Goal: Task Accomplishment & Management: Manage account settings

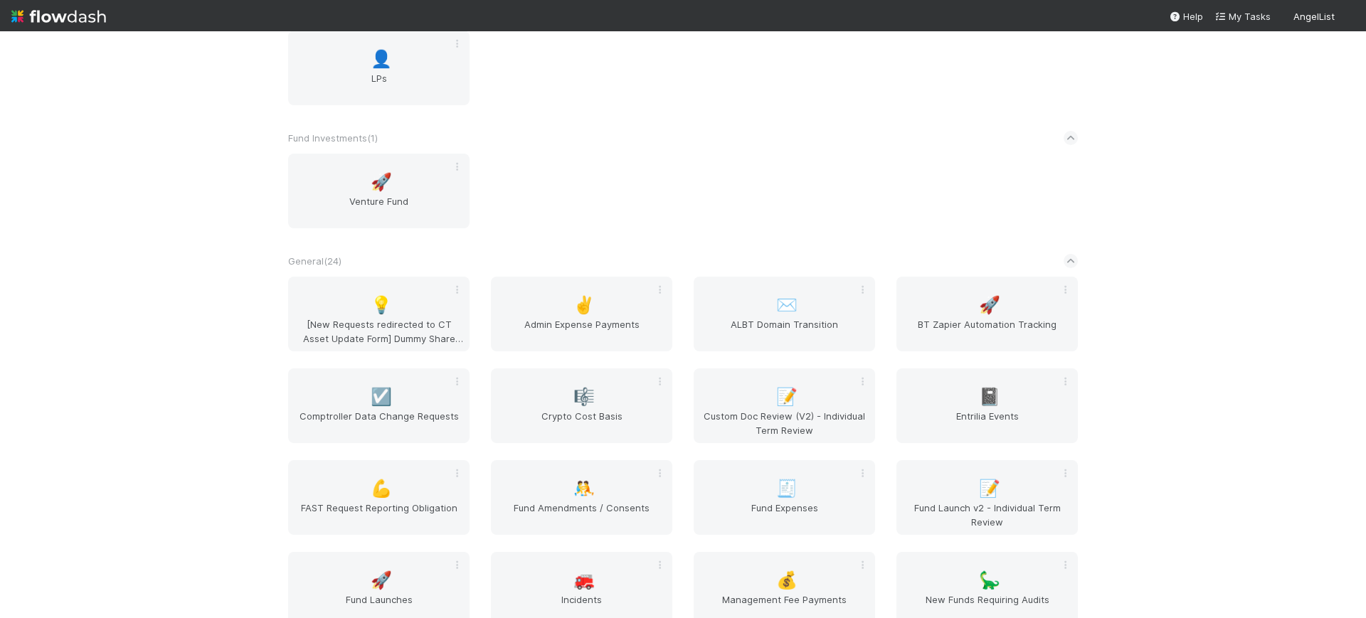
scroll to position [2407, 0]
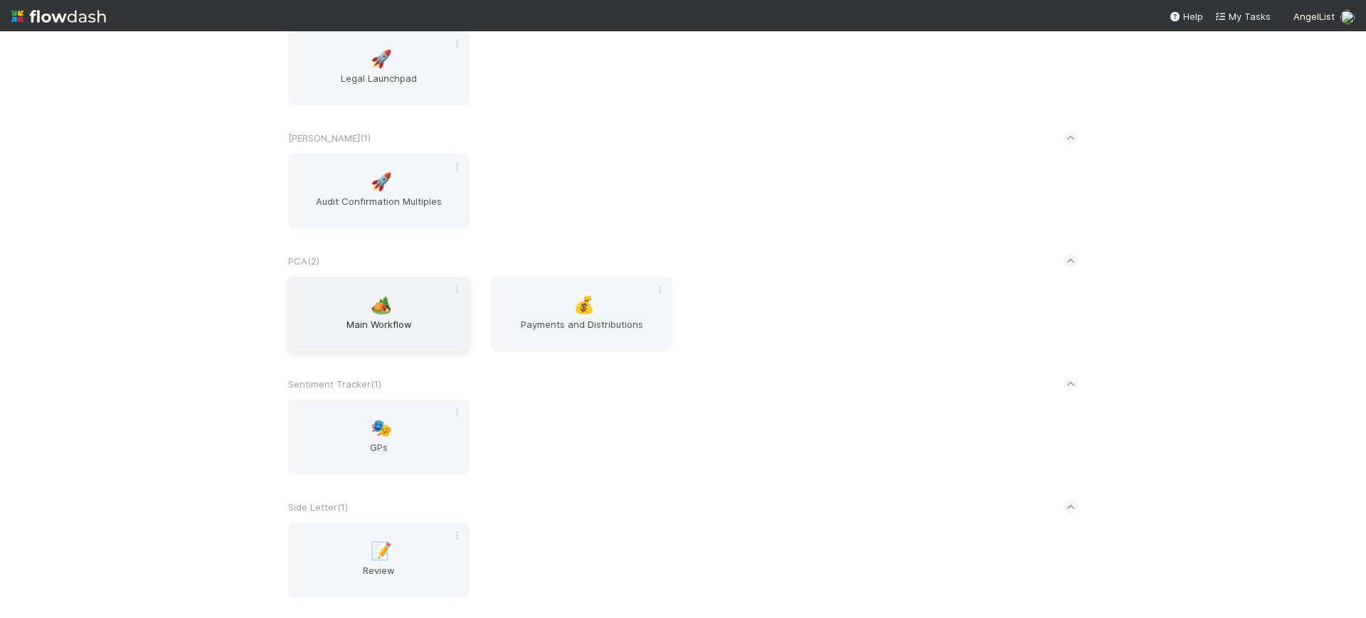
click at [373, 315] on div "🏕️ Main Workflow" at bounding box center [378, 314] width 181 height 75
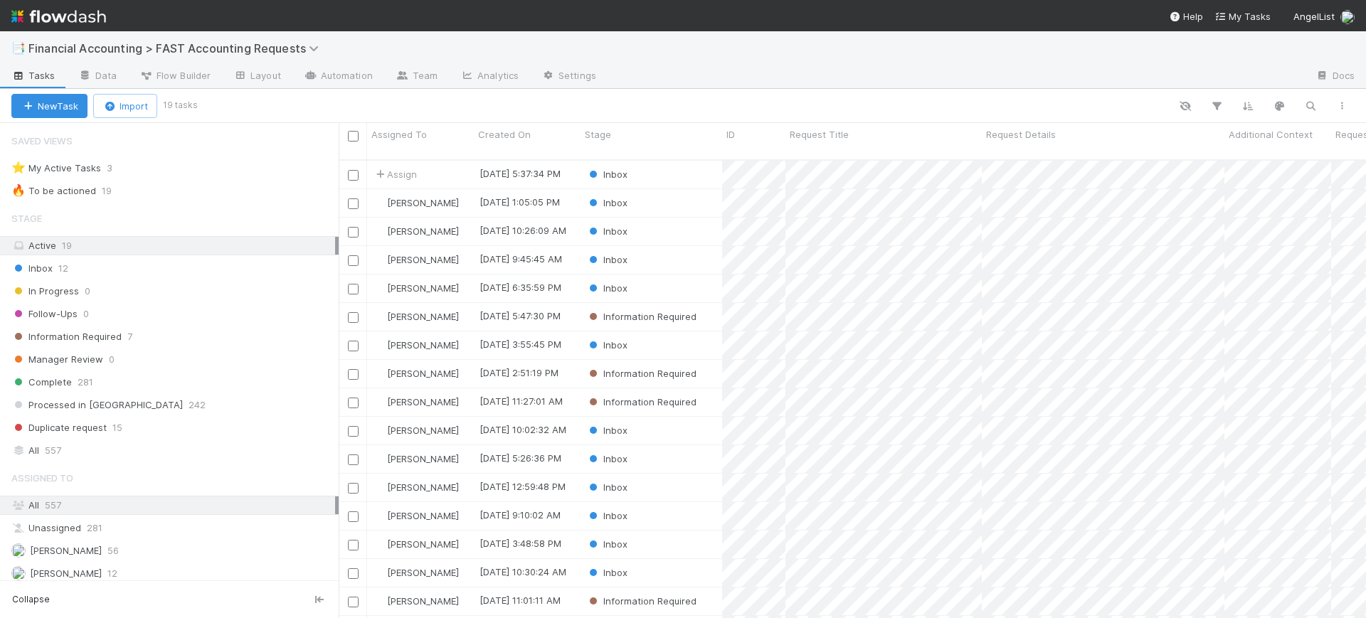
scroll to position [457, 1014]
click at [174, 46] on span "Financial Accounting > FAST Accounting Requests" at bounding box center [176, 48] width 297 height 14
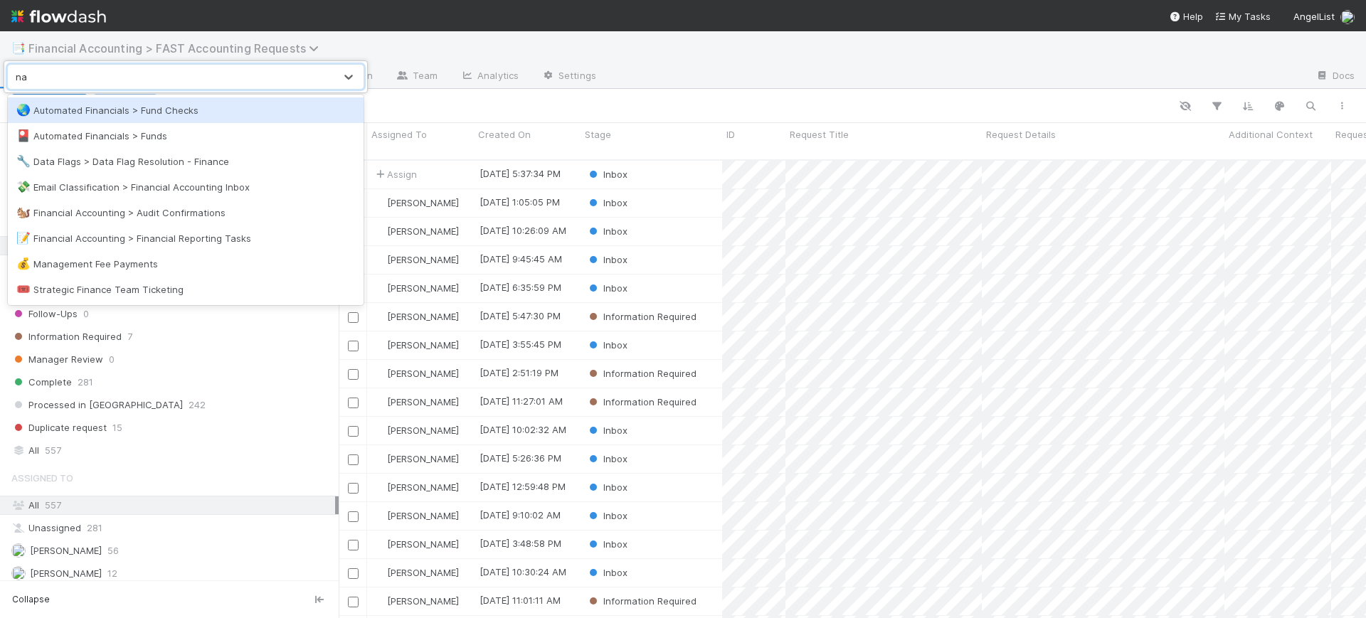
type input "n"
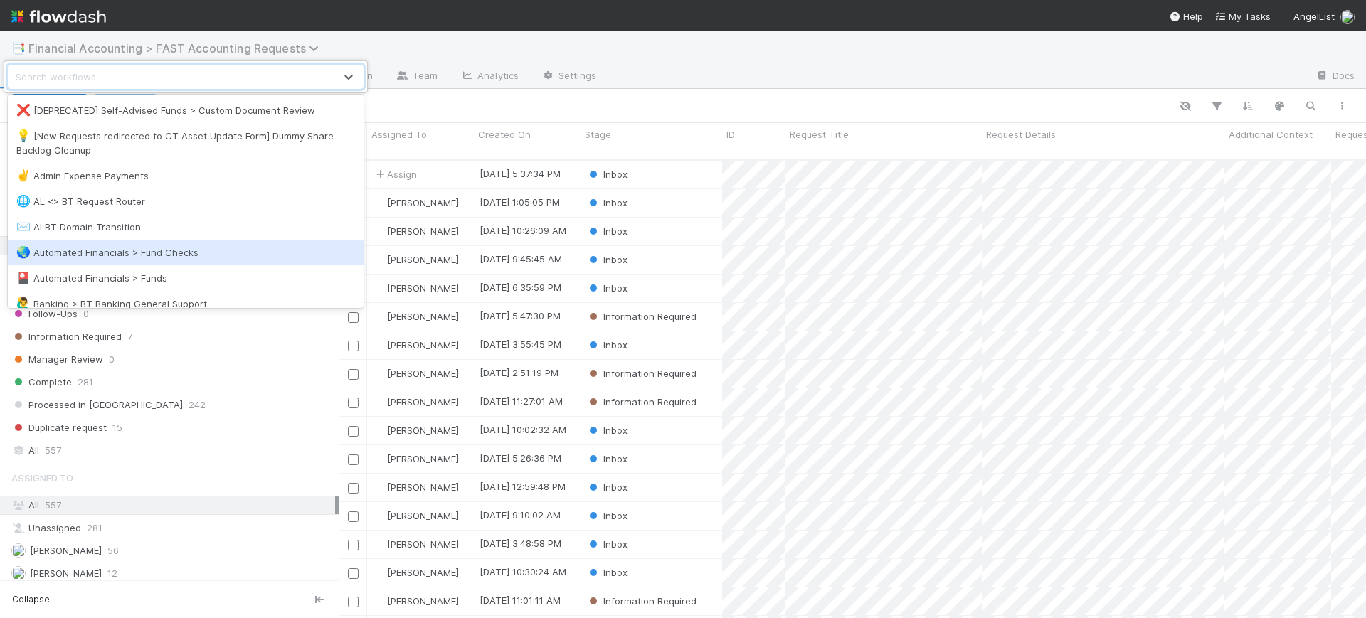
type input "n"
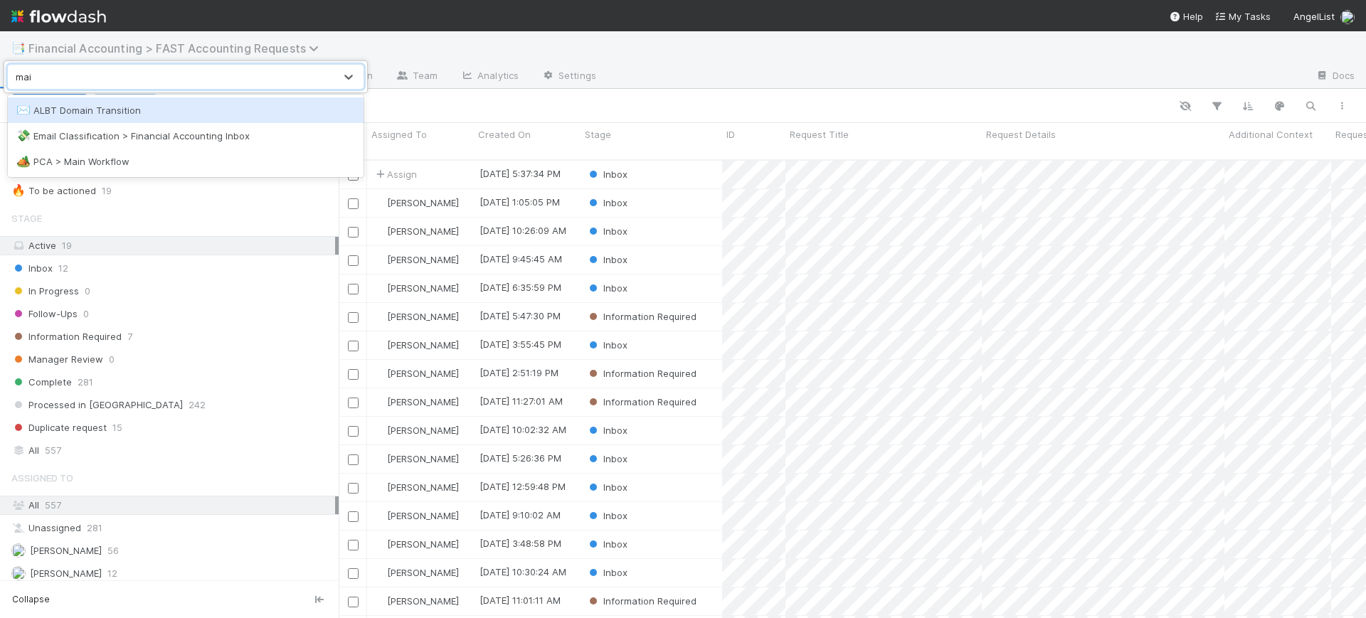
type input "main"
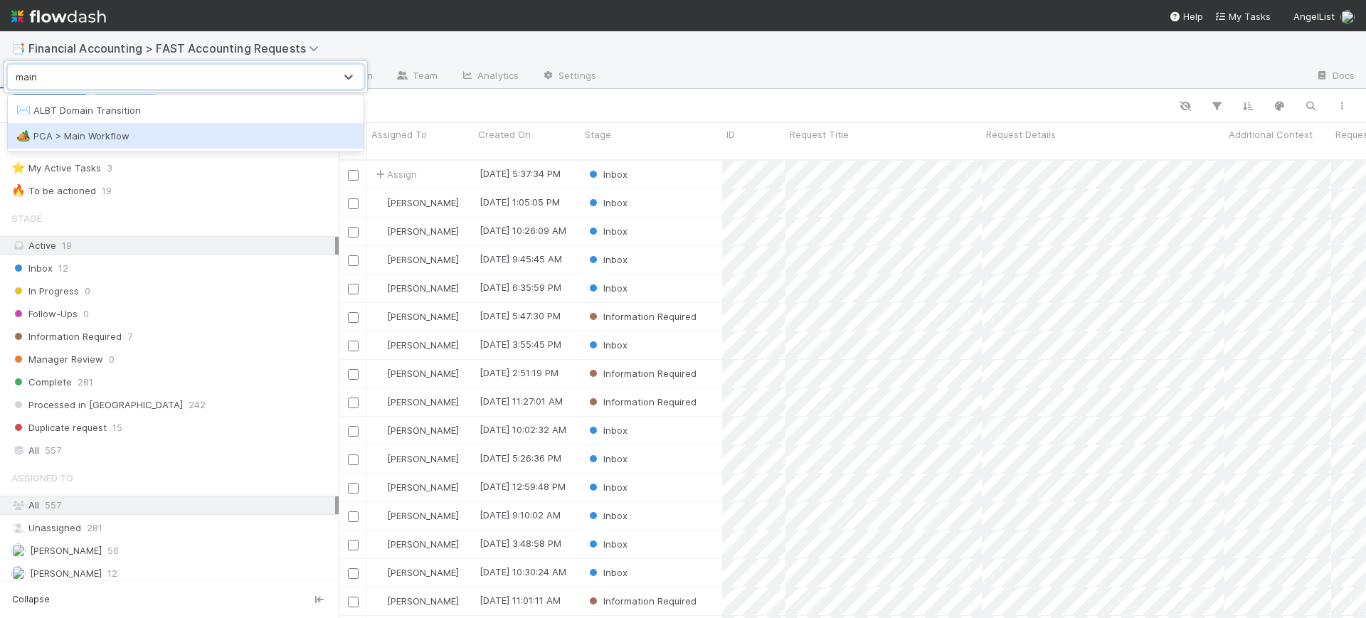
click at [186, 129] on div "🏕️ PCA > Main Workflow" at bounding box center [185, 136] width 339 height 14
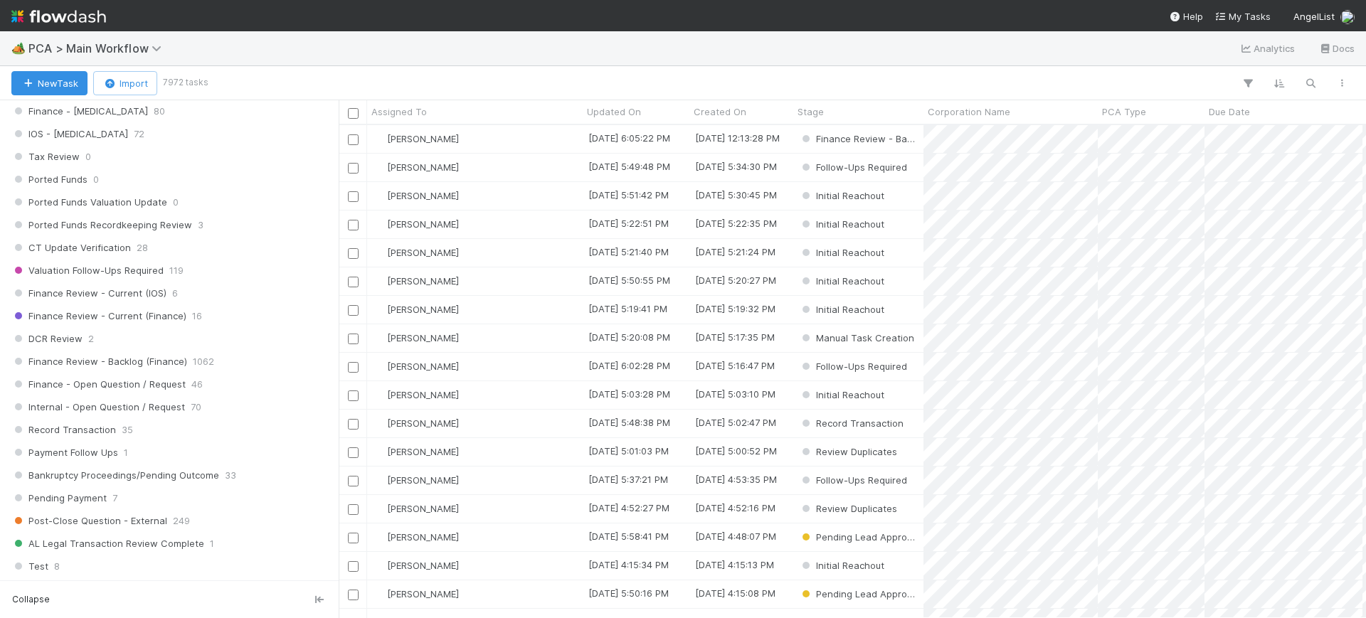
scroll to position [973, 0]
click at [185, 312] on div "Finance Review - Current (Finance) 16" at bounding box center [173, 320] width 324 height 18
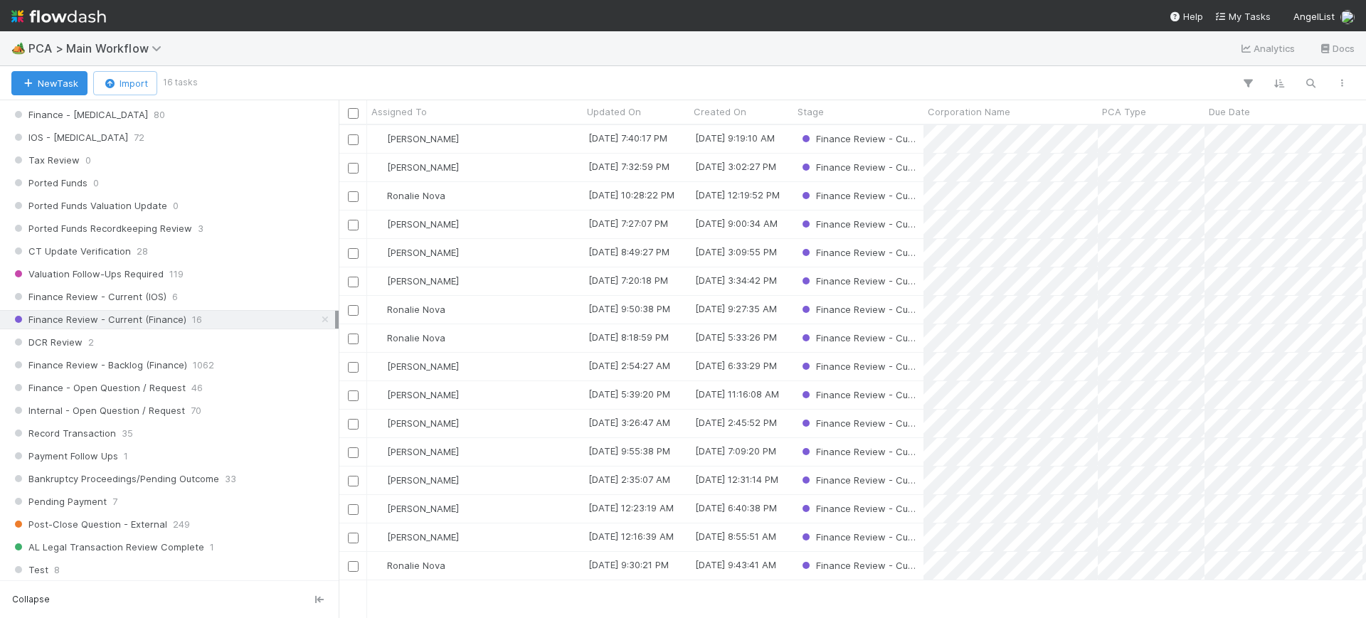
scroll to position [480, 1014]
click at [413, 106] on span "Assigned To" at bounding box center [398, 112] width 55 height 14
click at [429, 134] on div "Sort A → Z" at bounding box center [453, 138] width 162 height 21
click at [357, 364] on input "checkbox" at bounding box center [353, 367] width 11 height 11
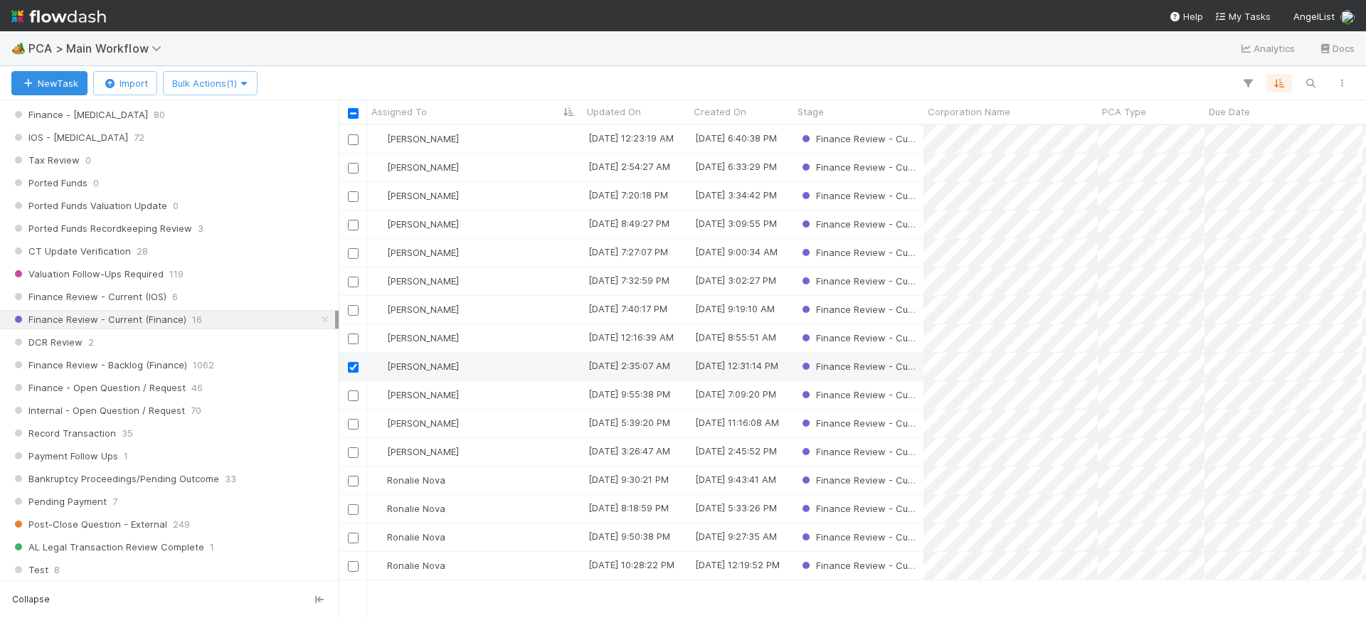
click at [354, 396] on input "checkbox" at bounding box center [353, 396] width 11 height 11
click at [353, 428] on input "checkbox" at bounding box center [353, 424] width 11 height 11
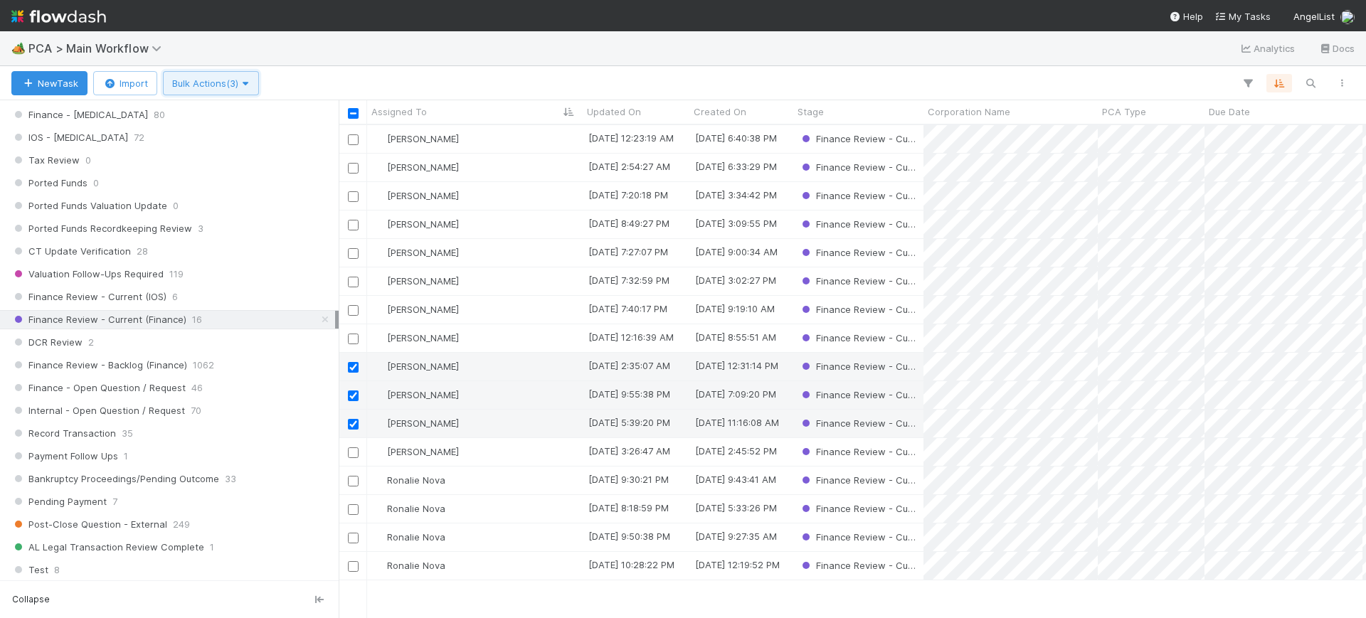
click at [249, 83] on icon "button" at bounding box center [245, 83] width 14 height 9
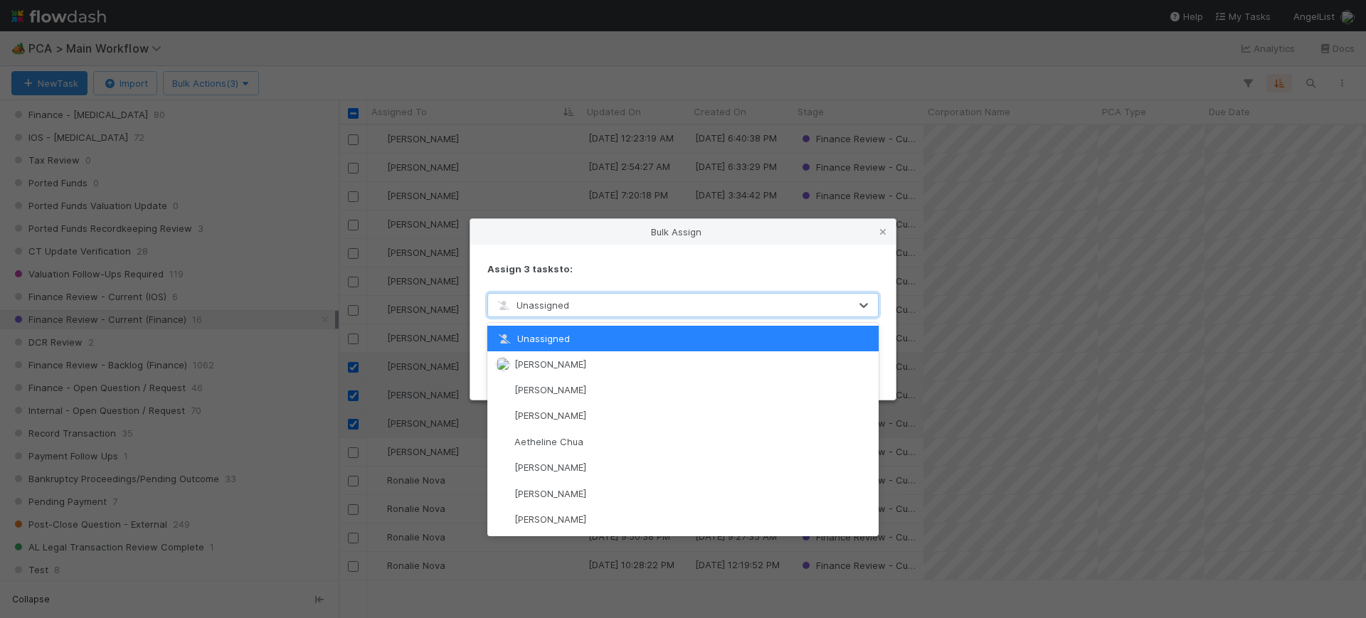
click at [557, 305] on span "Unassigned" at bounding box center [532, 305] width 74 height 11
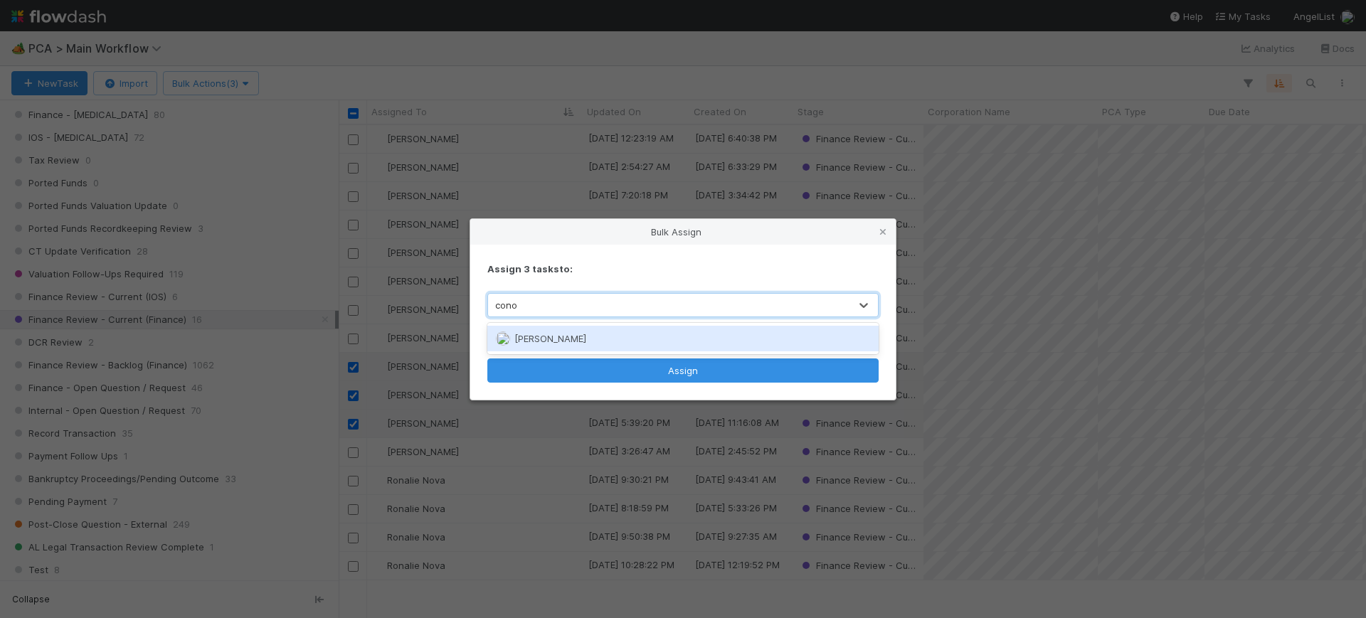
type input "conor"
click at [569, 340] on span "[PERSON_NAME]" at bounding box center [550, 338] width 72 height 11
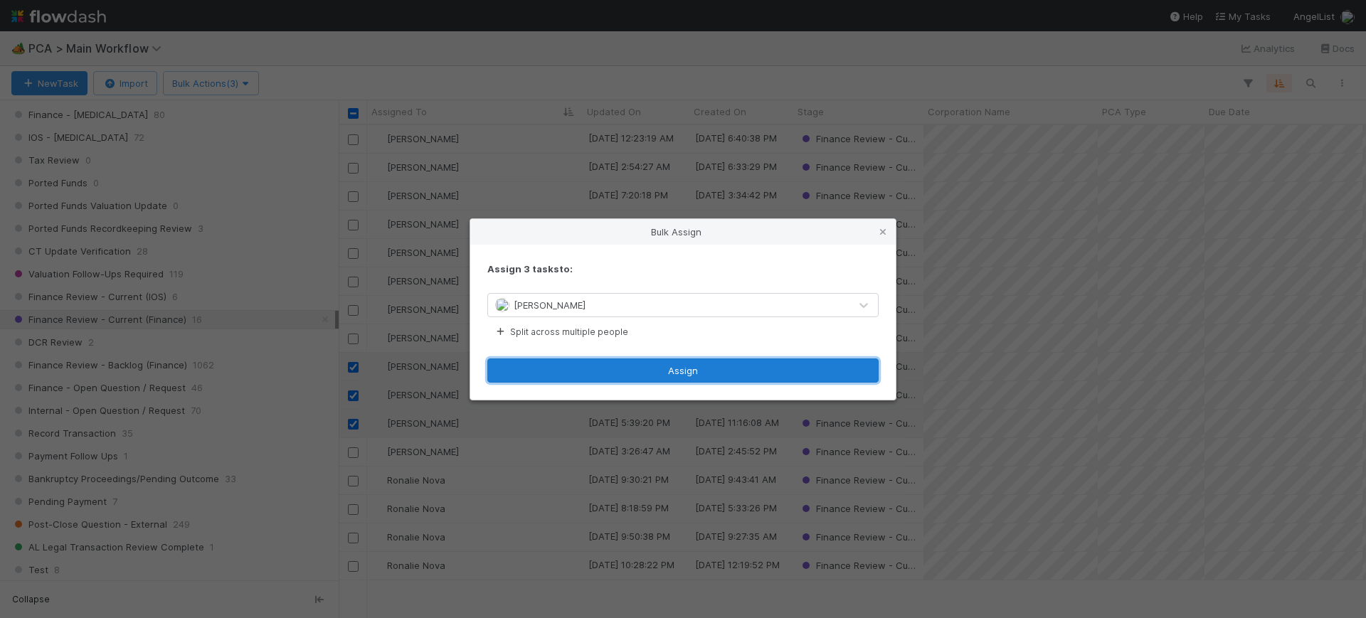
click at [672, 362] on button "Assign" at bounding box center [682, 371] width 391 height 24
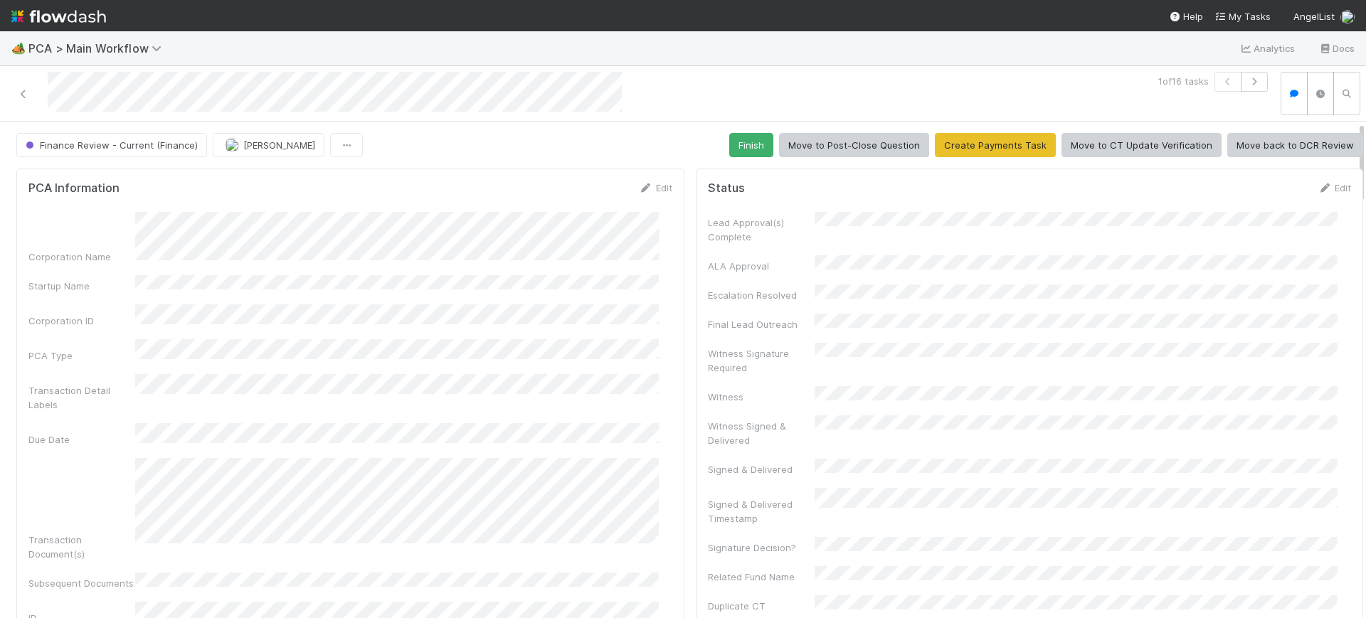
drag, startPoint x: 1349, startPoint y: 139, endPoint x: 1346, endPoint y: 58, distance: 81.2
click at [1346, 58] on div "🏕️ PCA > Main Workflow Analytics Docs 1 of 16 tasks Finance Review - Current (F…" at bounding box center [683, 324] width 1366 height 587
click at [732, 140] on button "Finish" at bounding box center [751, 145] width 44 height 24
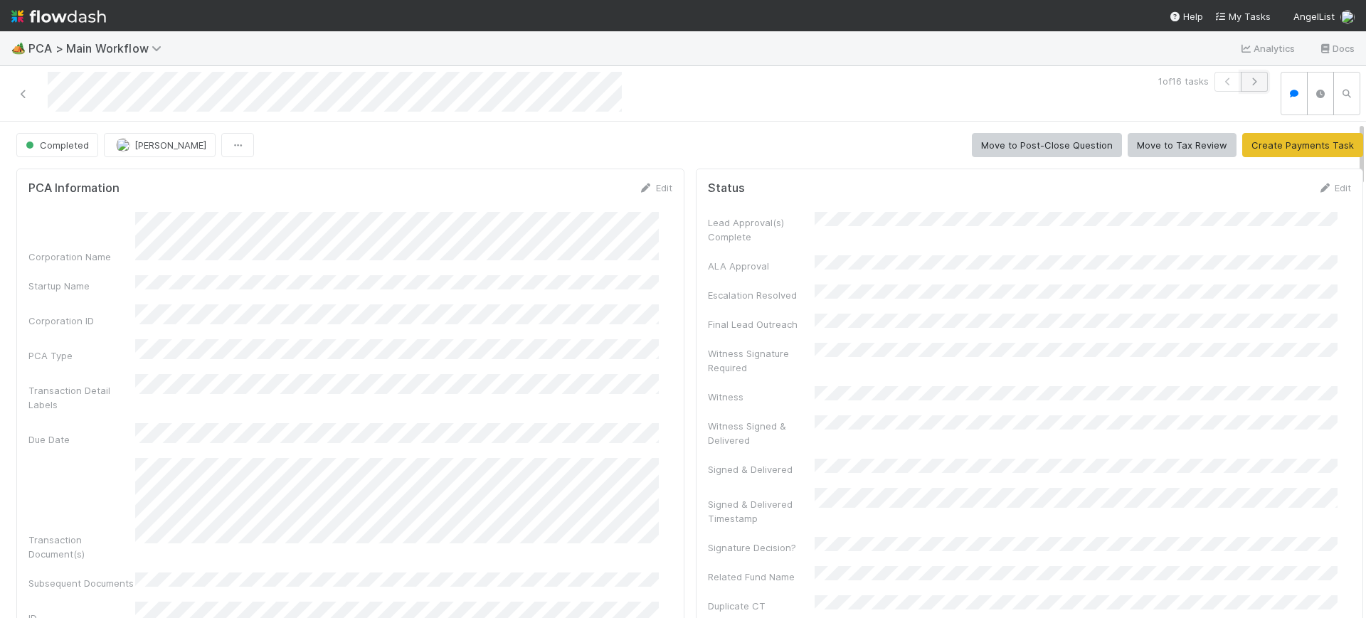
click at [1244, 75] on button "button" at bounding box center [1254, 82] width 27 height 20
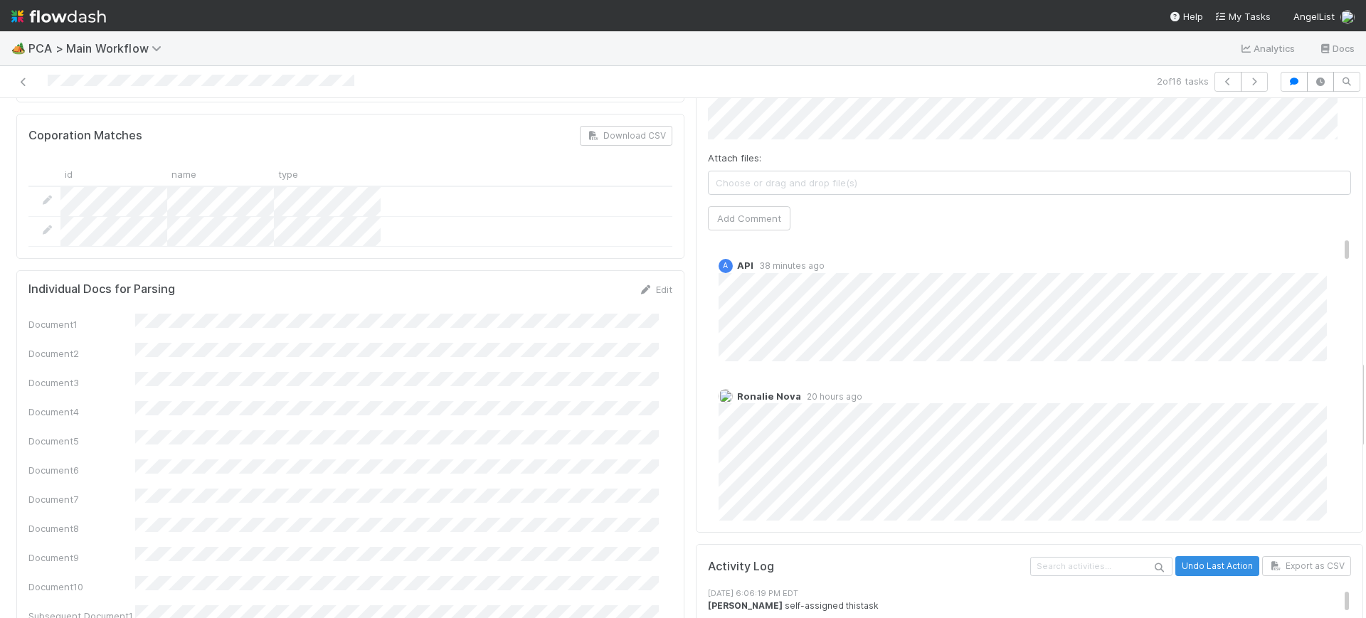
scroll to position [1506, 0]
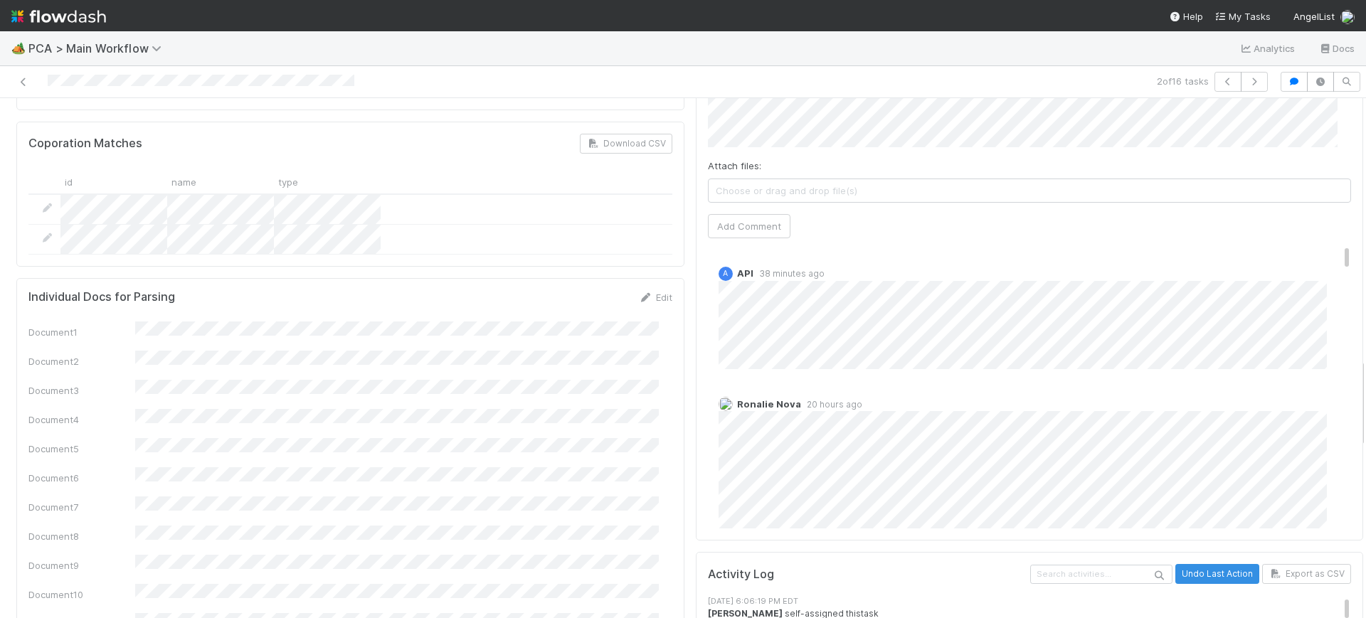
drag, startPoint x: 1348, startPoint y: 129, endPoint x: 1364, endPoint y: 389, distance: 260.9
click at [1364, 389] on div "🏕️ PCA > Main Workflow Analytics Docs 2 of 16 tasks Finance Review - Current (F…" at bounding box center [683, 324] width 1366 height 587
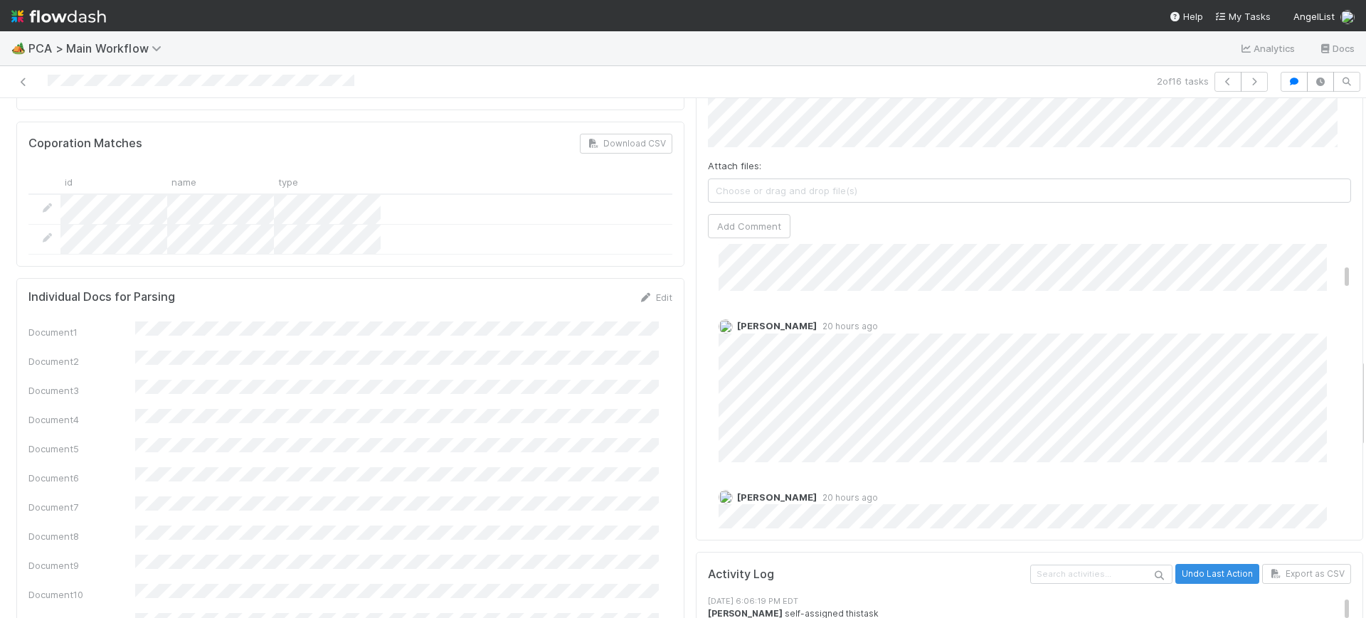
scroll to position [0, 0]
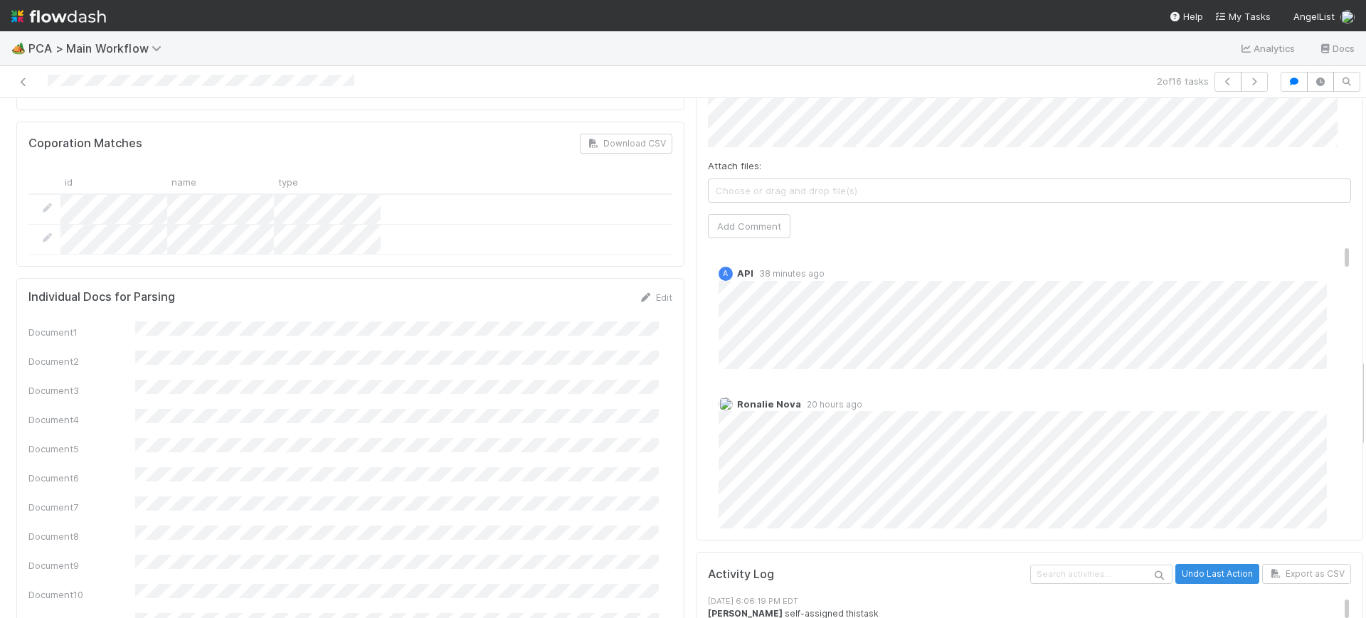
drag, startPoint x: 1321, startPoint y: 167, endPoint x: 1322, endPoint y: 115, distance: 51.9
click at [1322, 115] on div "Comments Attach files: Choose or drag and drop file(s) Add Comment A API 38 min…" at bounding box center [1030, 275] width 644 height 509
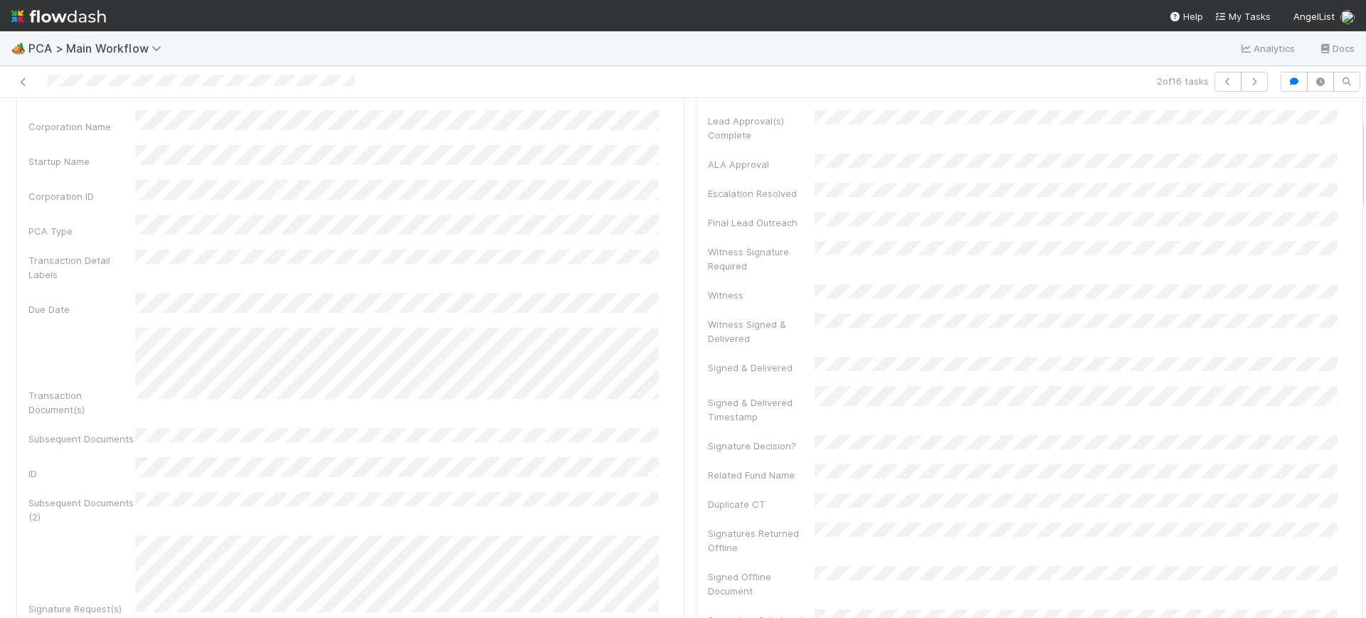
scroll to position [70, 0]
drag, startPoint x: 1349, startPoint y: 379, endPoint x: 1365, endPoint y: 131, distance: 248.9
click at [1365, 131] on div "🏕️ PCA > Main Workflow Analytics Docs 2 of 16 tasks Finance Review - Current (F…" at bounding box center [683, 324] width 1366 height 587
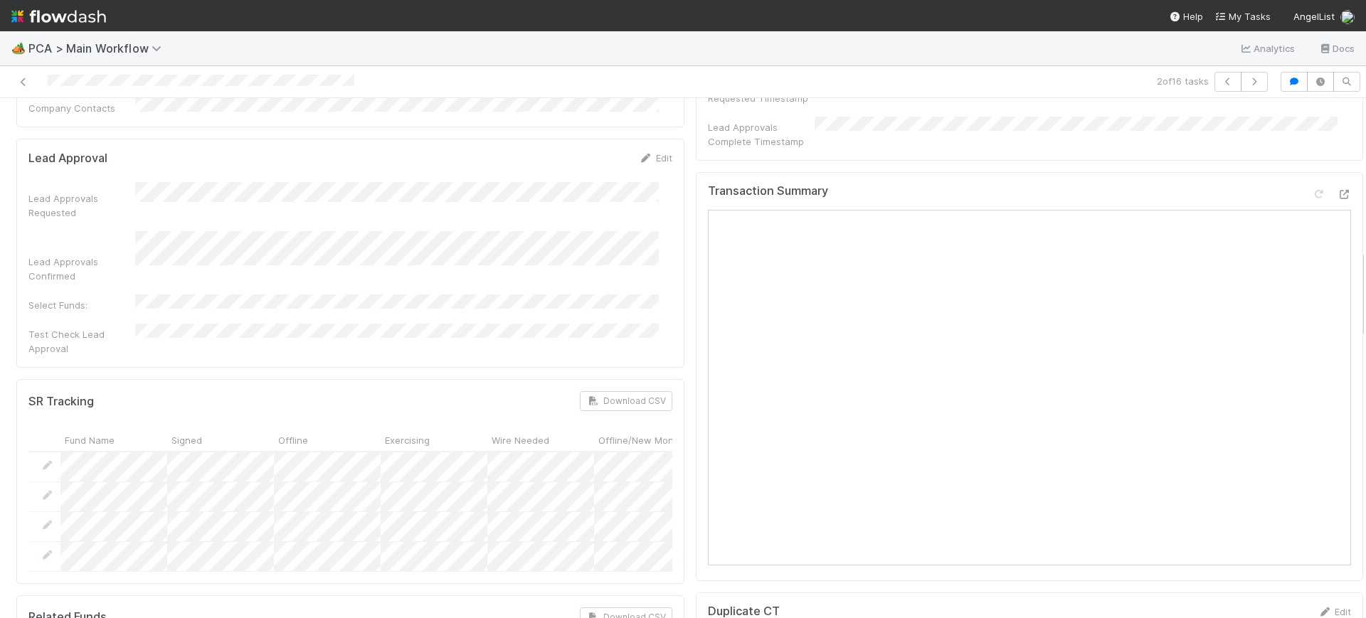
scroll to position [790, 0]
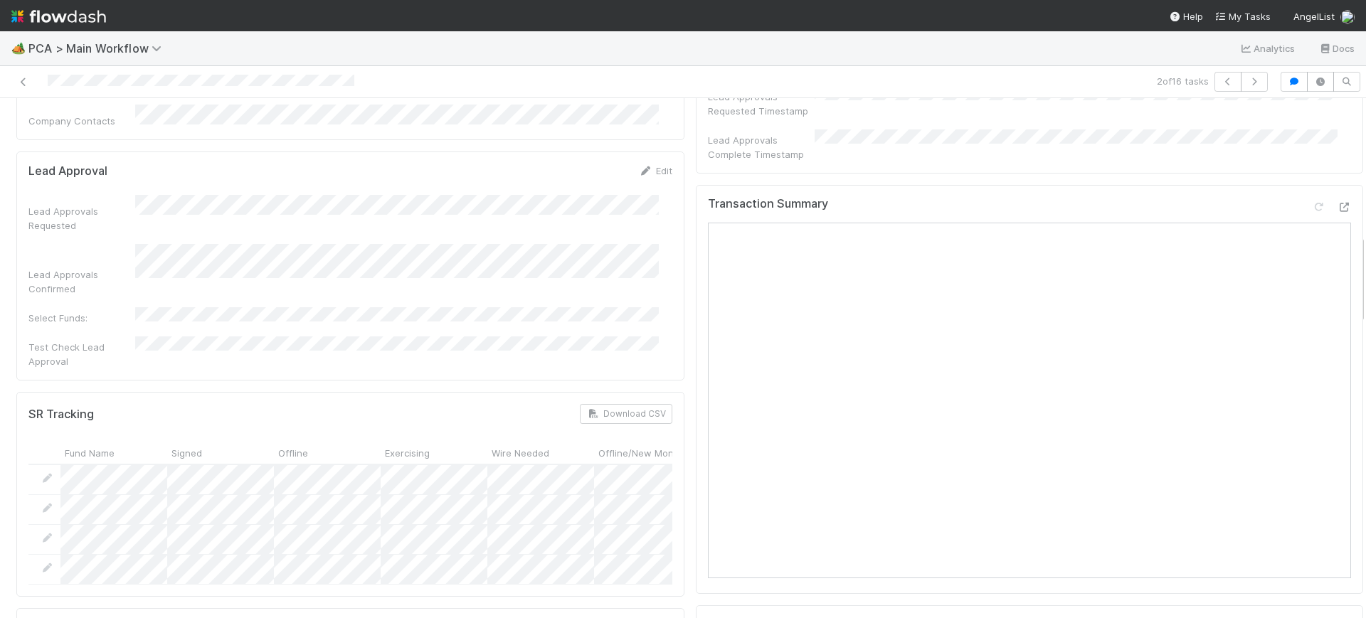
drag, startPoint x: 1348, startPoint y: 159, endPoint x: 1365, endPoint y: 284, distance: 125.7
click at [1365, 284] on div "🏕️ PCA > Main Workflow Analytics Docs 2 of 16 tasks Finance Review - Current (F…" at bounding box center [683, 324] width 1366 height 587
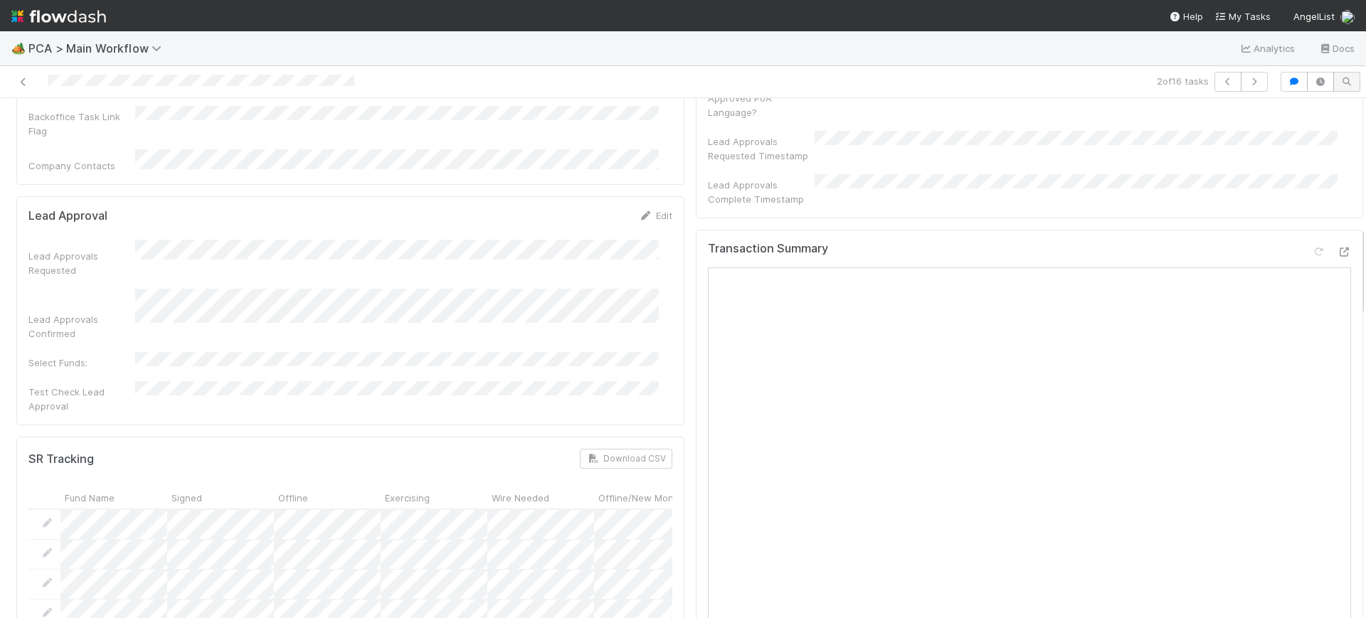
scroll to position [0, 0]
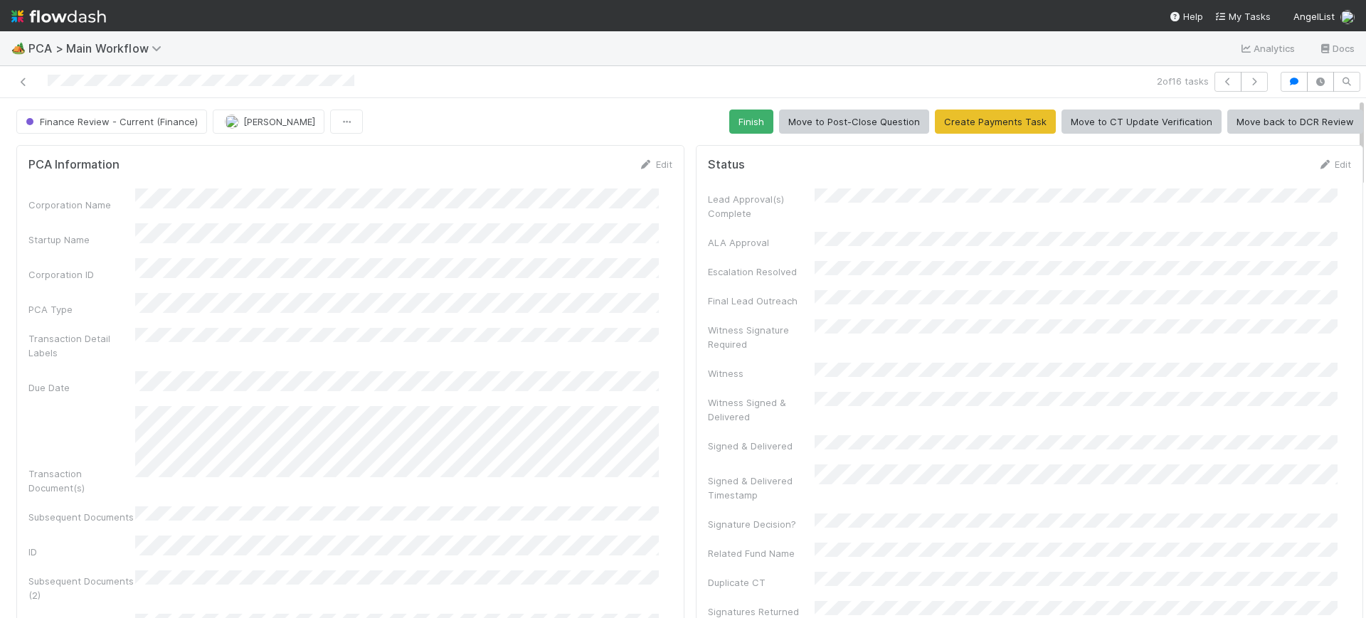
drag, startPoint x: 1348, startPoint y: 300, endPoint x: 1169, endPoint y: 52, distance: 306.3
click at [1343, 46] on div "🏕️ PCA > Main Workflow Analytics Docs 2 of 16 tasks Finance Review - Current (F…" at bounding box center [683, 324] width 1366 height 587
click at [738, 110] on button "Finish" at bounding box center [751, 122] width 44 height 24
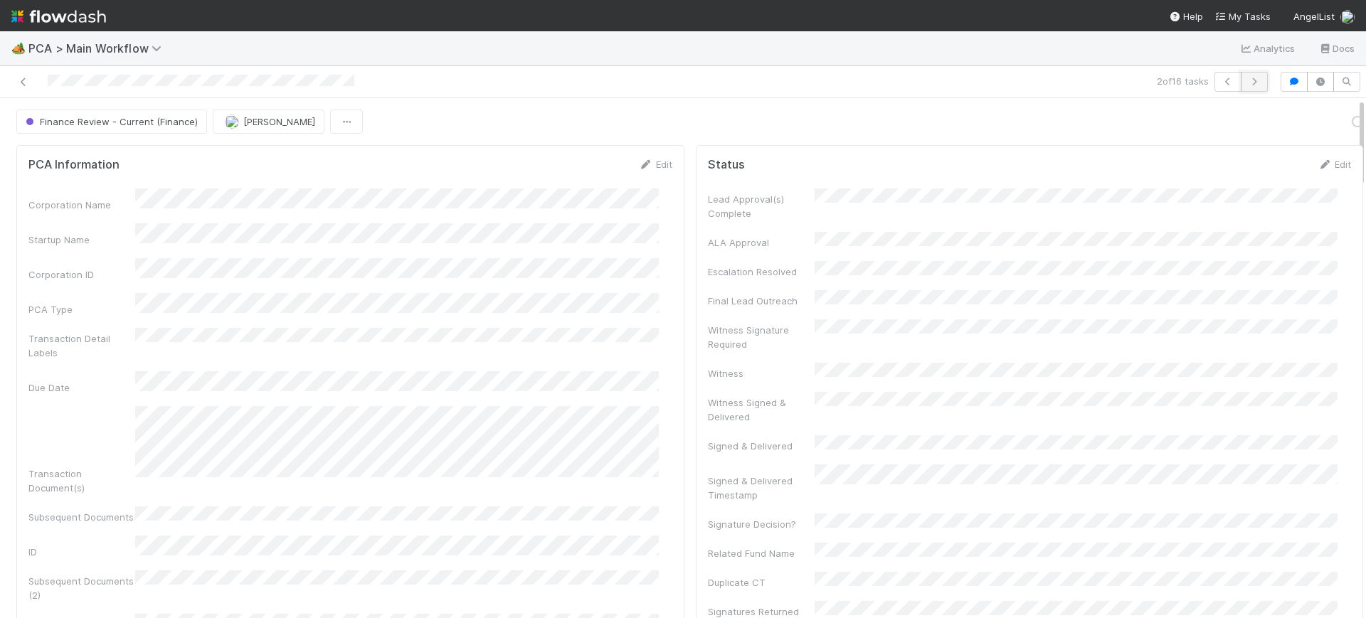
click at [1247, 78] on icon "button" at bounding box center [1254, 82] width 14 height 9
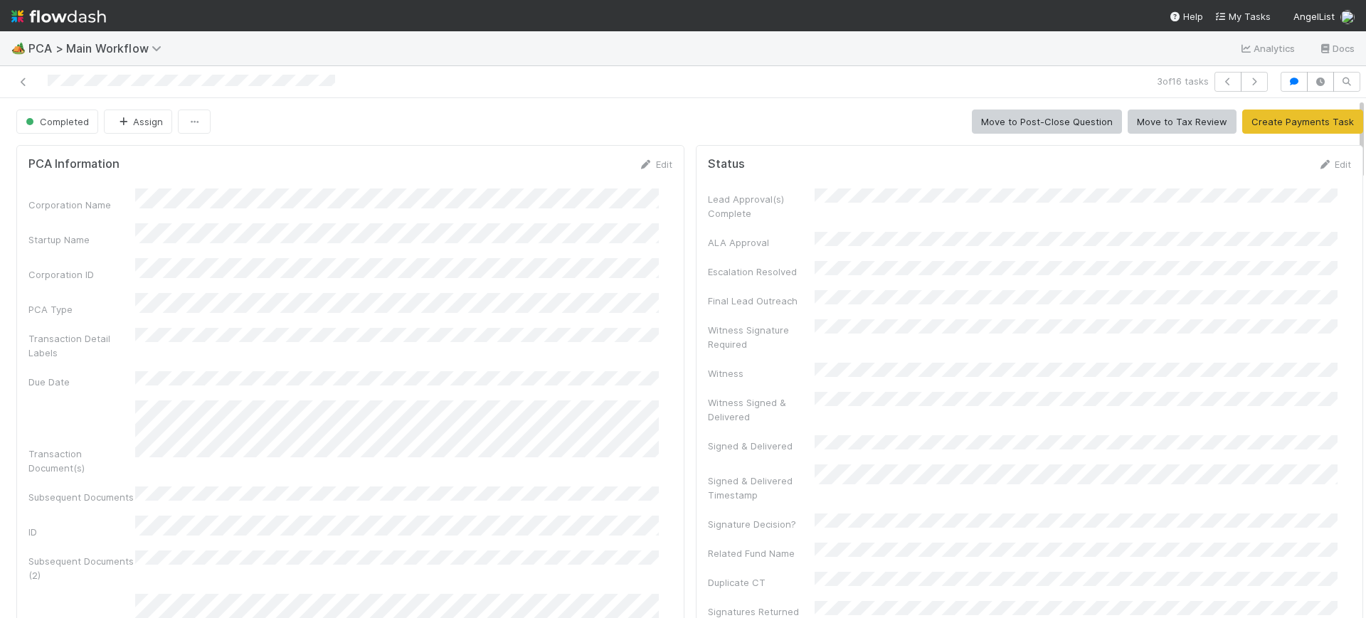
click at [1242, 67] on div "3 of 16 tasks" at bounding box center [683, 82] width 1366 height 32
click at [21, 82] on icon at bounding box center [23, 82] width 14 height 9
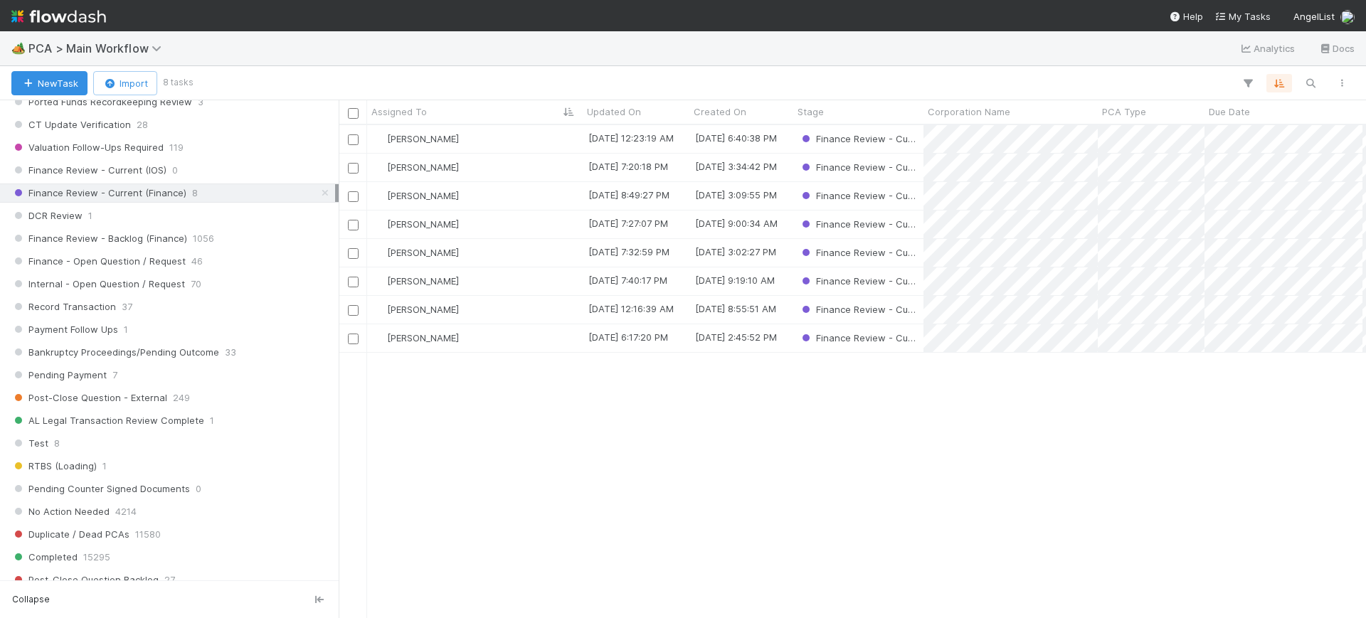
scroll to position [1109, 0]
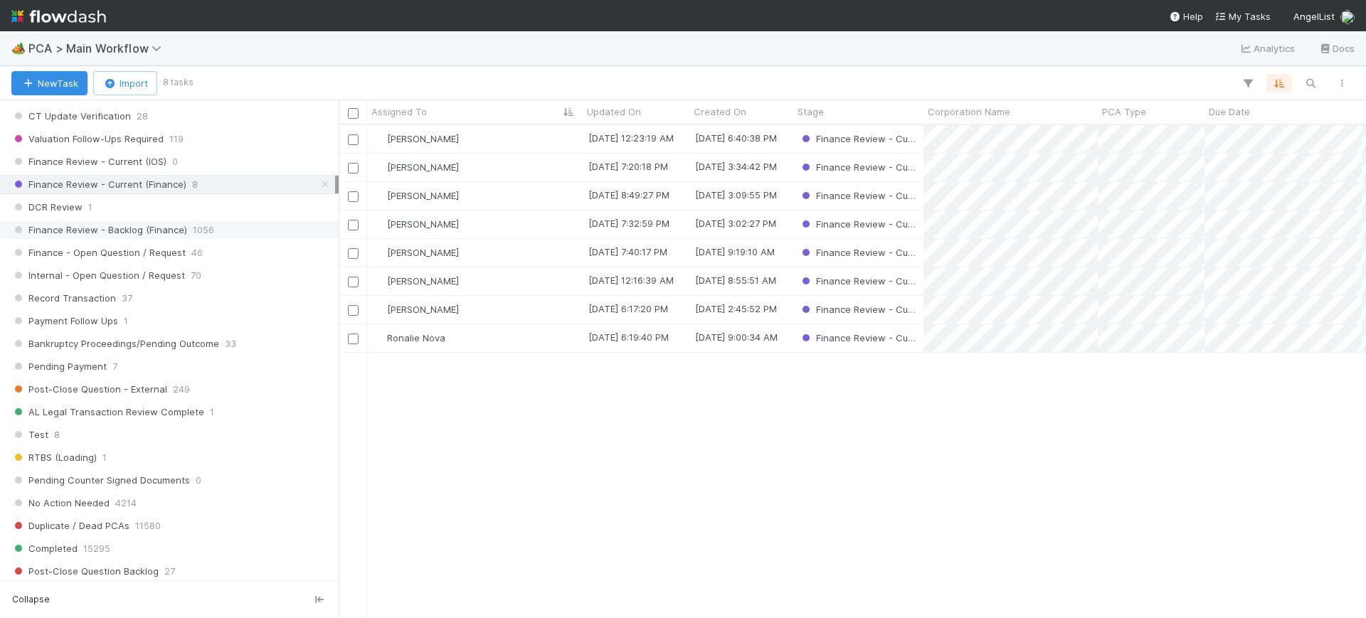
click at [213, 223] on div "Finance Review - Backlog (Finance) 1056" at bounding box center [173, 230] width 324 height 18
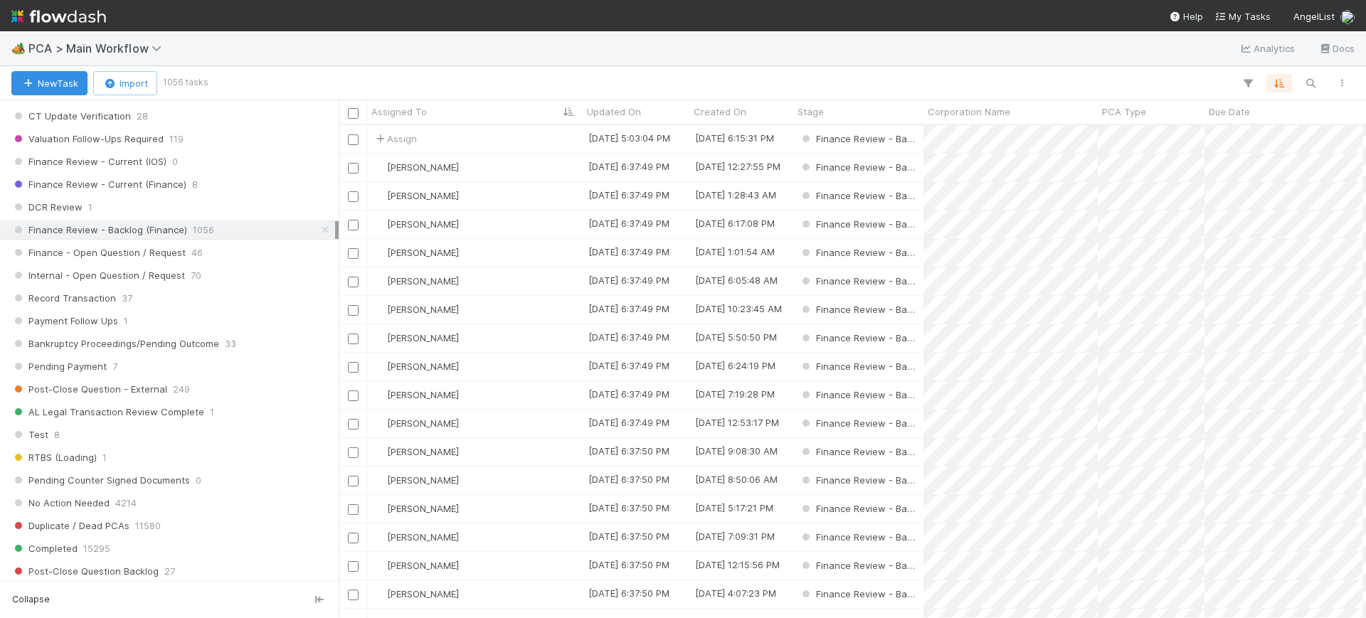
scroll to position [480, 1014]
click at [1247, 88] on icon "button" at bounding box center [1248, 83] width 14 height 13
click at [995, 77] on div "Add Filter" at bounding box center [683, 309] width 1366 height 618
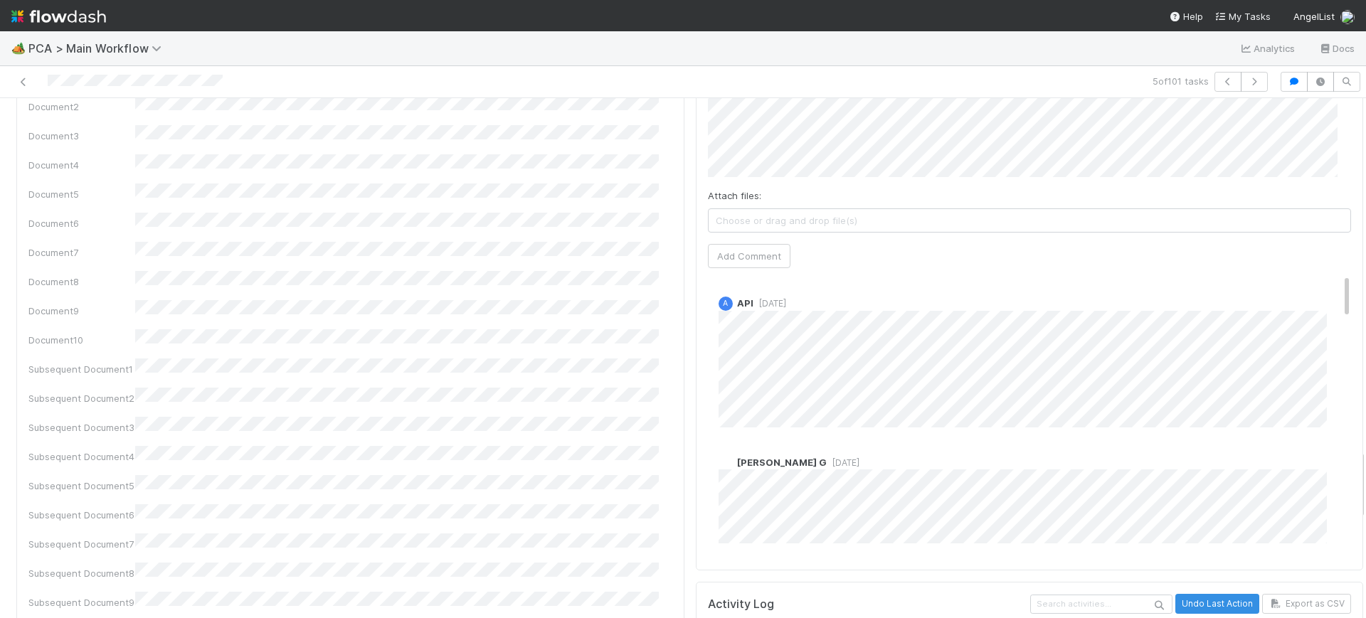
scroll to position [2581, 0]
drag, startPoint x: 1348, startPoint y: 132, endPoint x: 1364, endPoint y: 483, distance: 351.1
click at [1364, 483] on div "🏕️ PCA > Main Workflow Analytics Docs 5 of 101 tasks Finance Review - Backlog (…" at bounding box center [683, 324] width 1366 height 587
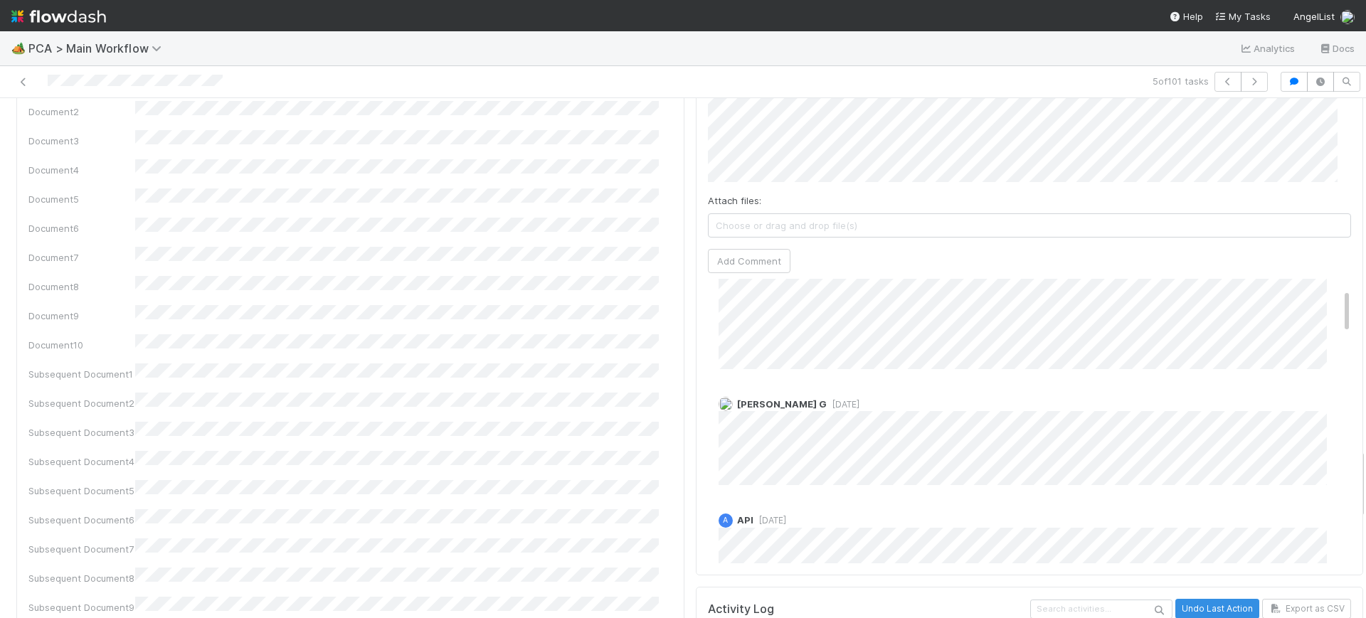
scroll to position [0, 0]
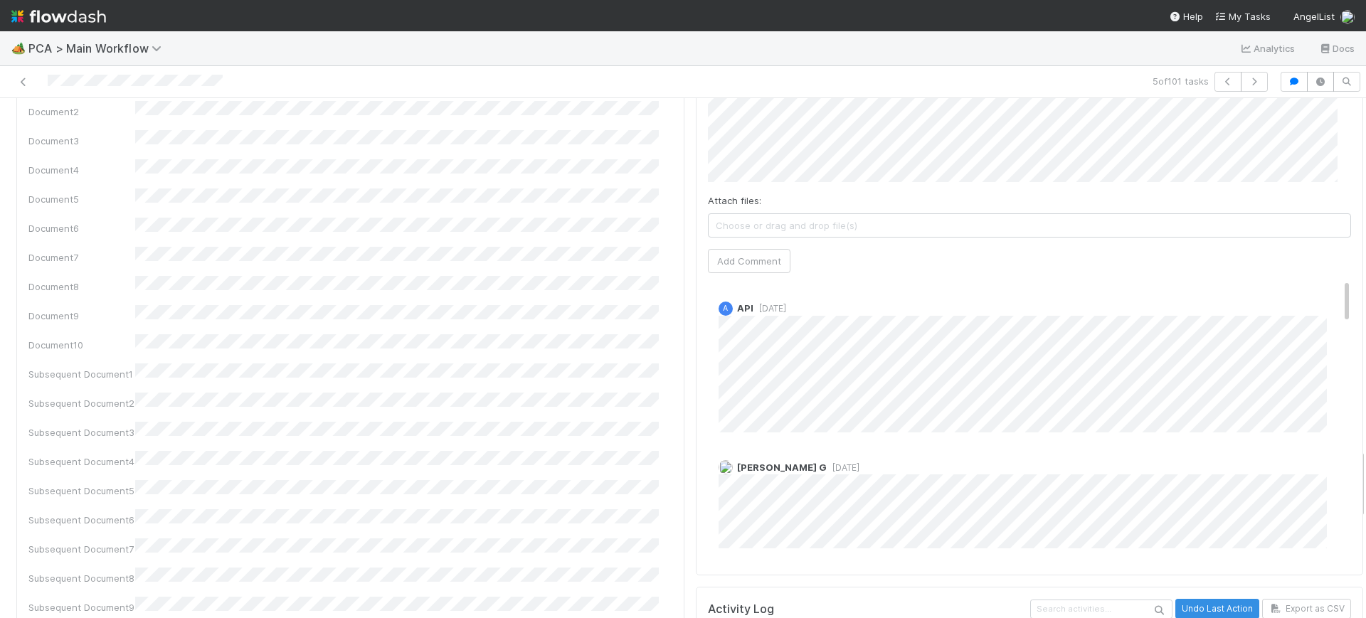
drag, startPoint x: 1318, startPoint y: 199, endPoint x: 1324, endPoint y: 164, distance: 34.6
click at [1324, 164] on div "Comments Attach files: Choose or drag and drop file(s) Add Comment A API 2 year…" at bounding box center [1030, 309] width 668 height 533
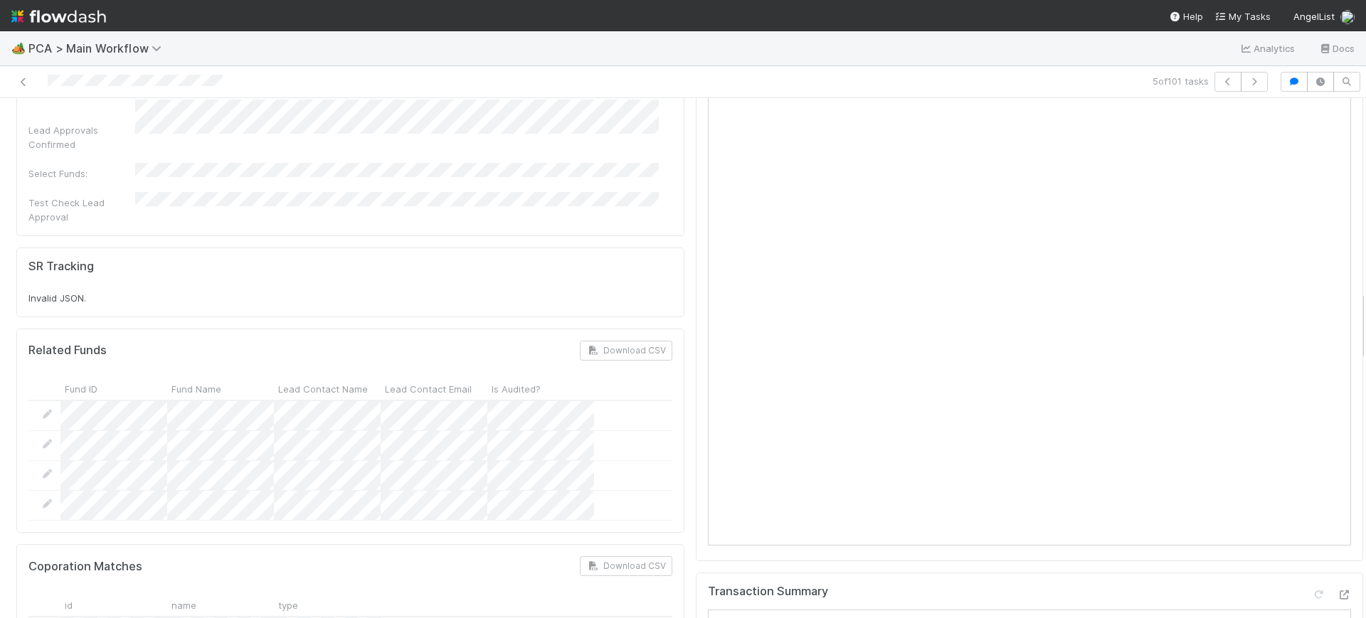
scroll to position [1435, 0]
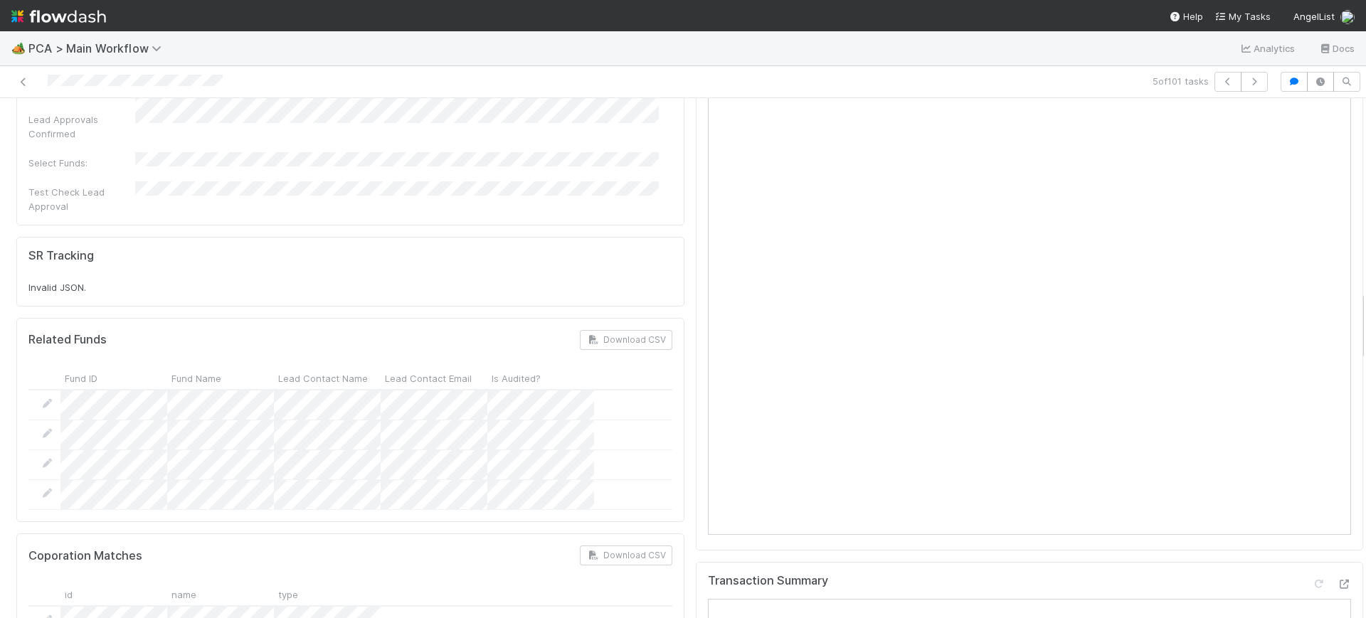
drag, startPoint x: 1348, startPoint y: 486, endPoint x: 1340, endPoint y: 330, distance: 156.0
drag, startPoint x: 1340, startPoint y: 330, endPoint x: 680, endPoint y: 301, distance: 660.9
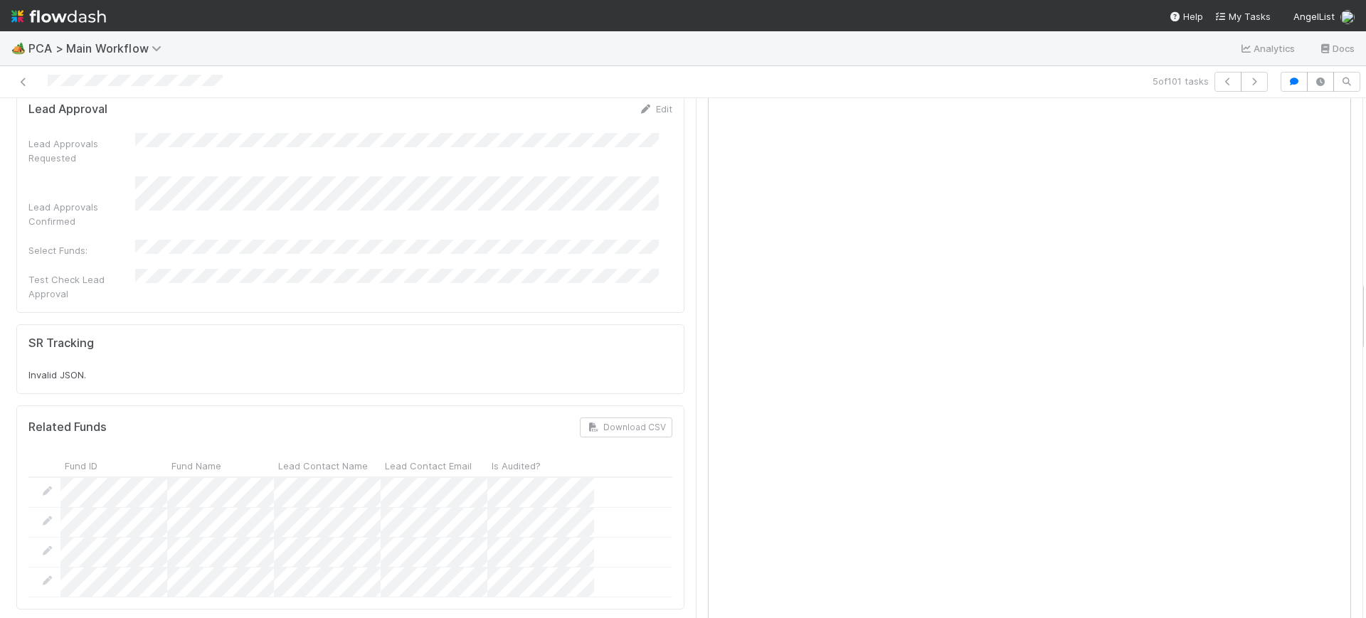
scroll to position [1343, 0]
drag, startPoint x: 1348, startPoint y: 182, endPoint x: 1359, endPoint y: 295, distance: 113.7
click at [1359, 295] on div "🏕️ PCA > Main Workflow Analytics Docs 5 of 101 tasks Finance Review - Backlog (…" at bounding box center [683, 324] width 1366 height 587
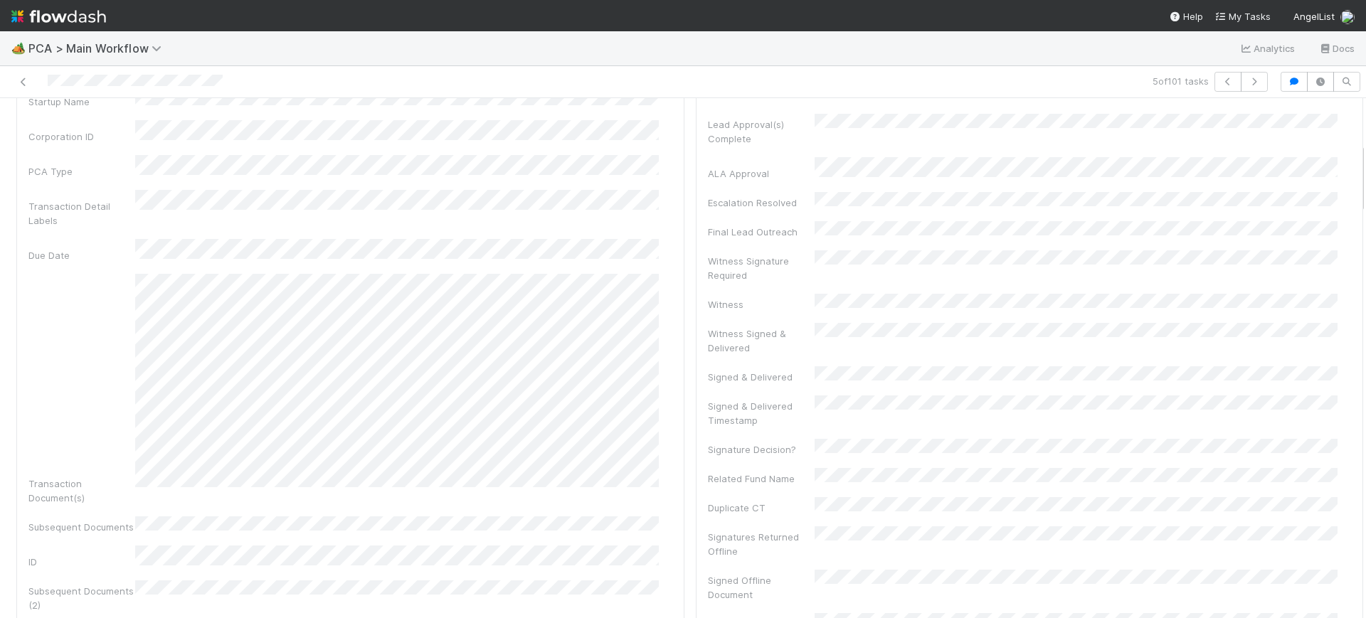
scroll to position [0, 0]
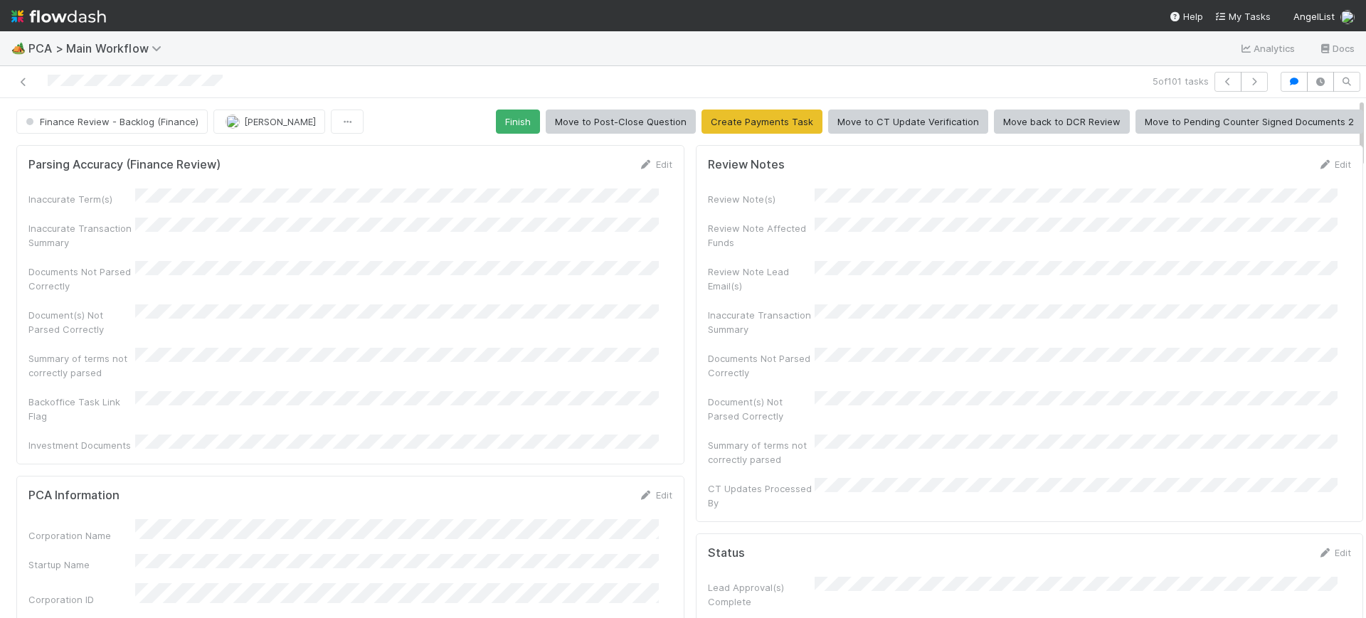
drag, startPoint x: 1348, startPoint y: 317, endPoint x: 1326, endPoint y: 70, distance: 247.8
click at [1326, 70] on div "5 of 101 tasks Finance Review - Backlog (Finance) Conor Queenan Finish Move to …" at bounding box center [683, 342] width 1366 height 552
click at [496, 117] on button "Finish" at bounding box center [518, 122] width 44 height 24
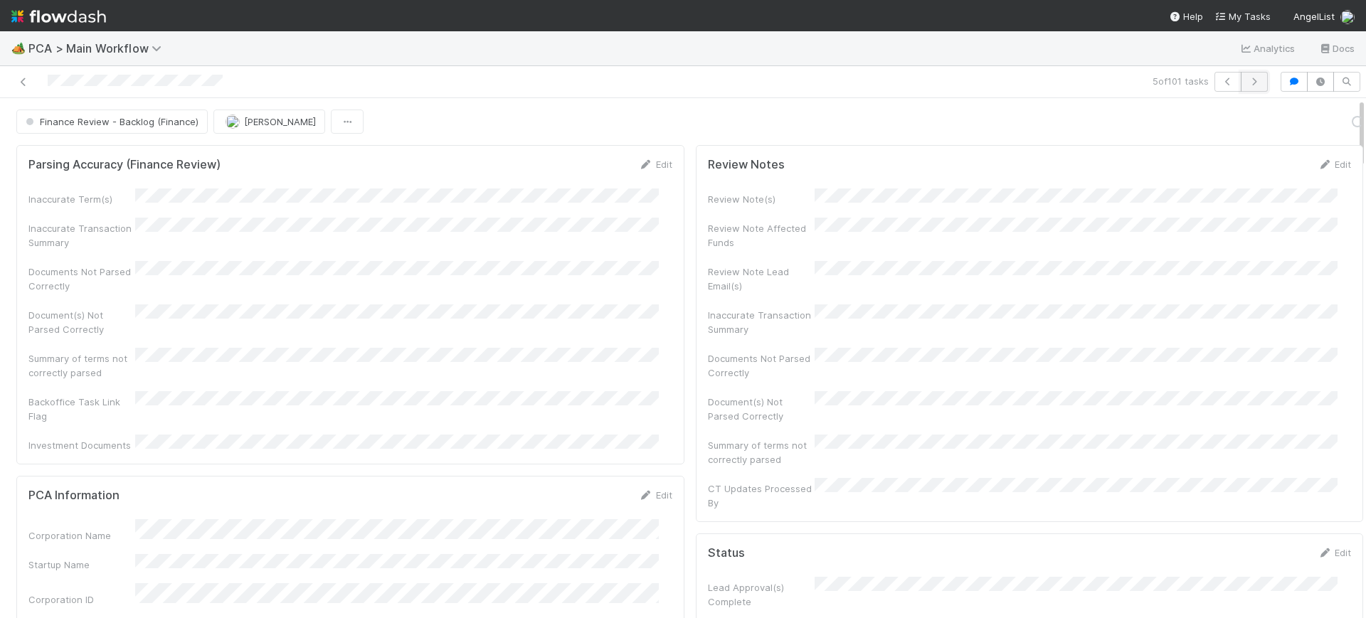
click at [1247, 81] on icon "button" at bounding box center [1254, 82] width 14 height 9
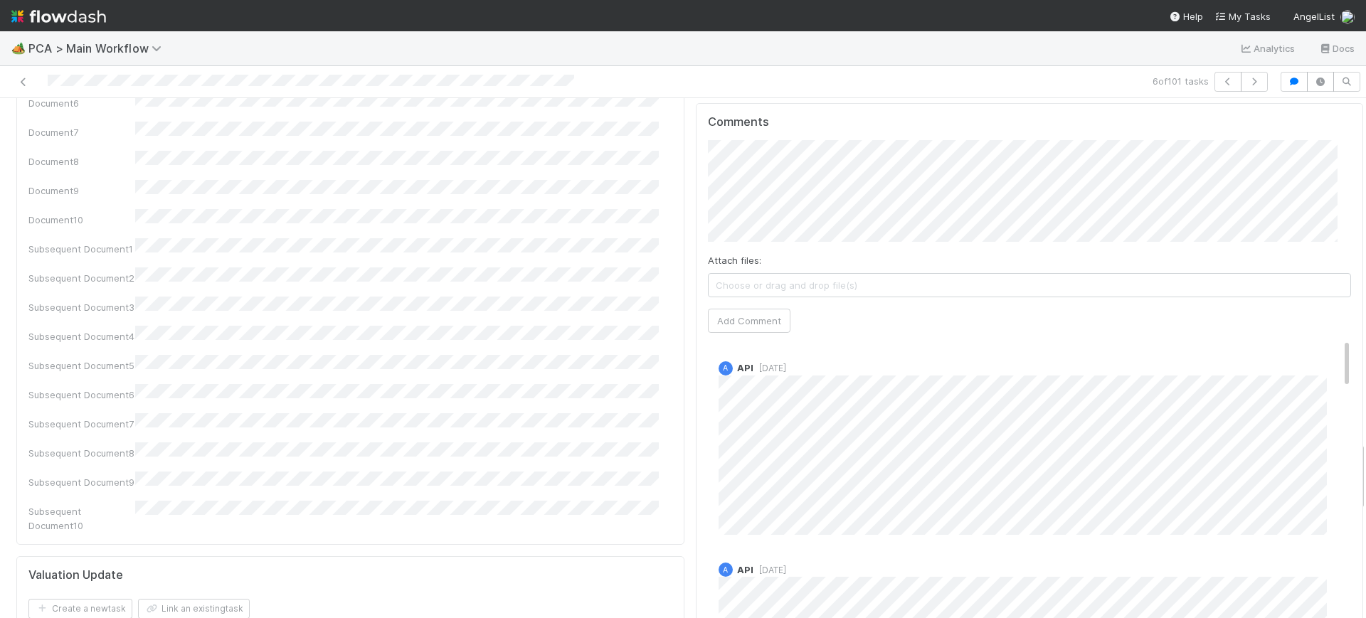
scroll to position [2565, 0]
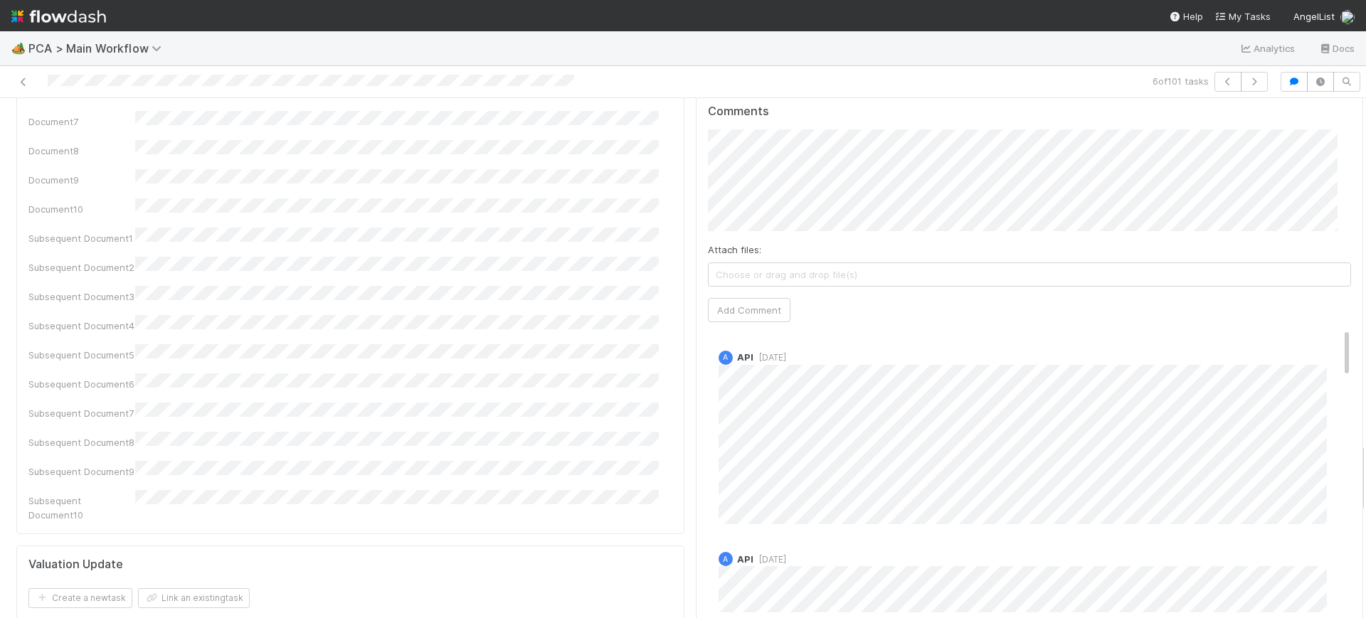
drag, startPoint x: 1348, startPoint y: 121, endPoint x: 1365, endPoint y: 466, distance: 345.5
click at [1365, 466] on div "🏕️ PCA > Main Workflow Analytics Docs 6 of 101 tasks Finance Review - Backlog (…" at bounding box center [683, 324] width 1366 height 587
drag, startPoint x: 1321, startPoint y: 236, endPoint x: 1365, endPoint y: 189, distance: 65.4
click at [1365, 189] on div "🏕️ PCA > Main Workflow Analytics Docs 6 of 101 tasks Finance Review - Backlog (…" at bounding box center [683, 324] width 1366 height 587
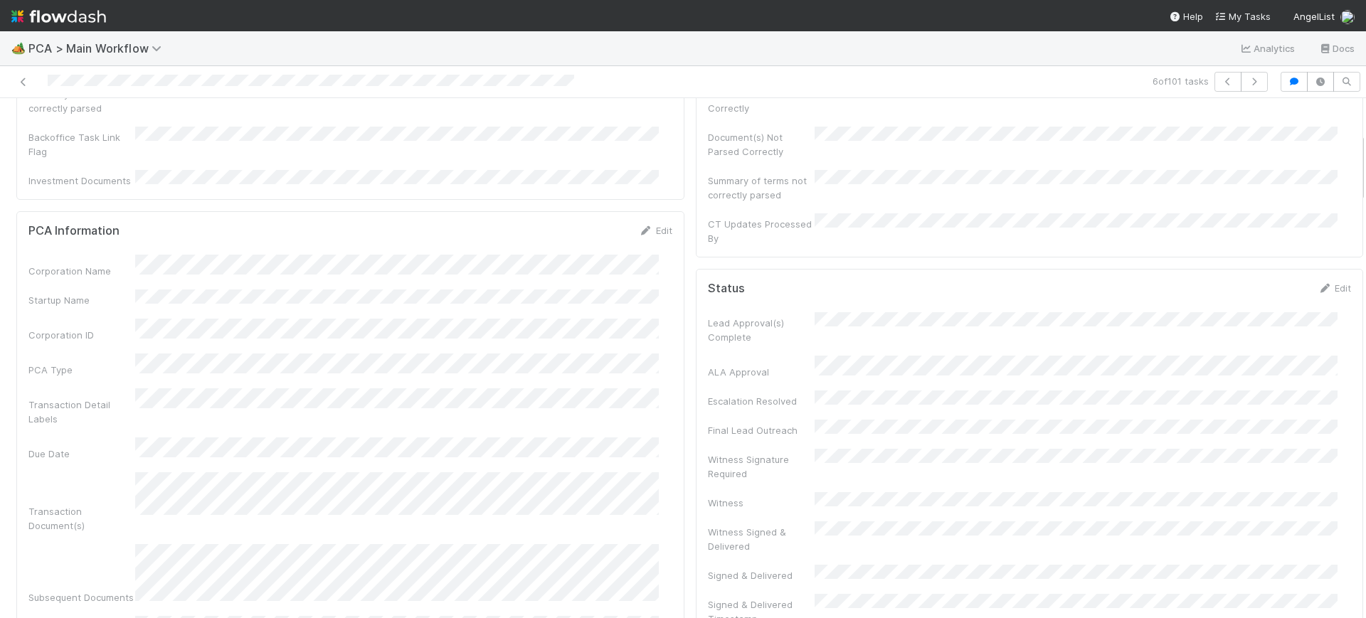
scroll to position [260, 0]
drag, startPoint x: 1347, startPoint y: 458, endPoint x: 1365, endPoint y: 148, distance: 310.1
click at [1365, 148] on div "🏕️ PCA > Main Workflow Analytics Docs 6 of 101 tasks Finance Review - Backlog (…" at bounding box center [683, 324] width 1366 height 587
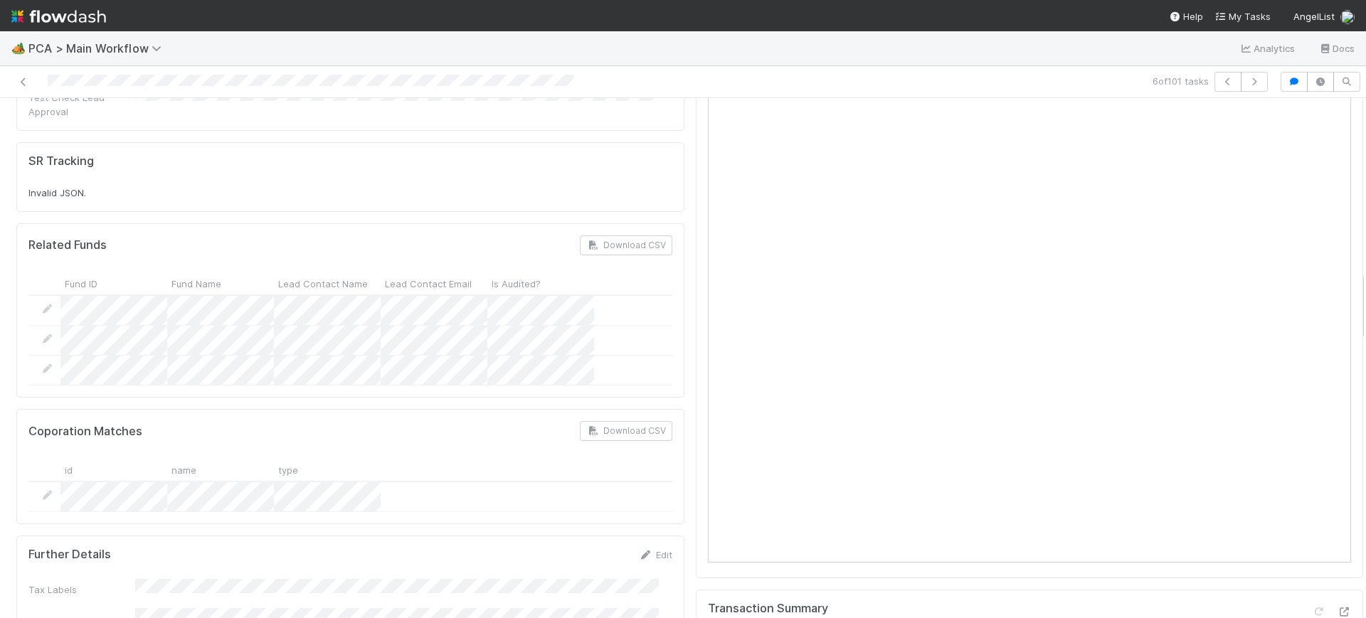
scroll to position [1423, 0]
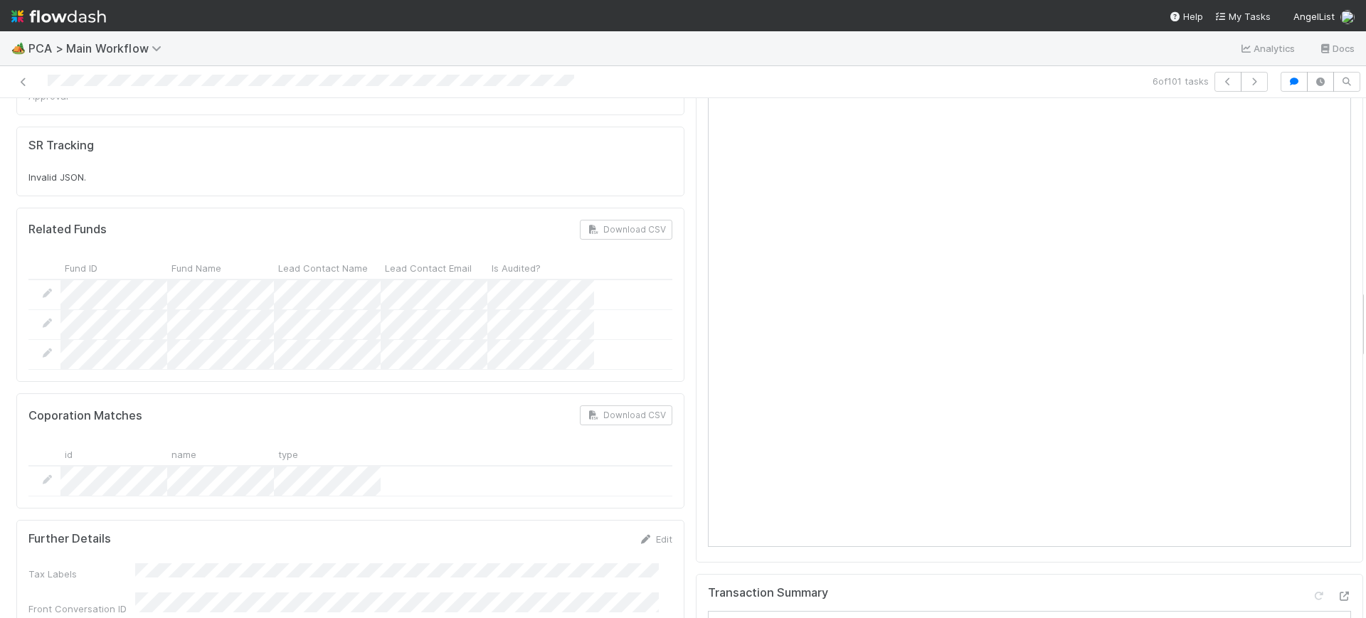
drag, startPoint x: 1348, startPoint y: 162, endPoint x: 1365, endPoint y: 318, distance: 157.5
click at [1365, 318] on div "🏕️ PCA > Main Workflow Analytics Docs 6 of 101 tasks Finance Review - Backlog (…" at bounding box center [683, 324] width 1366 height 587
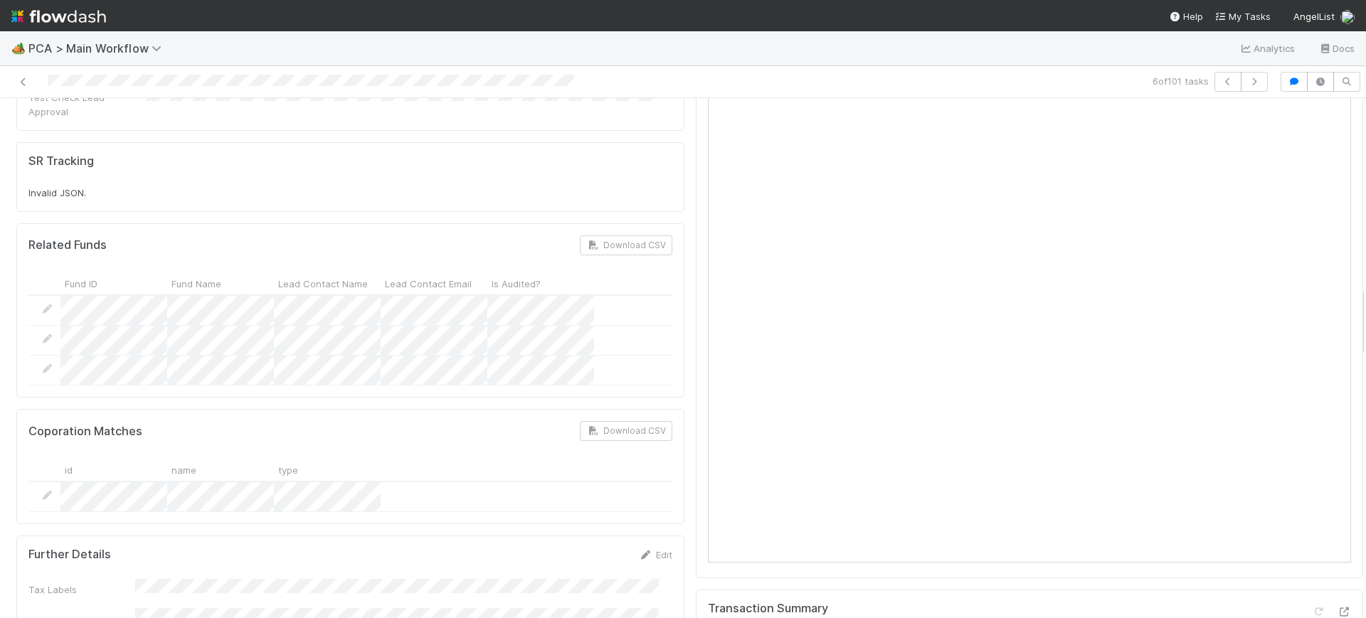
scroll to position [1386, 0]
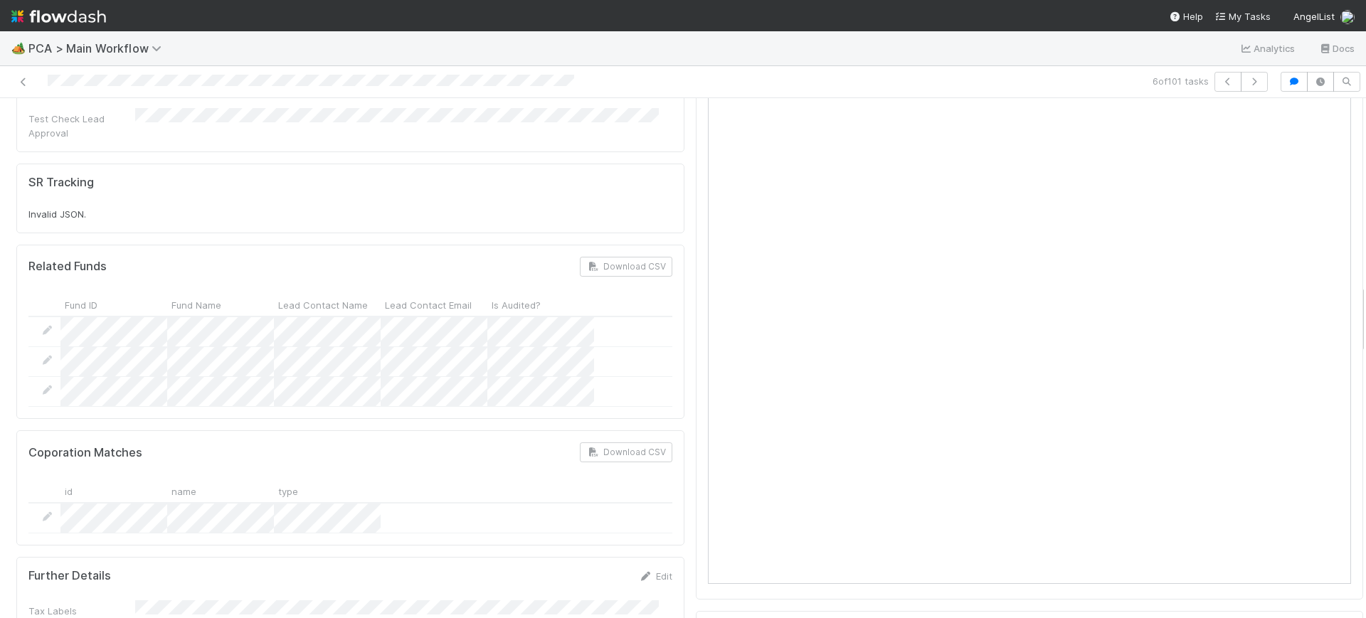
drag, startPoint x: 1348, startPoint y: 298, endPoint x: 1357, endPoint y: 293, distance: 9.9
click at [1357, 293] on div "🏕️ PCA > Main Workflow Analytics Docs 6 of 101 tasks Finance Review - Backlog (…" at bounding box center [683, 324] width 1366 height 587
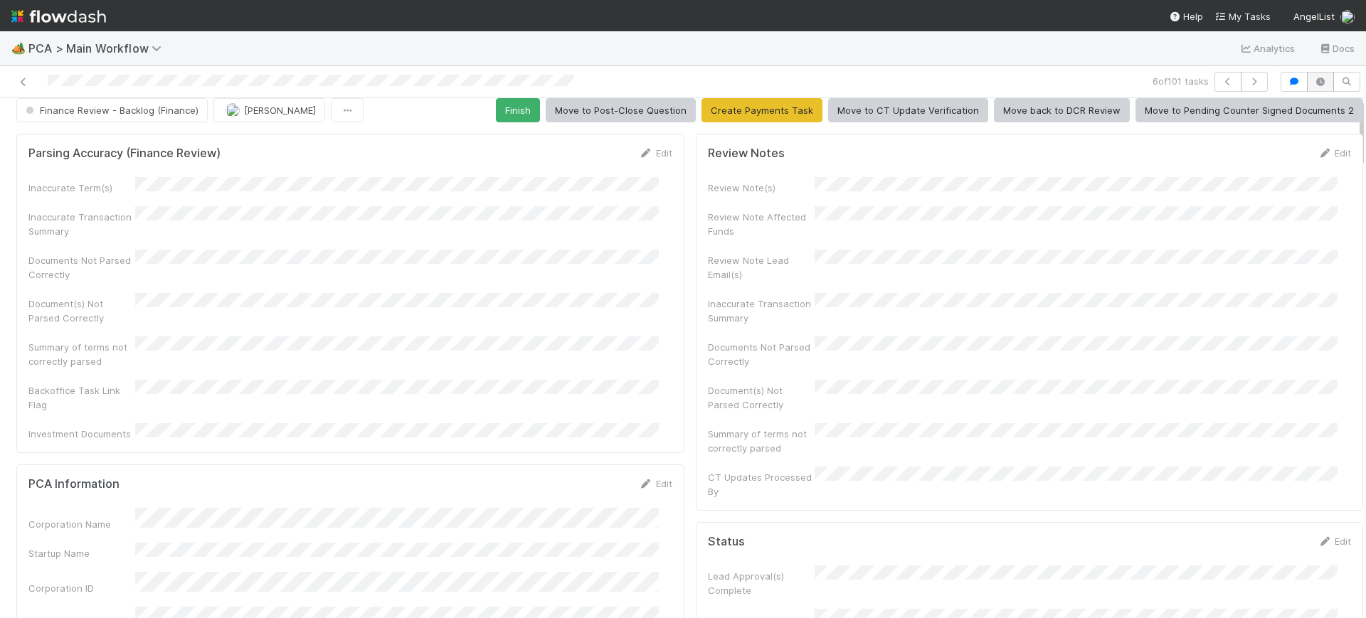
scroll to position [0, 0]
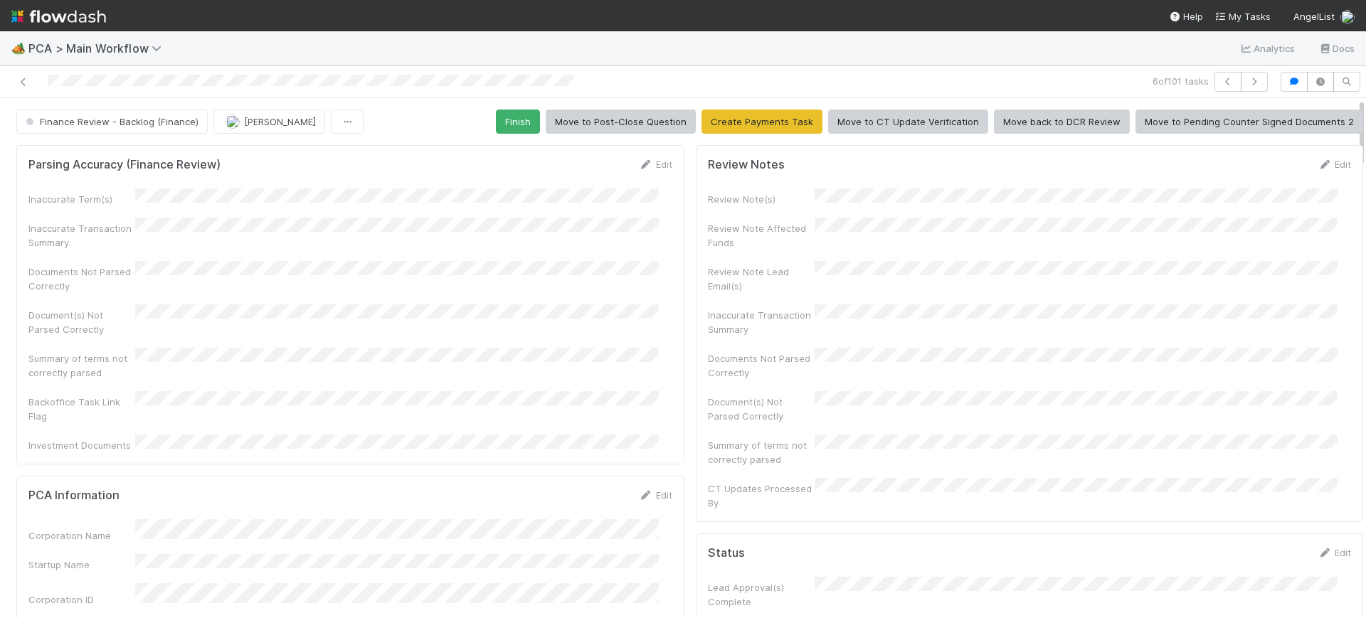
drag, startPoint x: 1347, startPoint y: 312, endPoint x: 1313, endPoint y: 57, distance: 257.0
click at [1313, 57] on div "🏕️ PCA > Main Workflow Analytics Docs 6 of 101 tasks Finance Review - Backlog (…" at bounding box center [683, 324] width 1366 height 587
click at [498, 126] on button "Finish" at bounding box center [518, 122] width 44 height 24
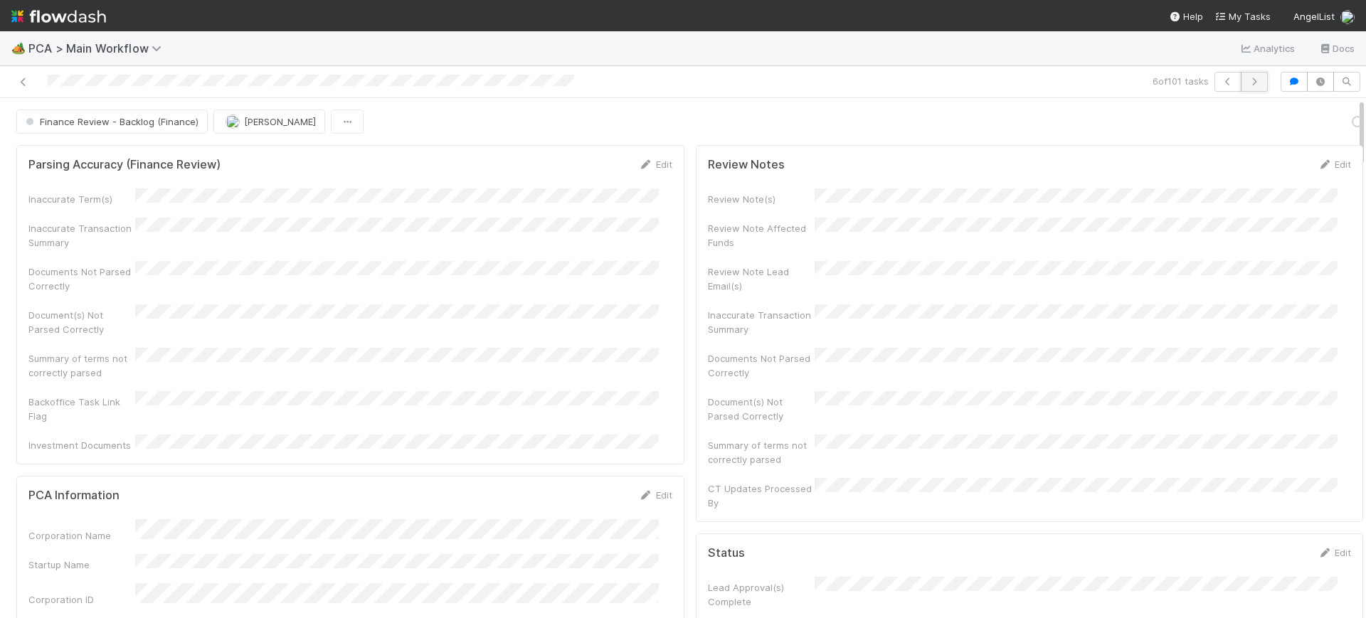
click at [1247, 78] on icon "button" at bounding box center [1254, 82] width 14 height 9
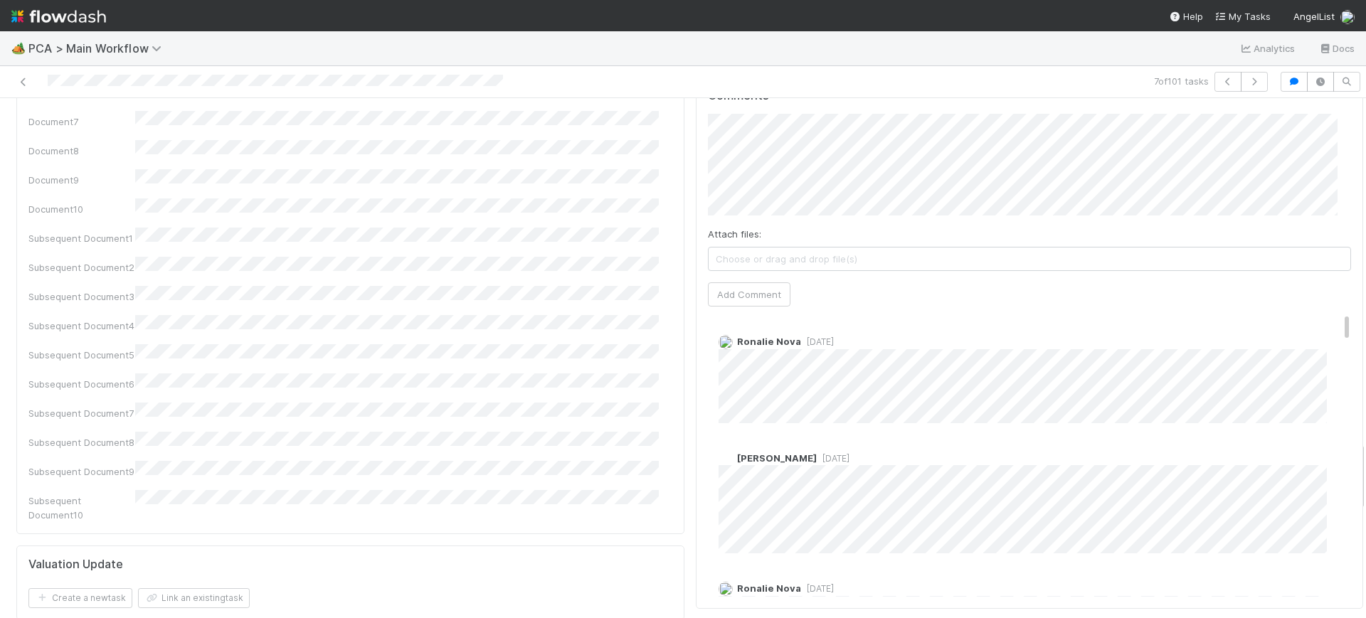
scroll to position [2559, 0]
drag, startPoint x: 1348, startPoint y: 132, endPoint x: 1365, endPoint y: 476, distance: 344.1
click at [1365, 476] on div "🏕️ PCA > Main Workflow Analytics Docs 7 of 101 tasks Finance Review - Backlog (…" at bounding box center [683, 324] width 1366 height 587
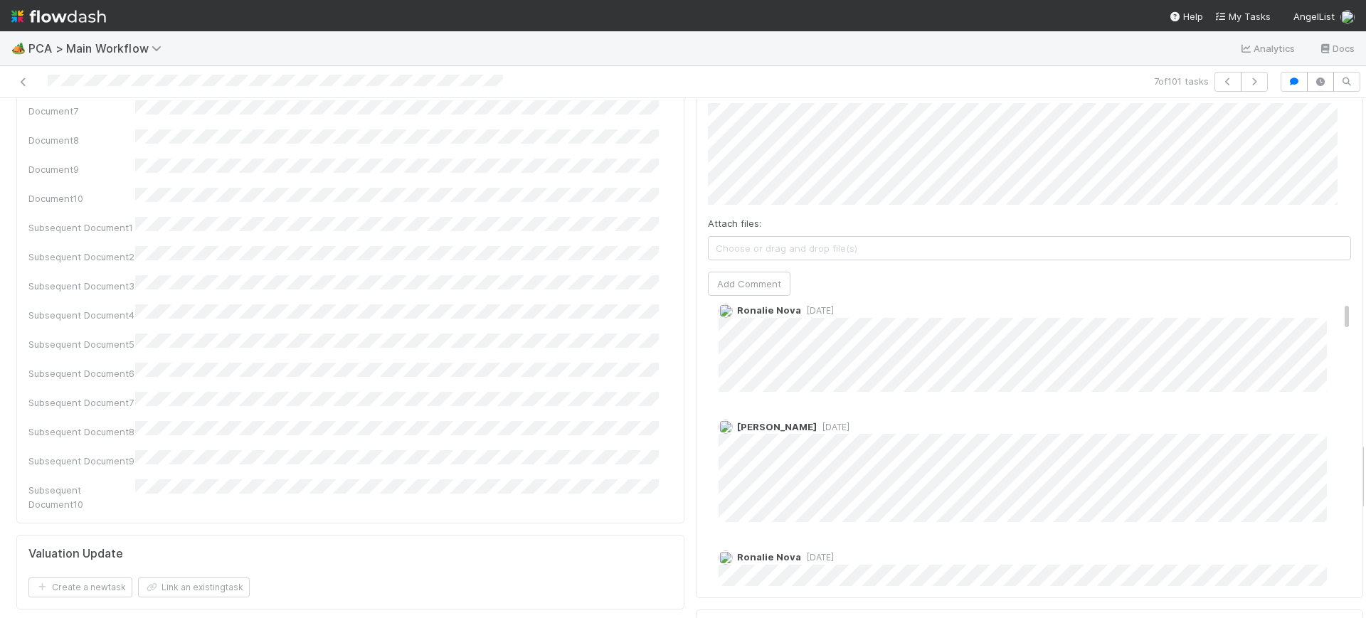
scroll to position [0, 0]
drag, startPoint x: 1321, startPoint y: 218, endPoint x: 1330, endPoint y: 143, distance: 75.3
click at [1330, 143] on div "Comments Attach files: Choose or drag and drop file(s) Add Comment Ronalie Nova…" at bounding box center [1030, 332] width 668 height 533
drag, startPoint x: 1346, startPoint y: 491, endPoint x: 1349, endPoint y: 443, distance: 47.8
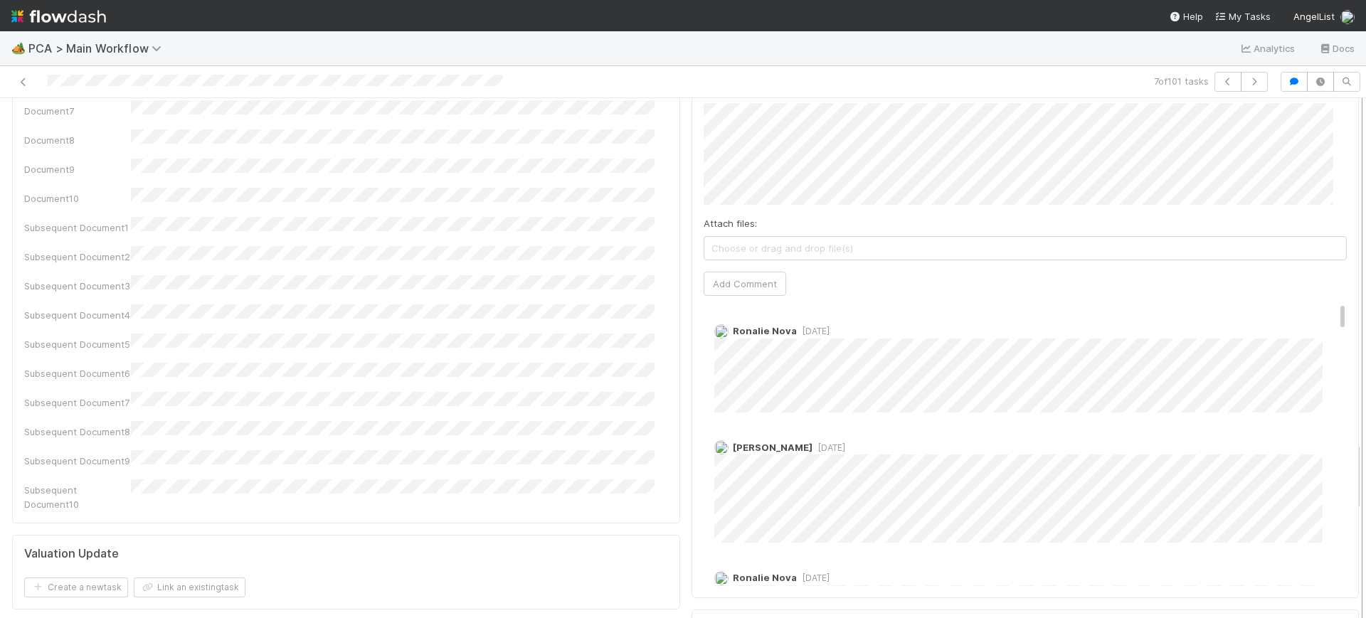
click at [1349, 443] on div "Finance Review - Backlog (Finance) [PERSON_NAME] Finish Move to Post-Close Ques…" at bounding box center [683, 358] width 1366 height 520
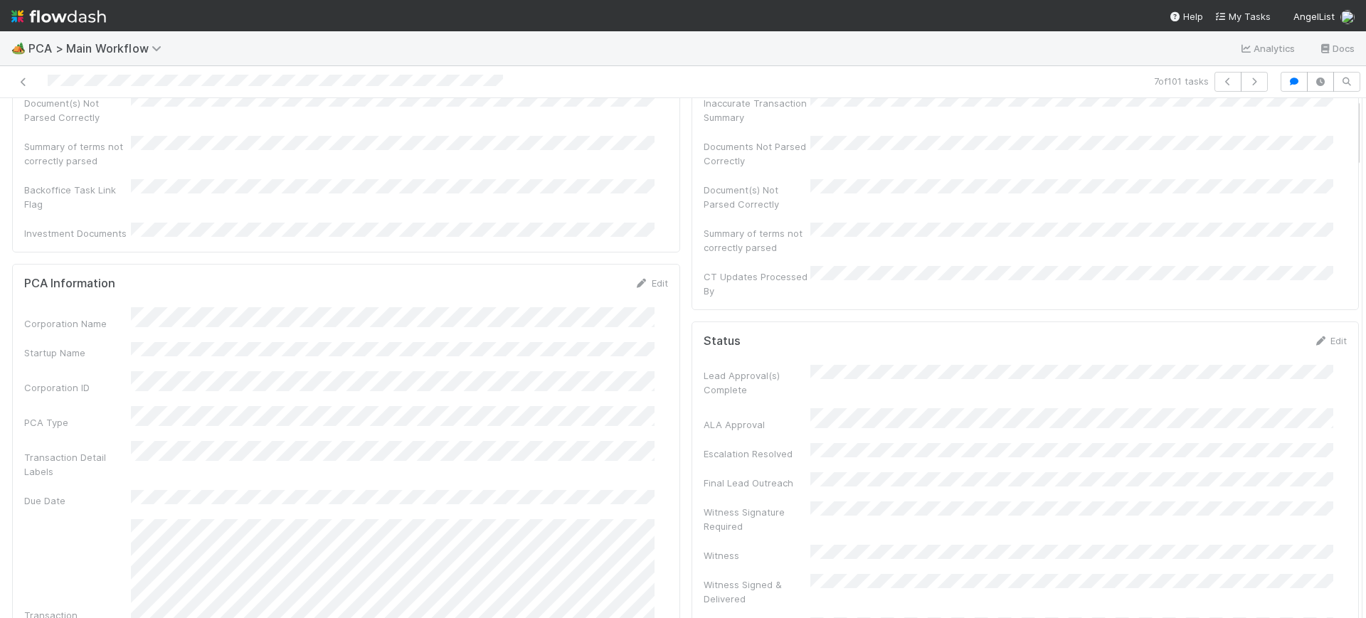
scroll to position [0, 0]
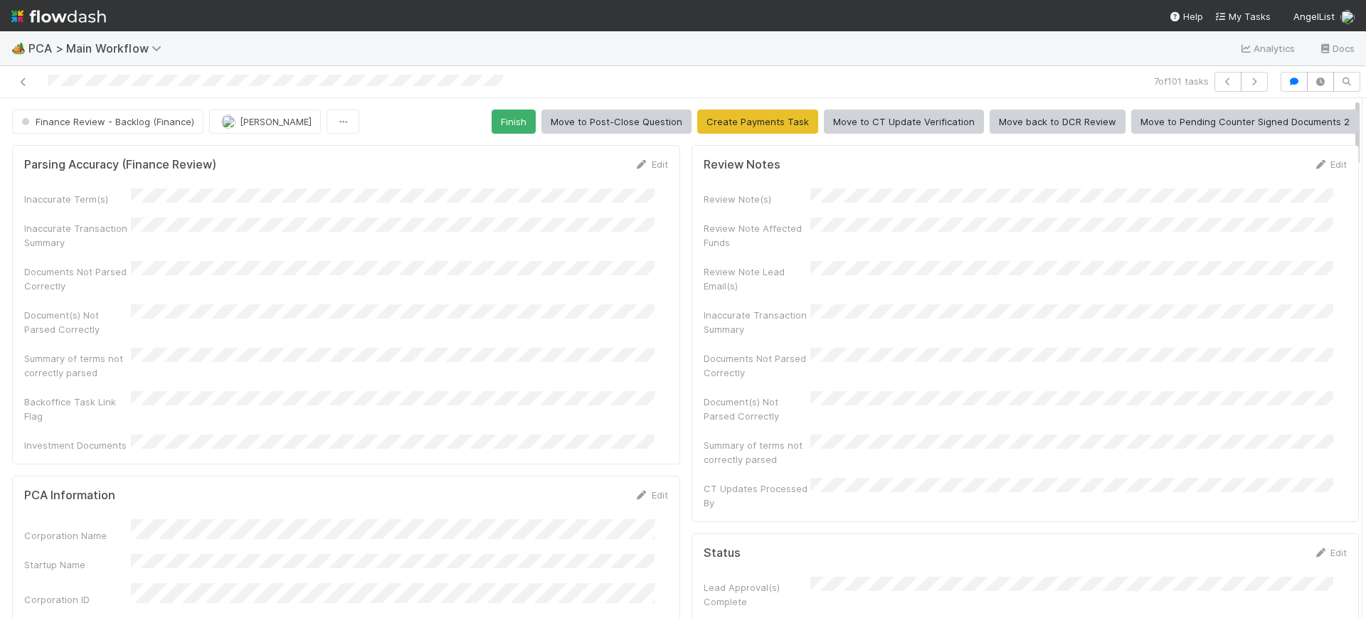
drag, startPoint x: 1344, startPoint y: 455, endPoint x: 1326, endPoint y: 24, distance: 431.5
click at [1326, 24] on div "🏕️ PCA > Main Workflow Analytics Docs 7 of 101 tasks Finance Review - Backlog (…" at bounding box center [683, 309] width 1366 height 618
click at [515, 112] on button "Finish" at bounding box center [514, 122] width 44 height 24
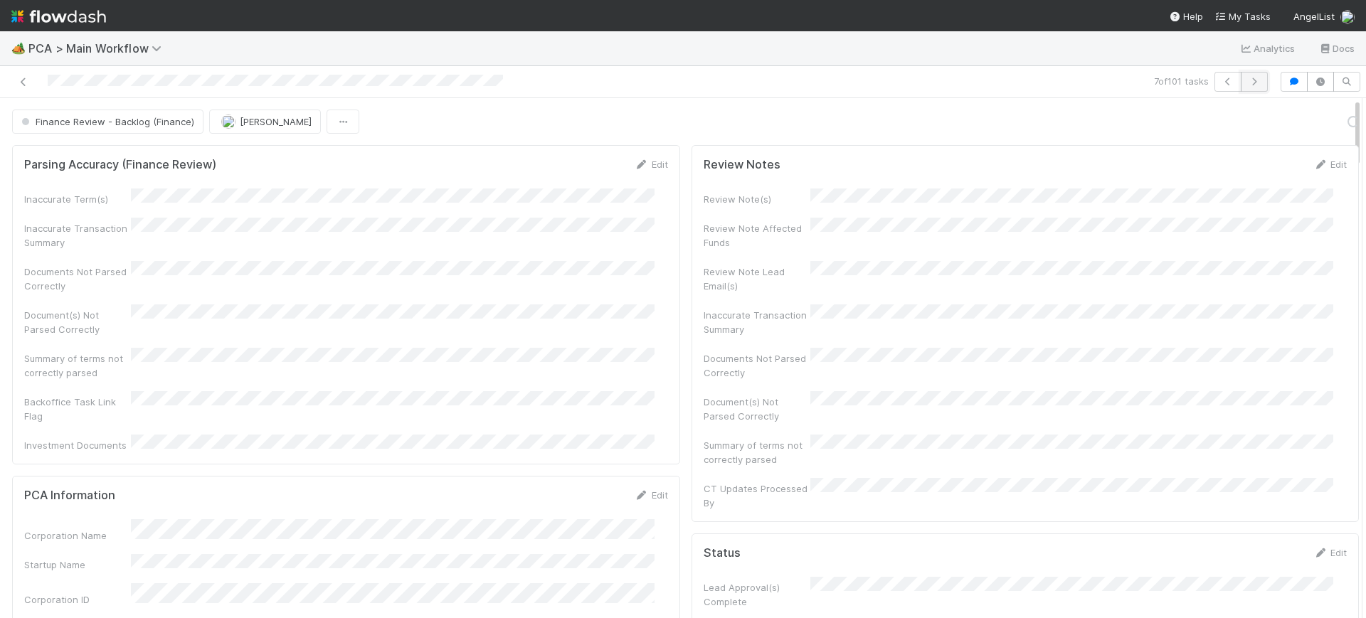
click at [1243, 88] on button "button" at bounding box center [1254, 82] width 27 height 20
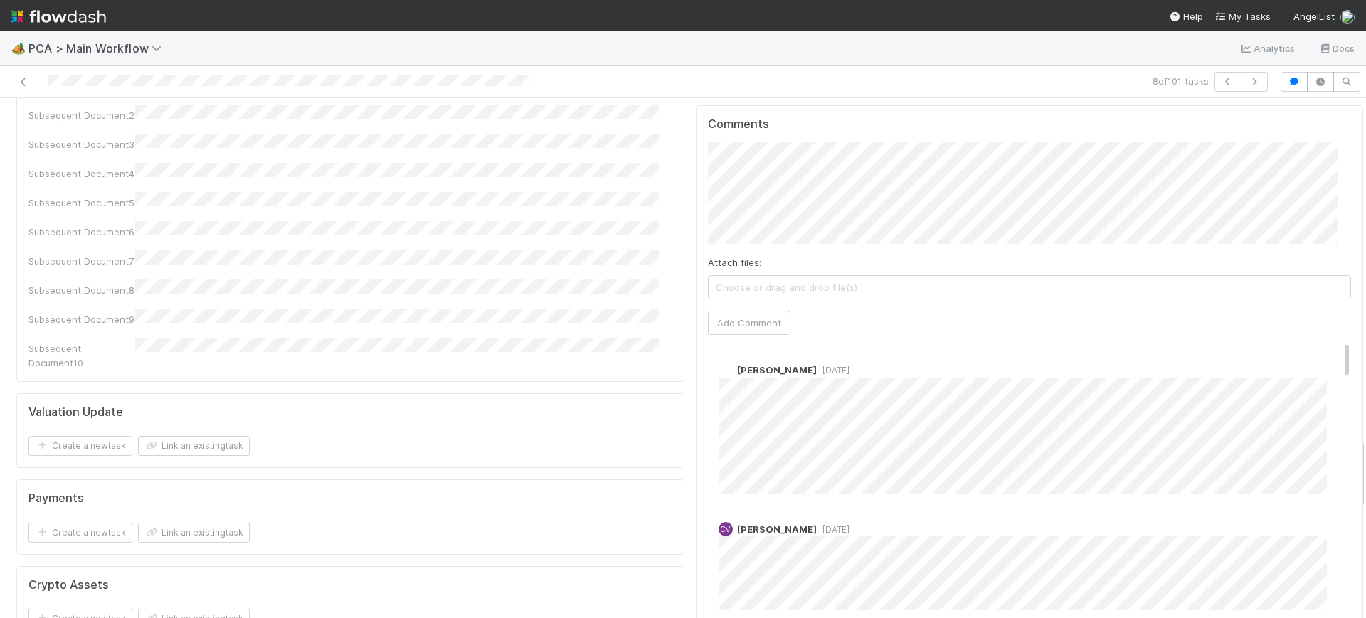
scroll to position [2524, 0]
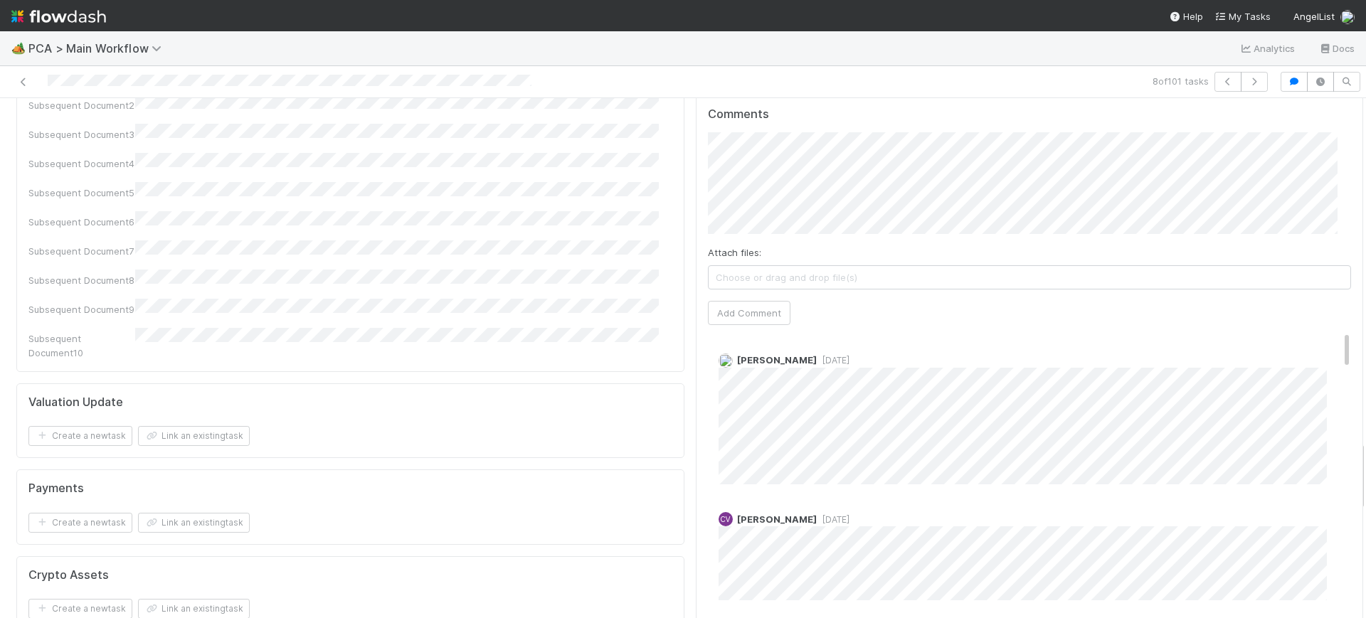
drag, startPoint x: 1348, startPoint y: 112, endPoint x: 1365, endPoint y: 455, distance: 343.3
click at [1365, 455] on div "🏕️ PCA > Main Workflow Analytics Docs 8 of 101 tasks Finance Review - Backlog (…" at bounding box center [683, 324] width 1366 height 587
drag, startPoint x: 1318, startPoint y: 237, endPoint x: 1355, endPoint y: 223, distance: 39.6
click at [1355, 223] on div "🏕️ PCA > Main Workflow Analytics Docs 8 of 101 tasks Finance Review - Backlog (…" at bounding box center [683, 324] width 1366 height 587
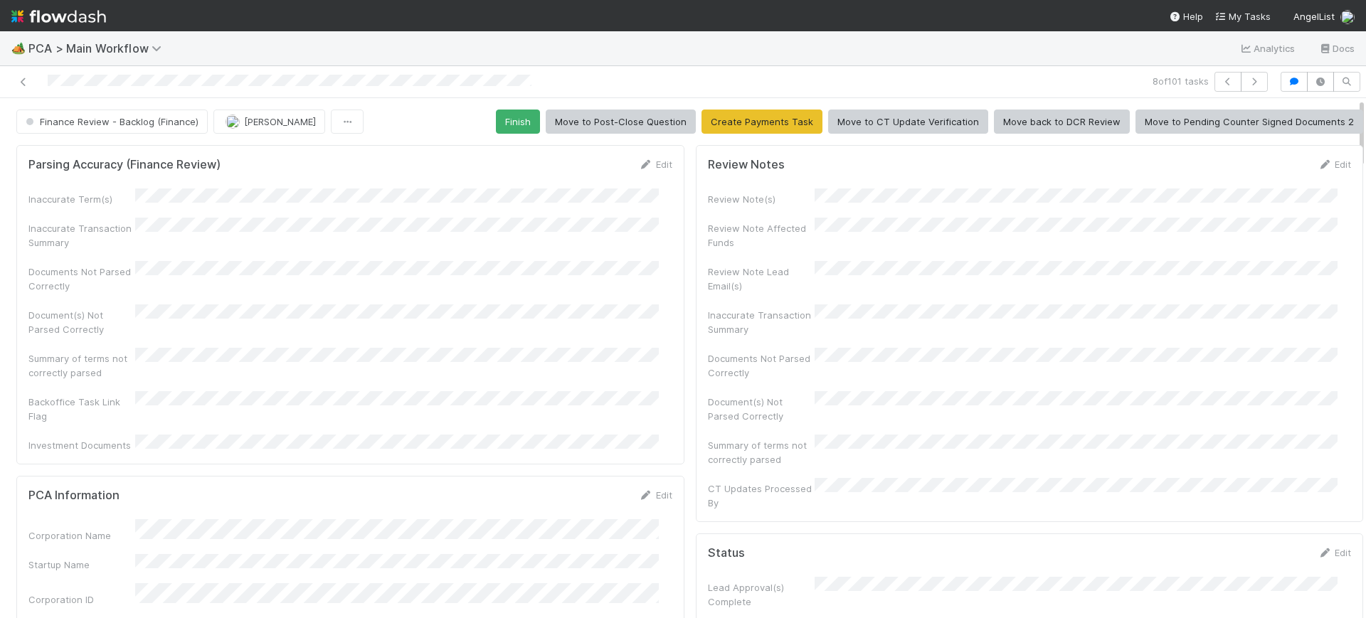
drag, startPoint x: 1349, startPoint y: 460, endPoint x: 1341, endPoint y: 68, distance: 392.8
drag, startPoint x: 1341, startPoint y: 68, endPoint x: 525, endPoint y: 127, distance: 818.3
click at [525, 127] on button "Finish" at bounding box center [518, 122] width 44 height 24
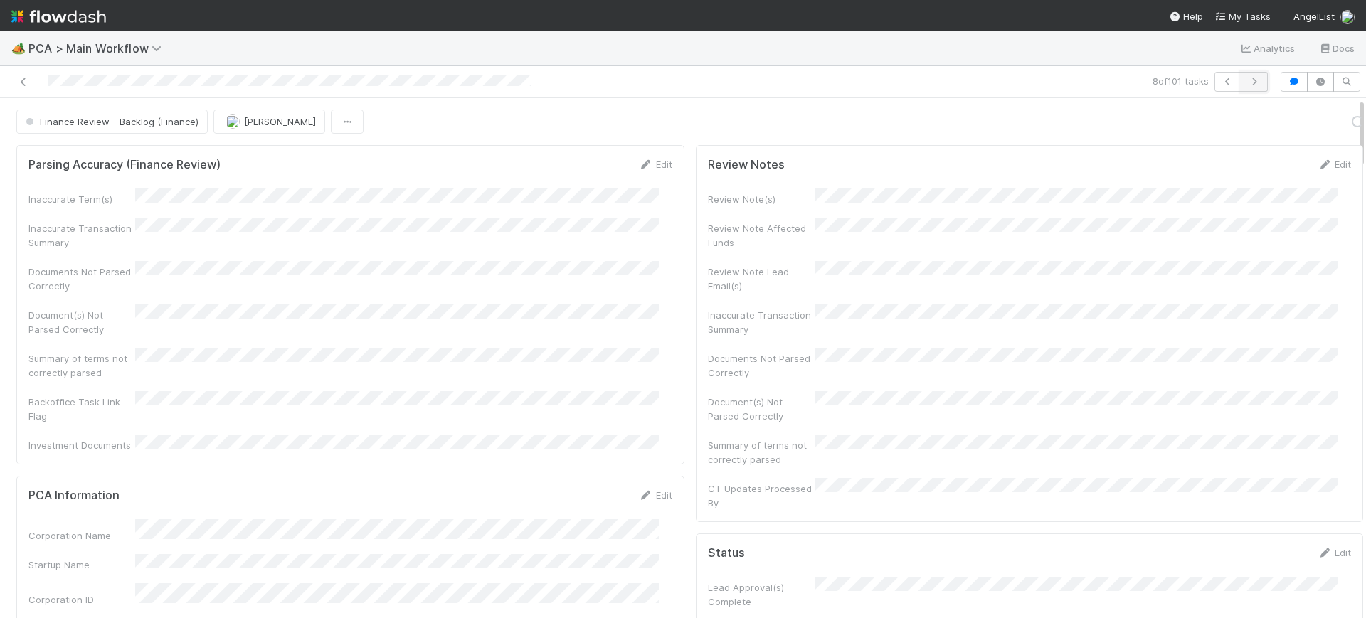
click at [1247, 84] on icon "button" at bounding box center [1254, 82] width 14 height 9
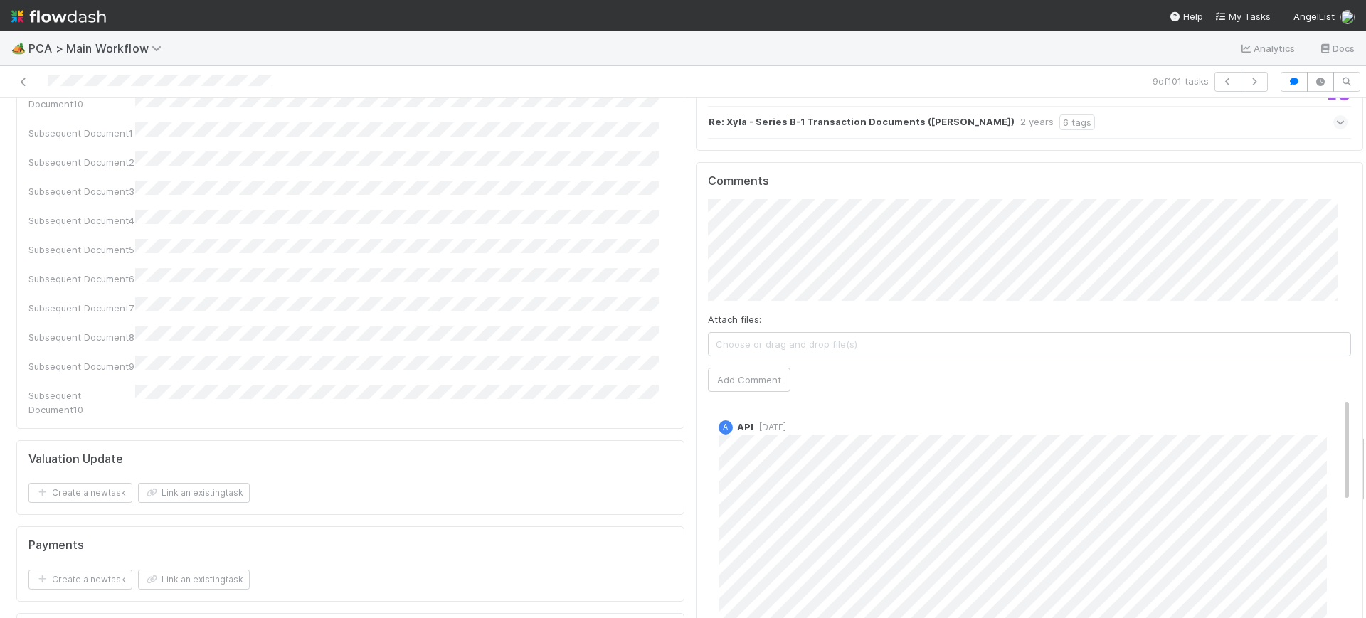
scroll to position [2483, 0]
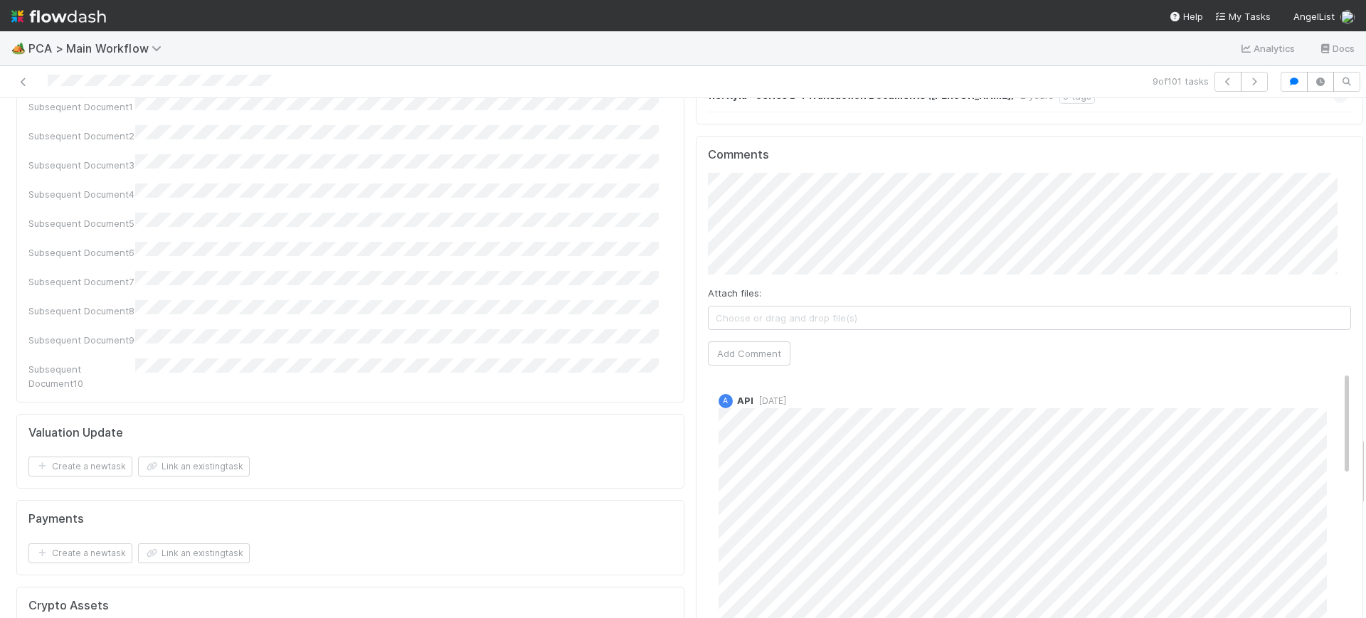
drag, startPoint x: 1348, startPoint y: 120, endPoint x: 1365, endPoint y: 458, distance: 338.4
click at [1365, 458] on div "🏕️ PCA > Main Workflow Analytics Docs 9 of 101 tasks Finance Review - Backlog (…" at bounding box center [683, 324] width 1366 height 587
drag, startPoint x: 1320, startPoint y: 291, endPoint x: 1303, endPoint y: 176, distance: 116.5
click at [1303, 176] on div "Comments Attach files: Choose or drag and drop file(s) Add Comment A API 2 year…" at bounding box center [1030, 402] width 644 height 509
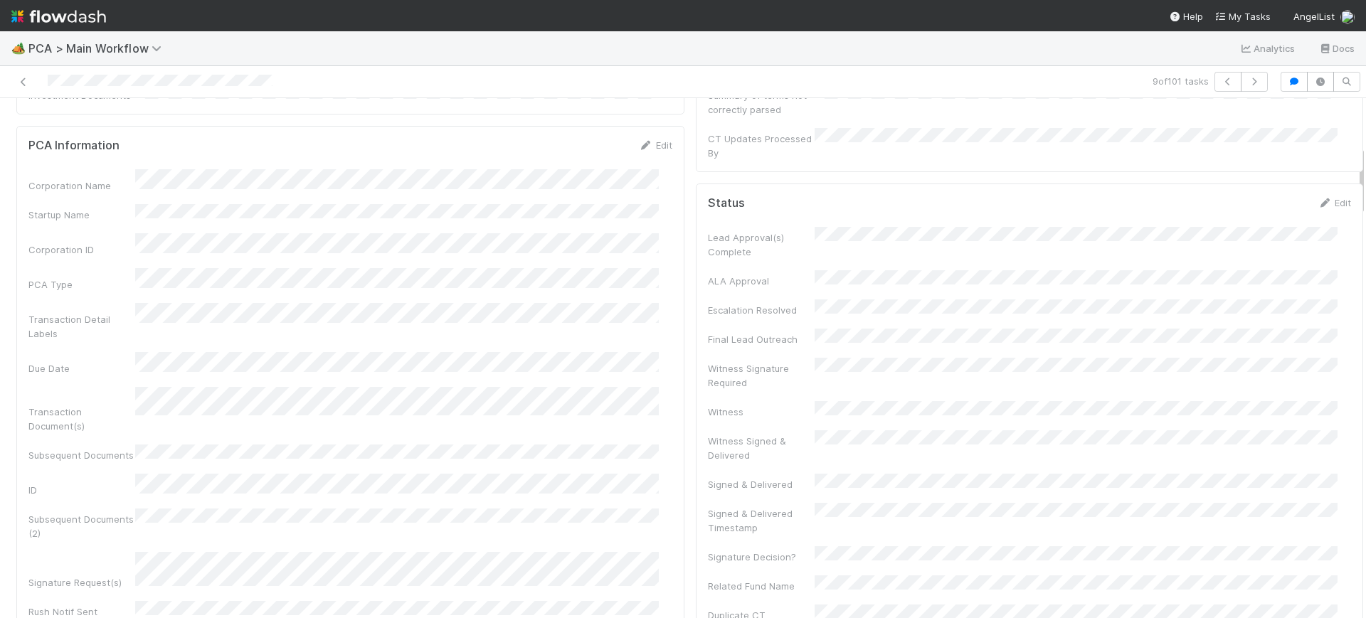
scroll to position [356, 0]
drag, startPoint x: 1349, startPoint y: 446, endPoint x: 1325, endPoint y: 157, distance: 290.6
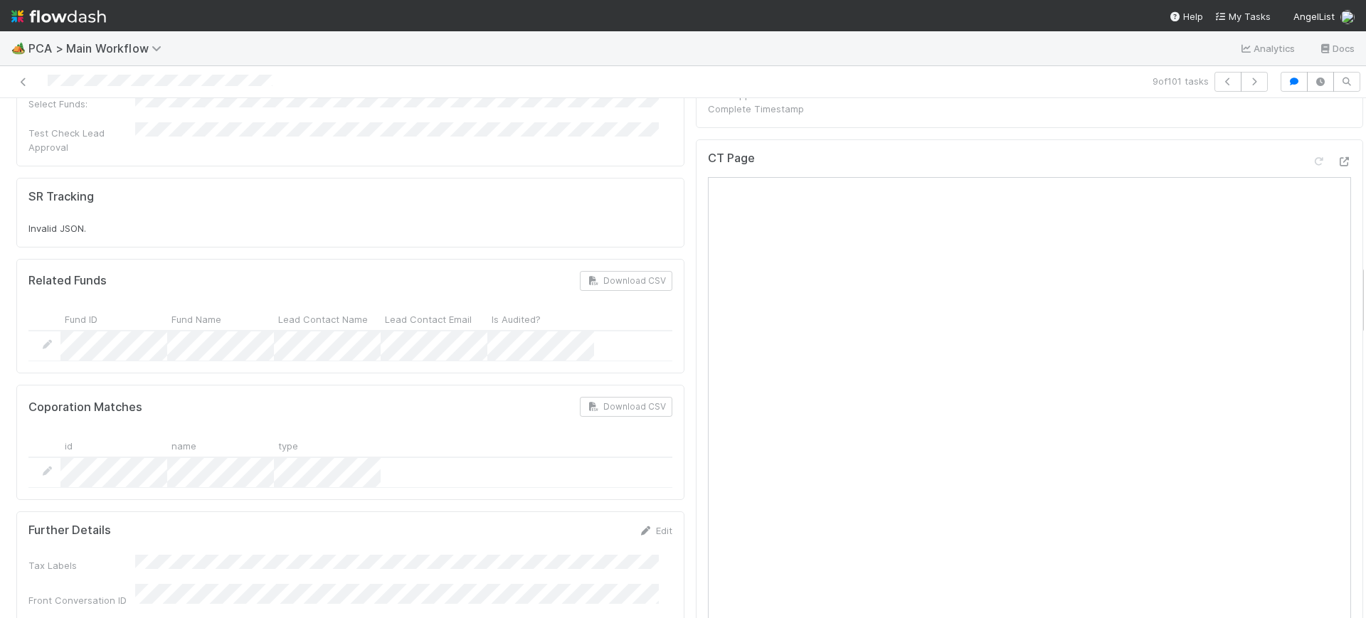
scroll to position [1224, 0]
drag, startPoint x: 1347, startPoint y: 183, endPoint x: 1365, endPoint y: 301, distance: 119.6
click at [1365, 301] on div "🏕️ PCA > Main Workflow Analytics Docs 9 of 101 tasks Finance Review - Backlog (…" at bounding box center [683, 324] width 1366 height 587
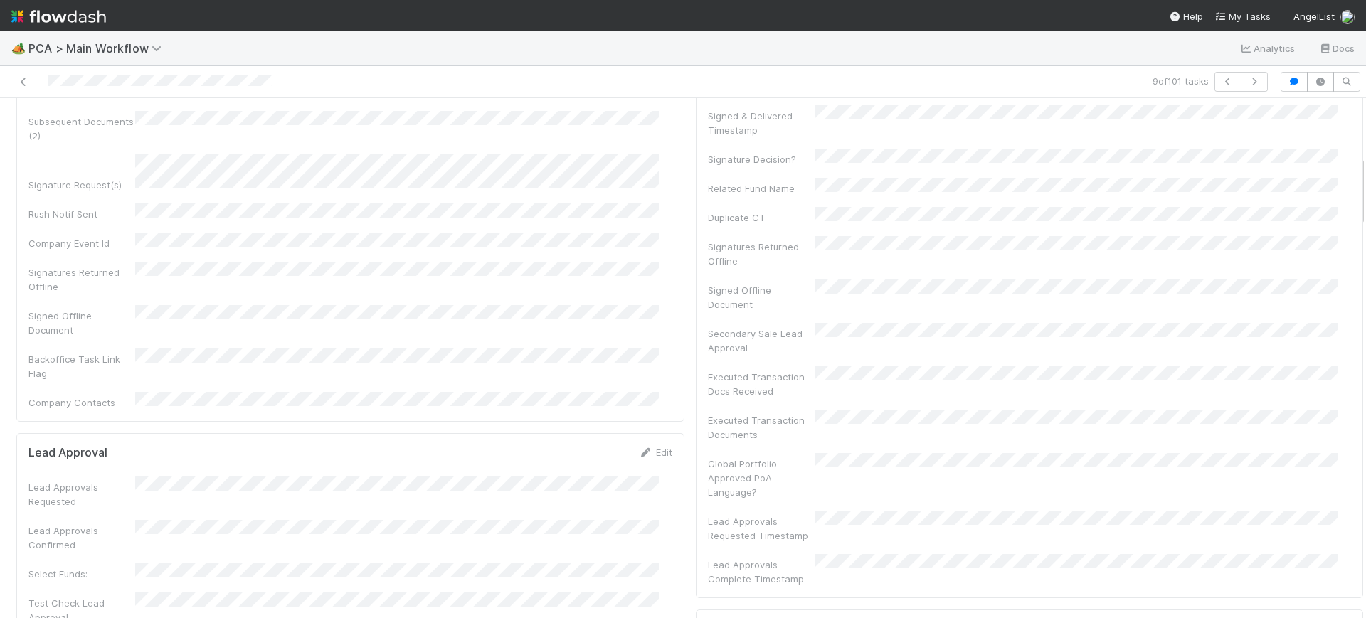
scroll to position [0, 0]
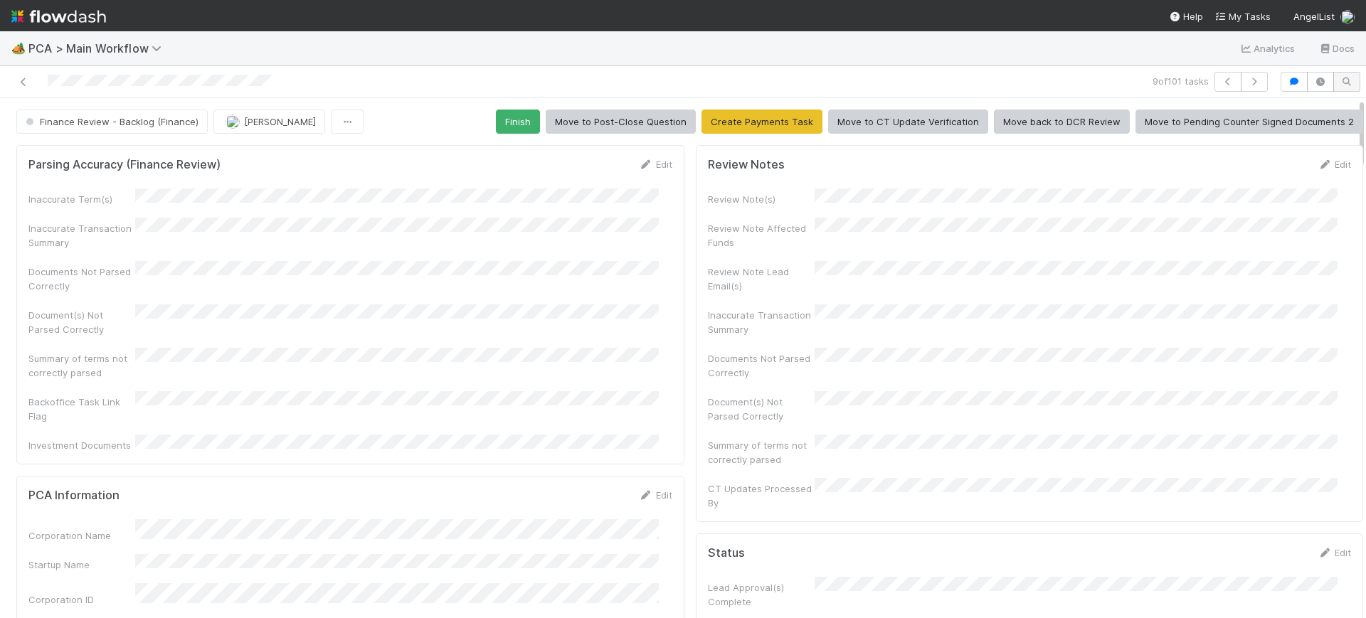
drag, startPoint x: 1348, startPoint y: 297, endPoint x: 1344, endPoint y: 80, distance: 216.3
click at [1344, 80] on div "9 of 101 tasks Finance Review - Backlog (Finance) Conor Queenan Finish Move to …" at bounding box center [683, 342] width 1366 height 552
click at [501, 115] on button "Finish" at bounding box center [518, 122] width 44 height 24
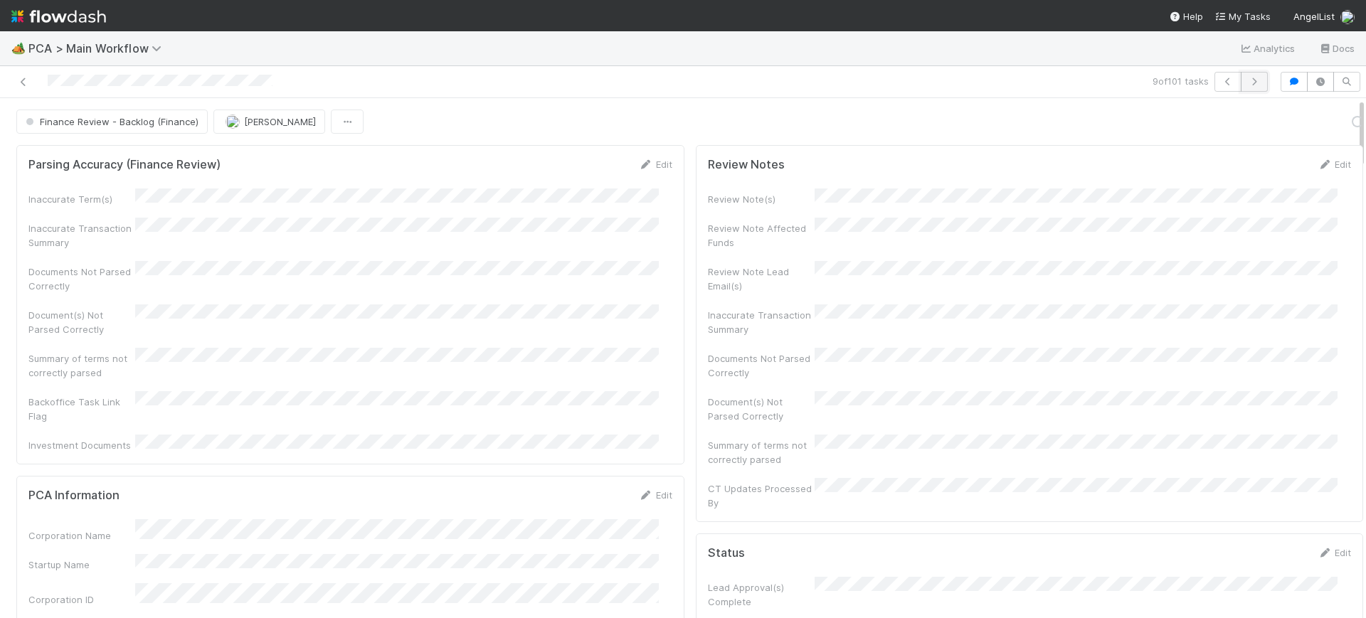
click at [1247, 81] on icon "button" at bounding box center [1254, 82] width 14 height 9
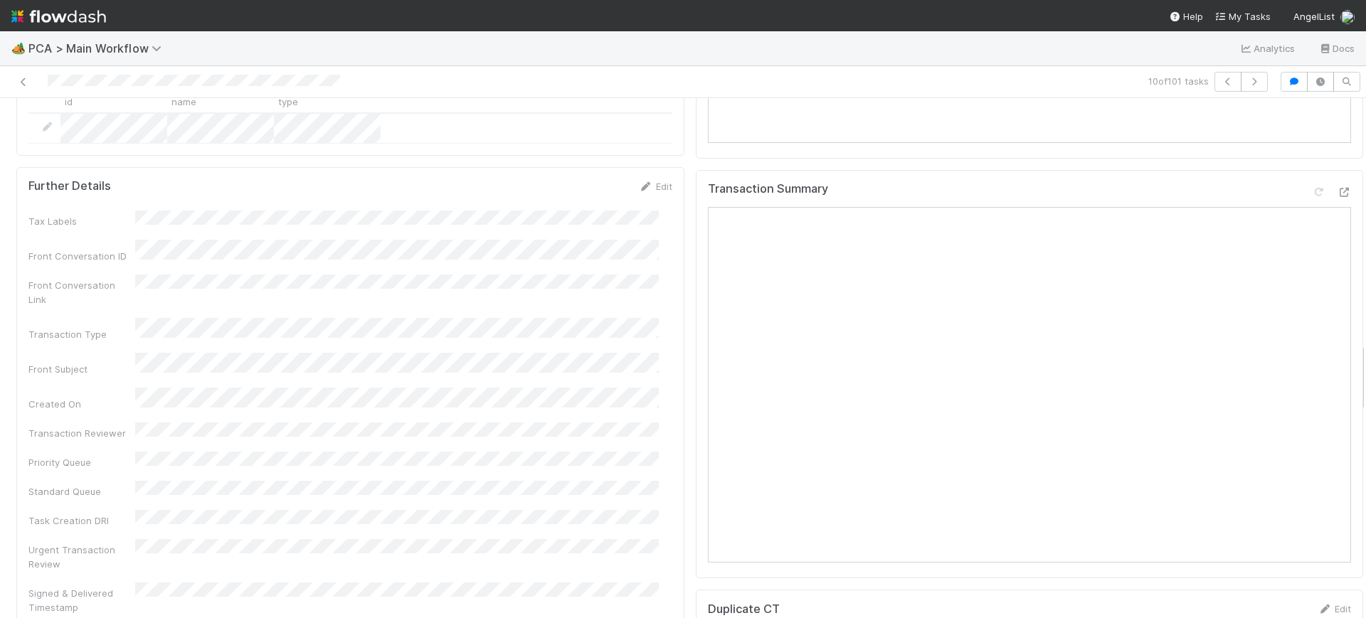
scroll to position [1775, 0]
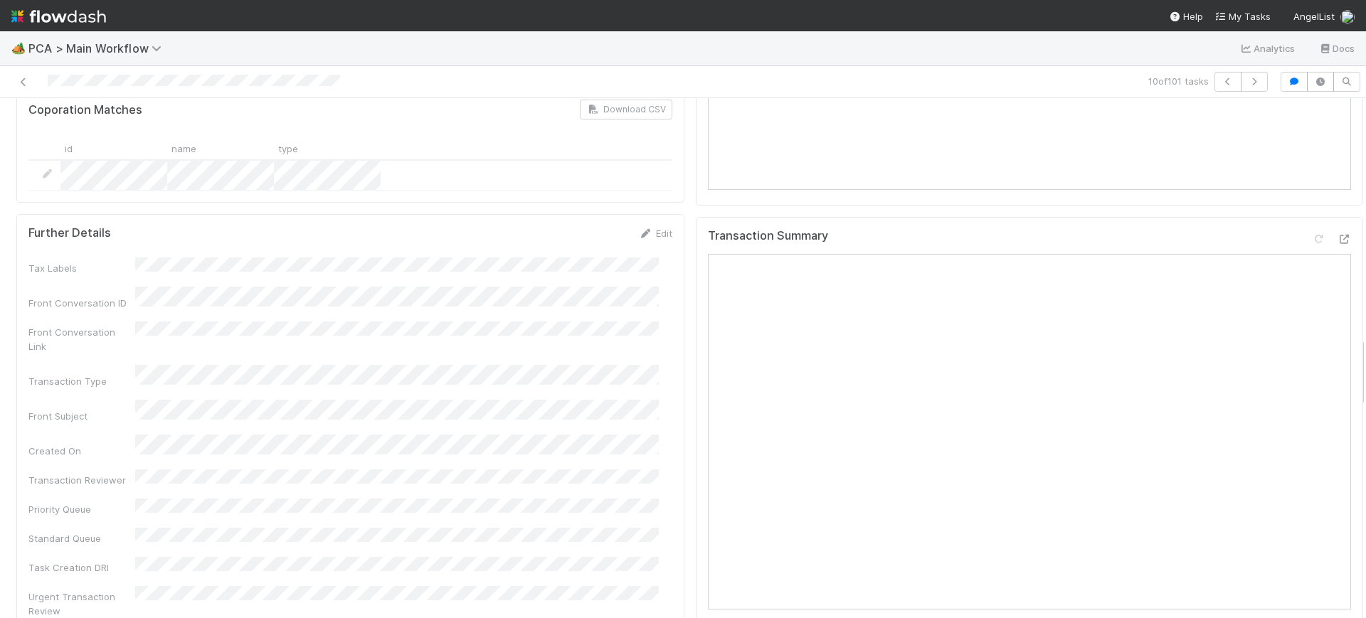
drag, startPoint x: 1348, startPoint y: 112, endPoint x: 1365, endPoint y: 351, distance: 239.7
click at [1365, 351] on div "🏕️ PCA > Main Workflow Analytics Docs 10 of 101 tasks Finance Review - Backlog …" at bounding box center [683, 324] width 1366 height 587
drag, startPoint x: 1350, startPoint y: 366, endPoint x: 1349, endPoint y: 386, distance: 19.9
click at [1349, 386] on div "Finance Review - Backlog (Finance) [PERSON_NAME] Finish Move to Post-Close Ques…" at bounding box center [683, 358] width 1366 height 520
drag, startPoint x: 1346, startPoint y: 380, endPoint x: 1346, endPoint y: 405, distance: 24.9
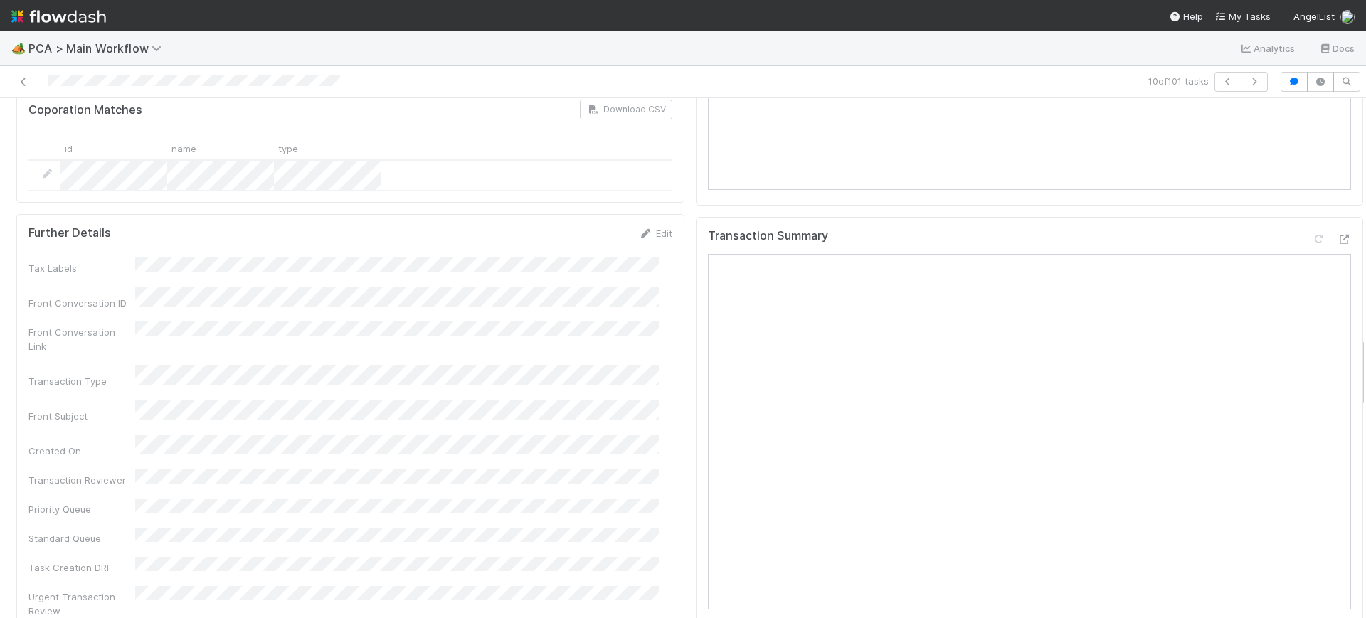
click at [1346, 405] on div "Parsing Accuracy (Finance Review) Edit Inaccurate Term(s) Inaccurate Transactio…" at bounding box center [690, 354] width 1380 height 3979
drag, startPoint x: 1346, startPoint y: 389, endPoint x: 1346, endPoint y: 421, distance: 32.0
click at [1346, 421] on div "Parsing Accuracy (Finance Review) Edit Inaccurate Term(s) Inaccurate Transactio…" at bounding box center [690, 354] width 1380 height 3979
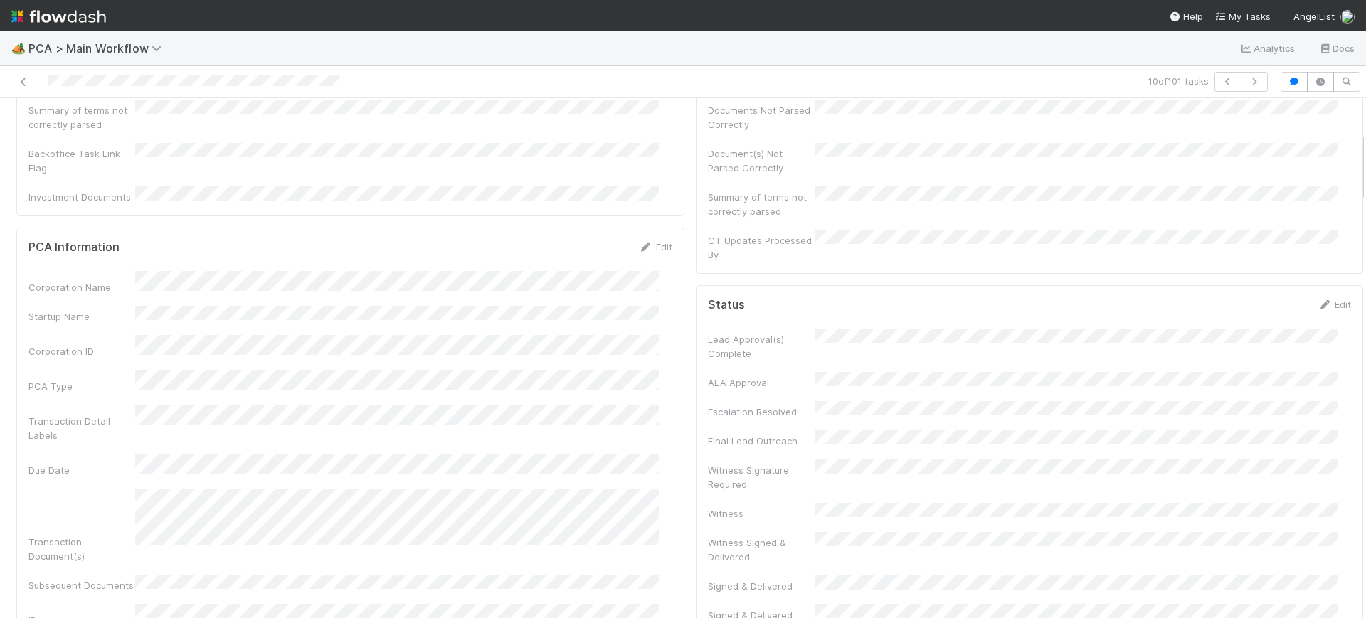
scroll to position [254, 0]
drag, startPoint x: 1348, startPoint y: 376, endPoint x: 1365, endPoint y: 171, distance: 205.6
click at [1365, 171] on div "🏕️ PCA > Main Workflow Analytics Docs 10 of 101 tasks Finance Review - Backlog …" at bounding box center [683, 324] width 1366 height 587
click at [1365, 160] on div at bounding box center [1366, 358] width 1 height 520
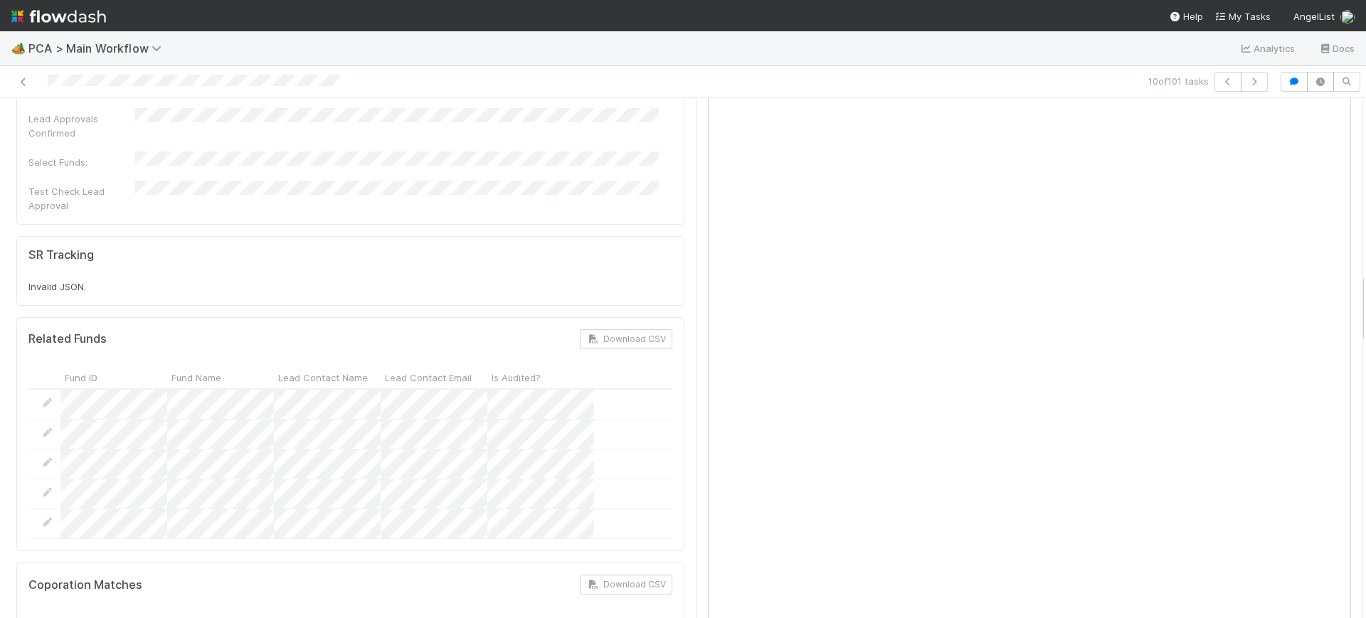
scroll to position [1294, 0]
drag, startPoint x: 1347, startPoint y: 160, endPoint x: 1358, endPoint y: 300, distance: 140.6
click at [1358, 300] on div "🏕️ PCA > Main Workflow Analytics Docs 10 of 101 tasks Finance Review - Backlog …" at bounding box center [683, 324] width 1366 height 587
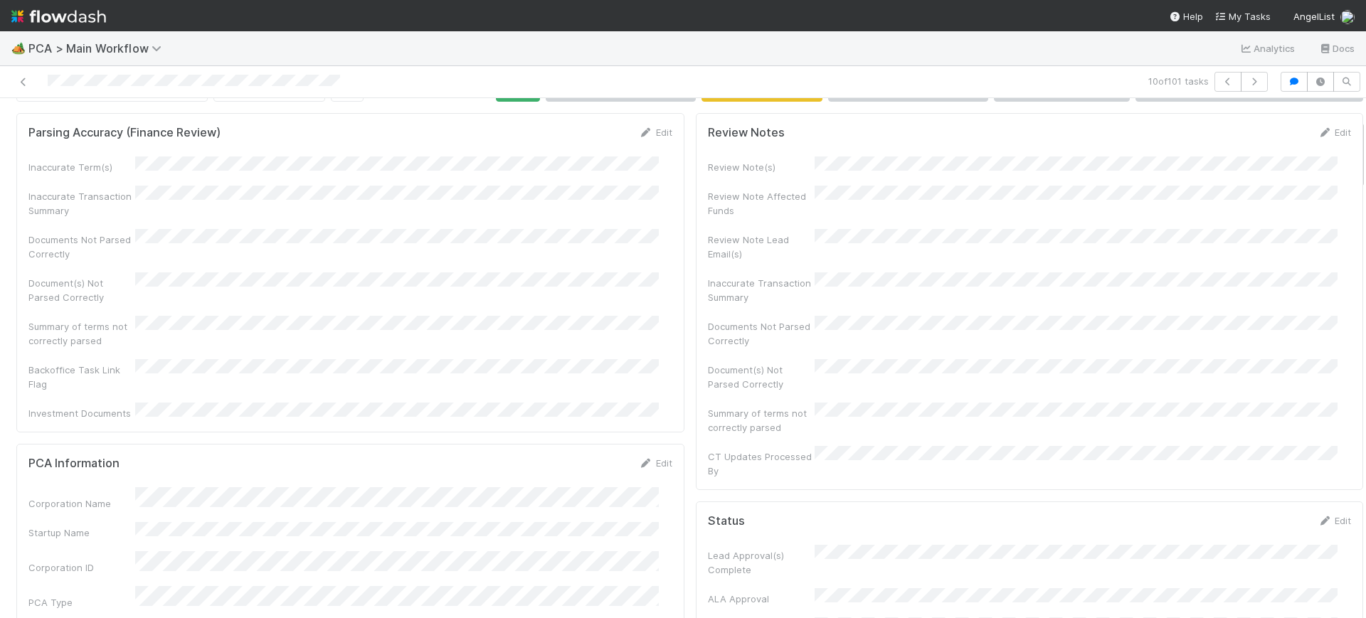
scroll to position [0, 0]
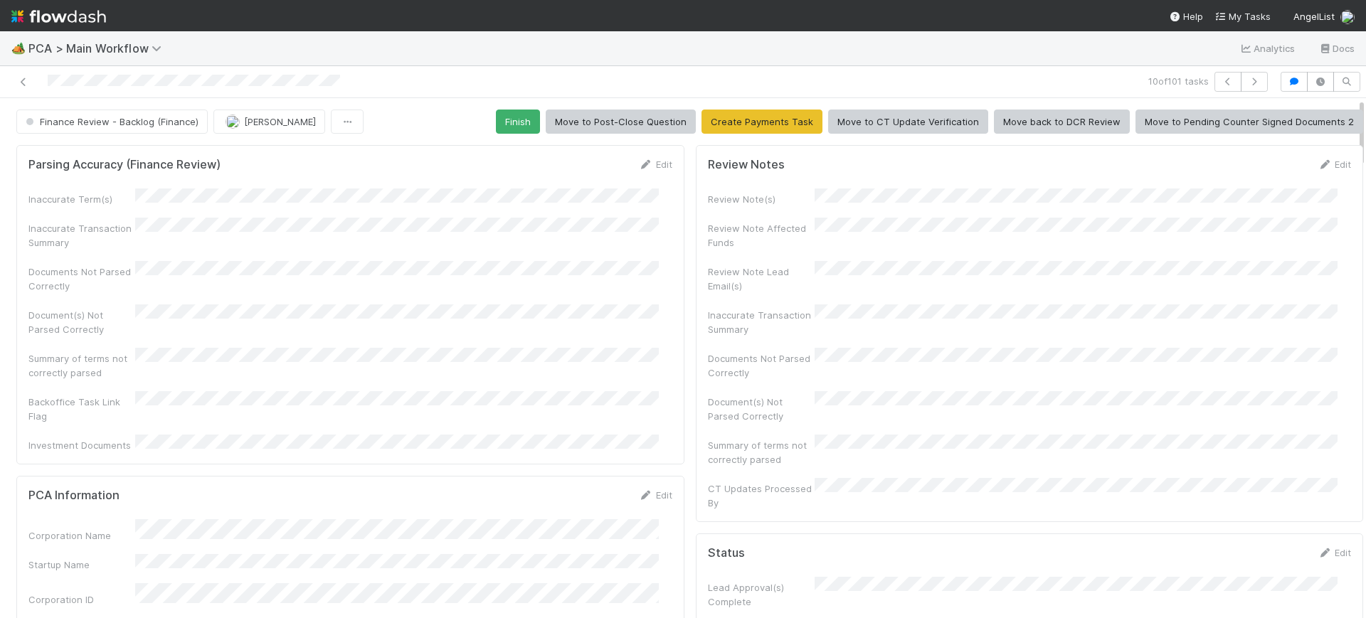
drag, startPoint x: 1347, startPoint y: 315, endPoint x: 1348, endPoint y: 41, distance: 274.6
click at [1348, 41] on div "🏕️ PCA > Main Workflow Analytics Docs 10 of 101 tasks Finance Review - Backlog …" at bounding box center [683, 324] width 1366 height 587
click at [500, 120] on button "Finish" at bounding box center [518, 122] width 44 height 24
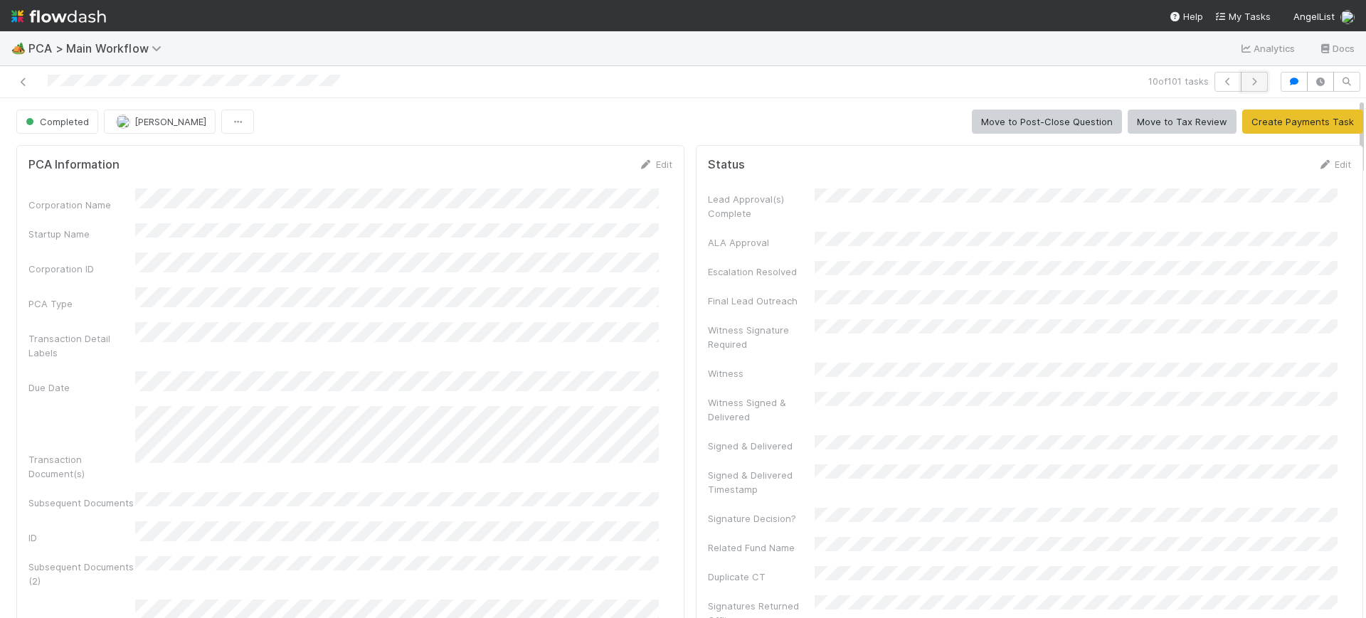
click at [1247, 80] on icon "button" at bounding box center [1254, 82] width 14 height 9
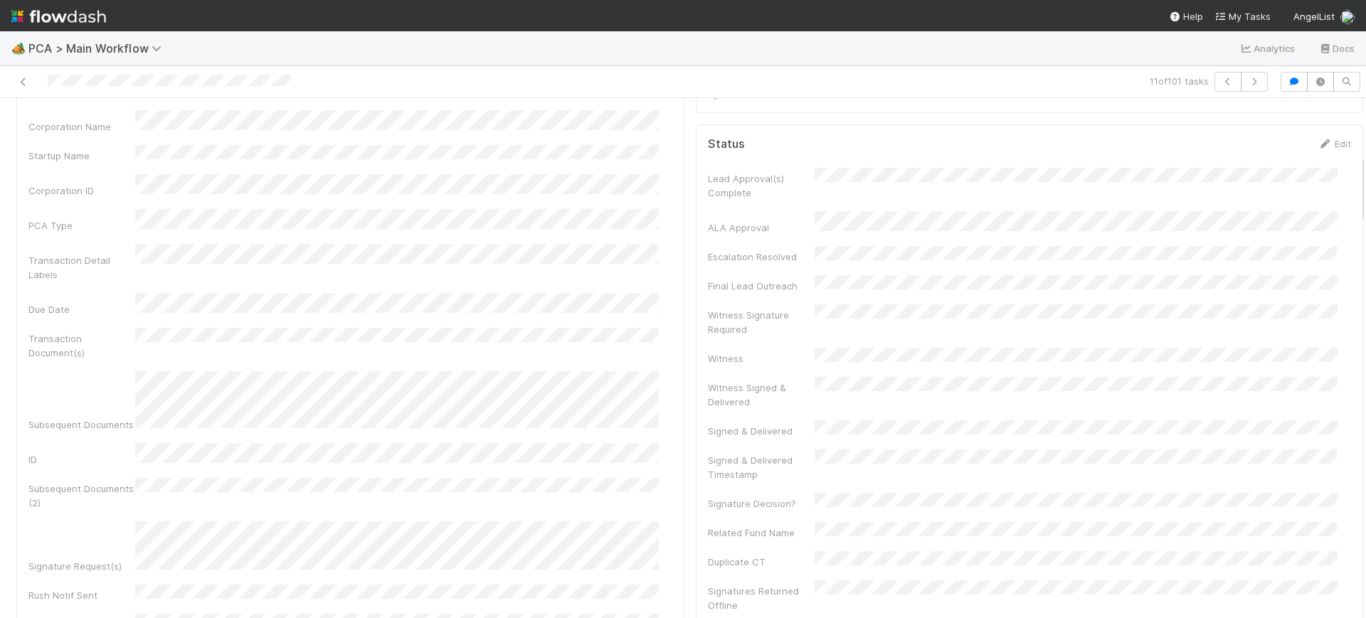
scroll to position [404, 0]
drag, startPoint x: 1348, startPoint y: 125, endPoint x: 1365, endPoint y: 180, distance: 57.4
click at [1365, 180] on div "🏕️ PCA > Main Workflow Analytics Docs 11 of 101 tasks Finance Review - Backlog …" at bounding box center [683, 324] width 1366 height 587
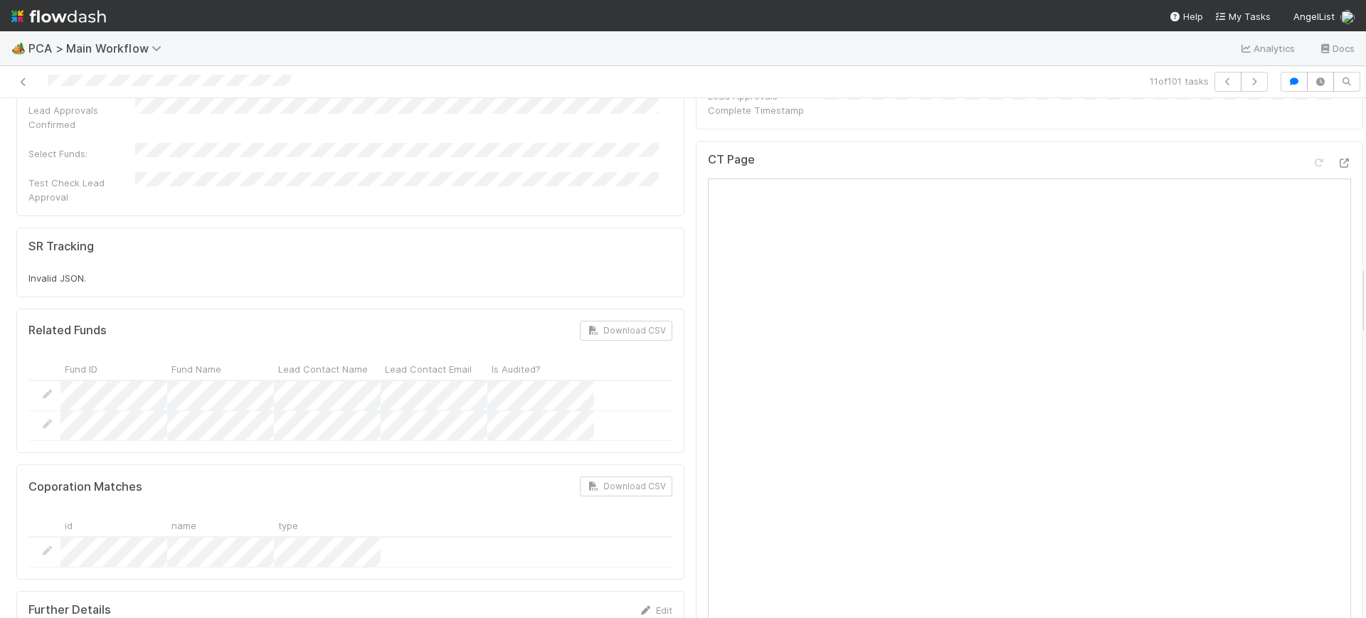
scroll to position [1254, 0]
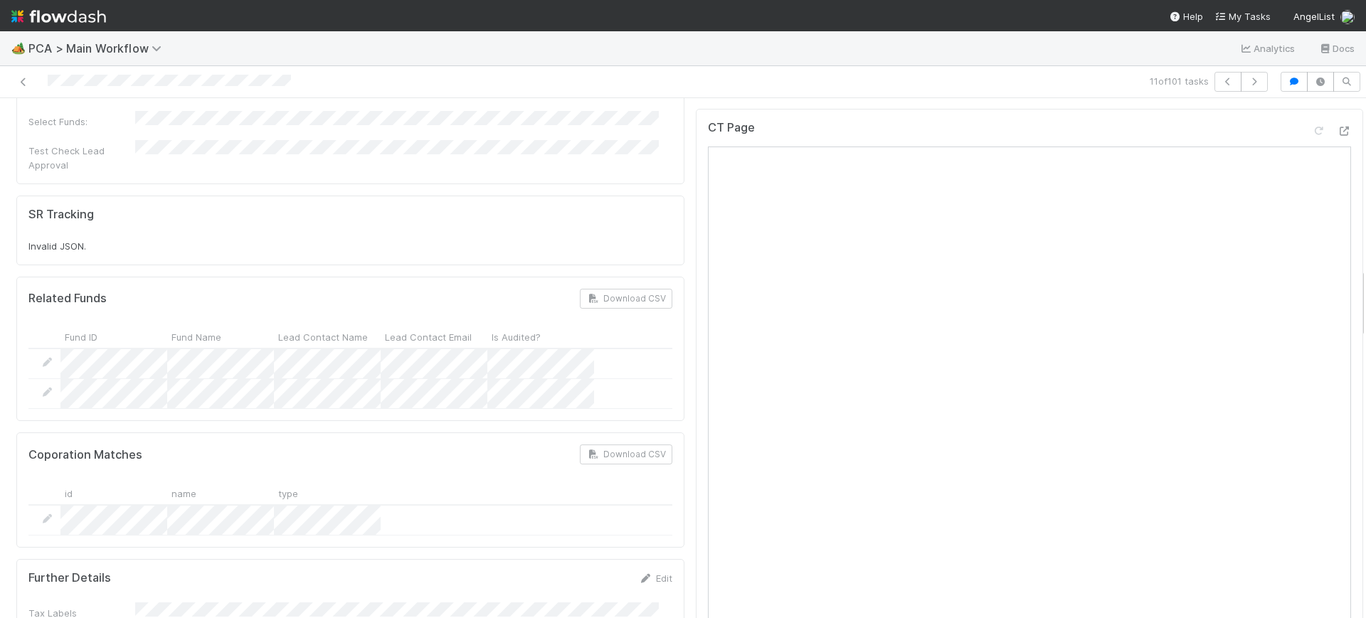
drag, startPoint x: 1349, startPoint y: 176, endPoint x: 1365, endPoint y: 292, distance: 116.4
click at [1365, 292] on div "🏕️ PCA > Main Workflow Analytics Docs 11 of 101 tasks Finance Review - Backlog …" at bounding box center [683, 324] width 1366 height 587
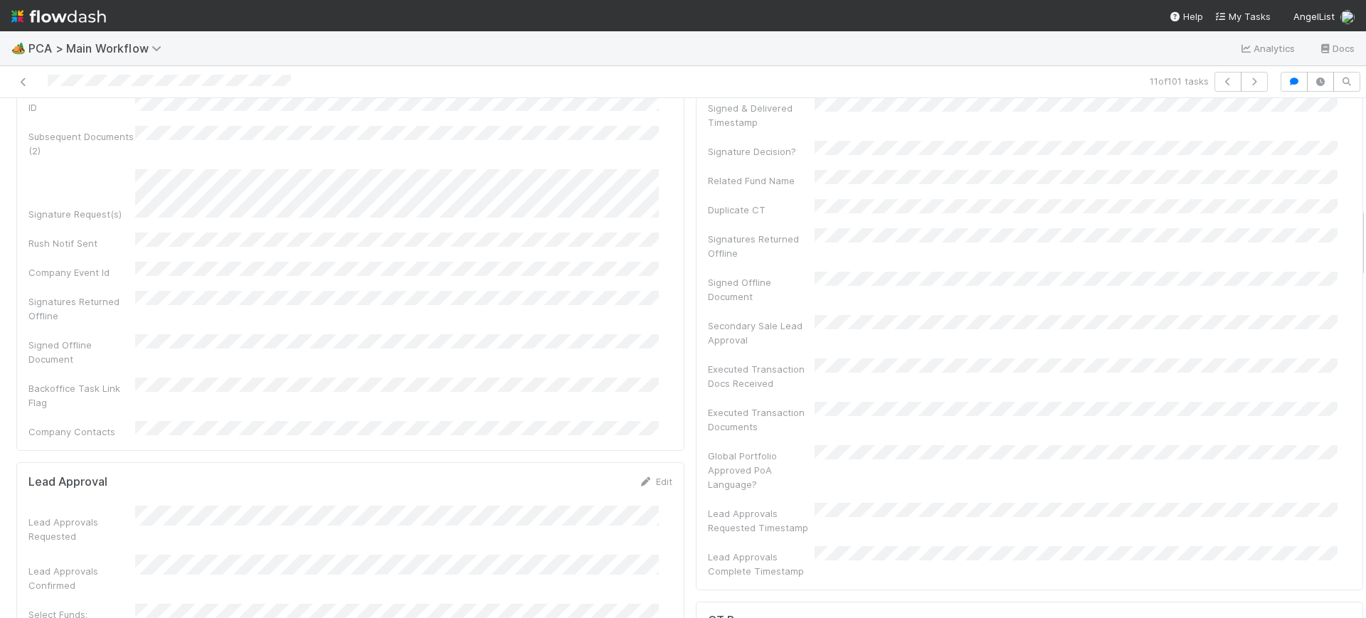
scroll to position [0, 0]
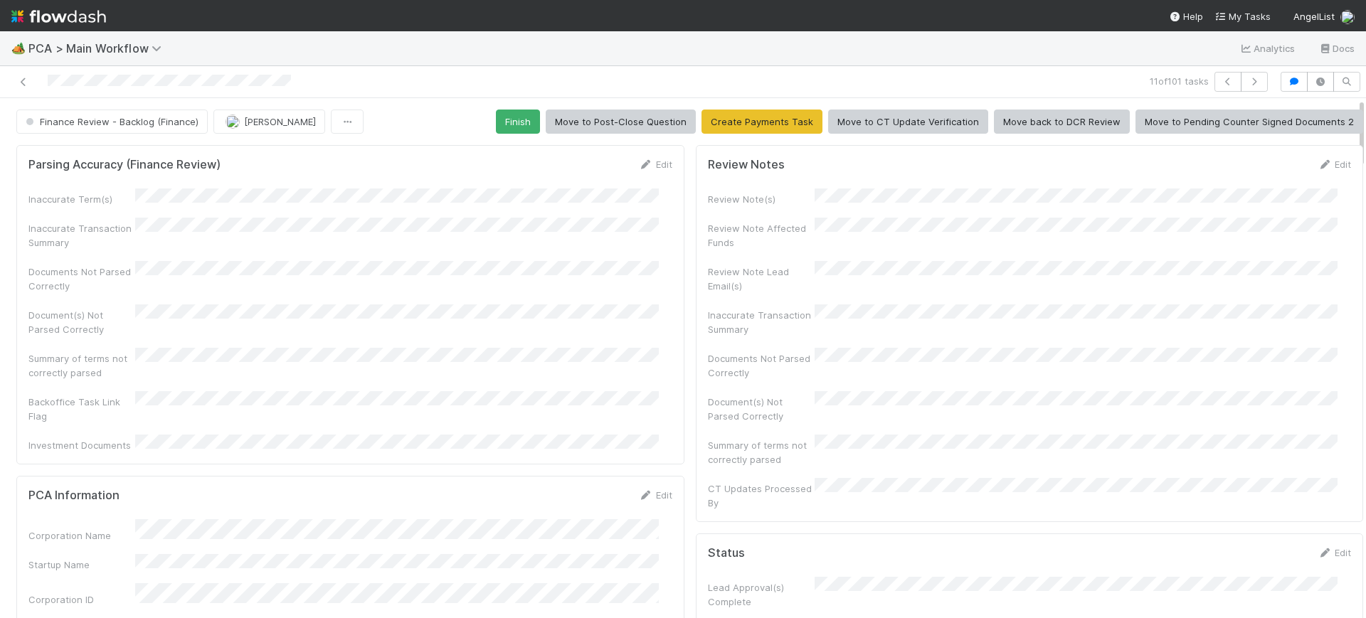
drag, startPoint x: 1349, startPoint y: 304, endPoint x: 1321, endPoint y: 36, distance: 269.0
click at [1321, 36] on div "🏕️ PCA > Main Workflow Analytics Docs 11 of 101 tasks Finance Review - Backlog …" at bounding box center [683, 324] width 1366 height 587
click at [517, 122] on button "Finish" at bounding box center [518, 122] width 44 height 24
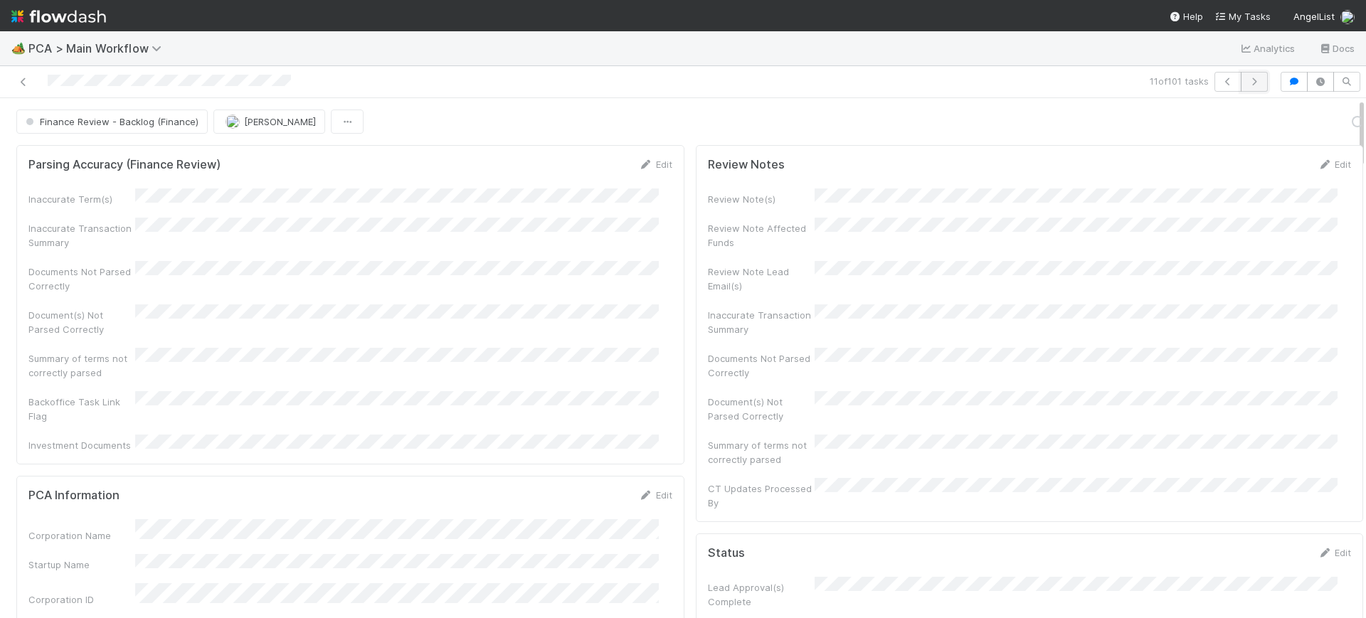
click at [1247, 78] on icon "button" at bounding box center [1254, 82] width 14 height 9
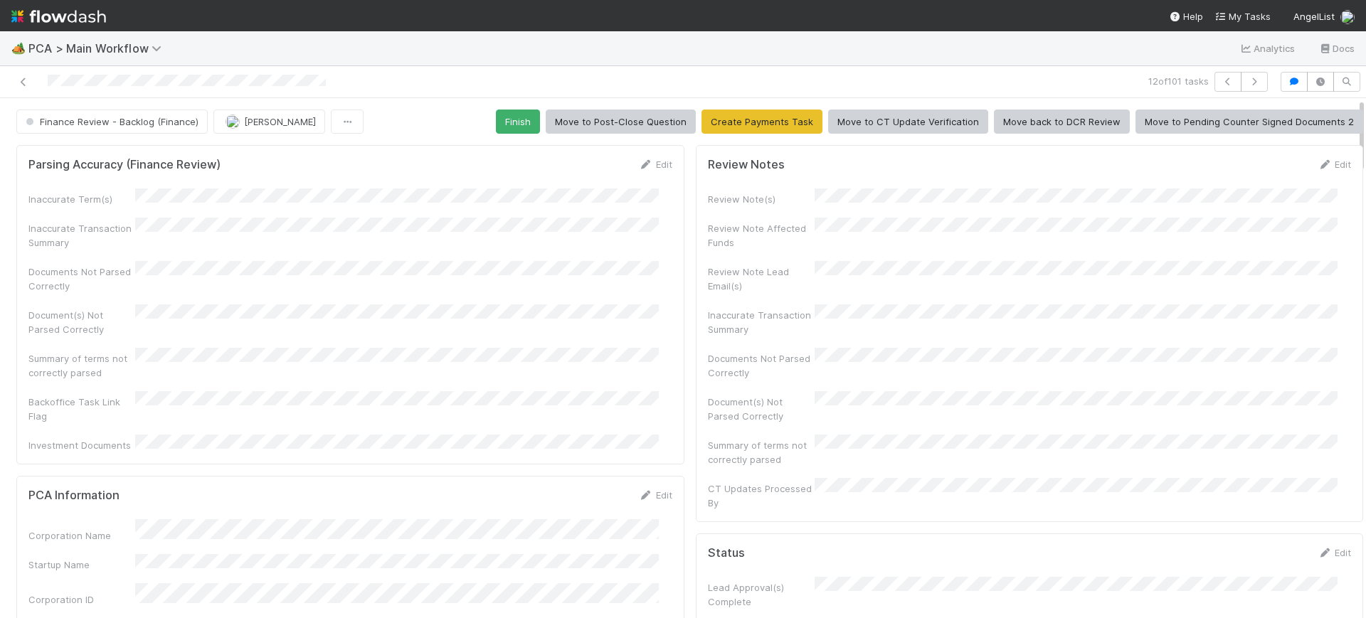
scroll to position [0, 4]
drag, startPoint x: 1346, startPoint y: 124, endPoint x: 1349, endPoint y: 148, distance: 24.4
click at [1349, 148] on div "Finance Review - Backlog (Finance) [PERSON_NAME] Finish Move to Post-Close Ques…" at bounding box center [683, 358] width 1366 height 520
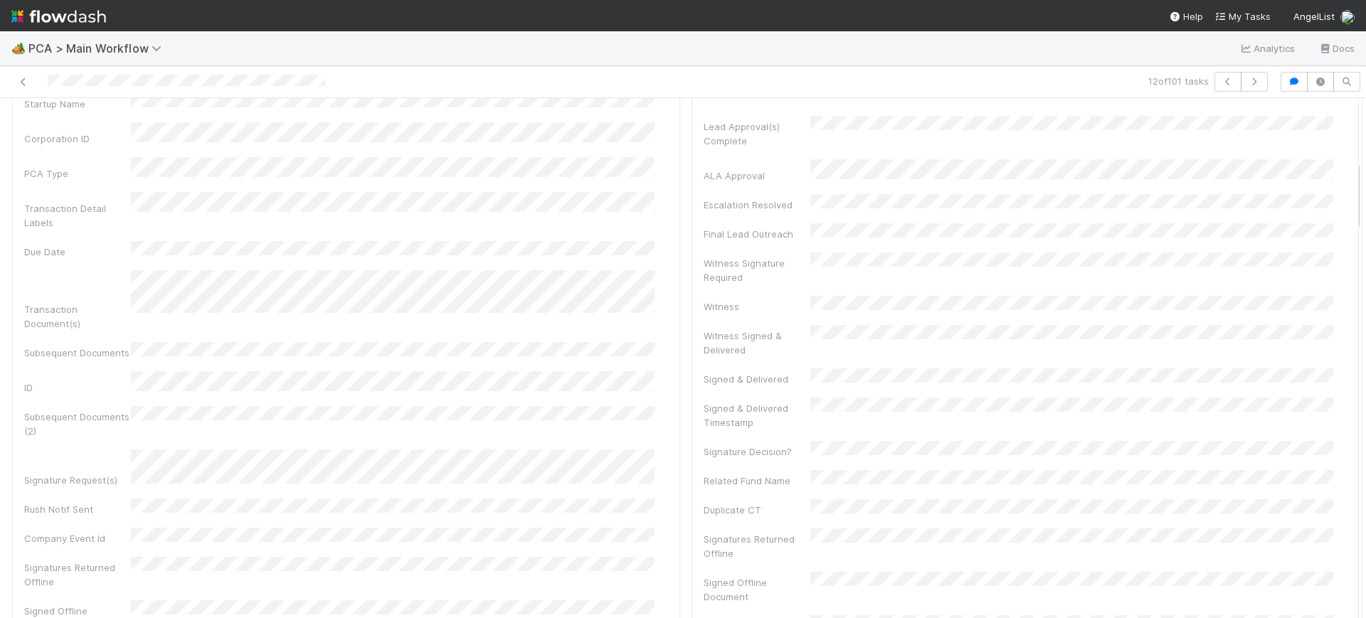
scroll to position [450, 0]
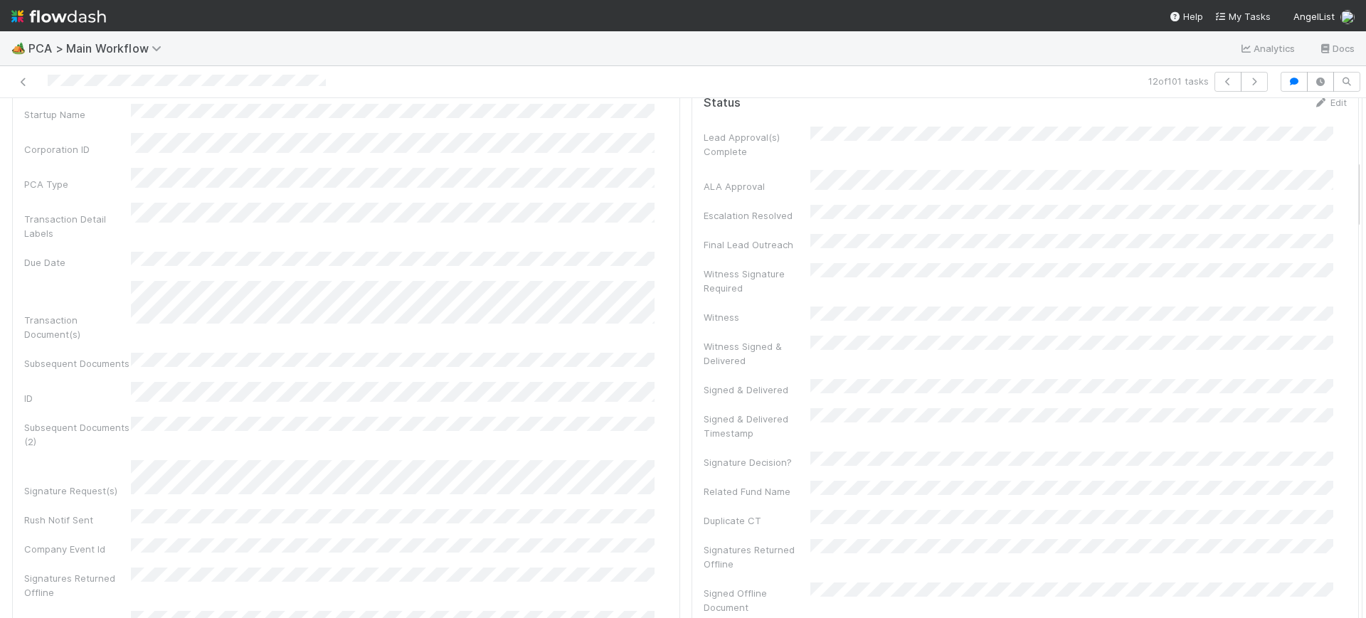
drag, startPoint x: 1343, startPoint y: 144, endPoint x: 1365, endPoint y: 206, distance: 65.0
click at [1365, 206] on div "🏕️ PCA > Main Workflow Analytics Docs 12 of 101 tasks Finance Review - Backlog …" at bounding box center [683, 324] width 1366 height 587
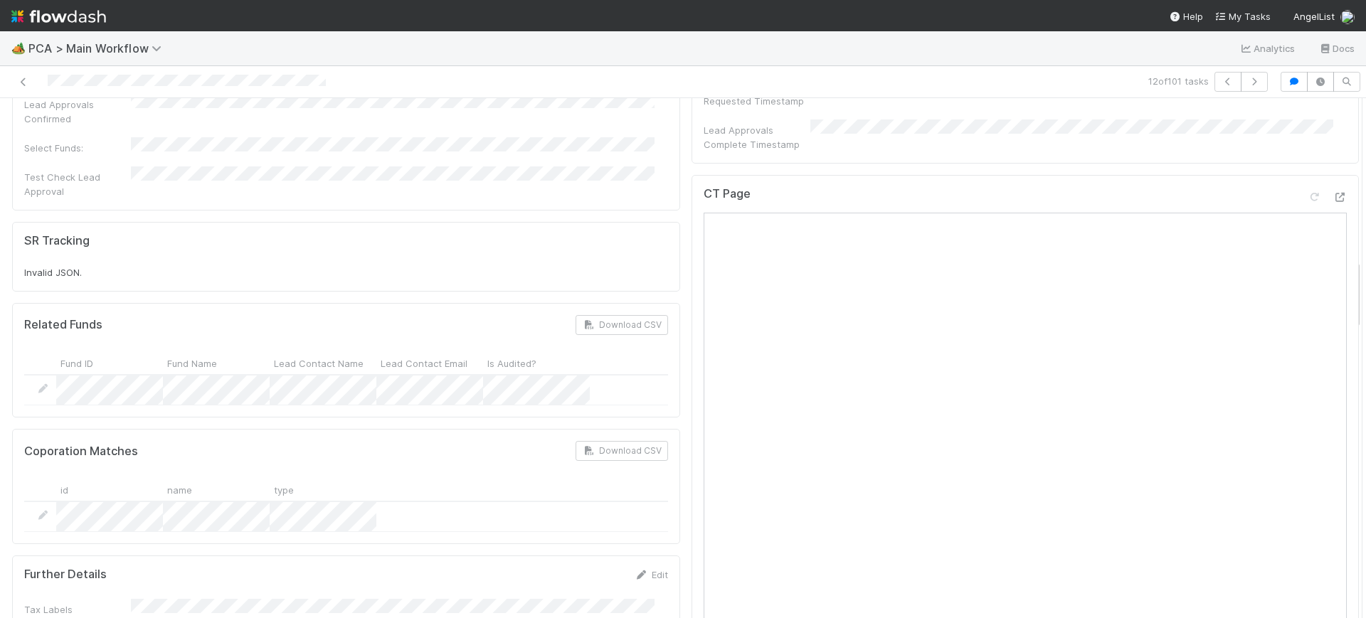
scroll to position [1299, 0]
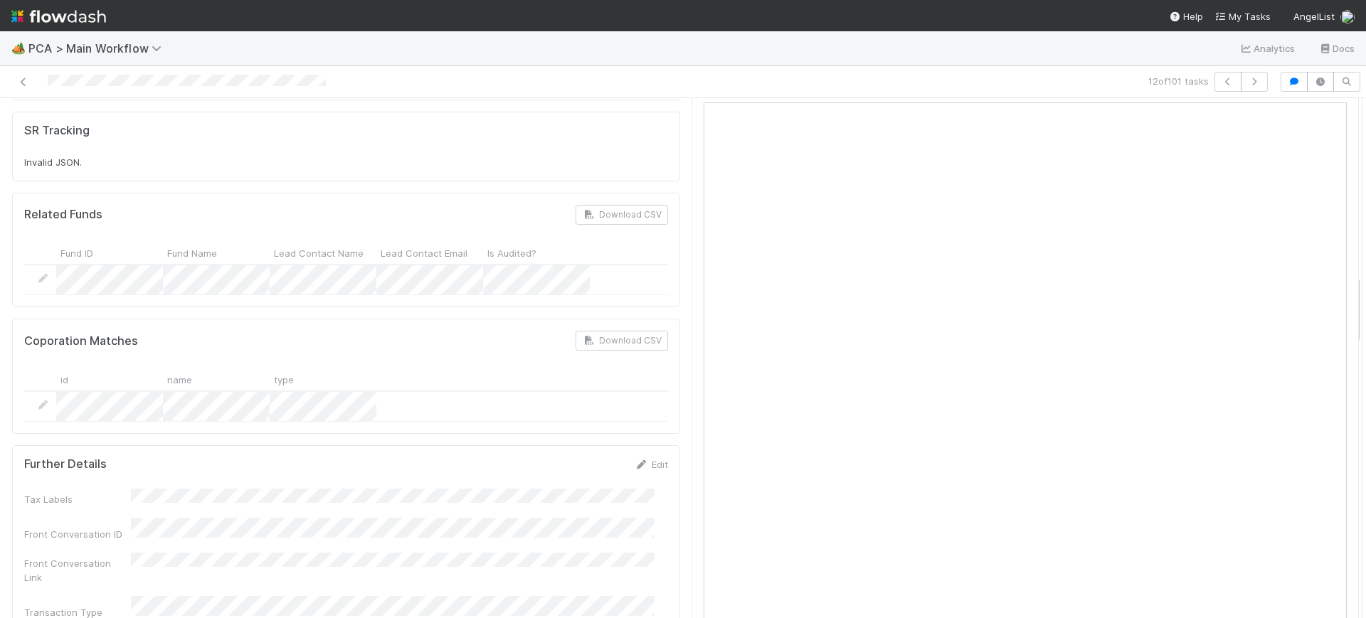
drag, startPoint x: 1343, startPoint y: 179, endPoint x: 1365, endPoint y: 295, distance: 117.4
click at [1365, 295] on div "🏕️ PCA > Main Workflow Analytics Docs 12 of 101 tasks Finance Review - Backlog …" at bounding box center [683, 324] width 1366 height 587
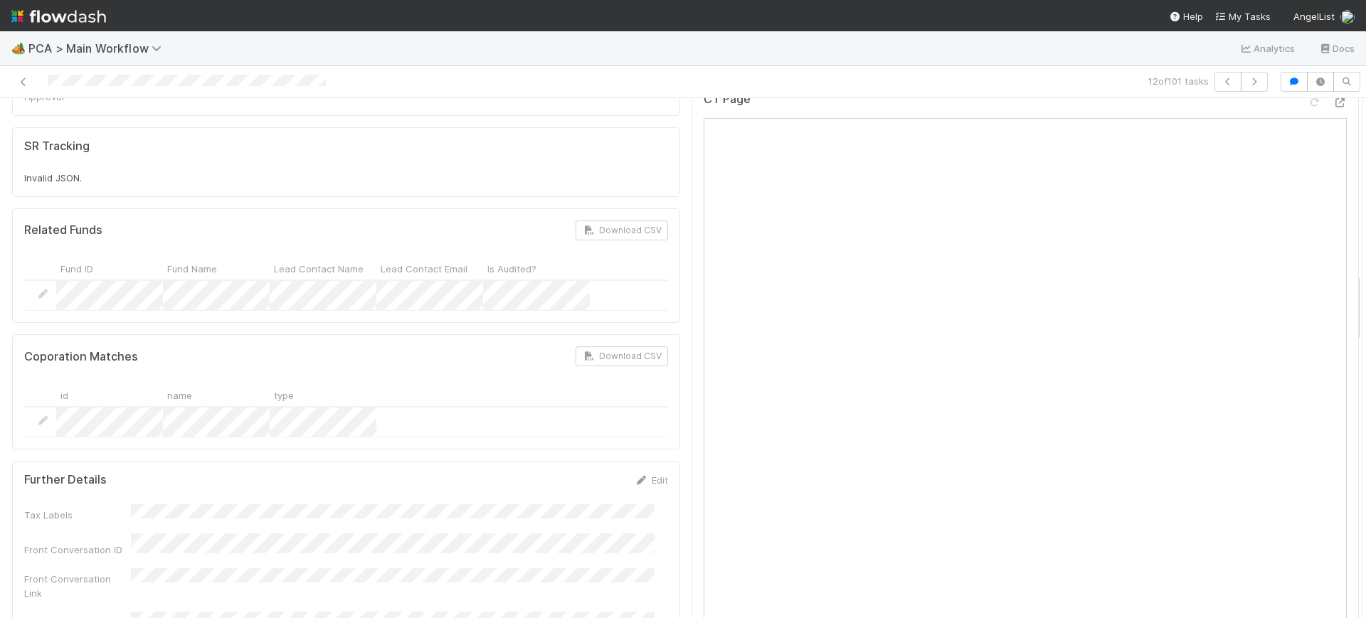
scroll to position [1309, 0]
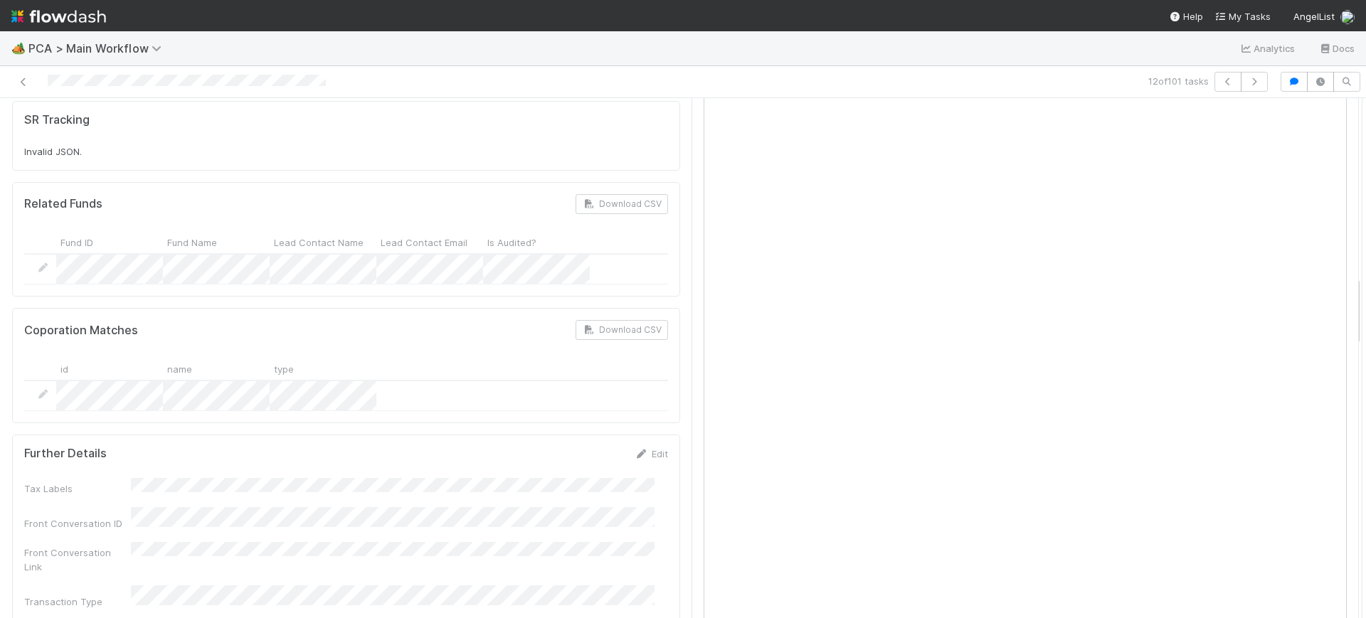
drag, startPoint x: 1344, startPoint y: 300, endPoint x: 1365, endPoint y: 301, distance: 21.4
click at [1365, 301] on div "🏕️ PCA > Main Workflow Analytics Docs 12 of 101 tasks Finance Review - Backlog …" at bounding box center [683, 324] width 1366 height 587
drag, startPoint x: 1342, startPoint y: 318, endPoint x: 1341, endPoint y: 294, distance: 24.2
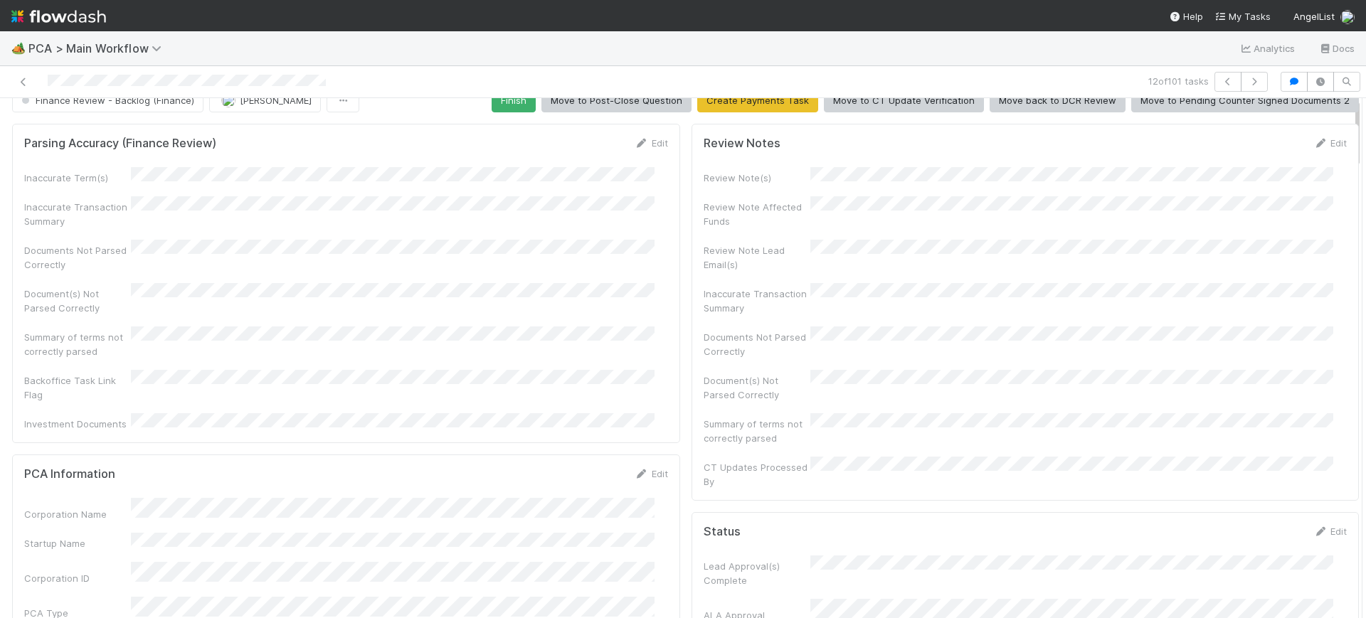
scroll to position [0, 0]
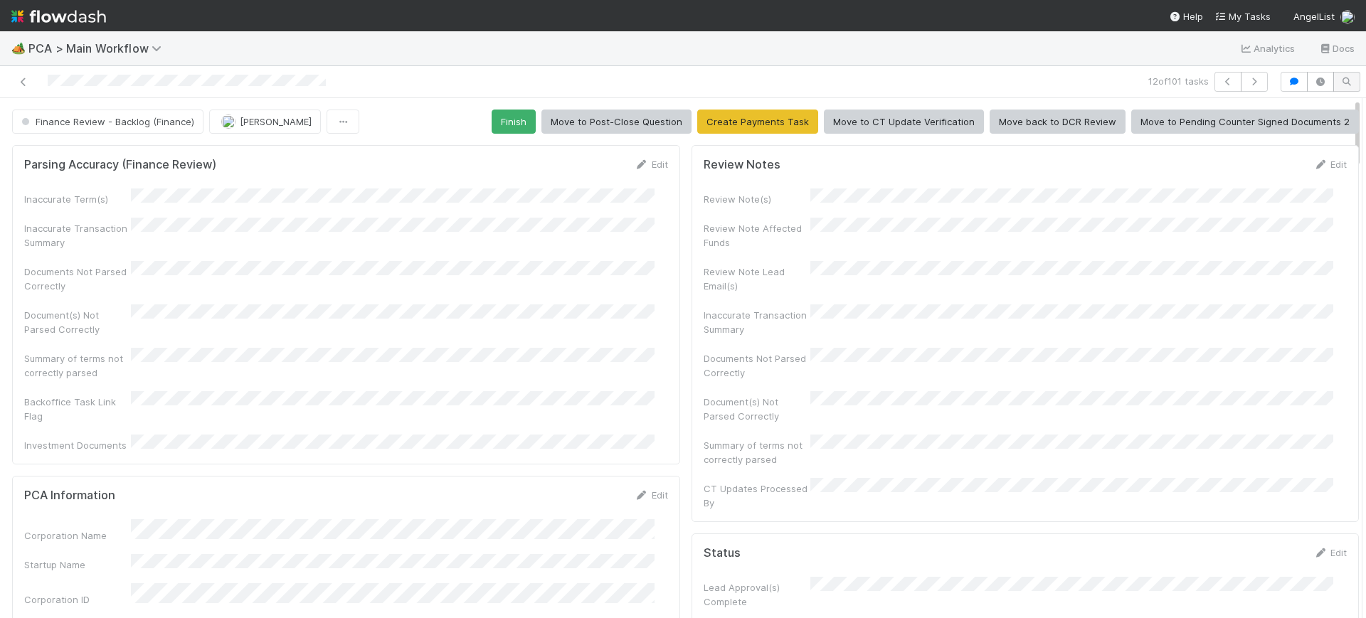
drag, startPoint x: 1343, startPoint y: 295, endPoint x: 1323, endPoint y: 90, distance: 205.8
click at [1323, 90] on div "12 of 101 tasks Finance Review - Backlog (Finance) Conor Queenan Finish Move to…" at bounding box center [683, 342] width 1366 height 552
click at [516, 119] on button "Finish" at bounding box center [514, 122] width 44 height 24
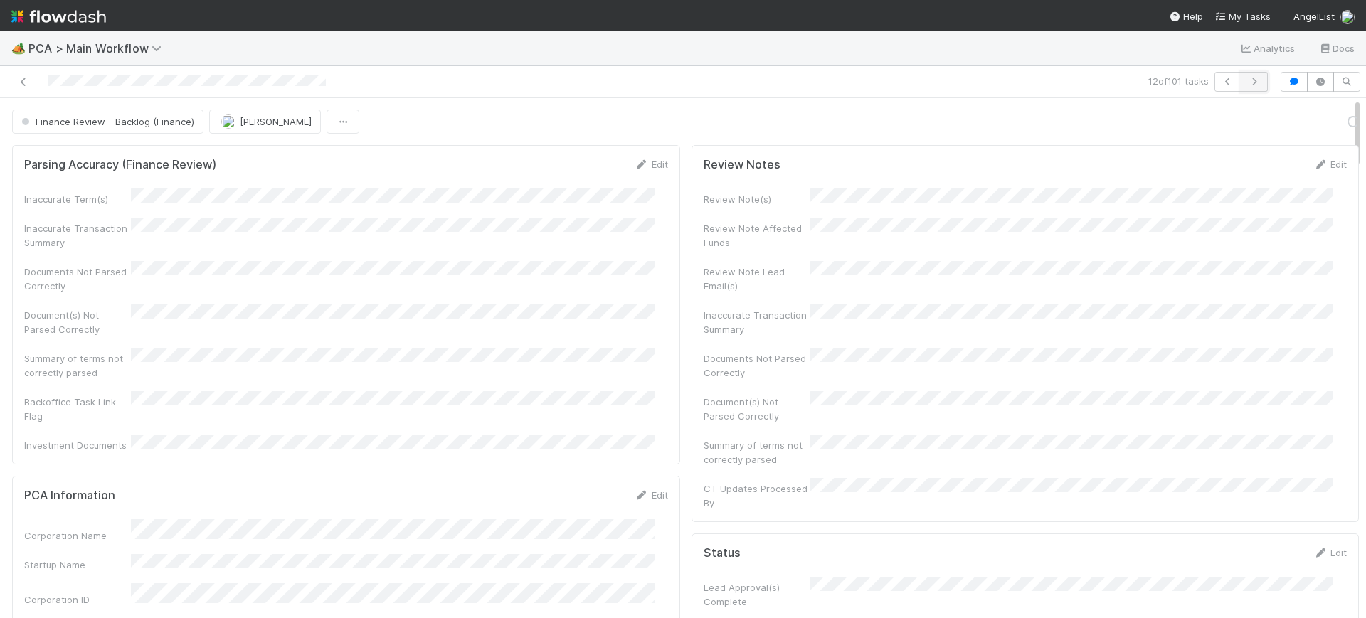
click at [1247, 80] on icon "button" at bounding box center [1254, 82] width 14 height 9
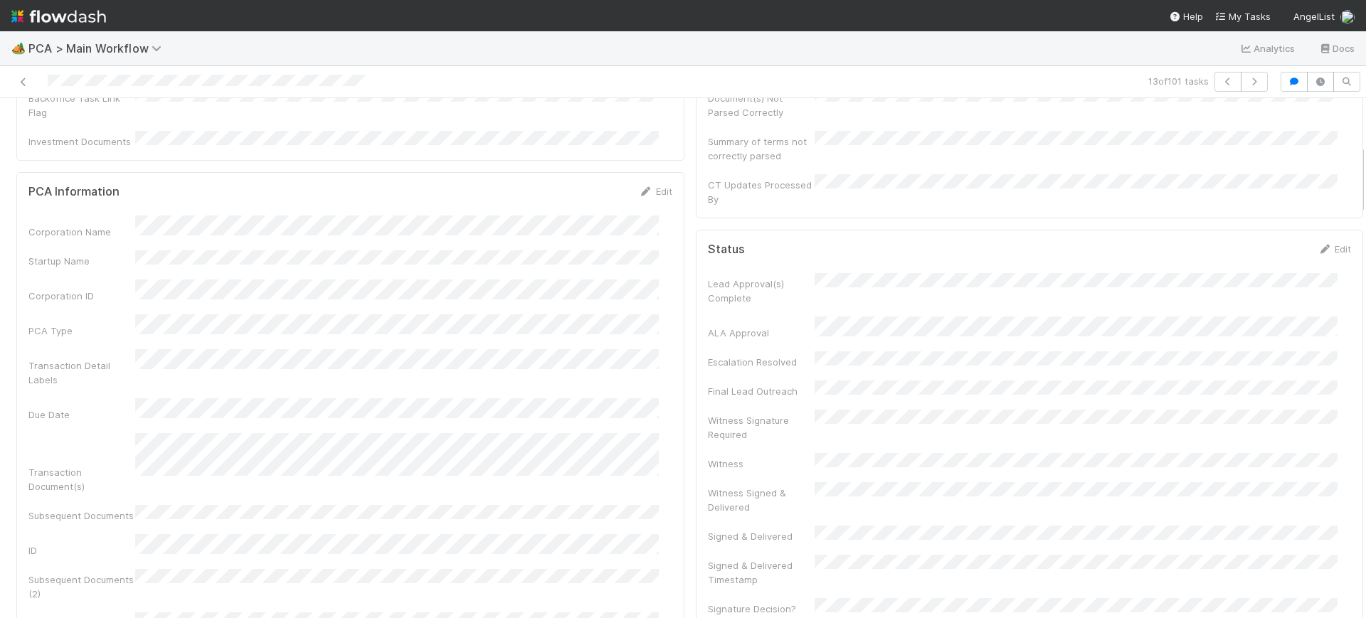
scroll to position [299, 0]
drag, startPoint x: 1348, startPoint y: 132, endPoint x: 1355, endPoint y: 173, distance: 41.1
click at [1355, 173] on div "🏕️ PCA > Main Workflow Analytics Docs 13 of 101 tasks Finance Review - Backlog …" at bounding box center [683, 324] width 1366 height 587
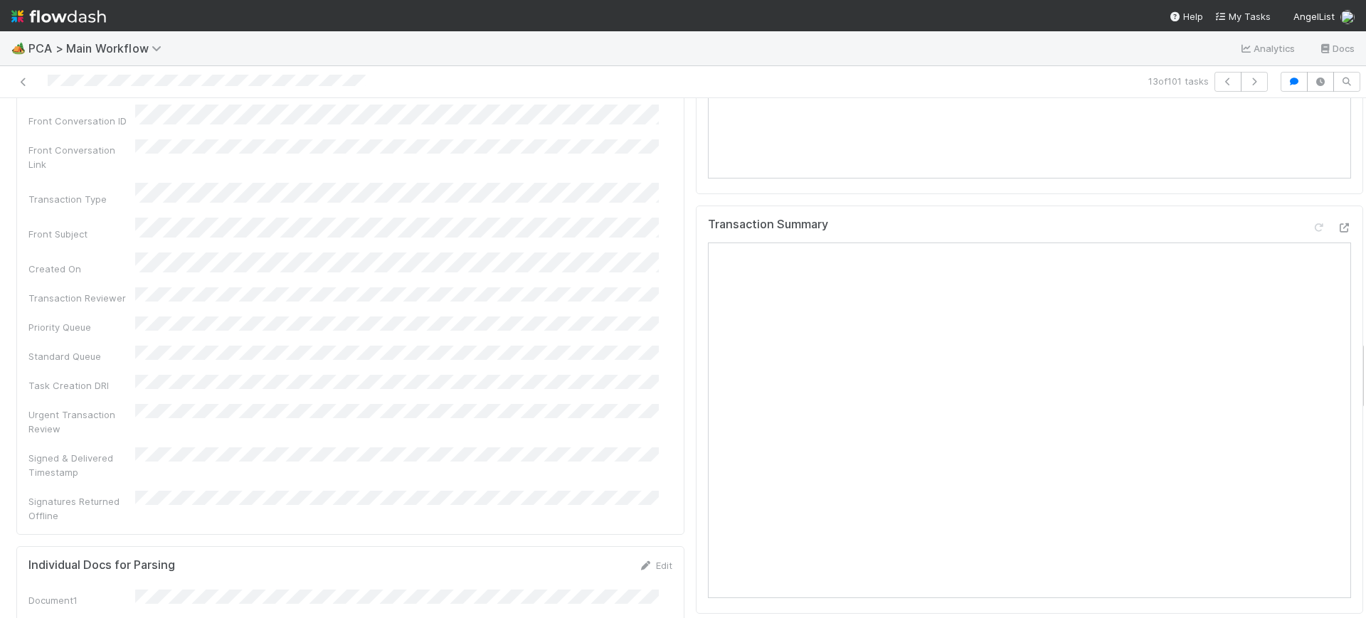
scroll to position [1787, 0]
drag, startPoint x: 1348, startPoint y: 171, endPoint x: 1363, endPoint y: 373, distance: 202.6
click at [1363, 373] on div "🏕️ PCA > Main Workflow Analytics Docs 13 of 101 tasks Finance Review - Backlog …" at bounding box center [683, 324] width 1366 height 587
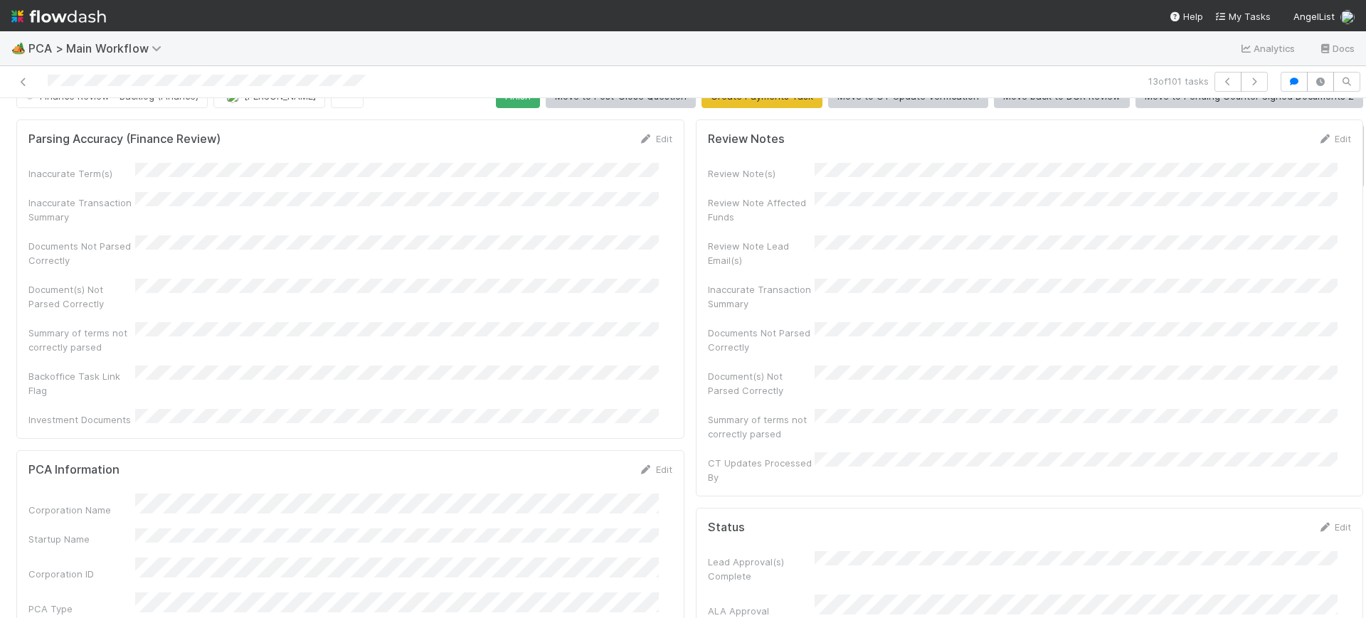
scroll to position [0, 0]
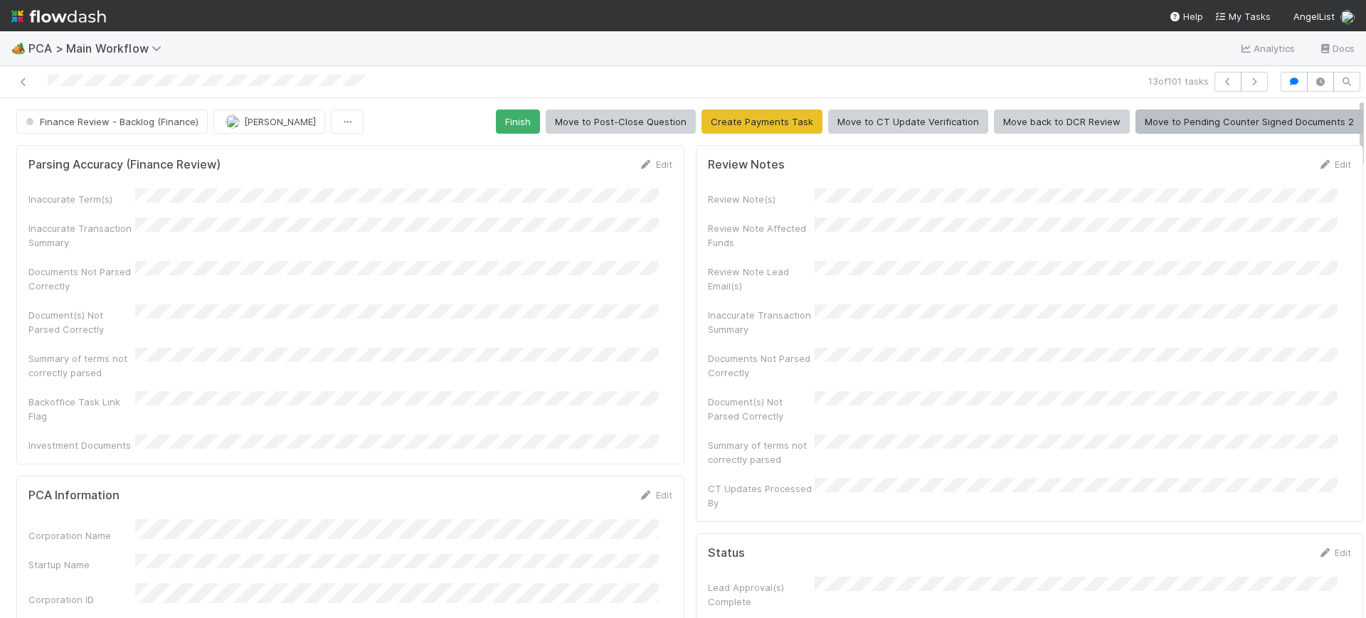
drag, startPoint x: 1348, startPoint y: 391, endPoint x: 1289, endPoint y: 100, distance: 297.6
click at [517, 110] on button "Finish" at bounding box center [518, 122] width 44 height 24
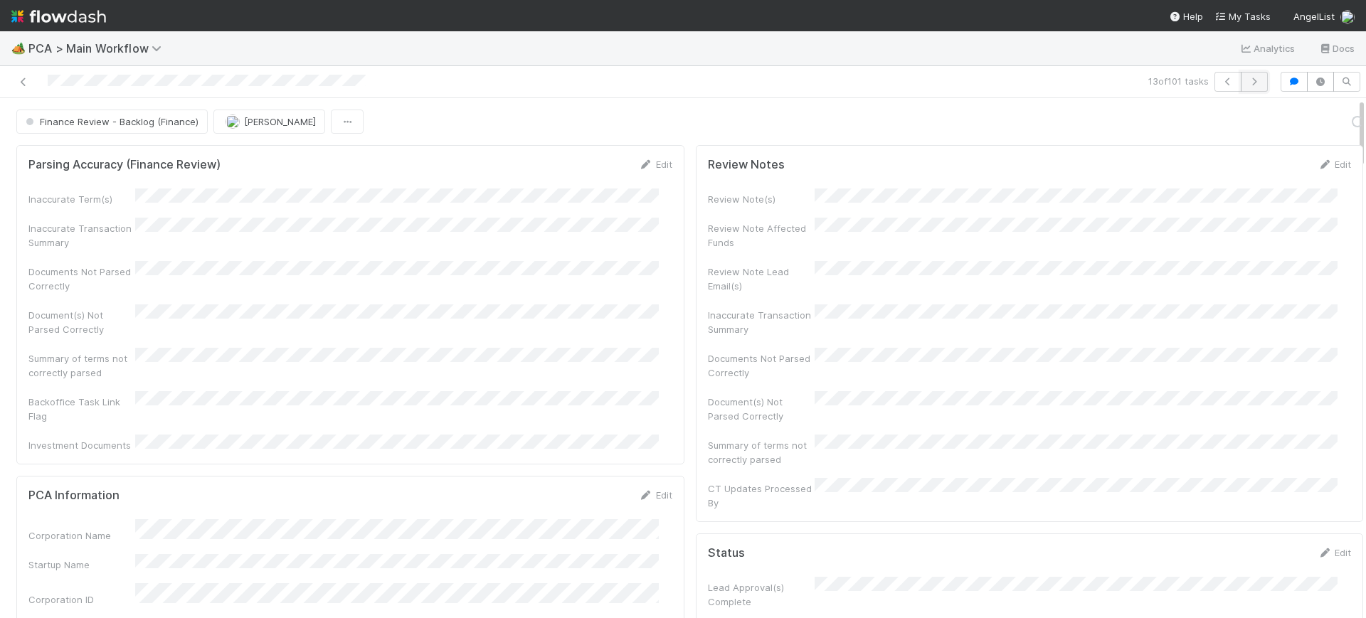
click at [1247, 78] on icon "button" at bounding box center [1254, 82] width 14 height 9
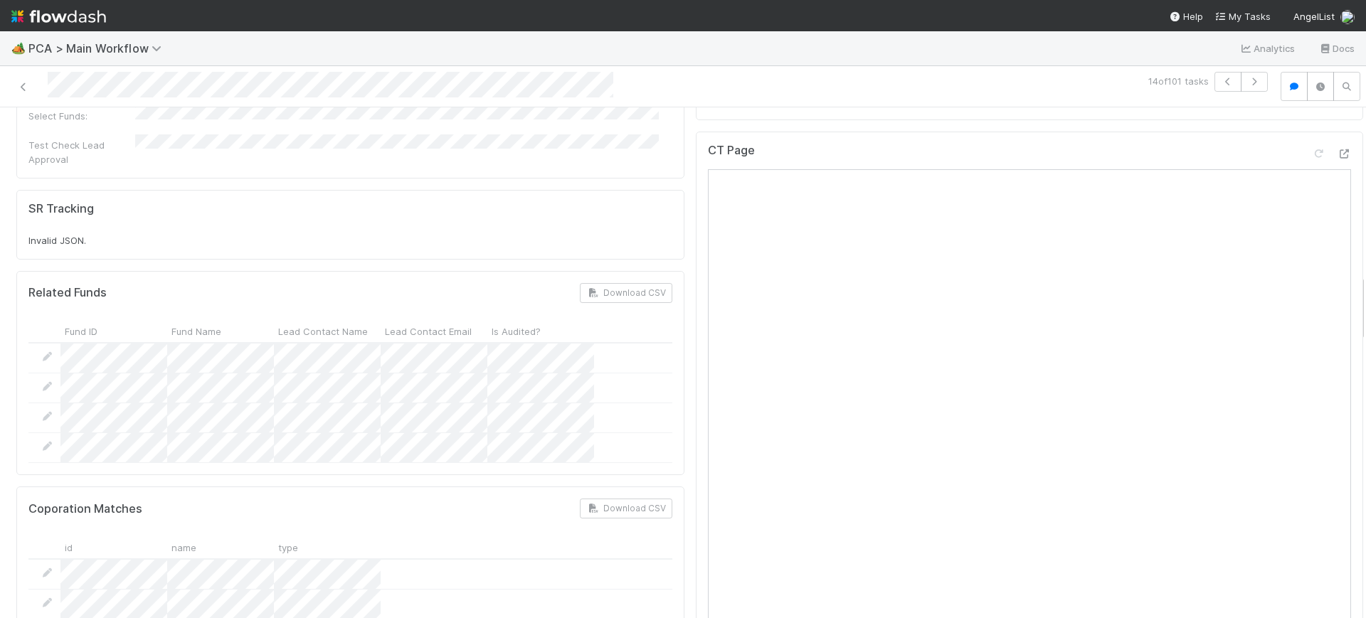
scroll to position [1279, 0]
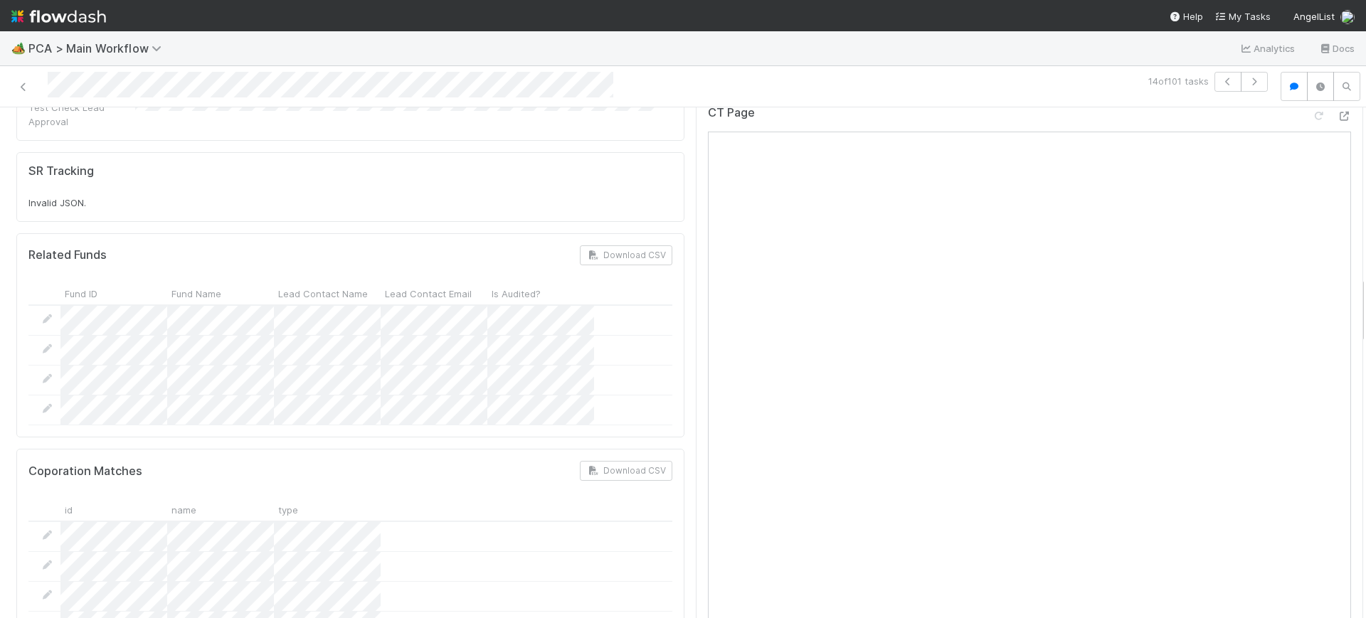
drag, startPoint x: 1349, startPoint y: 137, endPoint x: 1358, endPoint y: 307, distance: 169.6
click at [1358, 307] on div "🏕️ PCA > Main Workflow Analytics Docs 14 of 101 tasks Finance Review - Backlog …" at bounding box center [683, 324] width 1366 height 587
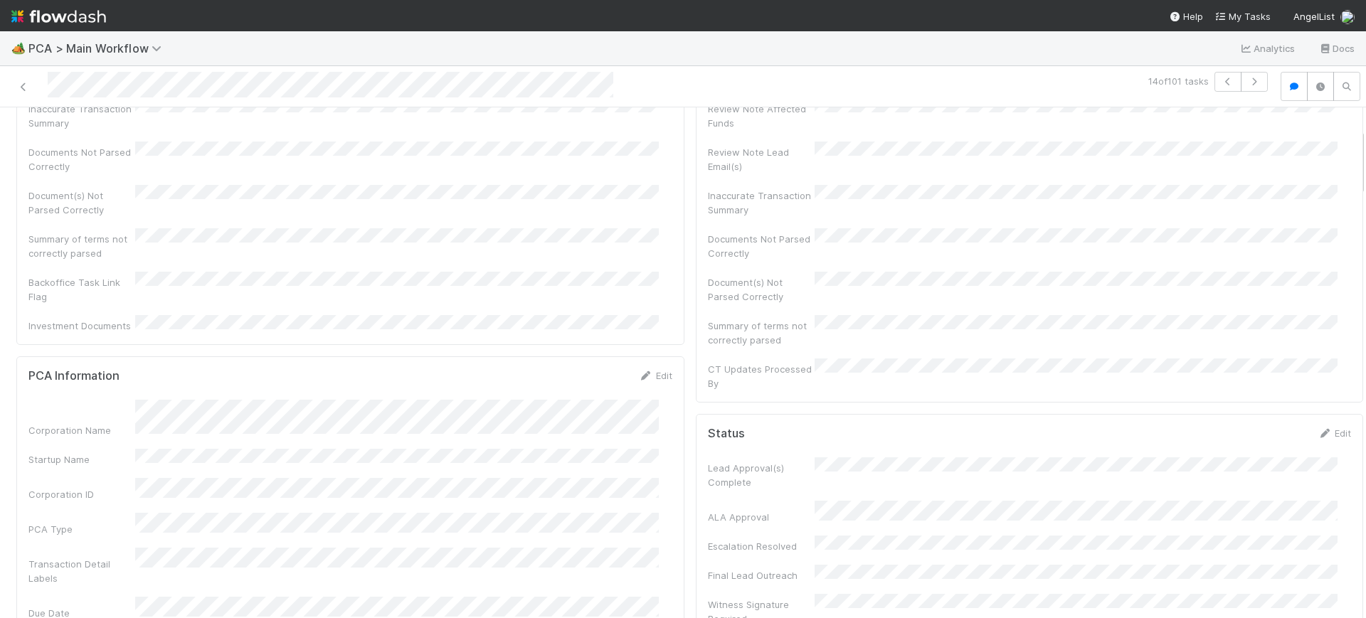
scroll to position [0, 0]
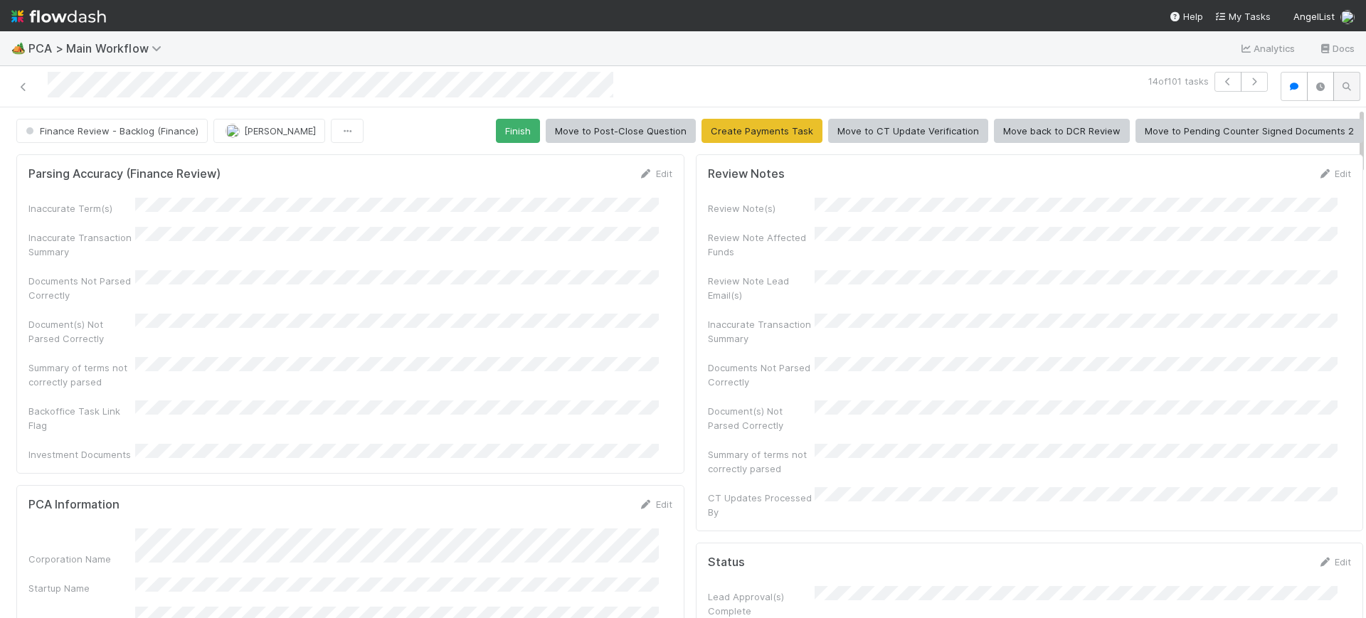
drag, startPoint x: 1348, startPoint y: 306, endPoint x: 1321, endPoint y: 97, distance: 210.9
click at [1321, 97] on div "14 of 101 tasks Finance Review - Backlog (Finance) Conor Queenan Finish Move to…" at bounding box center [683, 342] width 1366 height 553
drag, startPoint x: 1348, startPoint y: 152, endPoint x: 1348, endPoint y: 129, distance: 23.5
click at [514, 119] on button "Finish" at bounding box center [518, 131] width 44 height 24
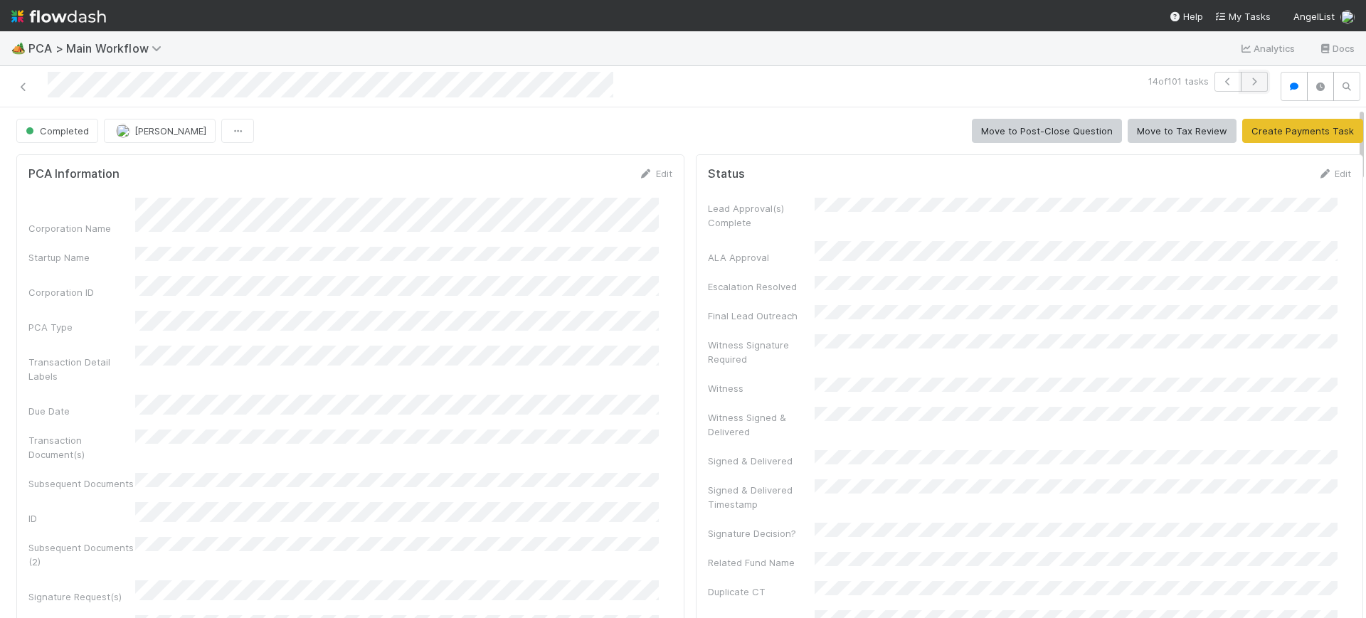
click at [1241, 75] on button "button" at bounding box center [1254, 82] width 27 height 20
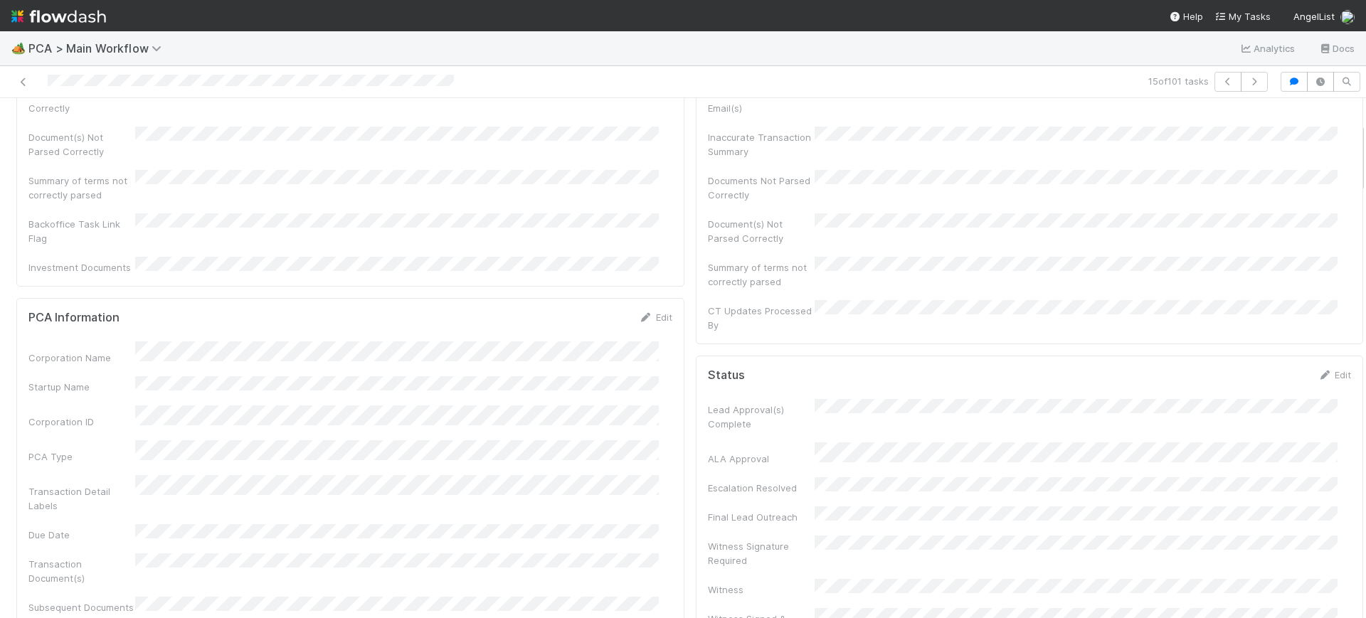
scroll to position [184, 0]
drag, startPoint x: 1348, startPoint y: 112, endPoint x: 1365, endPoint y: 137, distance: 30.6
click at [1365, 137] on div "🏕️ PCA > Main Workflow Analytics Docs 15 of 101 tasks Finance Review - Backlog …" at bounding box center [683, 324] width 1366 height 587
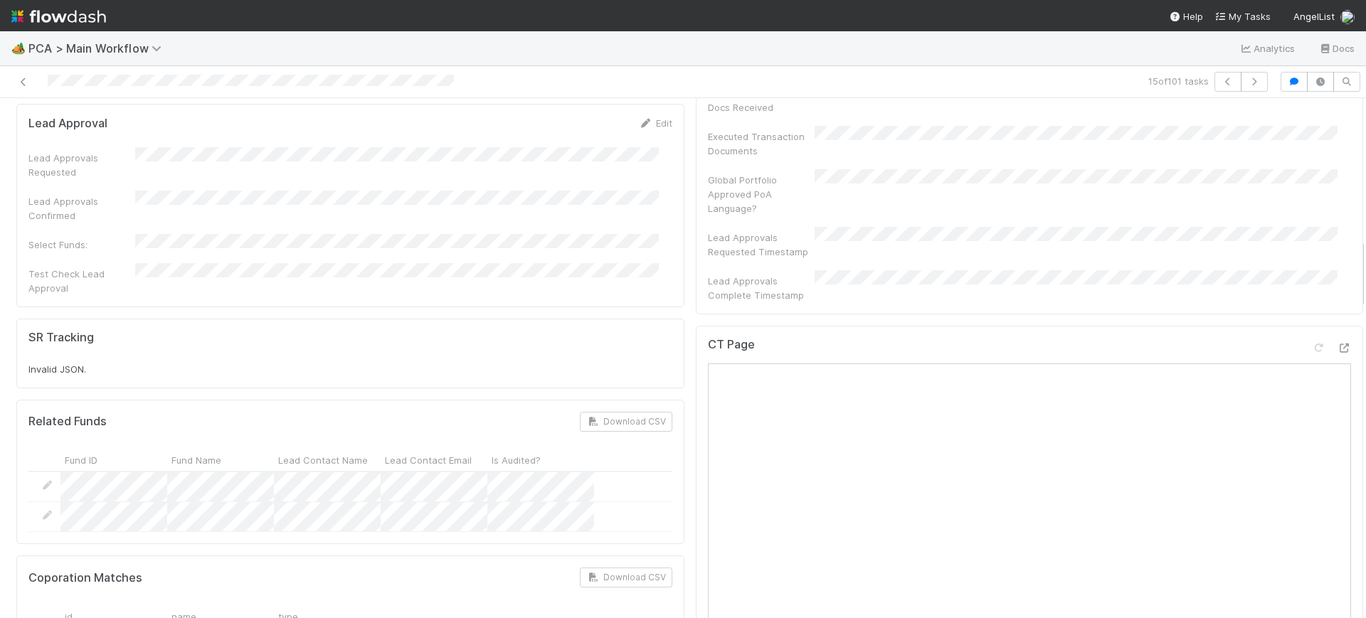
scroll to position [1179, 0]
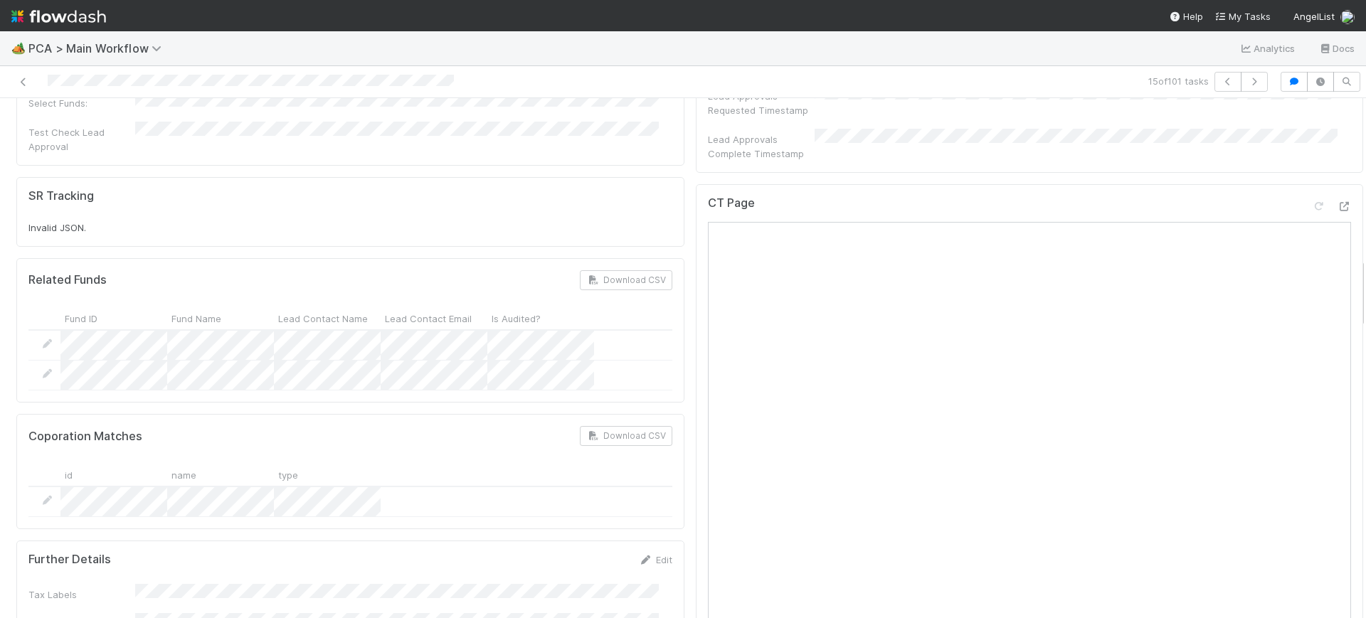
drag, startPoint x: 1348, startPoint y: 159, endPoint x: 1365, endPoint y: 294, distance: 135.6
click at [1365, 294] on div "🏕️ PCA > Main Workflow Analytics Docs 15 of 101 tasks Finance Review - Backlog …" at bounding box center [683, 324] width 1366 height 587
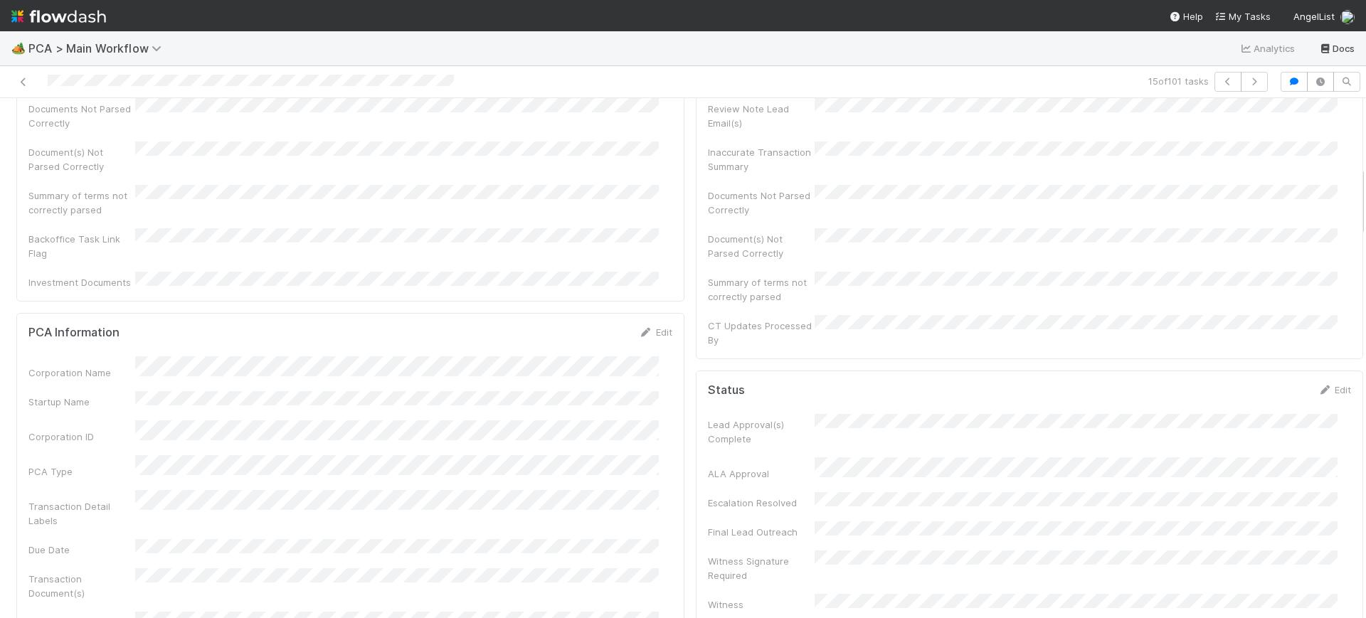
scroll to position [0, 0]
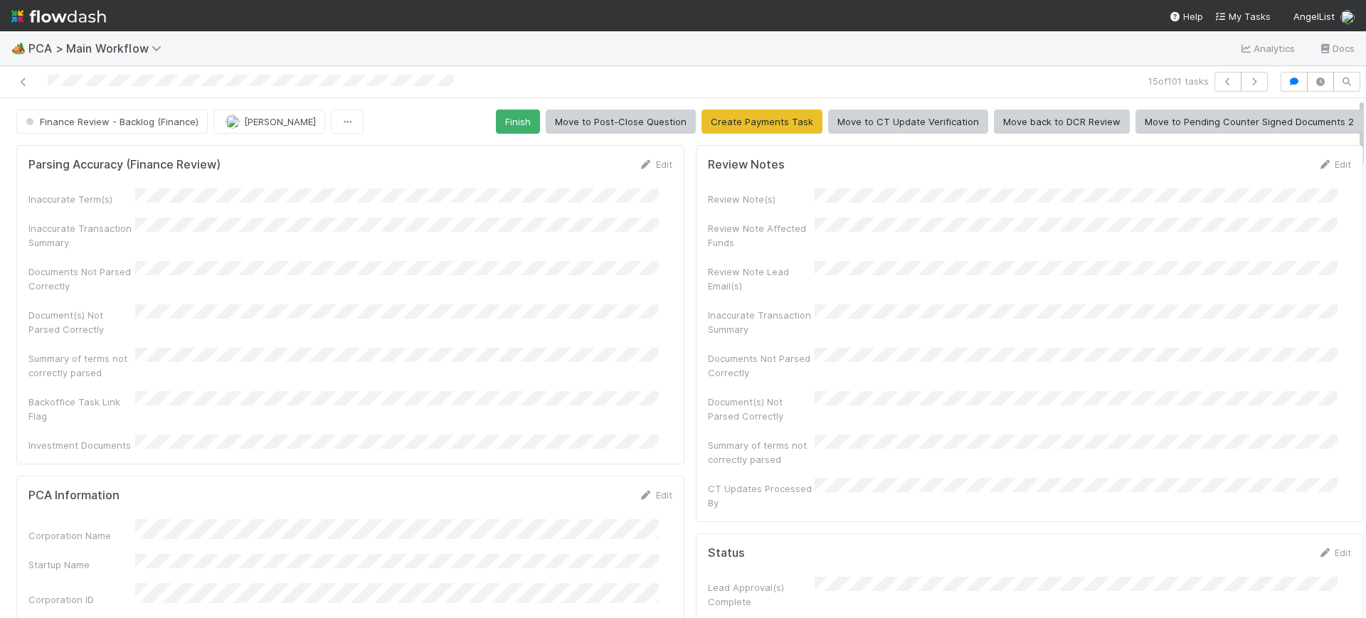
drag, startPoint x: 1348, startPoint y: 274, endPoint x: 1316, endPoint y: -38, distance: 313.3
click at [1316, 0] on html "🏕️ PCA > Main Workflow Analytics Docs 15 of 101 tasks Finance Review - Backlog …" at bounding box center [683, 309] width 1366 height 618
click at [496, 125] on button "Finish" at bounding box center [518, 122] width 44 height 24
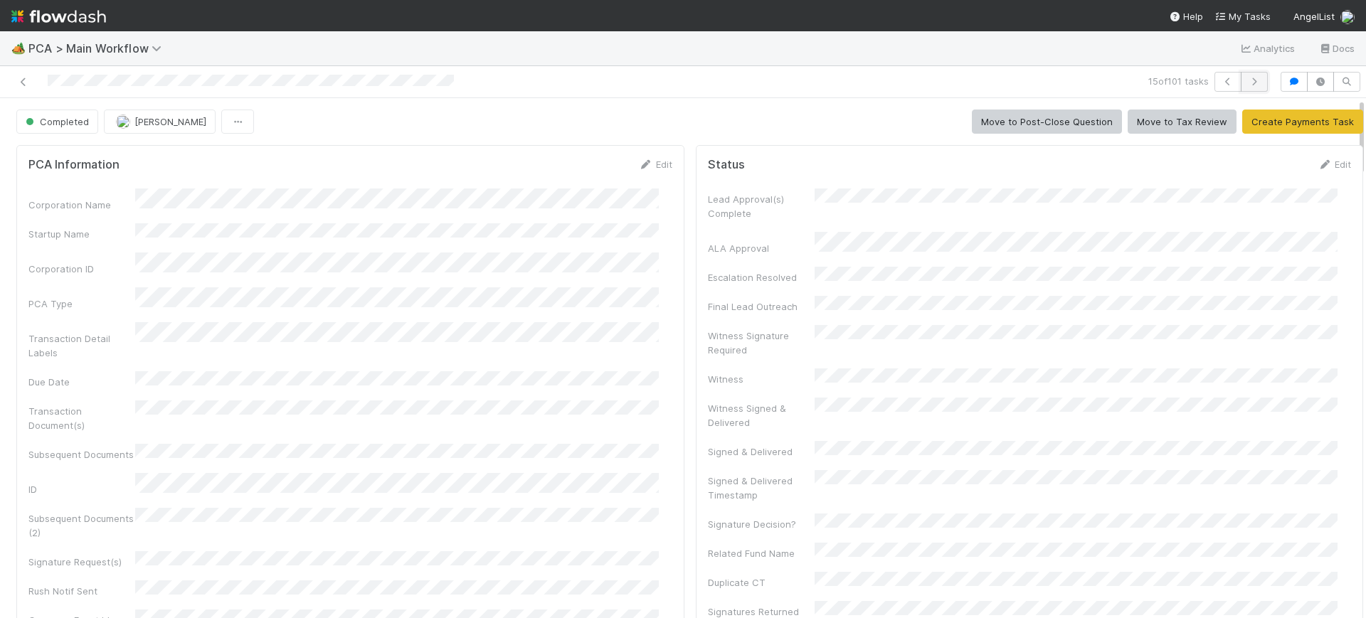
click at [1247, 78] on icon "button" at bounding box center [1254, 82] width 14 height 9
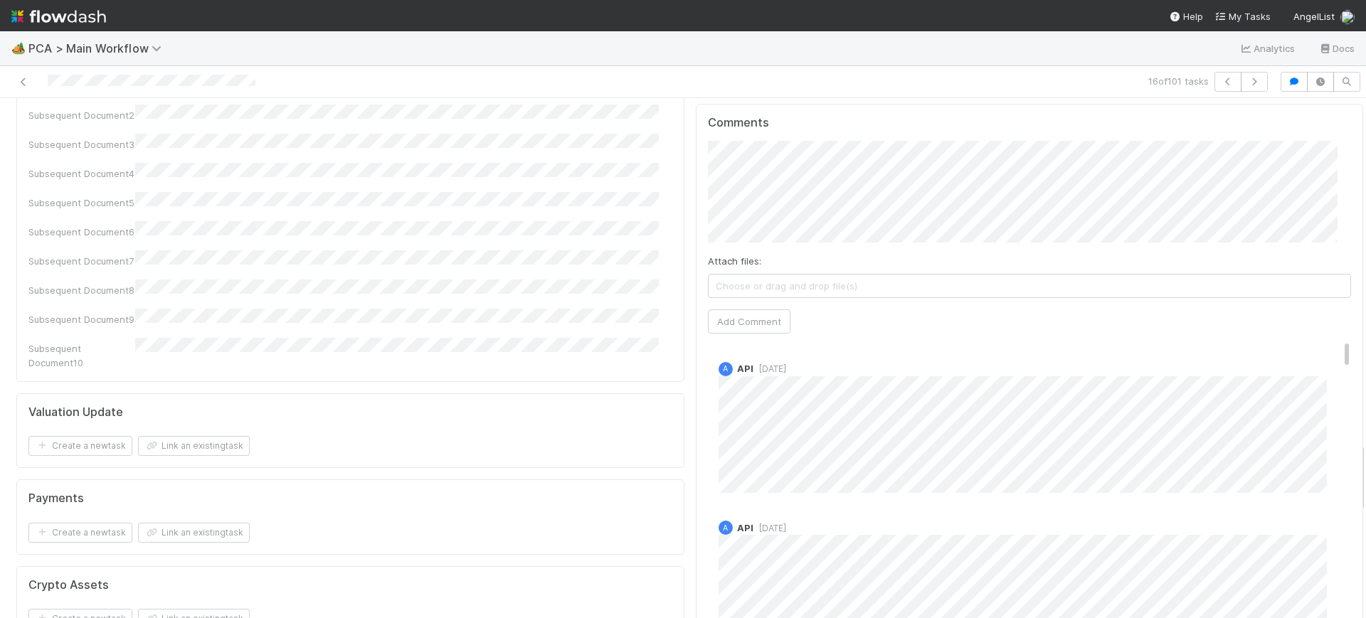
scroll to position [2554, 0]
drag, startPoint x: 1348, startPoint y: 112, endPoint x: 1365, endPoint y: 458, distance: 345.5
click at [1365, 458] on div "🏕️ PCA > Main Workflow Analytics Docs 16 of 101 tasks Finance Review - Backlog …" at bounding box center [683, 324] width 1366 height 587
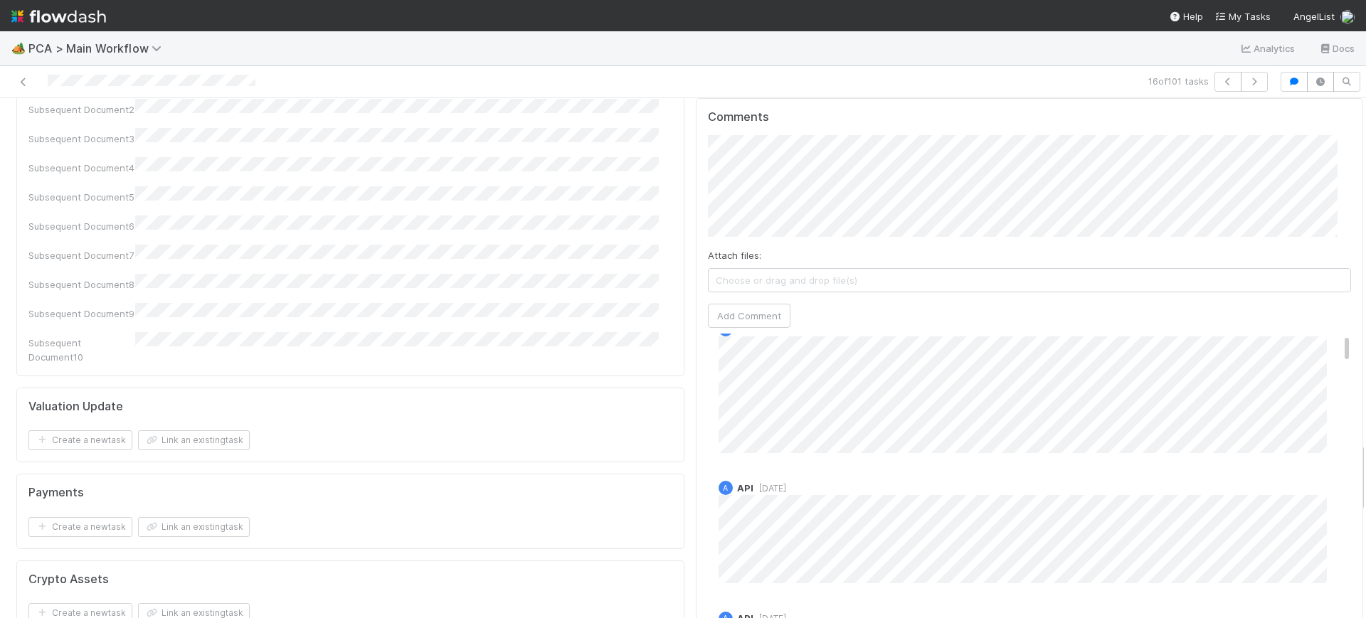
scroll to position [0, 0]
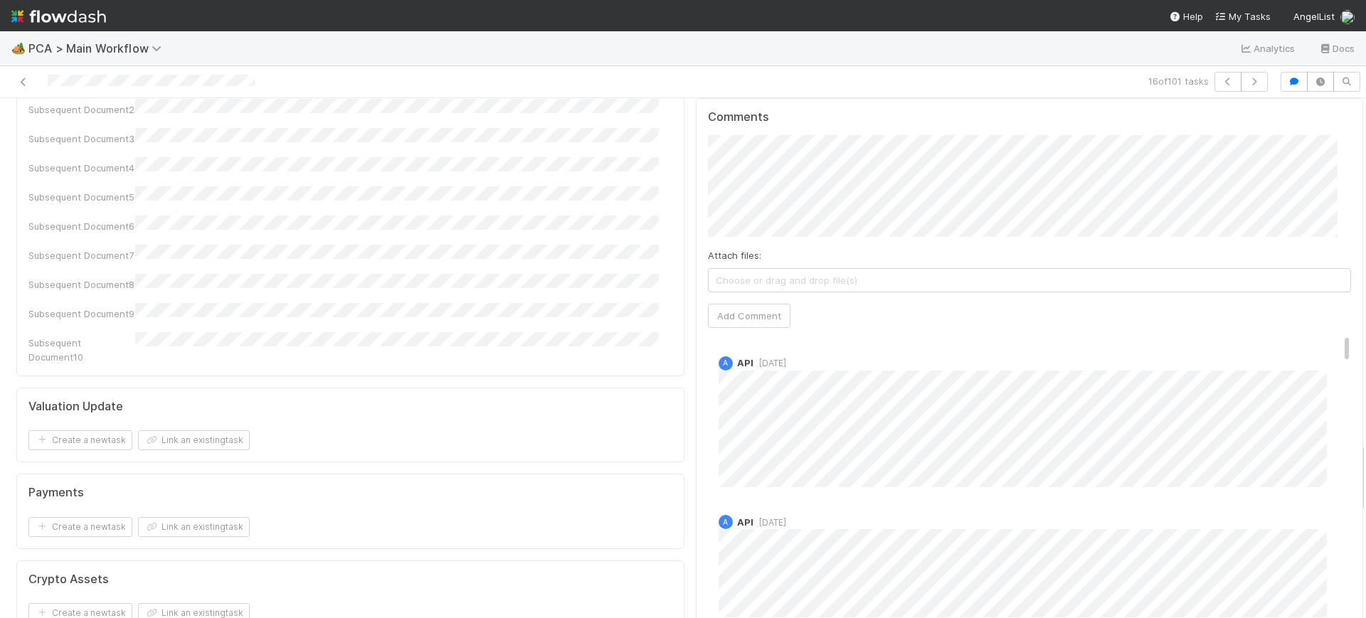
drag, startPoint x: 1319, startPoint y: 241, endPoint x: 1316, endPoint y: 175, distance: 66.2
click at [1316, 175] on div "Comments Attach files: Choose or drag and drop file(s) Add Comment A API 1 year…" at bounding box center [1030, 364] width 644 height 509
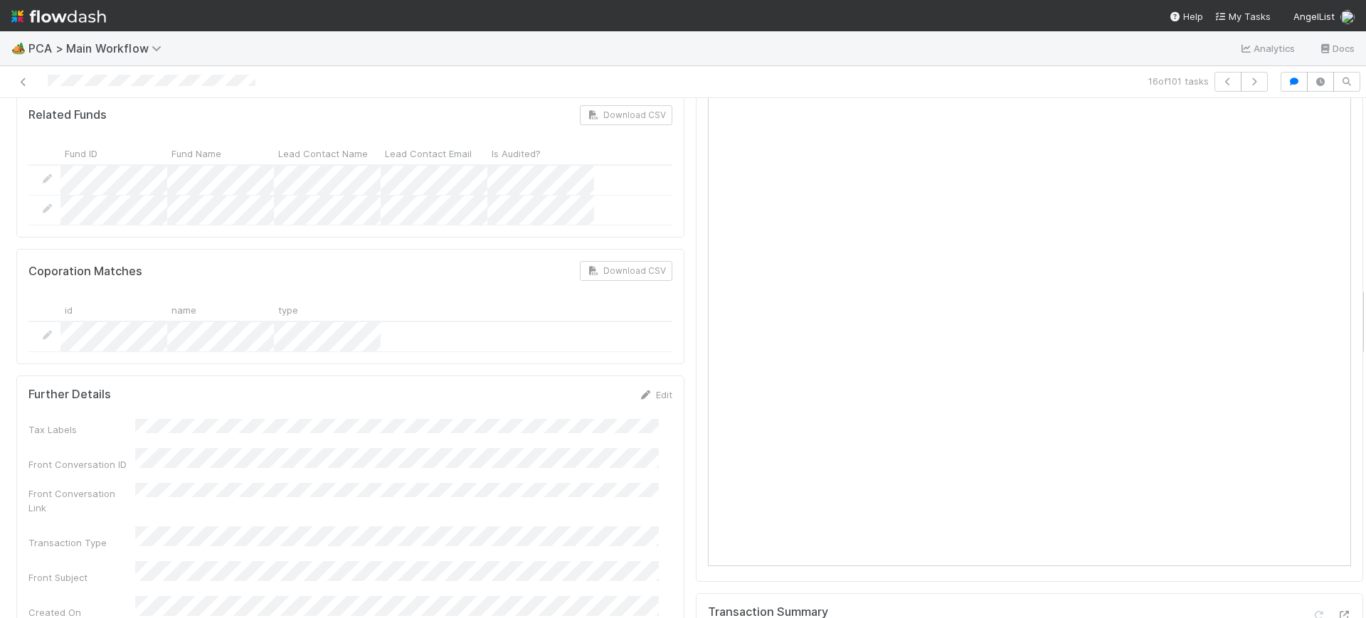
drag, startPoint x: 1349, startPoint y: 469, endPoint x: 1336, endPoint y: 314, distance: 155.6
click at [696, 372] on div "CT Page" at bounding box center [1030, 265] width 668 height 623
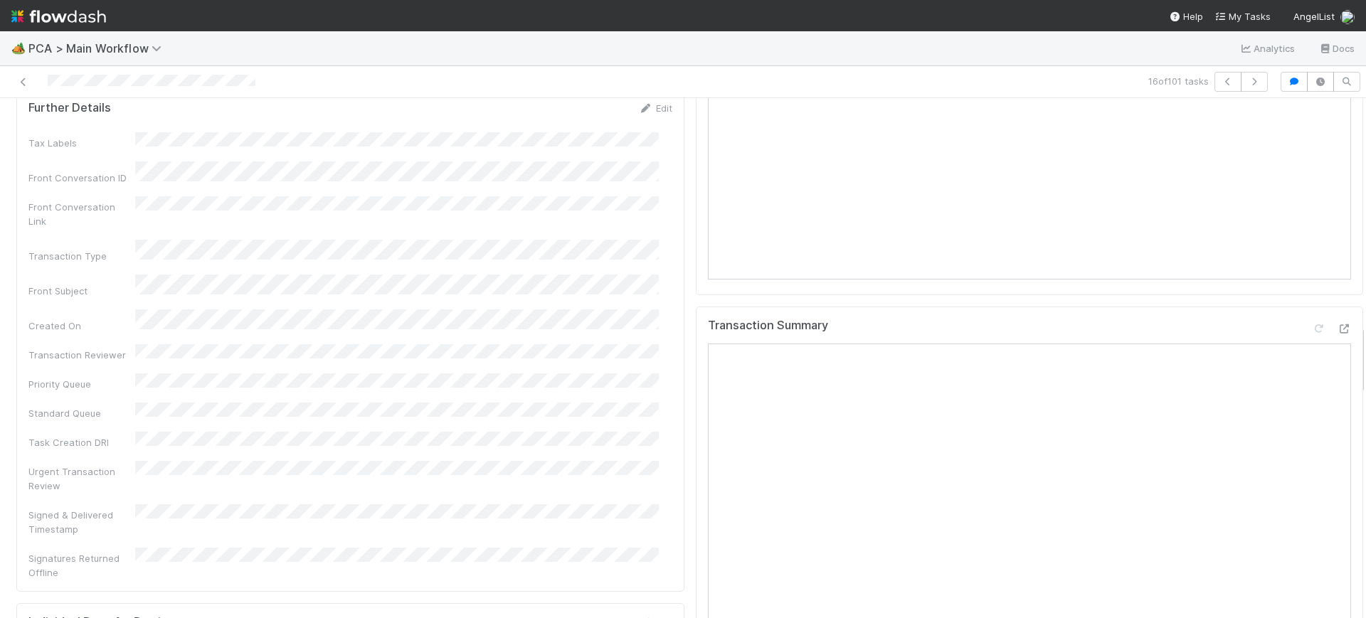
scroll to position [1679, 0]
drag, startPoint x: 1349, startPoint y: 171, endPoint x: 1365, endPoint y: 361, distance: 191.4
click at [1365, 361] on div "🏕️ PCA > Main Workflow Analytics Docs 16 of 101 tasks Finance Review - Backlog …" at bounding box center [683, 324] width 1366 height 587
drag, startPoint x: 1346, startPoint y: 347, endPoint x: 1339, endPoint y: 161, distance: 186.6
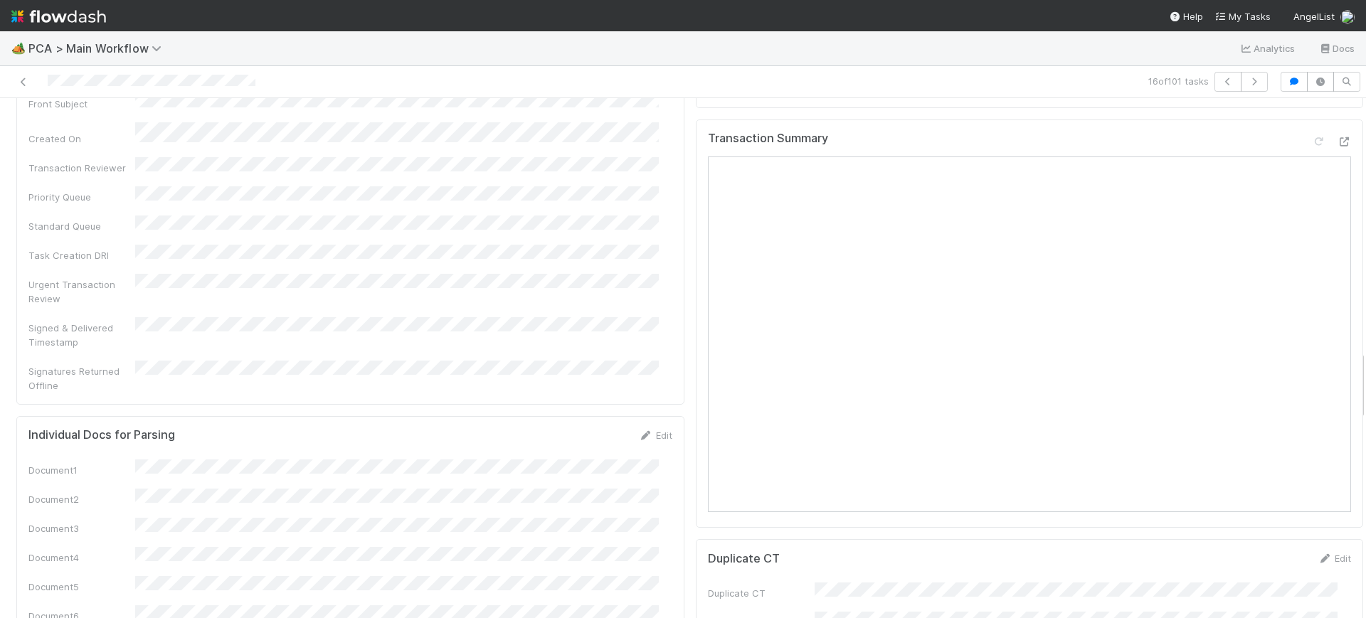
click at [1339, 161] on div "Parsing Accuracy (Finance Review) Edit Inaccurate Term(s) Inaccurate Transactio…" at bounding box center [690, 256] width 1380 height 3979
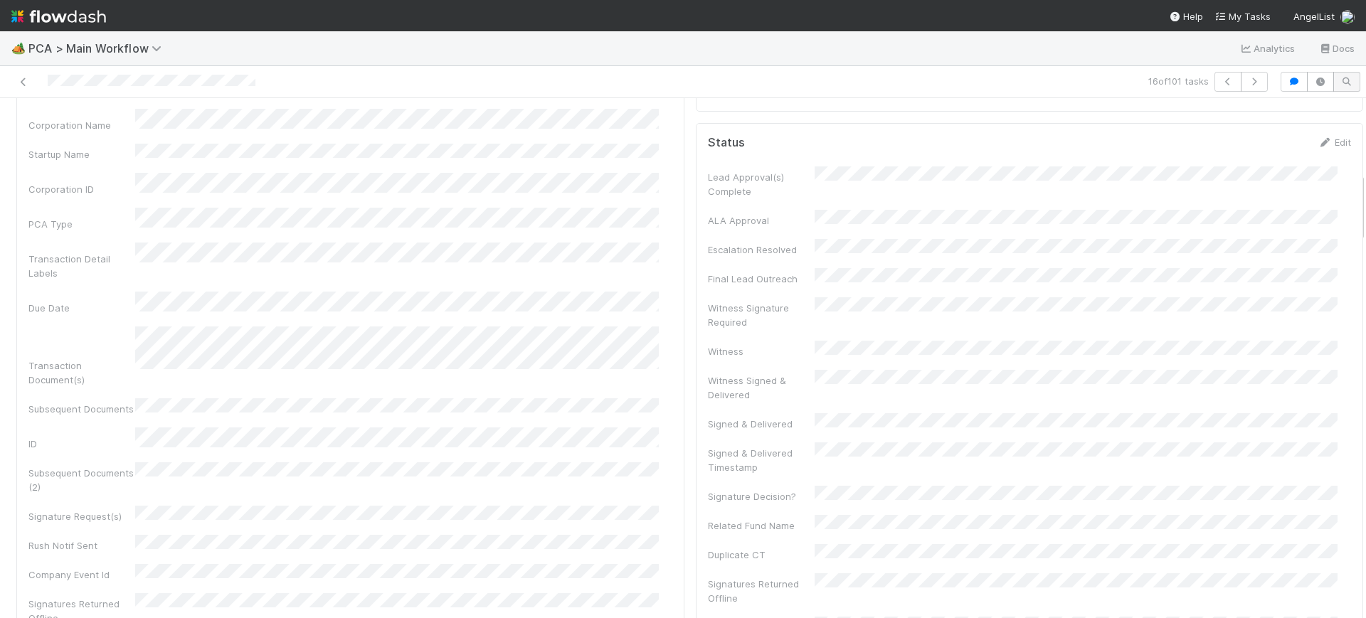
scroll to position [0, 0]
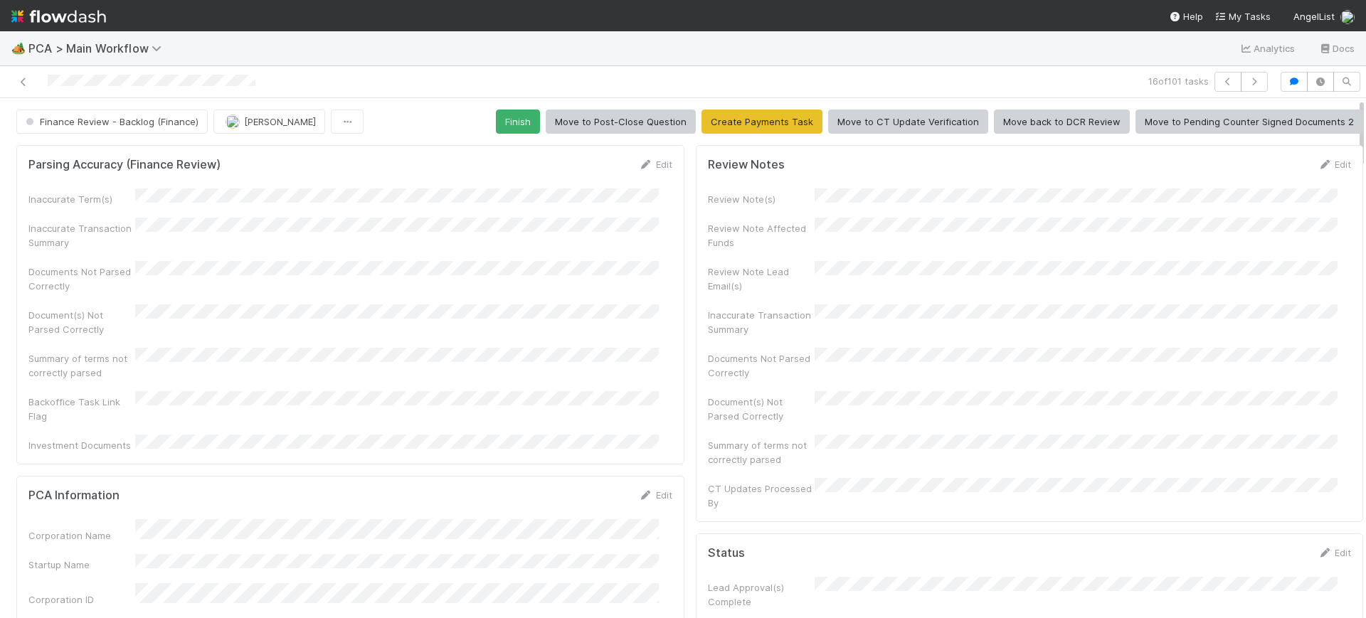
drag, startPoint x: 1348, startPoint y: 351, endPoint x: 1332, endPoint y: 50, distance: 301.4
click at [1332, 50] on div "🏕️ PCA > Main Workflow Analytics Docs 16 of 101 tasks Finance Review - Backlog …" at bounding box center [683, 324] width 1366 height 587
click at [503, 110] on button "Finish" at bounding box center [518, 122] width 44 height 24
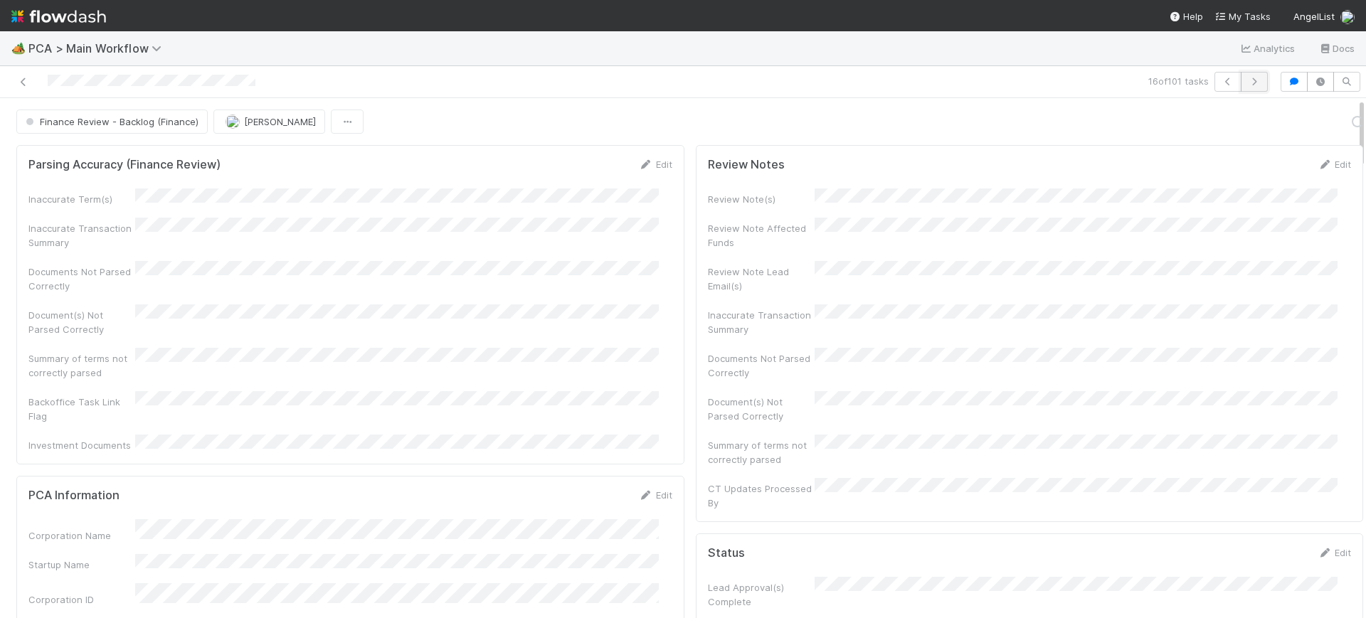
click at [1247, 78] on icon "button" at bounding box center [1254, 82] width 14 height 9
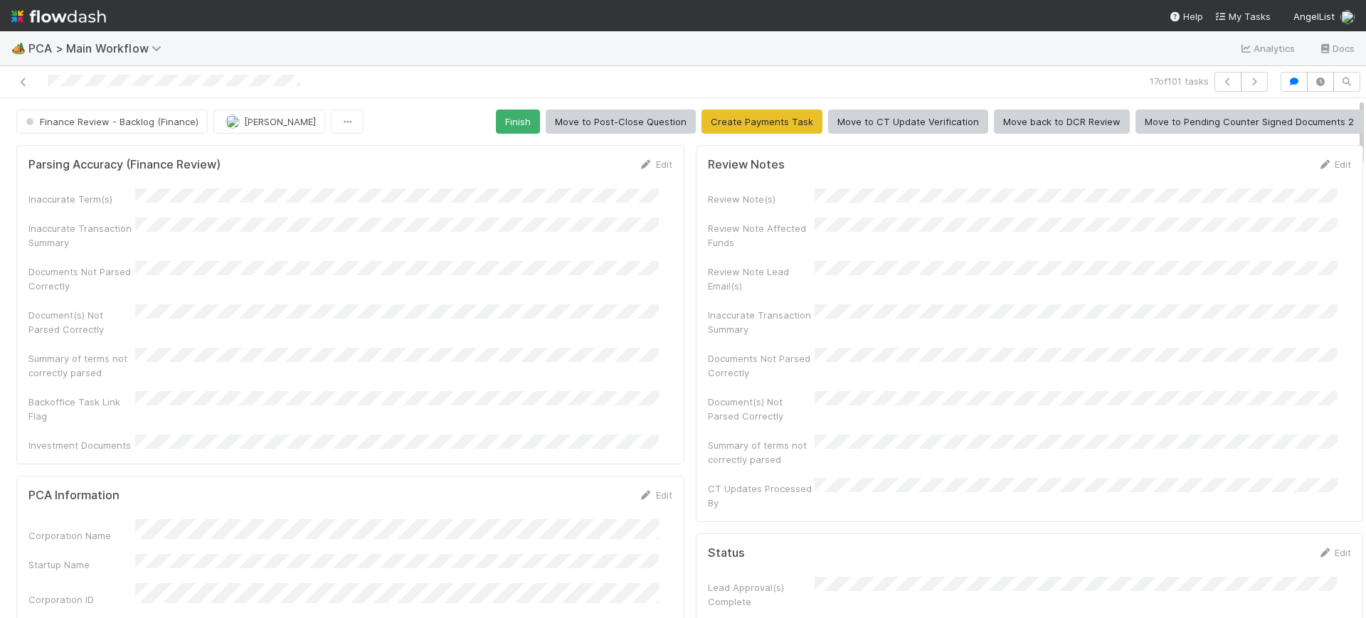
click at [1365, 122] on div at bounding box center [1366, 358] width 1 height 520
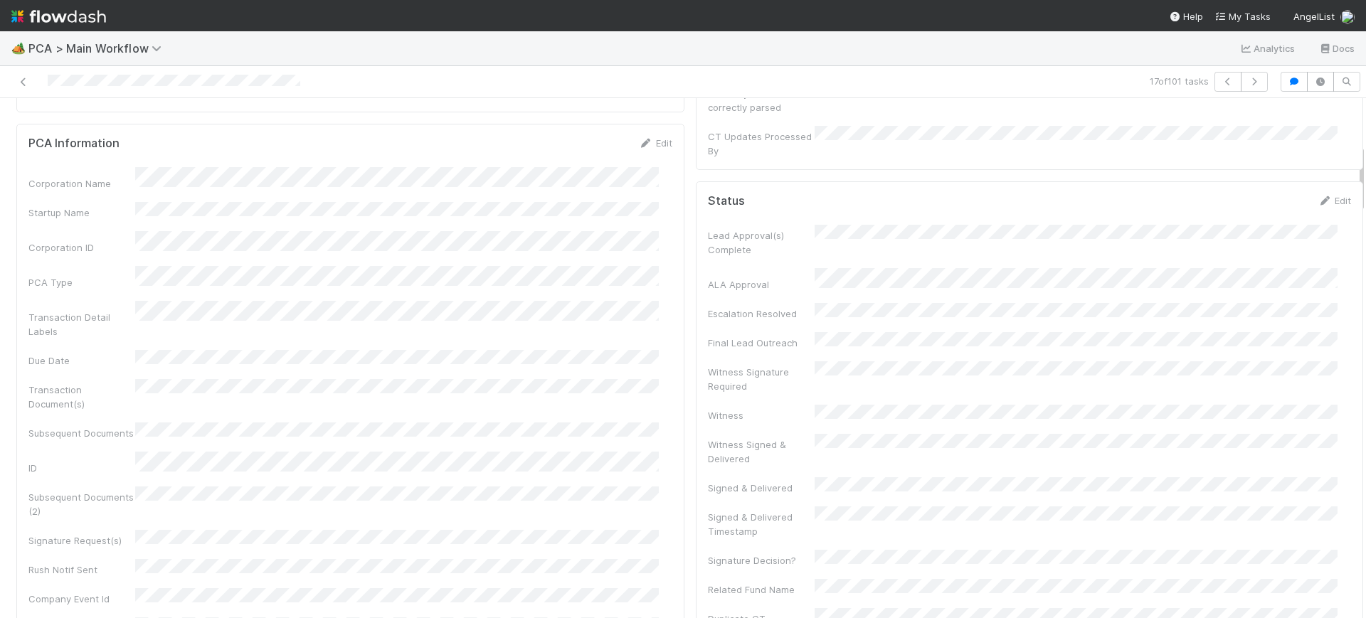
scroll to position [347, 0]
drag, startPoint x: 1348, startPoint y: 122, endPoint x: 1358, endPoint y: 168, distance: 47.5
click at [1358, 168] on div "🏕️ PCA > Main Workflow Analytics Docs 17 of 101 tasks Finance Review - Backlog …" at bounding box center [683, 324] width 1366 height 587
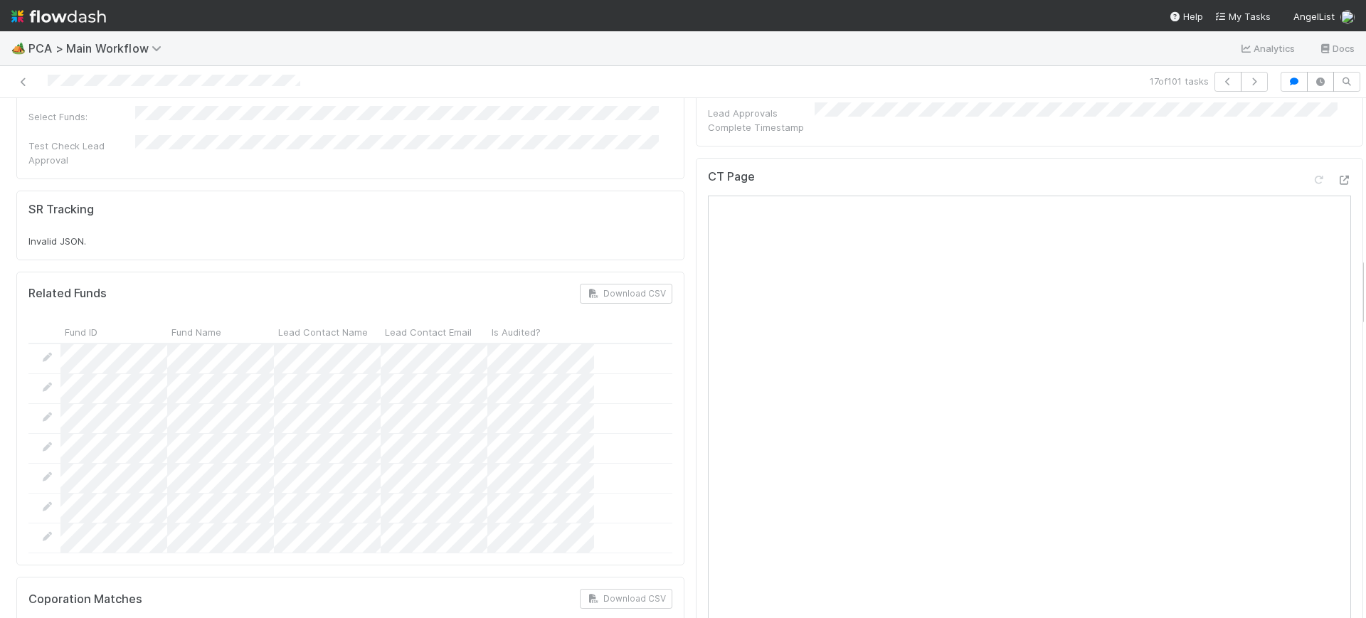
scroll to position [1184, 0]
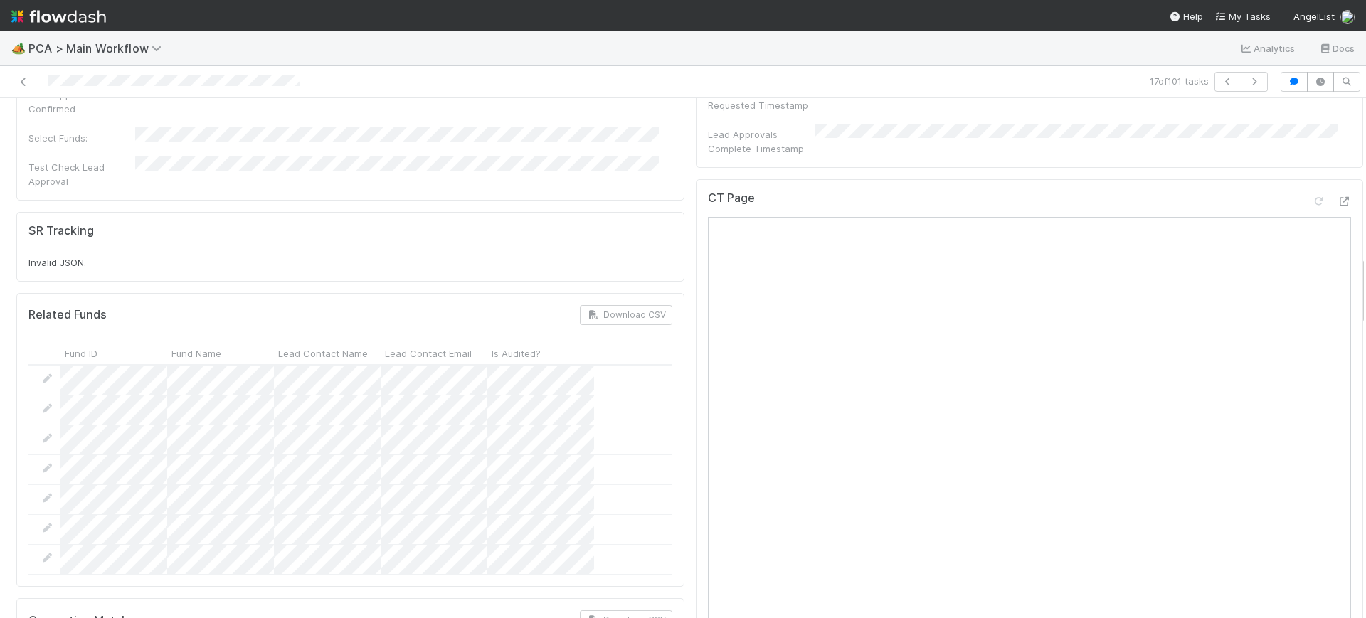
drag, startPoint x: 1348, startPoint y: 186, endPoint x: 1365, endPoint y: 298, distance: 113.0
click at [1365, 298] on div "🏕️ PCA > Main Workflow Analytics Docs 17 of 101 tasks Finance Review - Backlog …" at bounding box center [683, 324] width 1366 height 587
drag, startPoint x: 1346, startPoint y: 272, endPoint x: 1346, endPoint y: 238, distance: 33.4
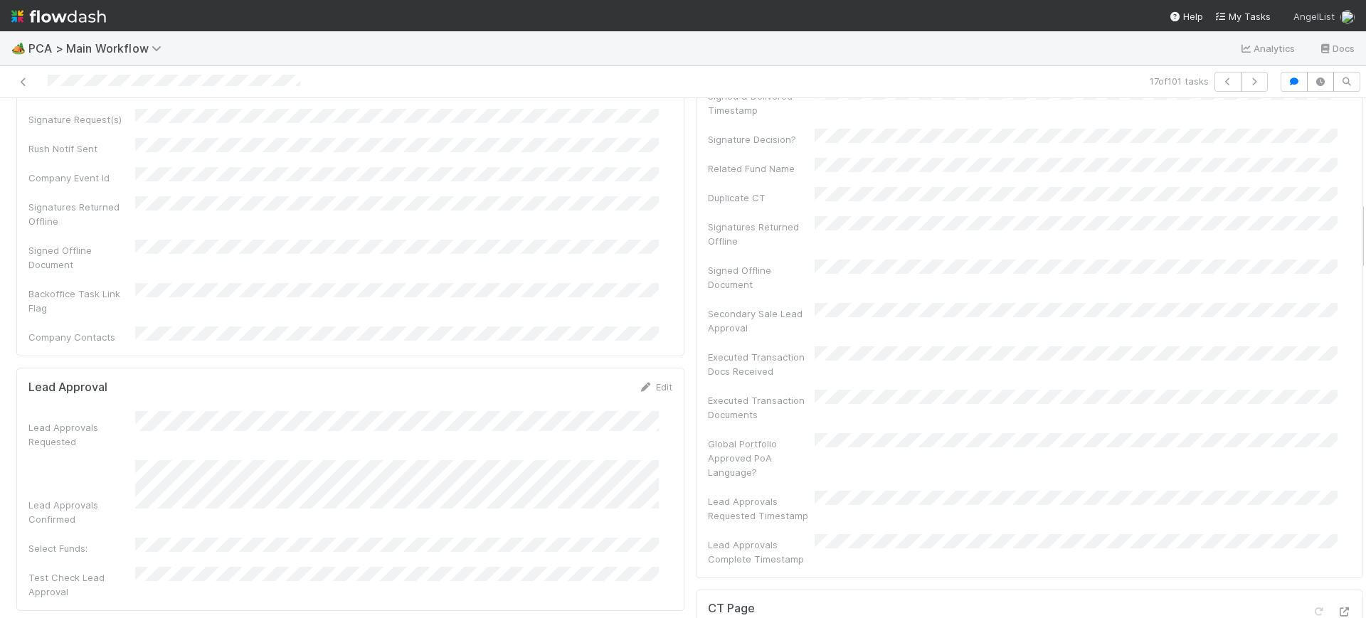
scroll to position [0, 0]
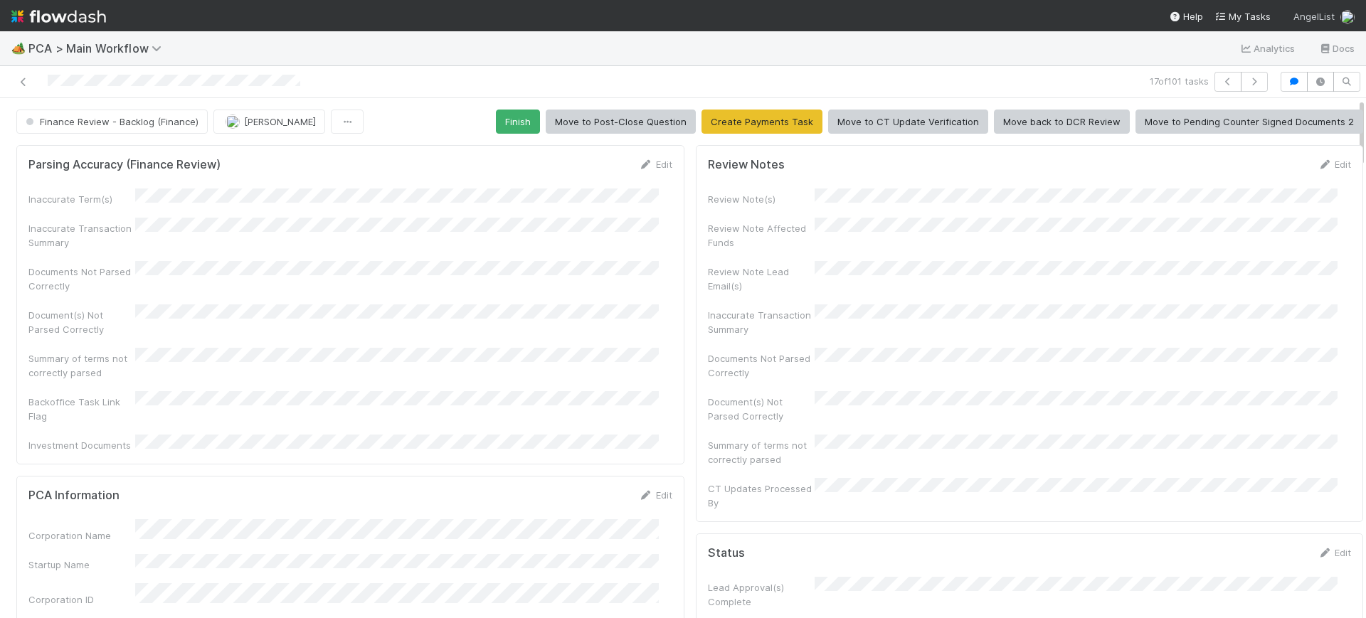
drag, startPoint x: 1348, startPoint y: 274, endPoint x: 1345, endPoint y: 16, distance: 258.3
click at [1345, 16] on div "🏕️ PCA > Main Workflow Analytics Docs 17 of 101 tasks Finance Review - Backlog …" at bounding box center [683, 309] width 1366 height 618
click at [506, 121] on button "Finish" at bounding box center [518, 122] width 44 height 24
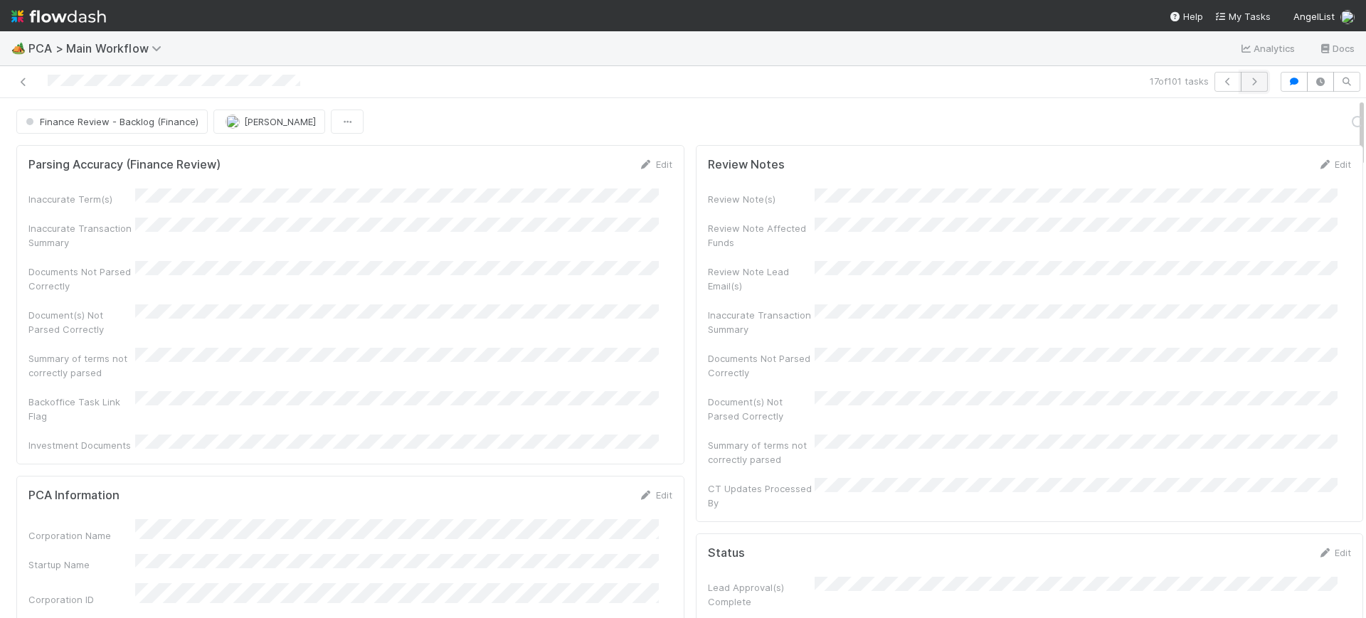
click at [1247, 78] on icon "button" at bounding box center [1254, 82] width 14 height 9
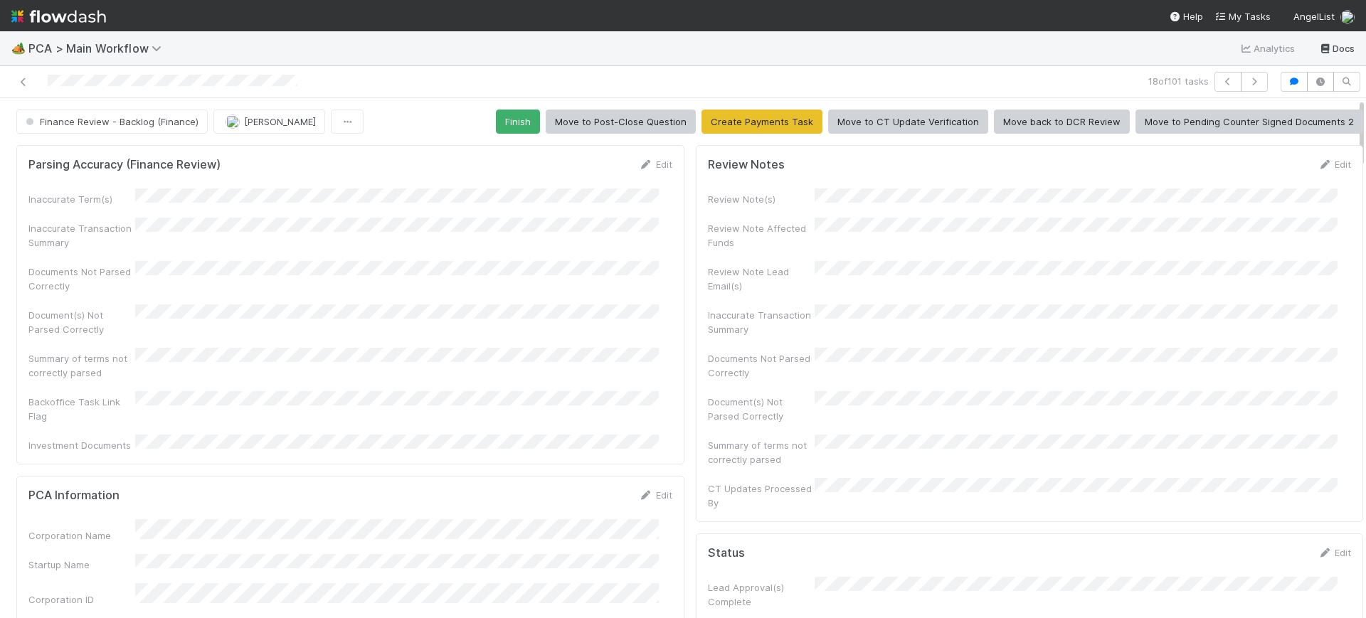
drag, startPoint x: 1348, startPoint y: 119, endPoint x: 1321, endPoint y: 48, distance: 75.7
click at [1321, 48] on div "🏕️ PCA > Main Workflow Analytics Docs 18 of 101 tasks Finance Review - Backlog …" at bounding box center [683, 324] width 1366 height 587
click at [515, 112] on button "Finish" at bounding box center [518, 122] width 44 height 24
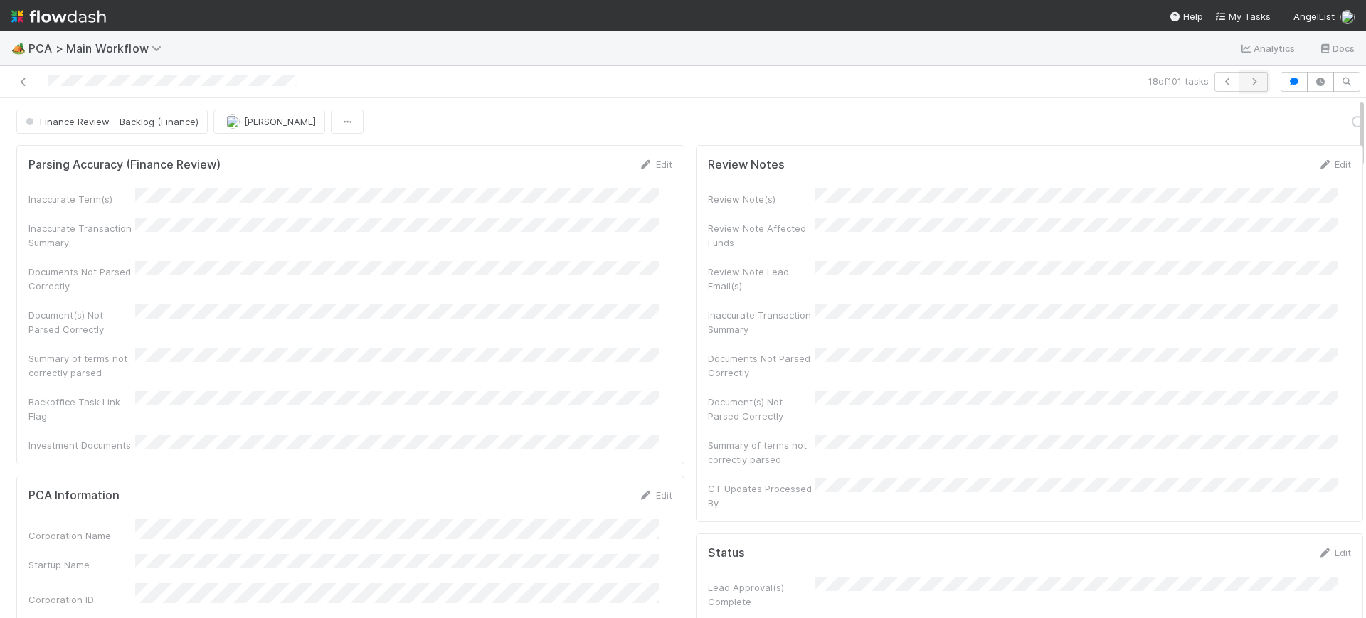
click at [1241, 73] on button "button" at bounding box center [1254, 82] width 27 height 20
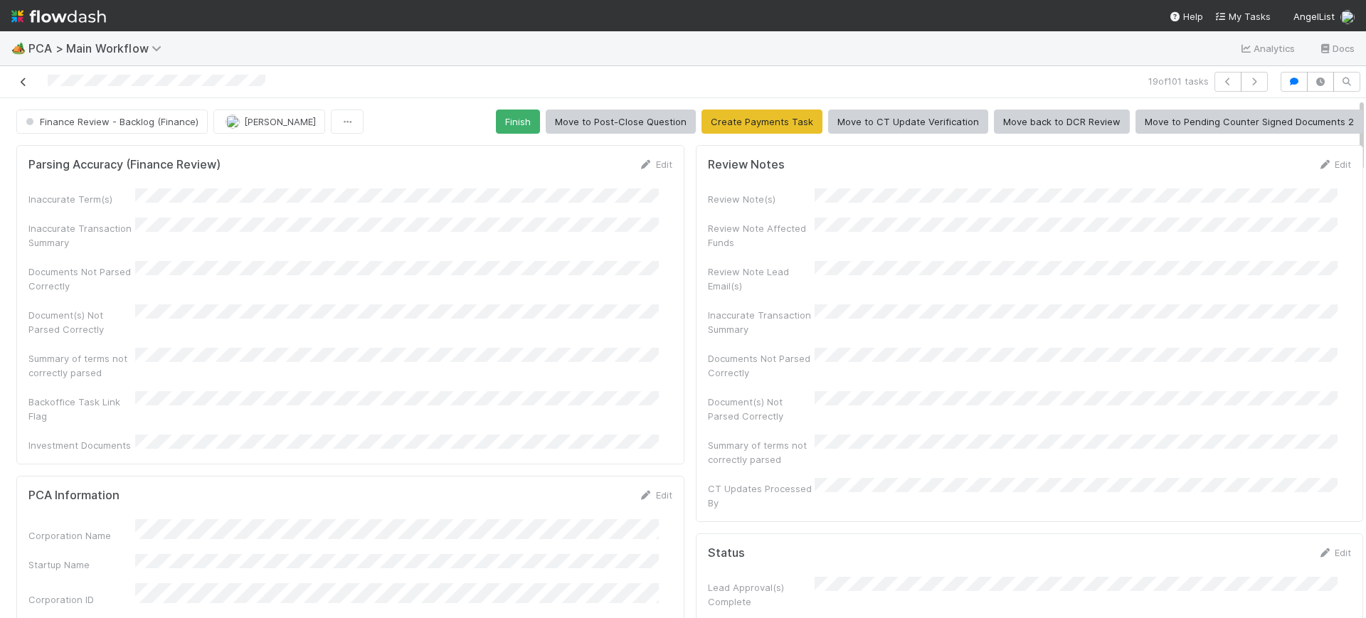
click at [19, 78] on icon at bounding box center [23, 82] width 14 height 9
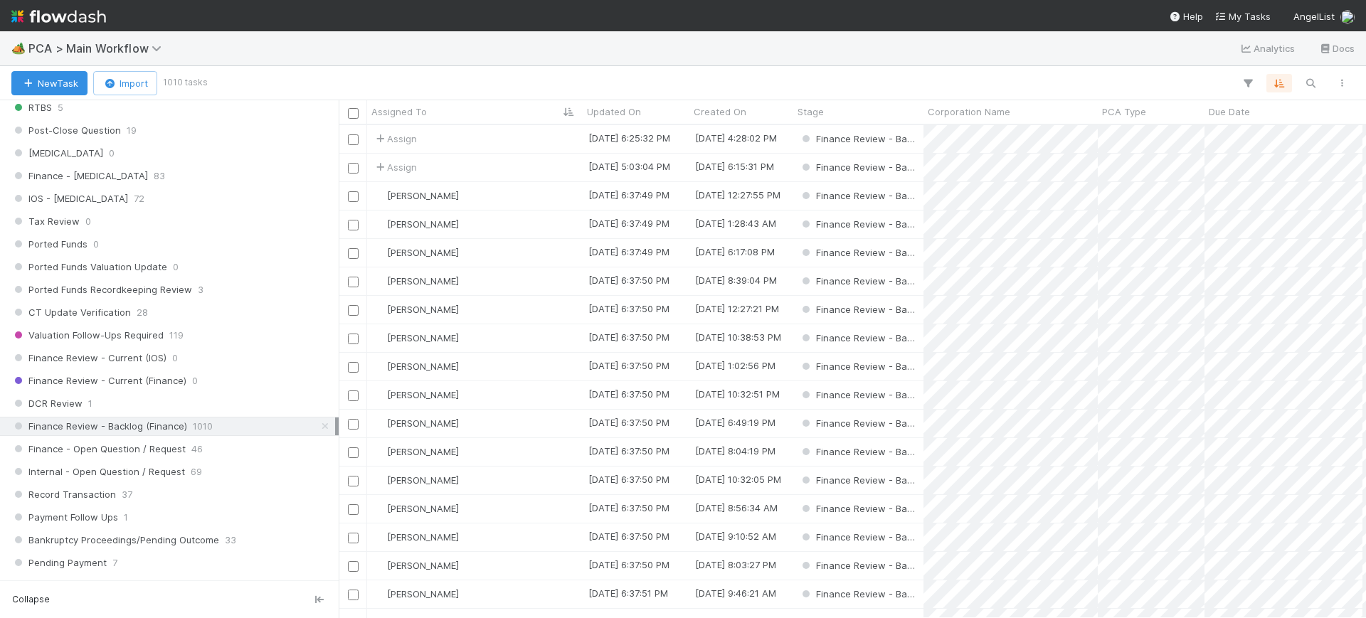
scroll to position [924, 0]
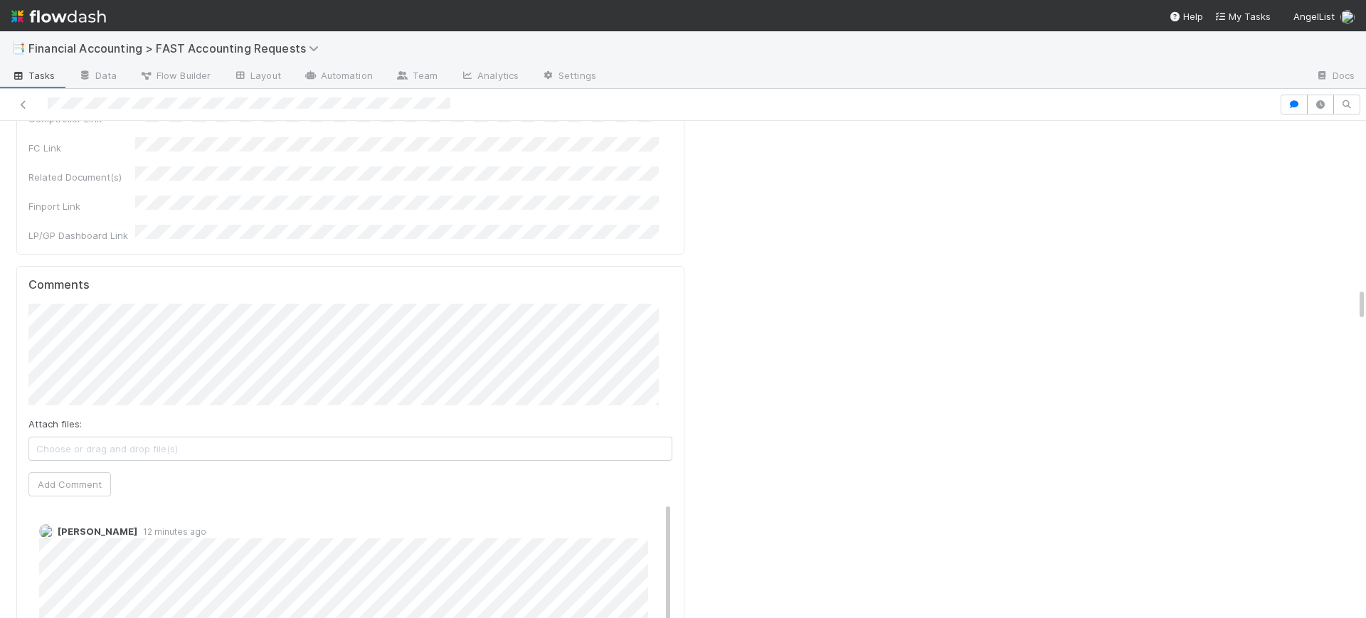
scroll to position [2442, 0]
drag, startPoint x: 1349, startPoint y: 142, endPoint x: 1365, endPoint y: 309, distance: 167.2
click at [1365, 309] on div "📑 Financial Accounting > FAST Accounting Requests Tasks Data Flow Builder Layou…" at bounding box center [683, 324] width 1366 height 587
click at [652, 524] on div "Marlon 13 minutes ago" at bounding box center [356, 608] width 657 height 168
drag, startPoint x: 654, startPoint y: 366, endPoint x: 660, endPoint y: 257, distance: 109.1
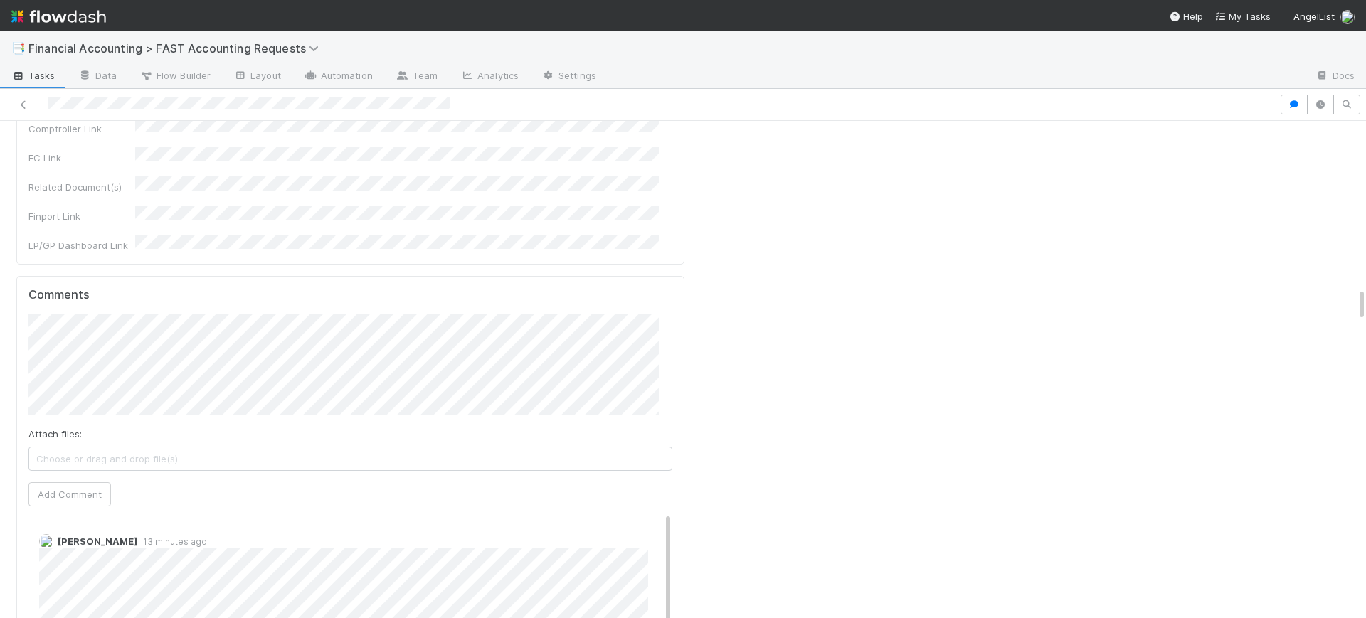
click at [660, 276] on div "Comments Attach files: Choose or drag and drop file(s) Add Comment Marlon 13 mi…" at bounding box center [350, 542] width 668 height 533
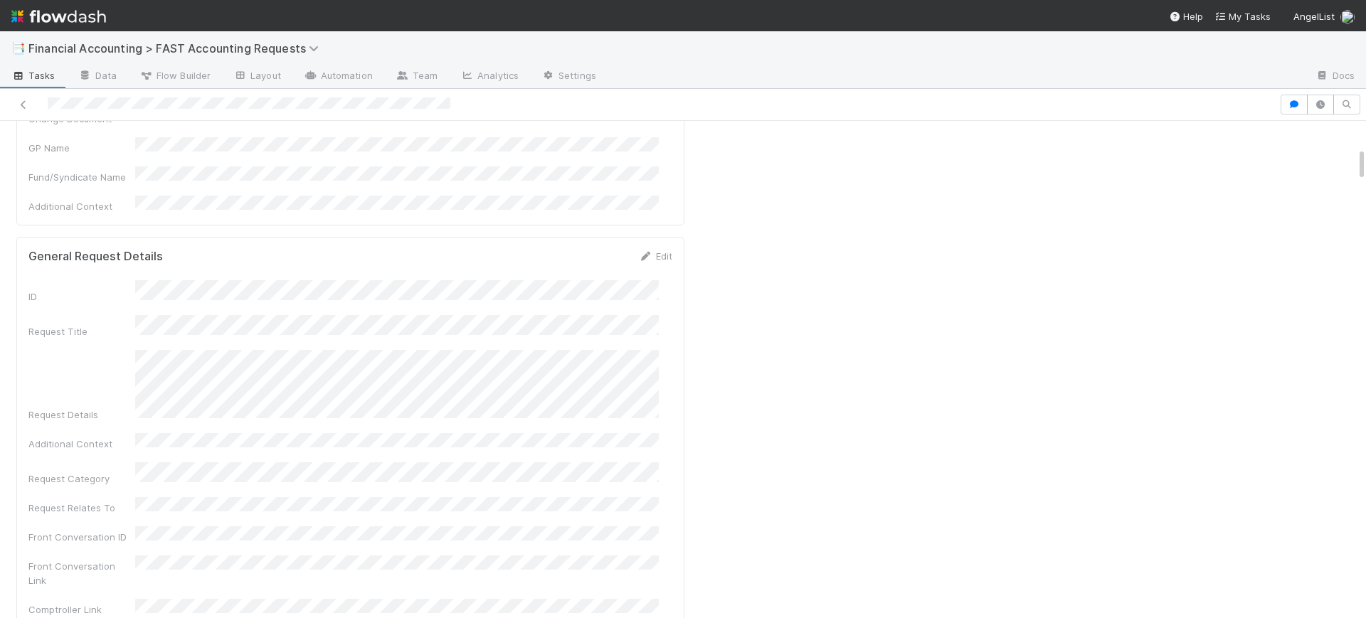
scroll to position [365, 0]
drag, startPoint x: 1349, startPoint y: 312, endPoint x: 1365, endPoint y: 170, distance: 143.2
click at [1365, 170] on div "📑 Financial Accounting > FAST Accounting Requests Tasks Data Flow Builder Layou…" at bounding box center [683, 324] width 1366 height 587
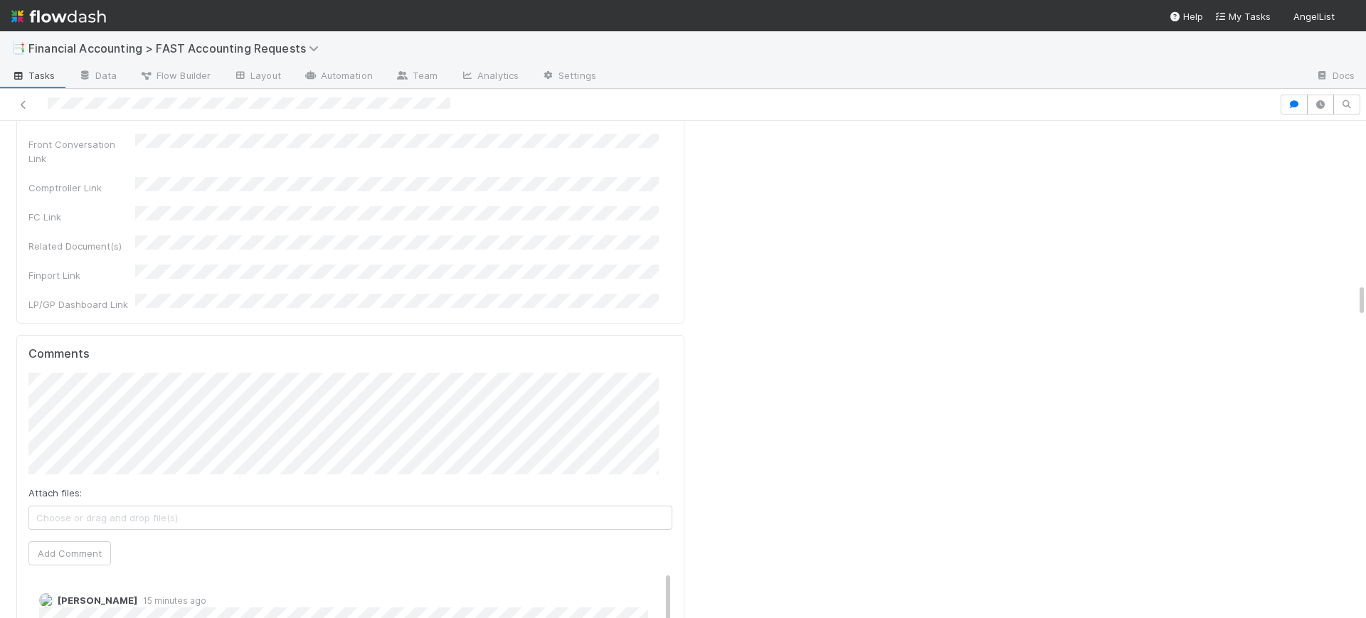
scroll to position [2384, 0]
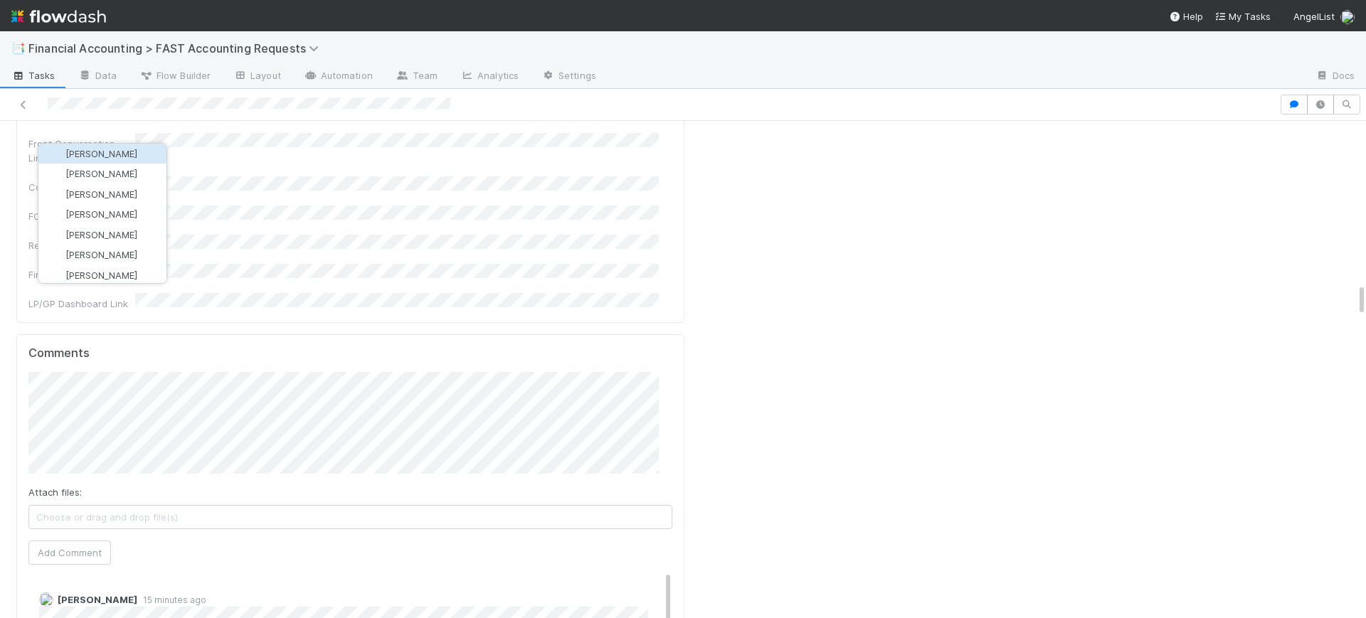
scroll to position [2377, 0]
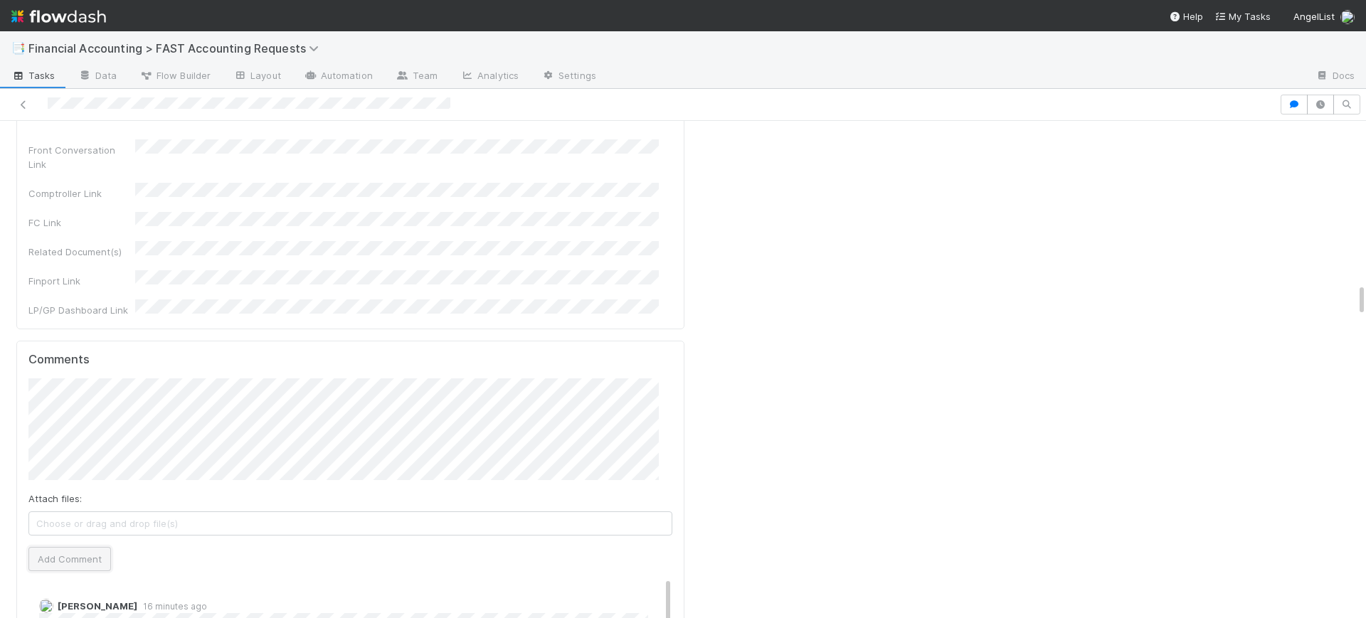
click at [73, 547] on button "Add Comment" at bounding box center [69, 559] width 83 height 24
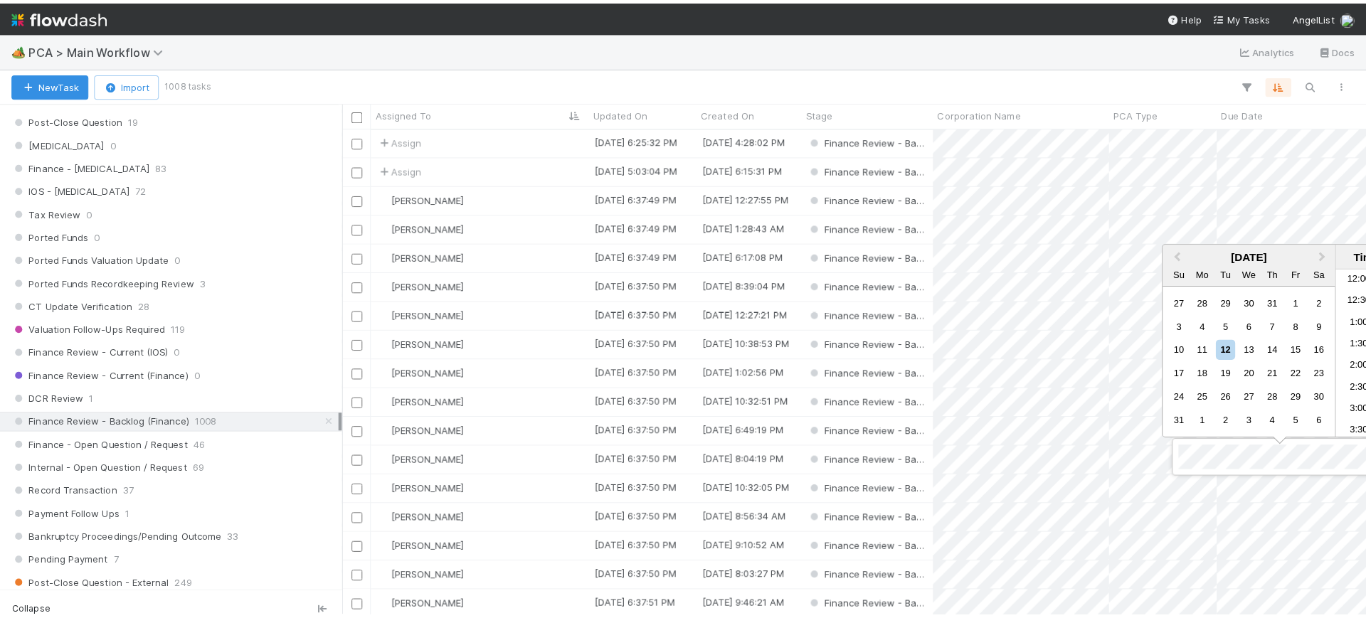
scroll to position [718, 0]
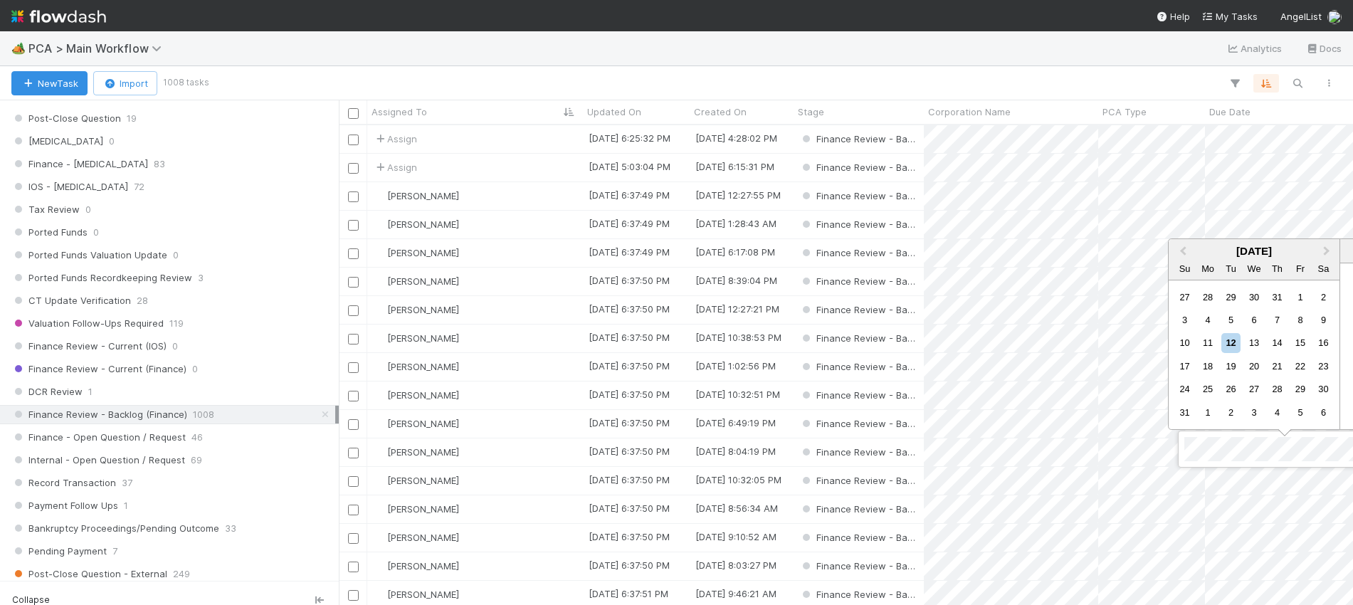
click at [477, 455] on div at bounding box center [676, 302] width 1353 height 605
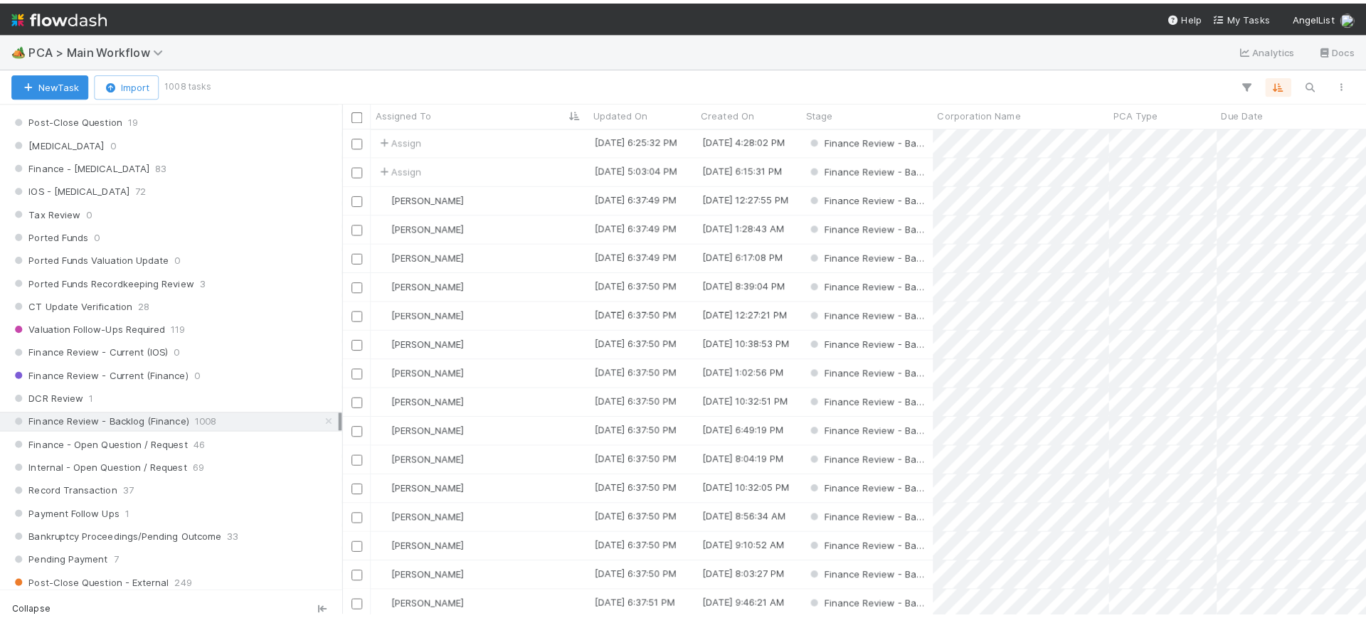
scroll to position [480, 1014]
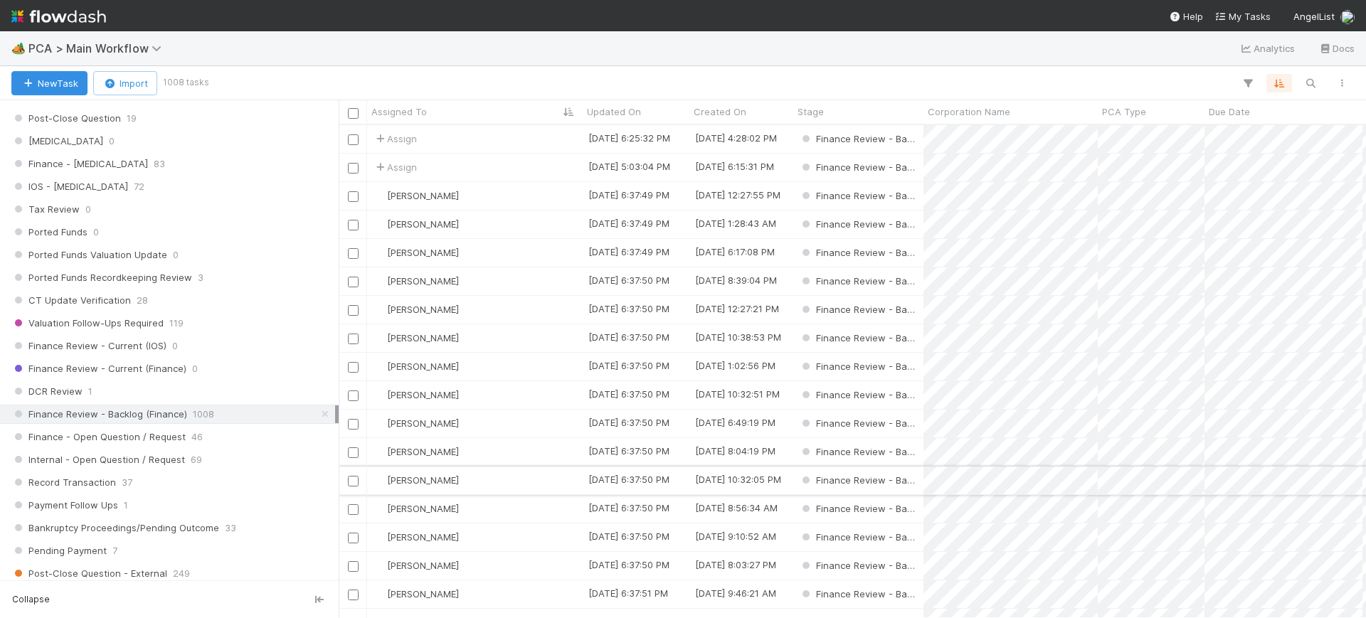
click at [513, 480] on div "[PERSON_NAME]" at bounding box center [475, 481] width 216 height 28
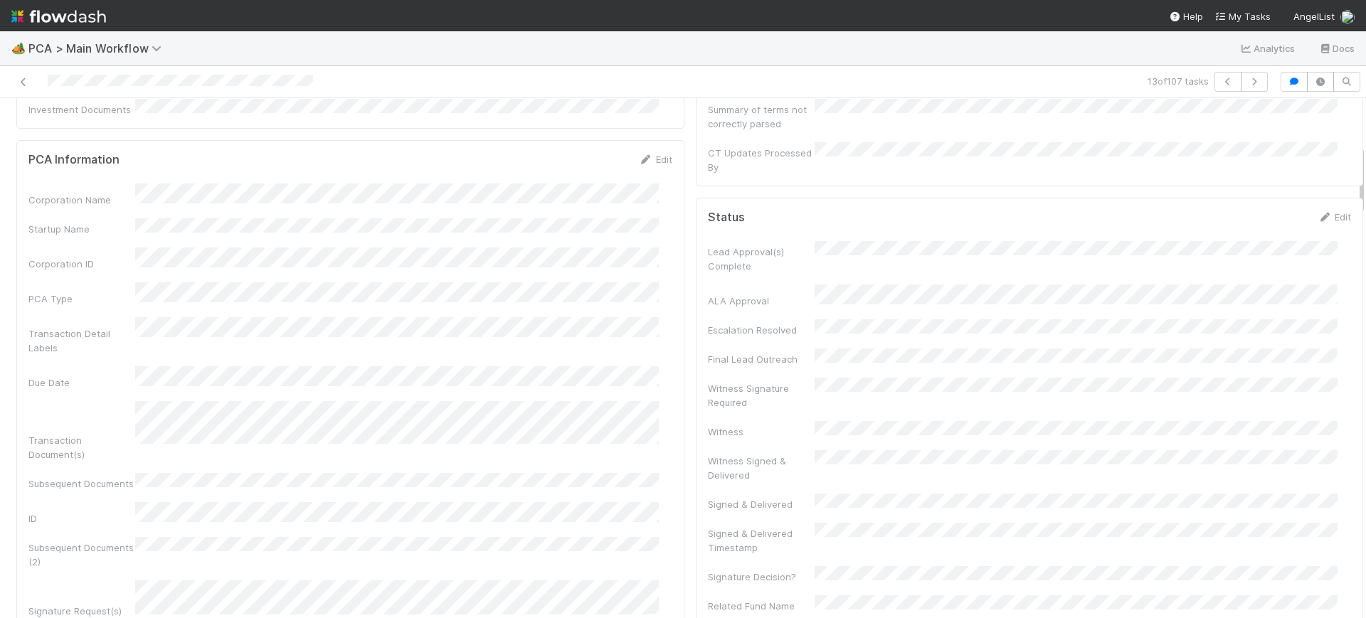
drag, startPoint x: 1348, startPoint y: 123, endPoint x: 930, endPoint y: 92, distance: 418.8
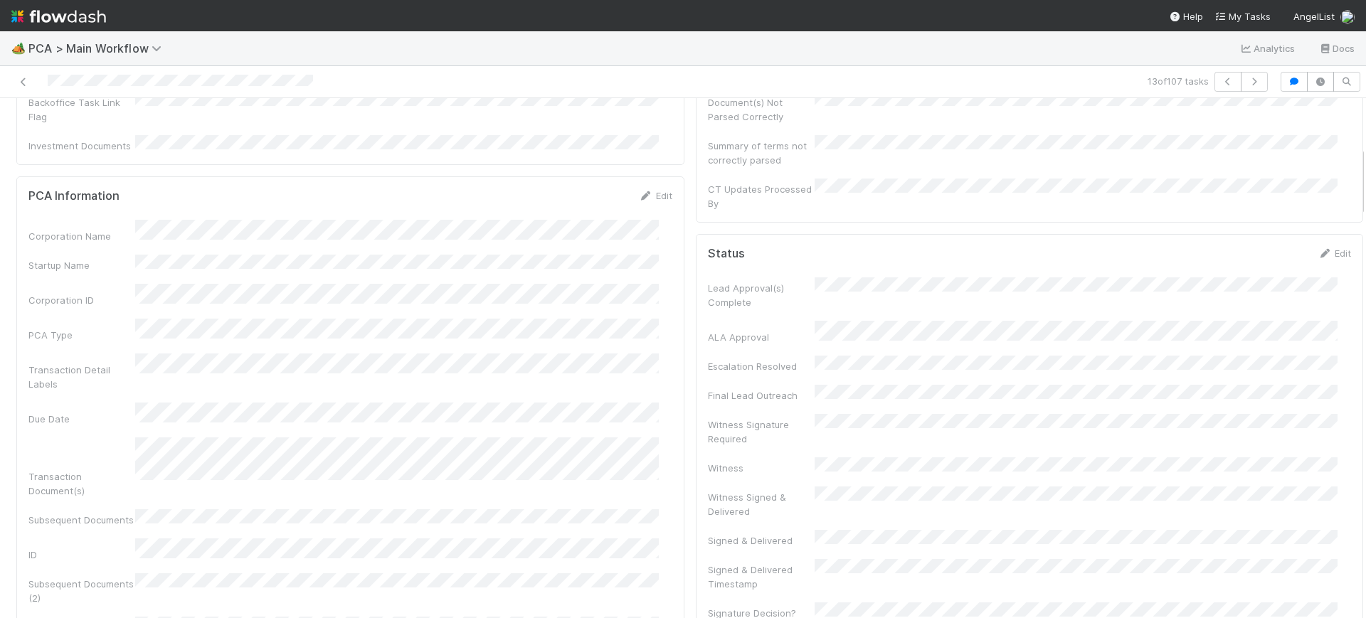
scroll to position [294, 0]
drag, startPoint x: 1349, startPoint y: 177, endPoint x: 1365, endPoint y: 175, distance: 16.5
click at [1365, 175] on div "🏕️ PCA > Main Workflow Analytics Docs 13 of 107 tasks Finance Review - Backlog …" at bounding box center [683, 324] width 1366 height 587
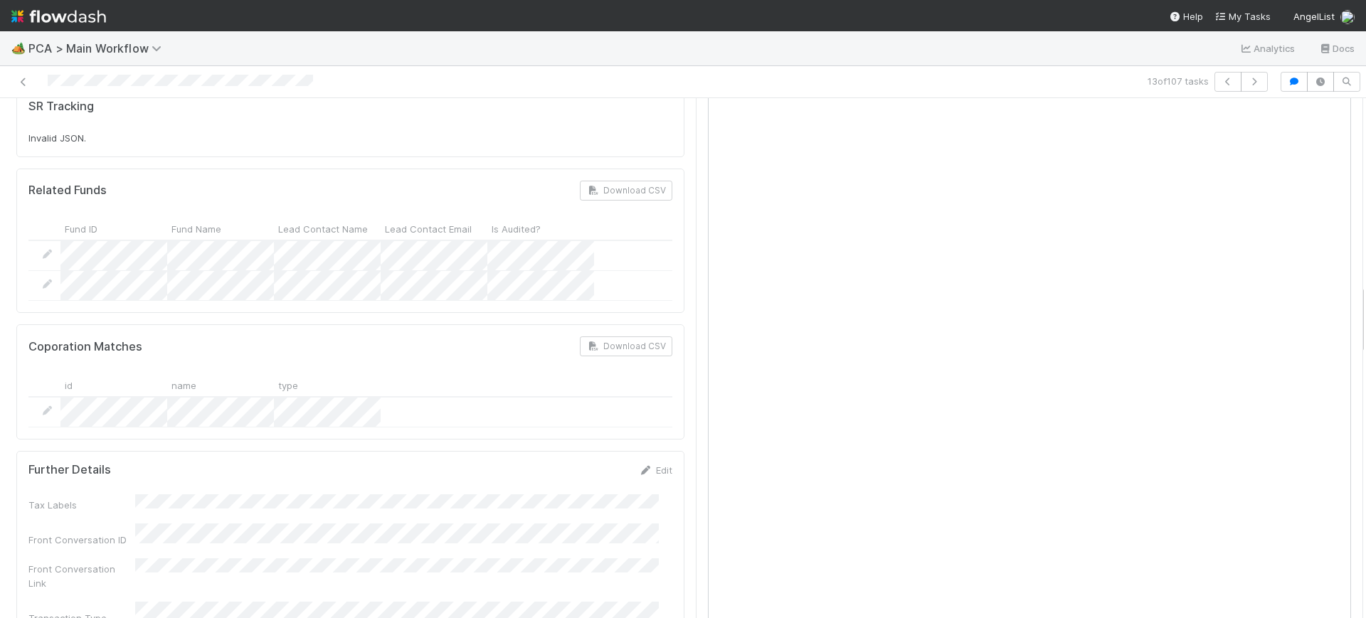
scroll to position [1375, 0]
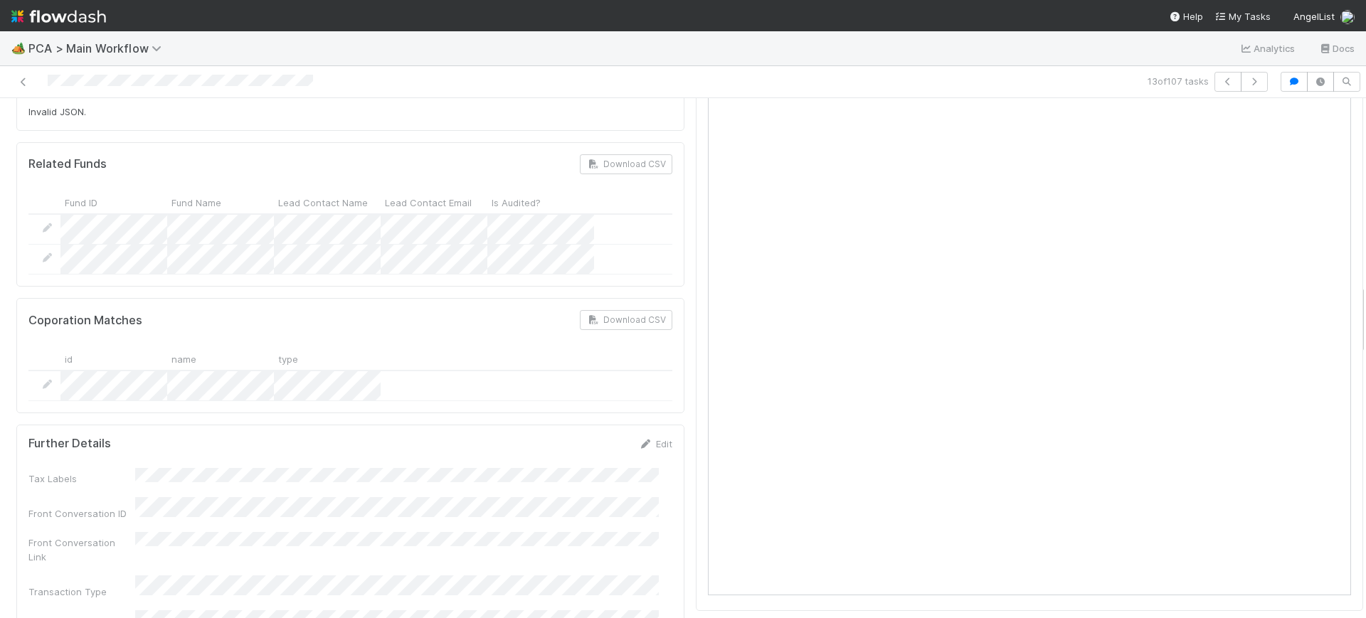
drag, startPoint x: 1348, startPoint y: 148, endPoint x: 1336, endPoint y: 295, distance: 147.0
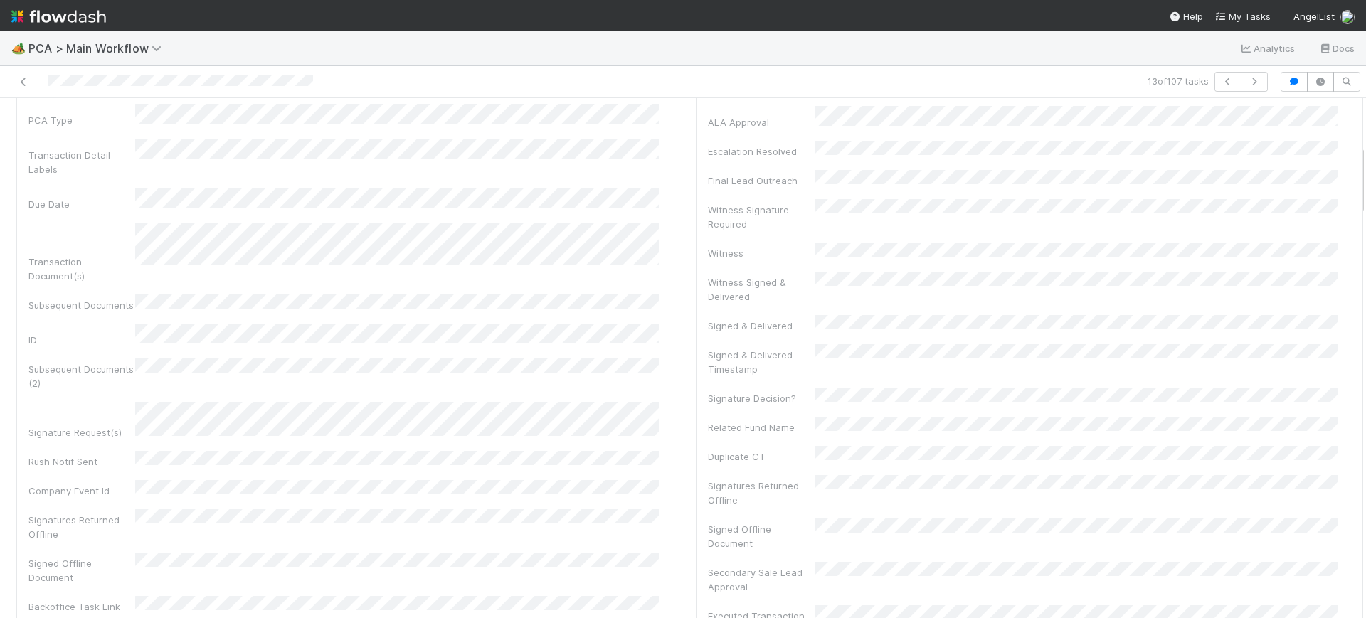
scroll to position [331, 0]
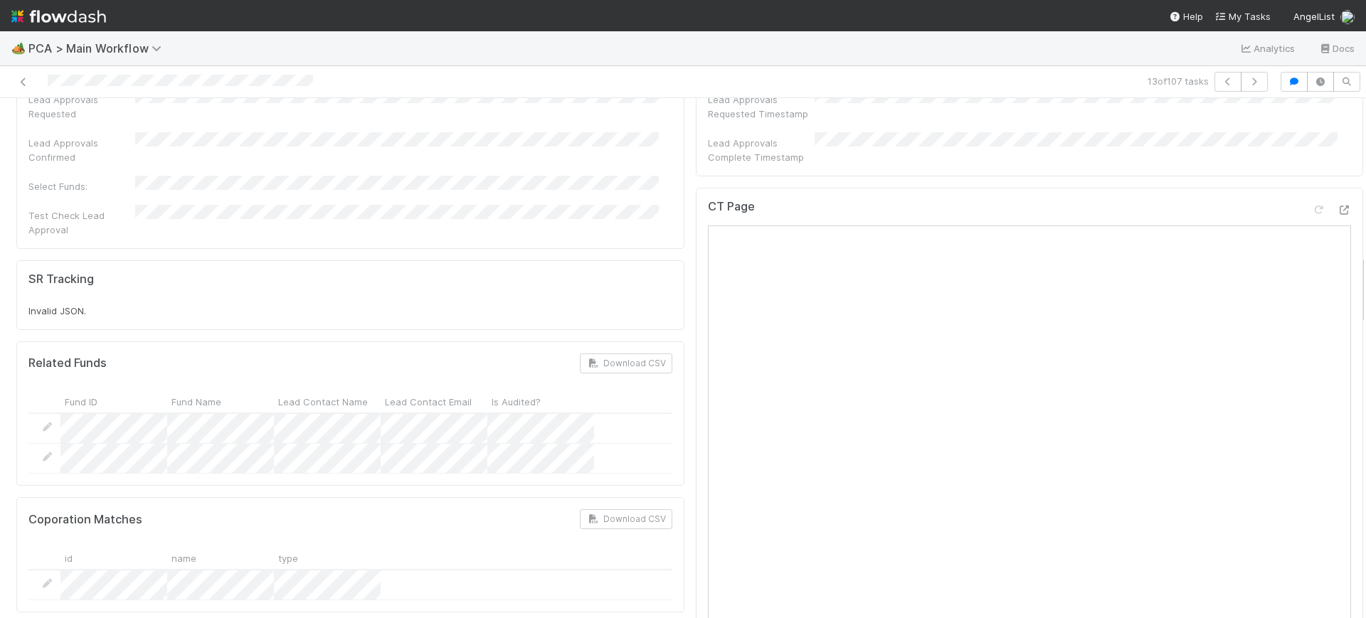
drag, startPoint x: 1349, startPoint y: 329, endPoint x: 1363, endPoint y: 296, distance: 35.7
click at [1363, 296] on div "🏕️ PCA > Main Workflow Analytics Docs 13 of 107 tasks Finance Review - Backlog …" at bounding box center [683, 324] width 1366 height 587
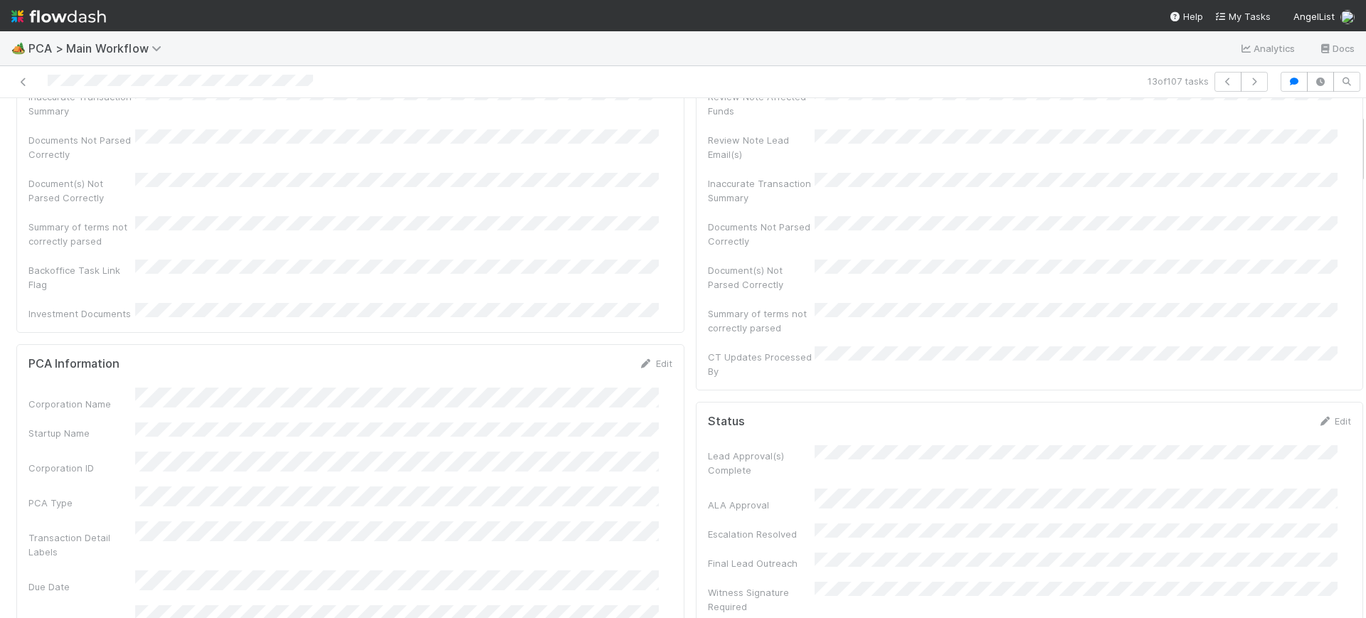
scroll to position [0, 0]
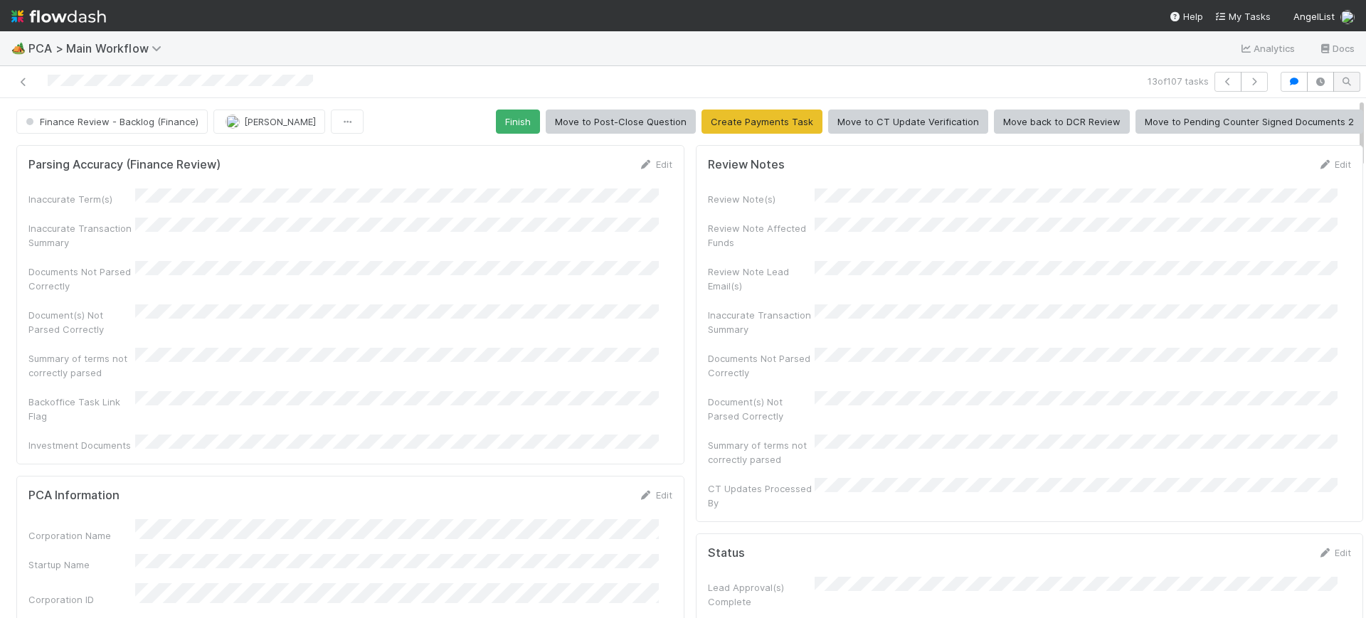
drag, startPoint x: 1348, startPoint y: 269, endPoint x: 1340, endPoint y: 88, distance: 180.9
click at [1340, 88] on div "13 of 107 tasks Finance Review - Backlog (Finance) [PERSON_NAME] Finish Move to…" at bounding box center [683, 342] width 1366 height 552
click at [518, 110] on button "Finish" at bounding box center [518, 122] width 44 height 24
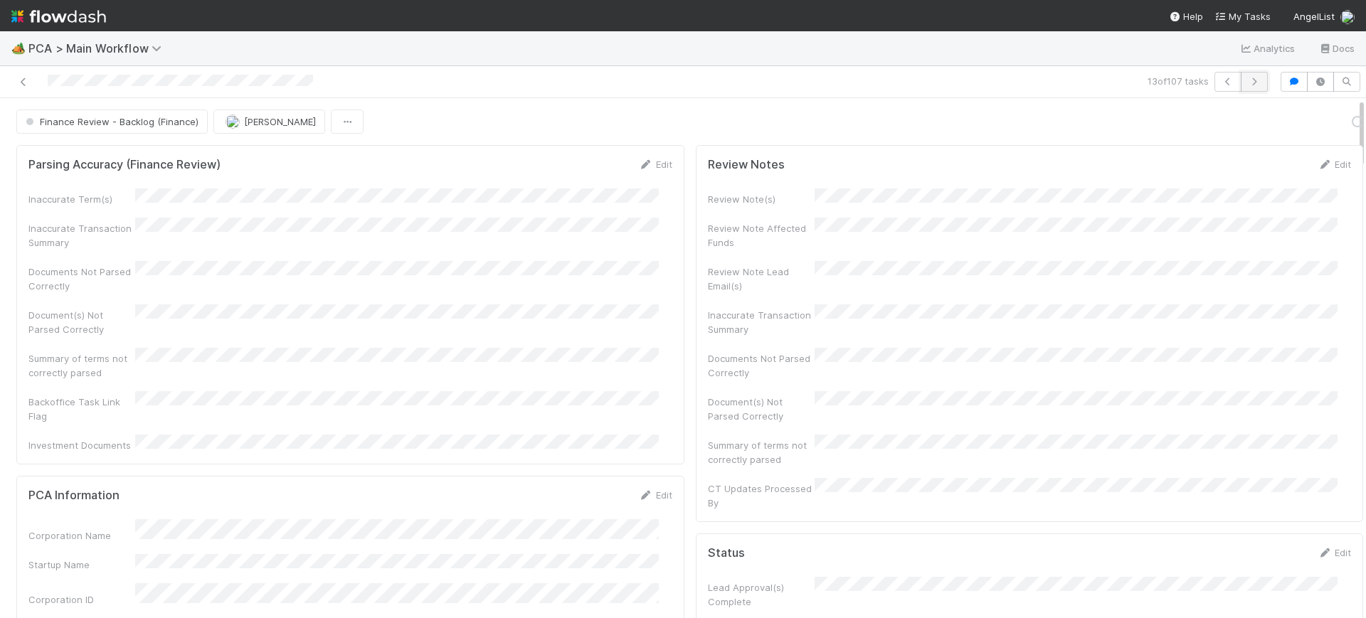
click at [1247, 82] on icon "button" at bounding box center [1254, 82] width 14 height 9
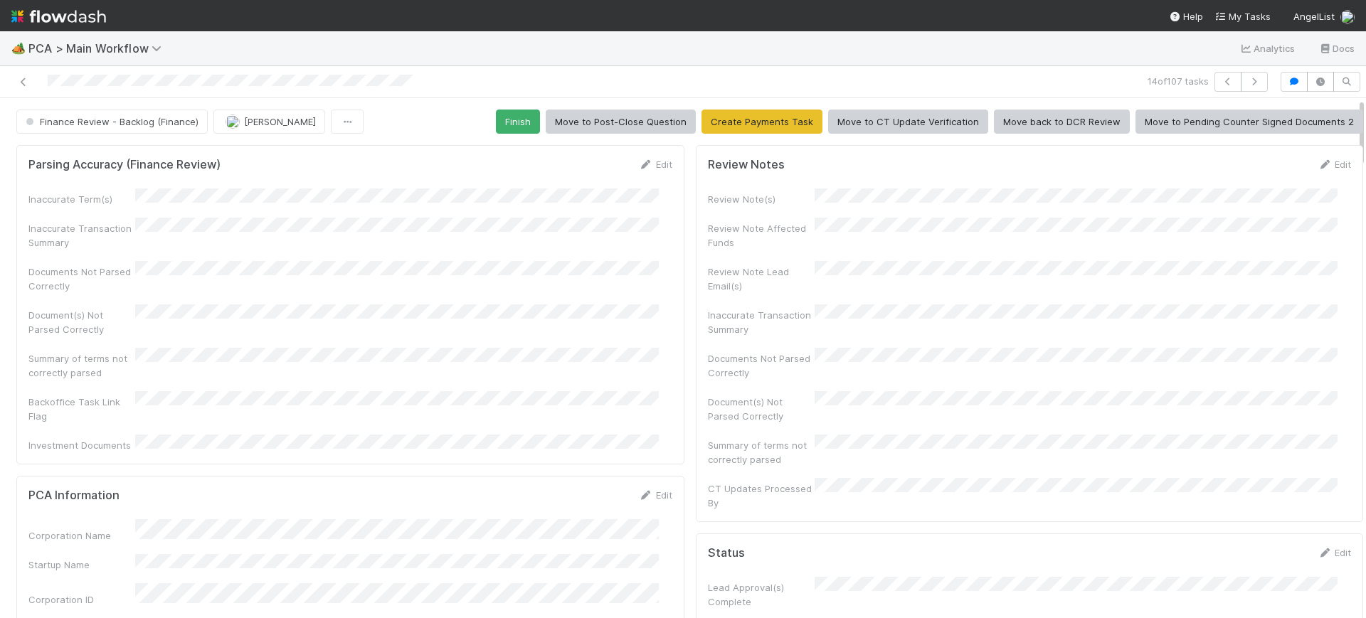
drag, startPoint x: 1350, startPoint y: 138, endPoint x: 1355, endPoint y: 179, distance: 40.9
click at [1355, 179] on div "🏕️ PCA > Main Workflow Analytics Docs 14 of 107 tasks Finance Review - Backlog …" at bounding box center [683, 324] width 1366 height 587
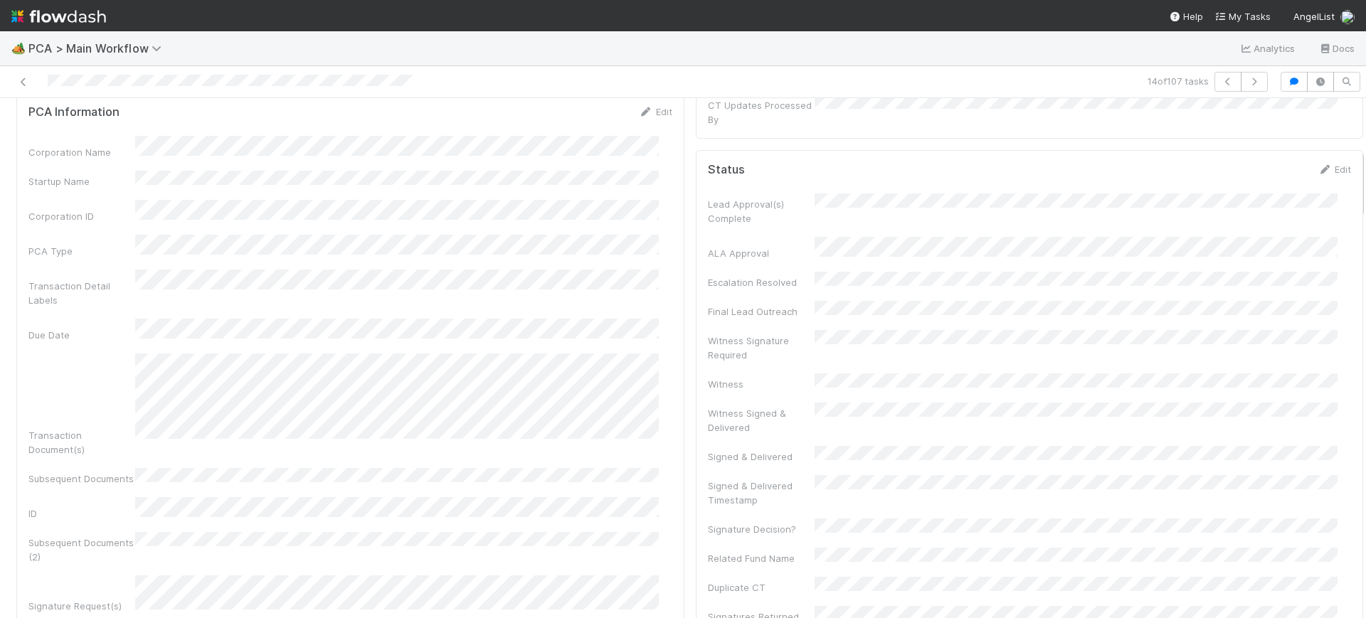
scroll to position [388, 0]
drag, startPoint x: 1348, startPoint y: 147, endPoint x: 1338, endPoint y: 199, distance: 52.9
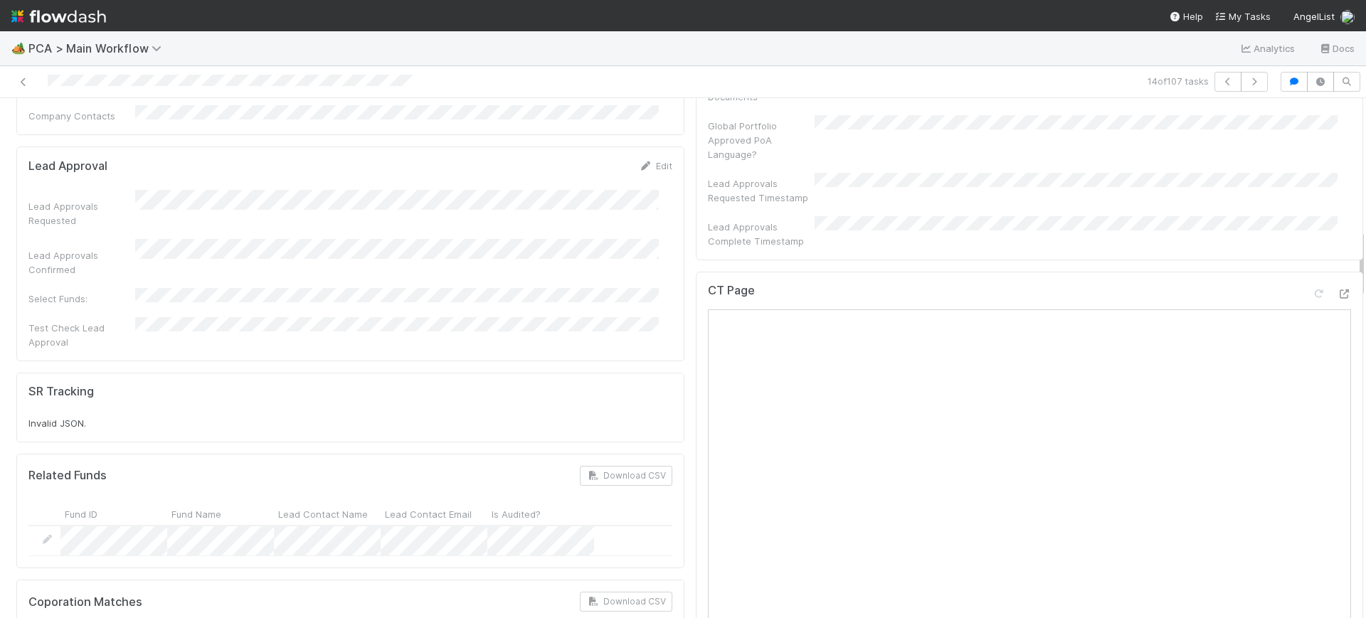
scroll to position [1102, 0]
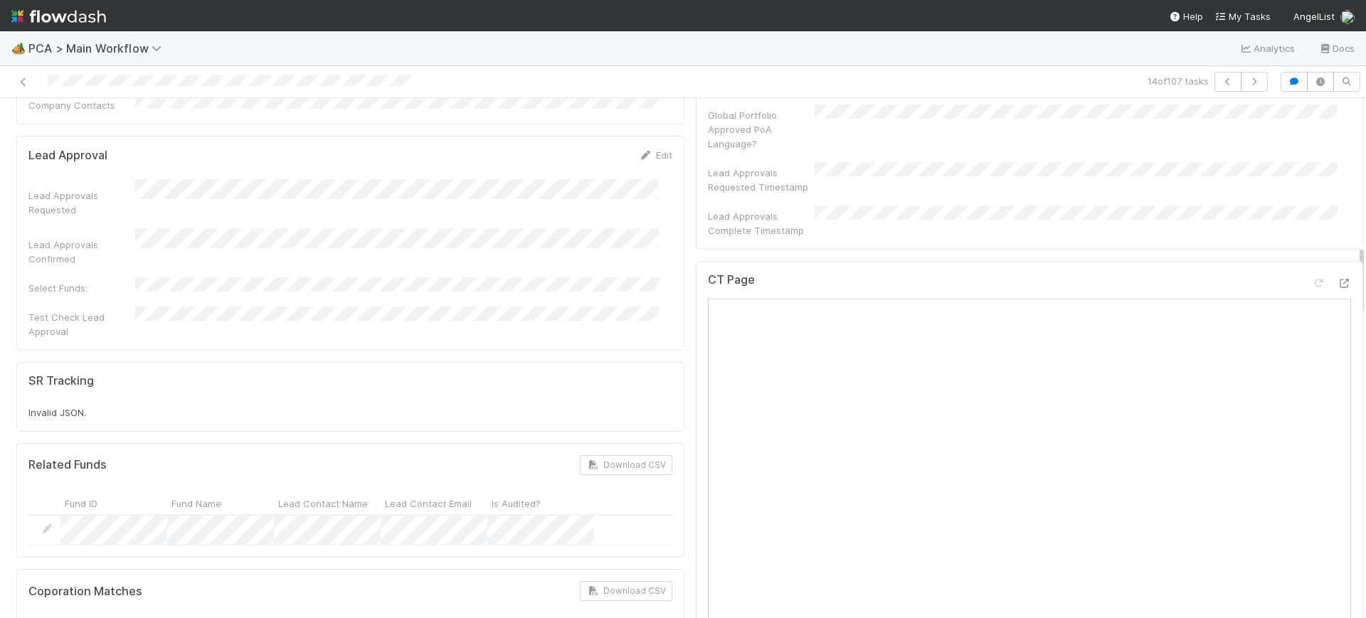
drag, startPoint x: 1348, startPoint y: 162, endPoint x: 1365, endPoint y: 258, distance: 97.7
click at [1365, 258] on div "🏕️ PCA > Main Workflow Analytics Docs 14 of 107 tasks Finance Review - Backlog …" at bounding box center [683, 324] width 1366 height 587
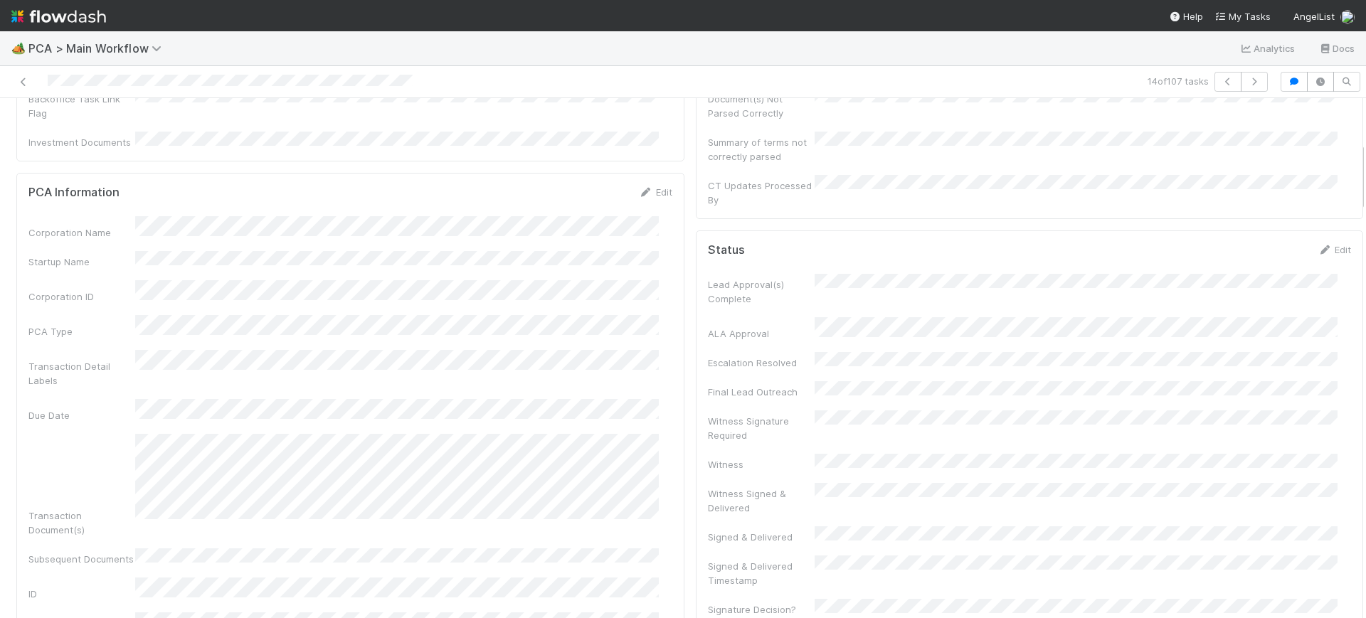
scroll to position [298, 0]
drag, startPoint x: 1348, startPoint y: 270, endPoint x: 1347, endPoint y: 162, distance: 107.4
click at [1247, 72] on button "button" at bounding box center [1254, 82] width 27 height 20
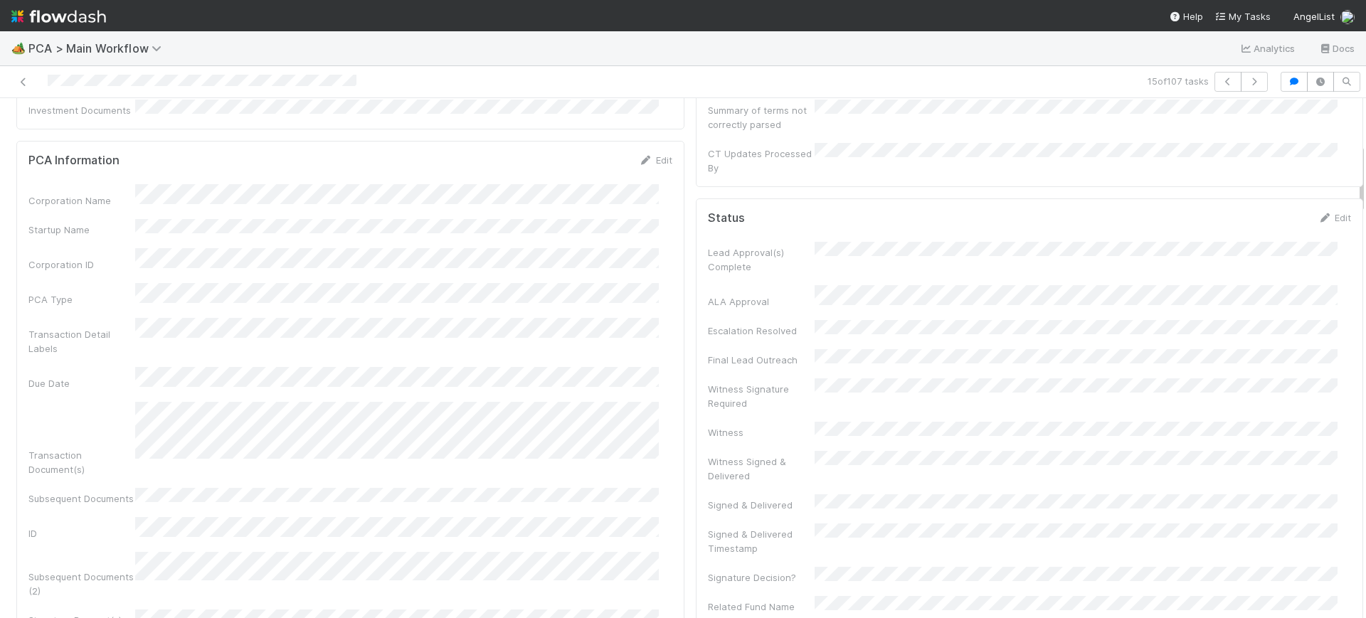
scroll to position [314, 0]
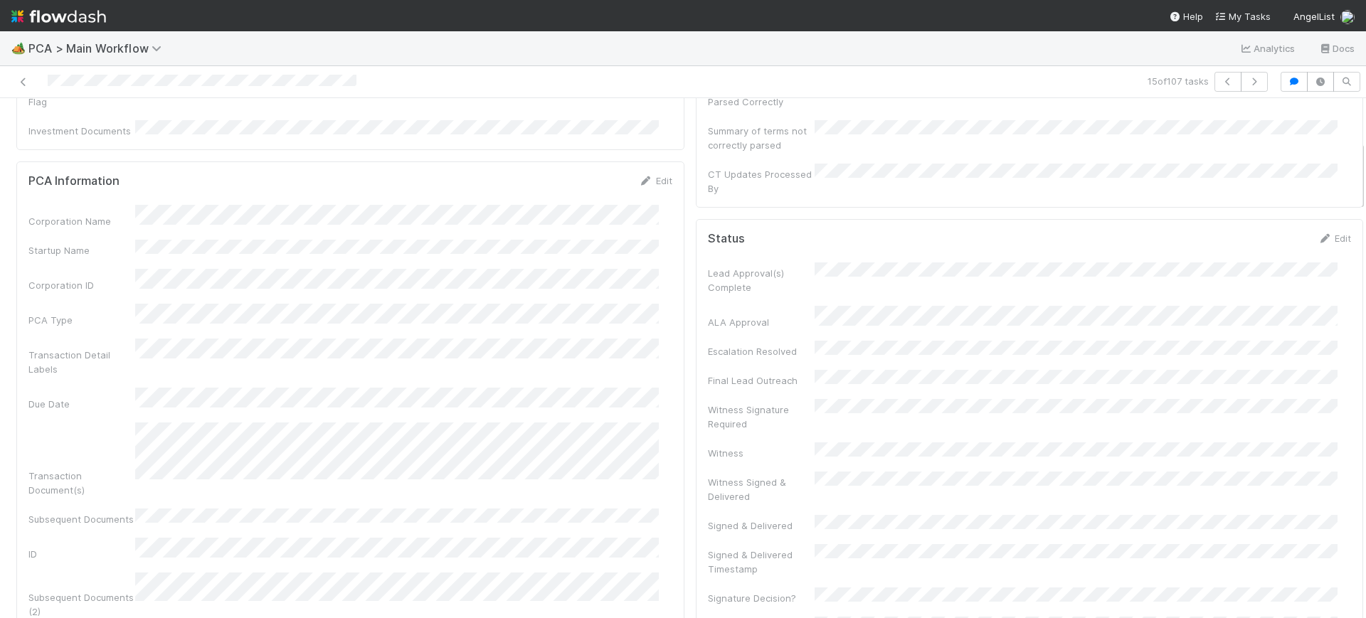
drag, startPoint x: 1348, startPoint y: 120, endPoint x: 1333, endPoint y: 162, distance: 45.5
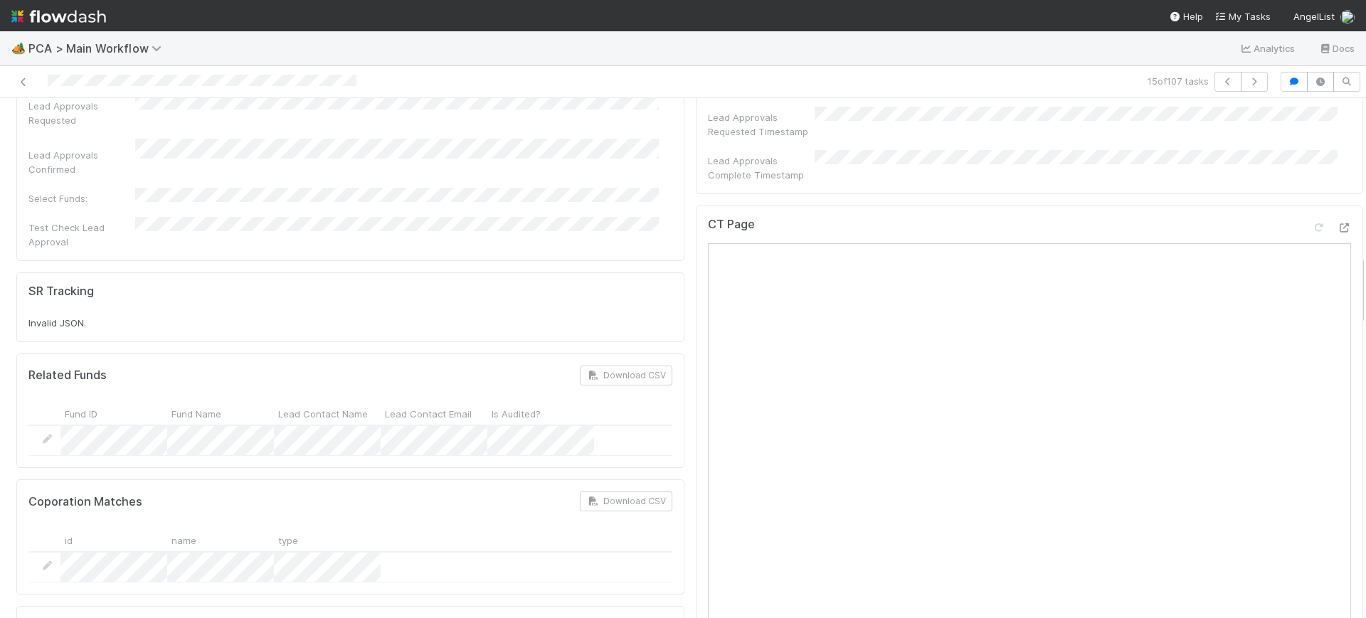
scroll to position [1168, 0]
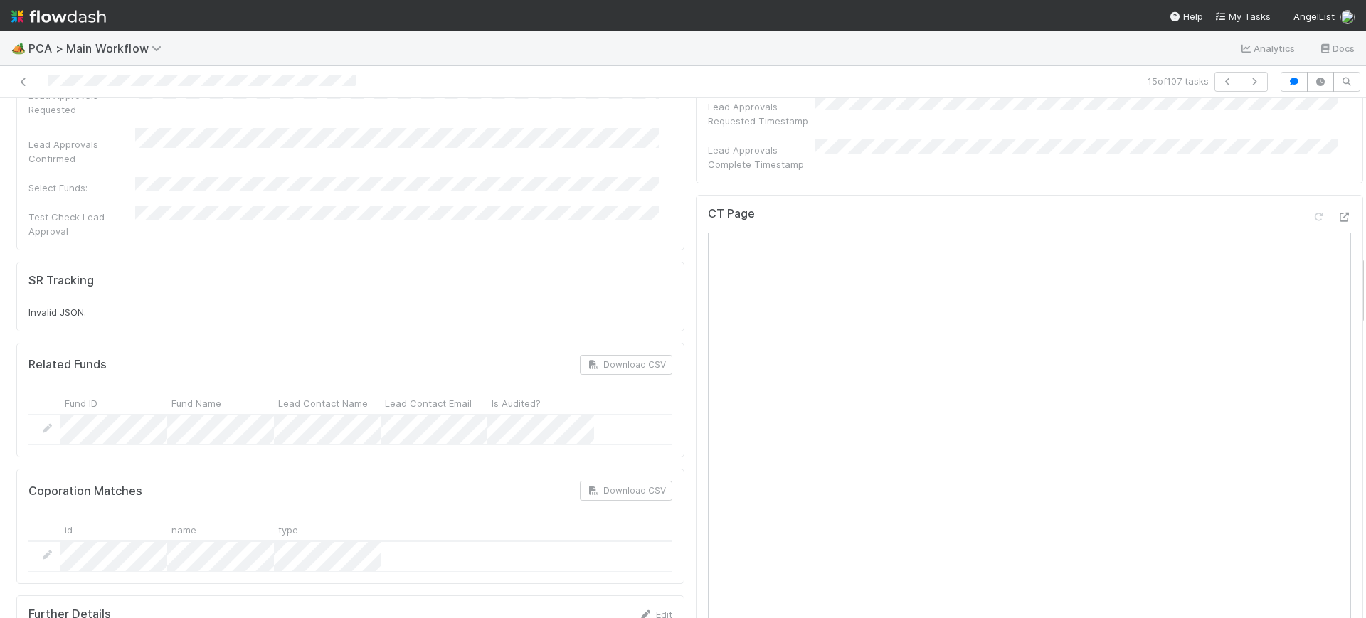
drag, startPoint x: 1349, startPoint y: 177, endPoint x: 1341, endPoint y: 292, distance: 115.5
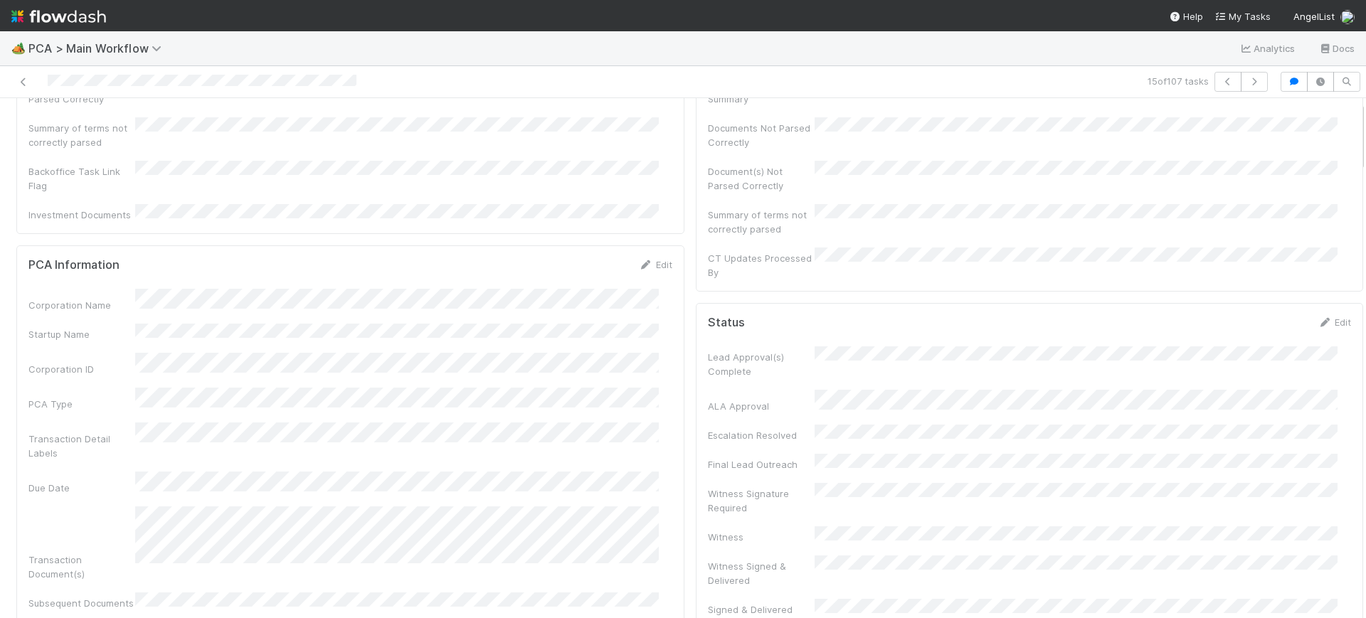
scroll to position [0, 0]
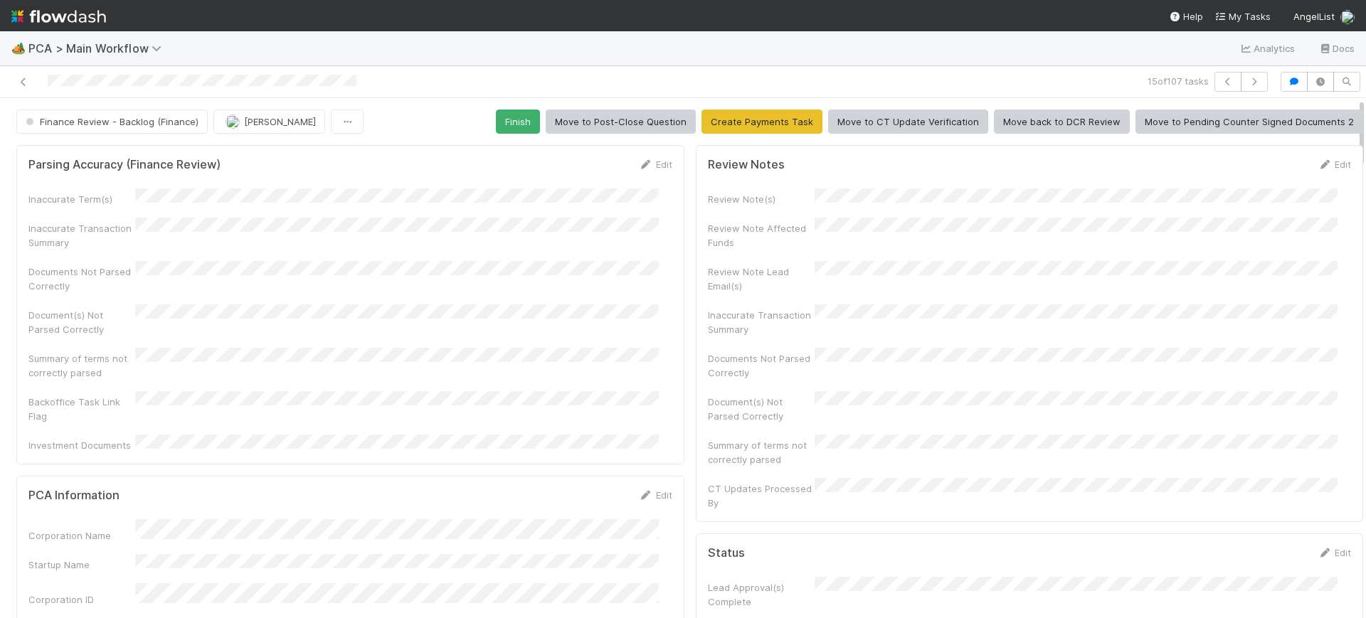
drag, startPoint x: 1347, startPoint y: 277, endPoint x: 1336, endPoint y: 69, distance: 208.0
click at [1336, 69] on div "15 of 107 tasks Finance Review - Backlog (Finance) [PERSON_NAME] Finish Move to…" at bounding box center [683, 342] width 1366 height 552
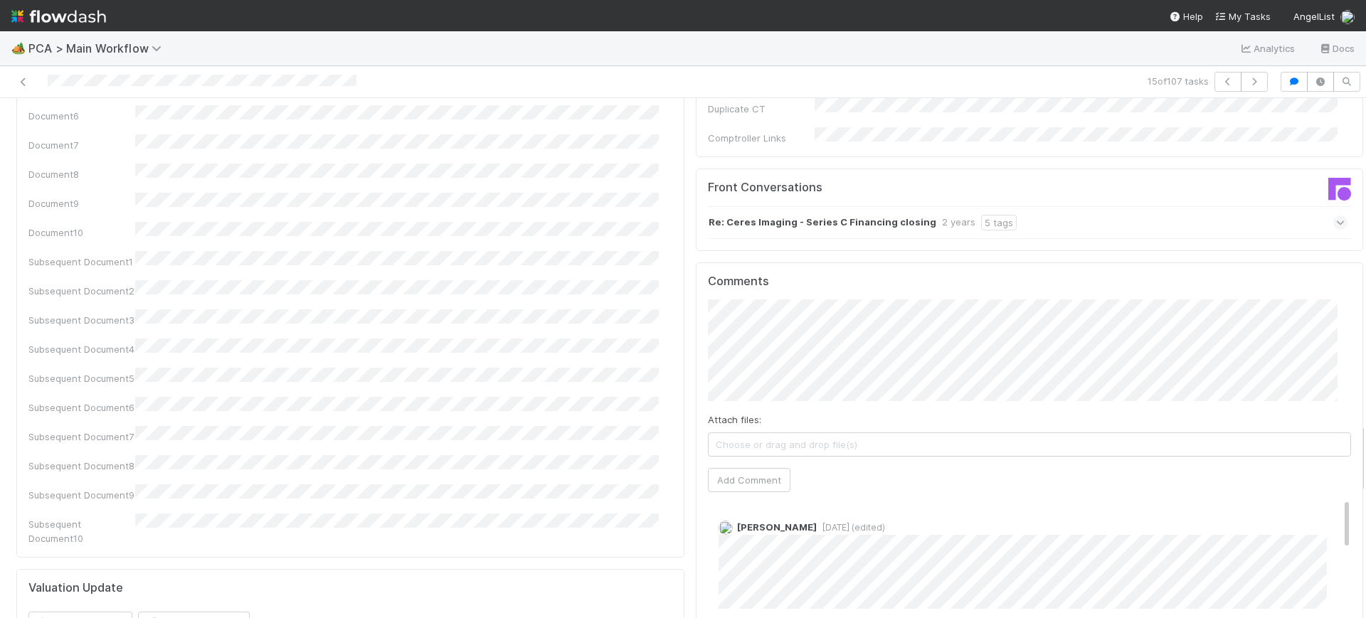
scroll to position [2394, 0]
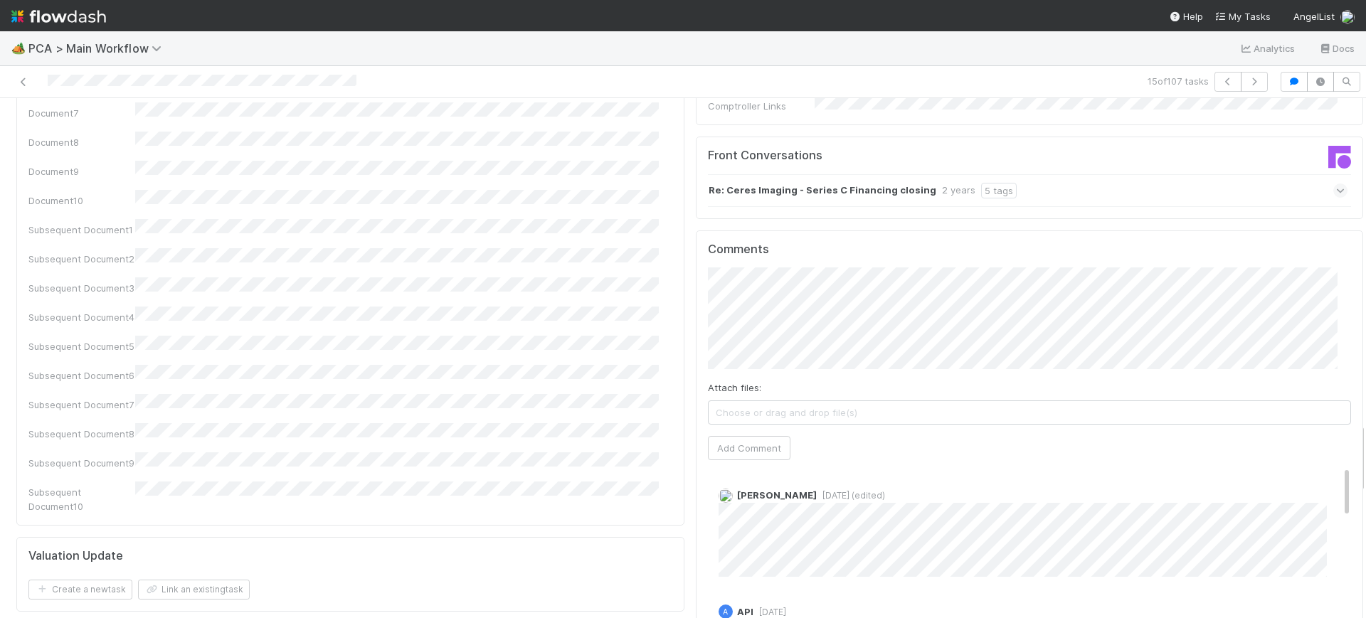
drag, startPoint x: 1347, startPoint y: 113, endPoint x: 1349, endPoint y: 438, distance: 325.2
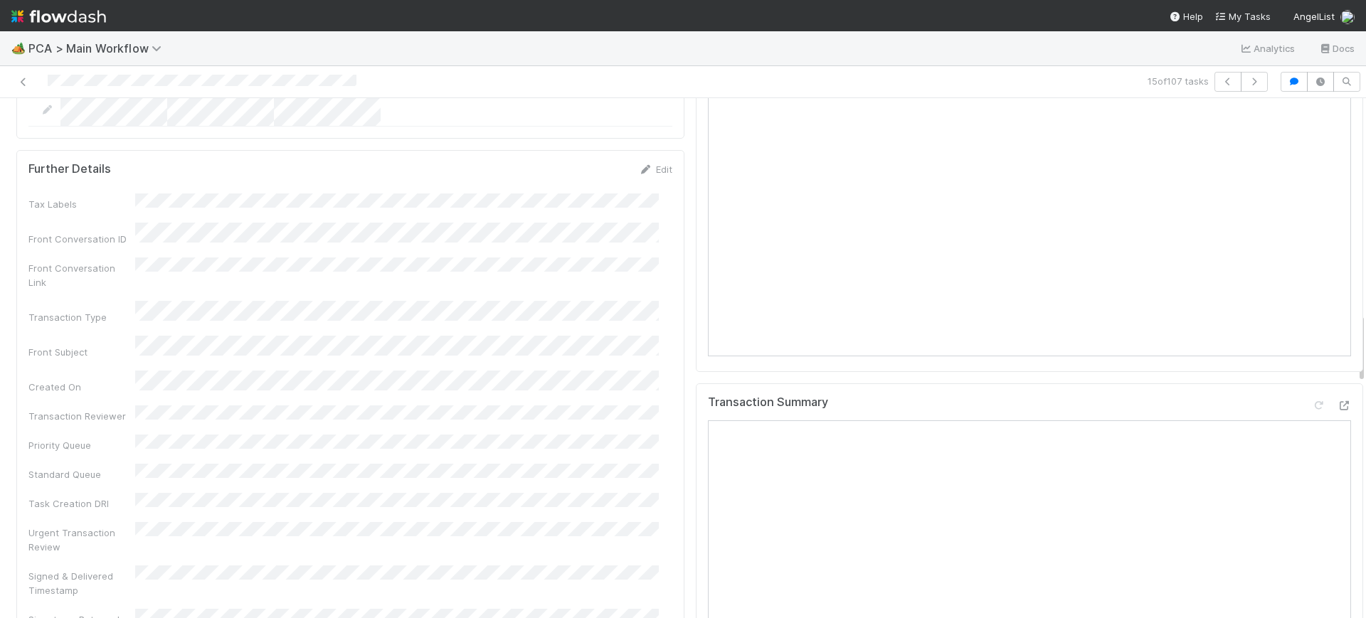
scroll to position [1651, 0]
drag, startPoint x: 1348, startPoint y: 448, endPoint x: 1361, endPoint y: 347, distance: 101.8
click at [1361, 347] on div "🏕️ PCA > Main Workflow Analytics Docs 15 of 107 tasks Finance Review - Backlog …" at bounding box center [683, 324] width 1366 height 587
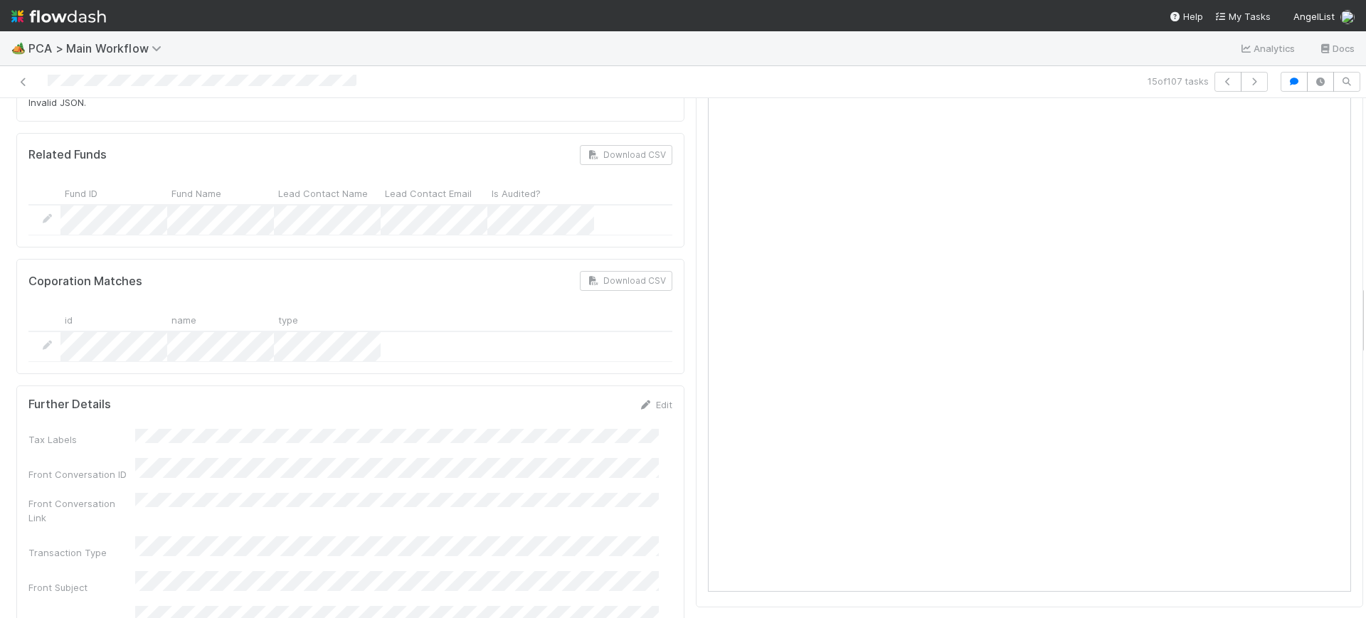
drag, startPoint x: 1348, startPoint y: 360, endPoint x: 1348, endPoint y: 323, distance: 37.0
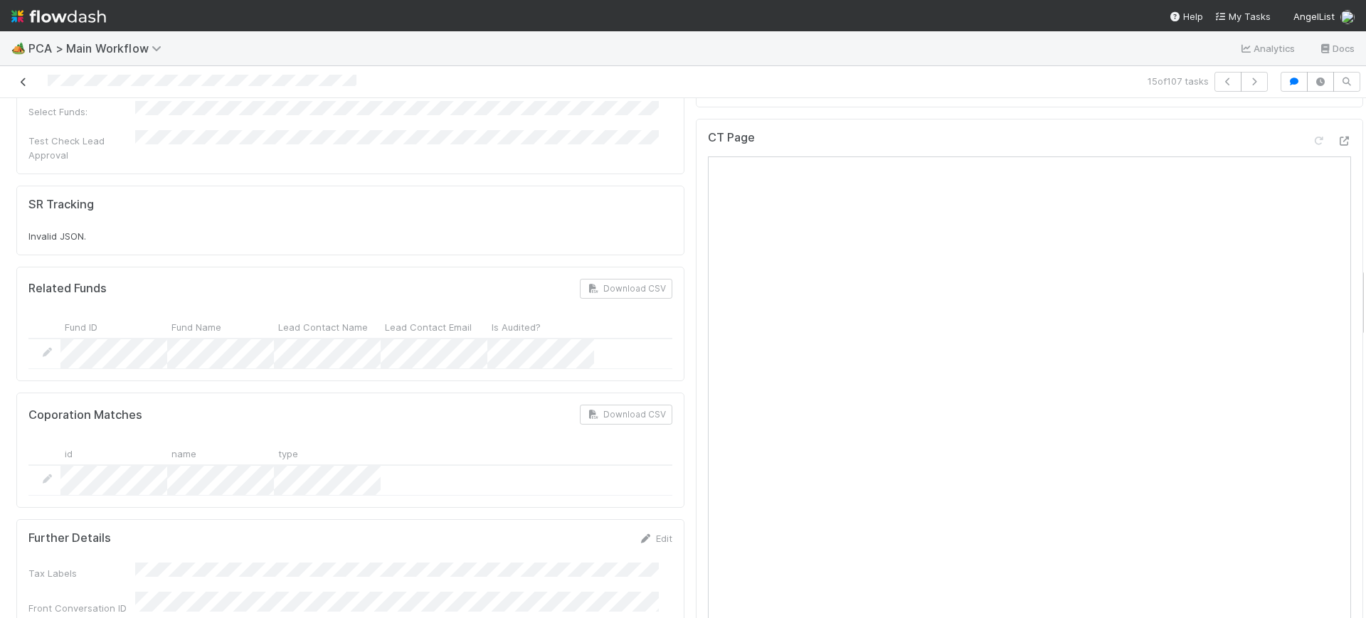
click at [20, 78] on icon at bounding box center [23, 82] width 14 height 9
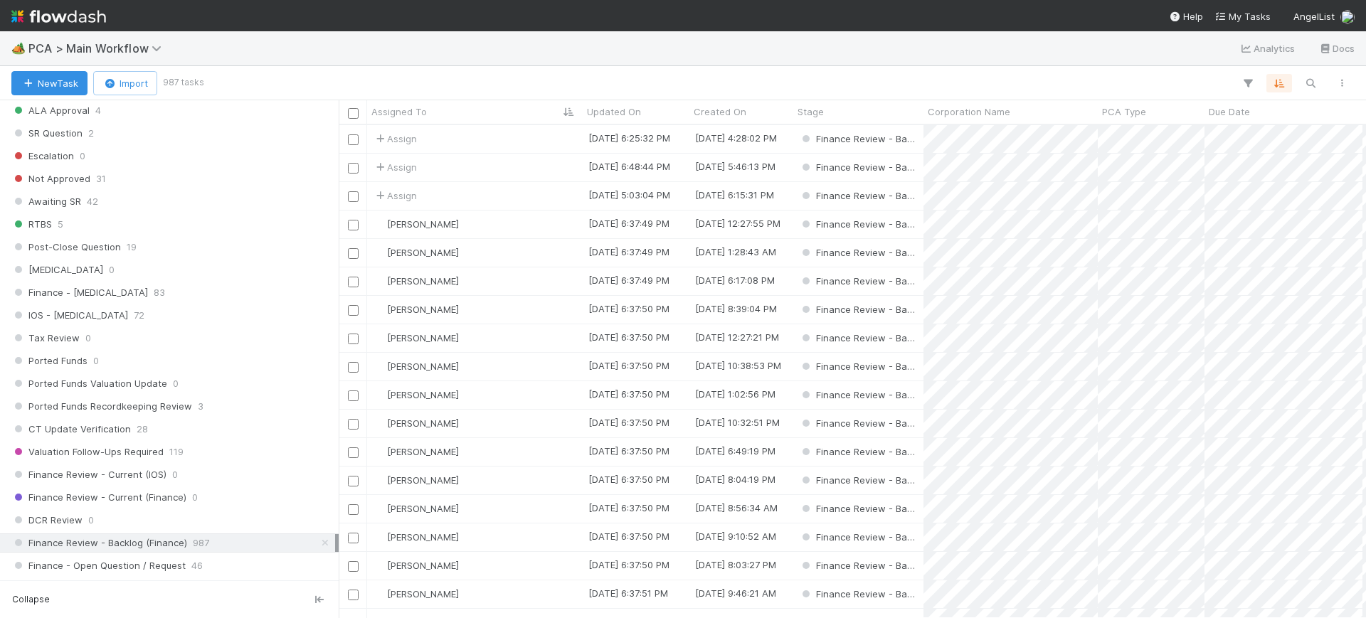
scroll to position [767, 0]
